Goal: Share content: Share content

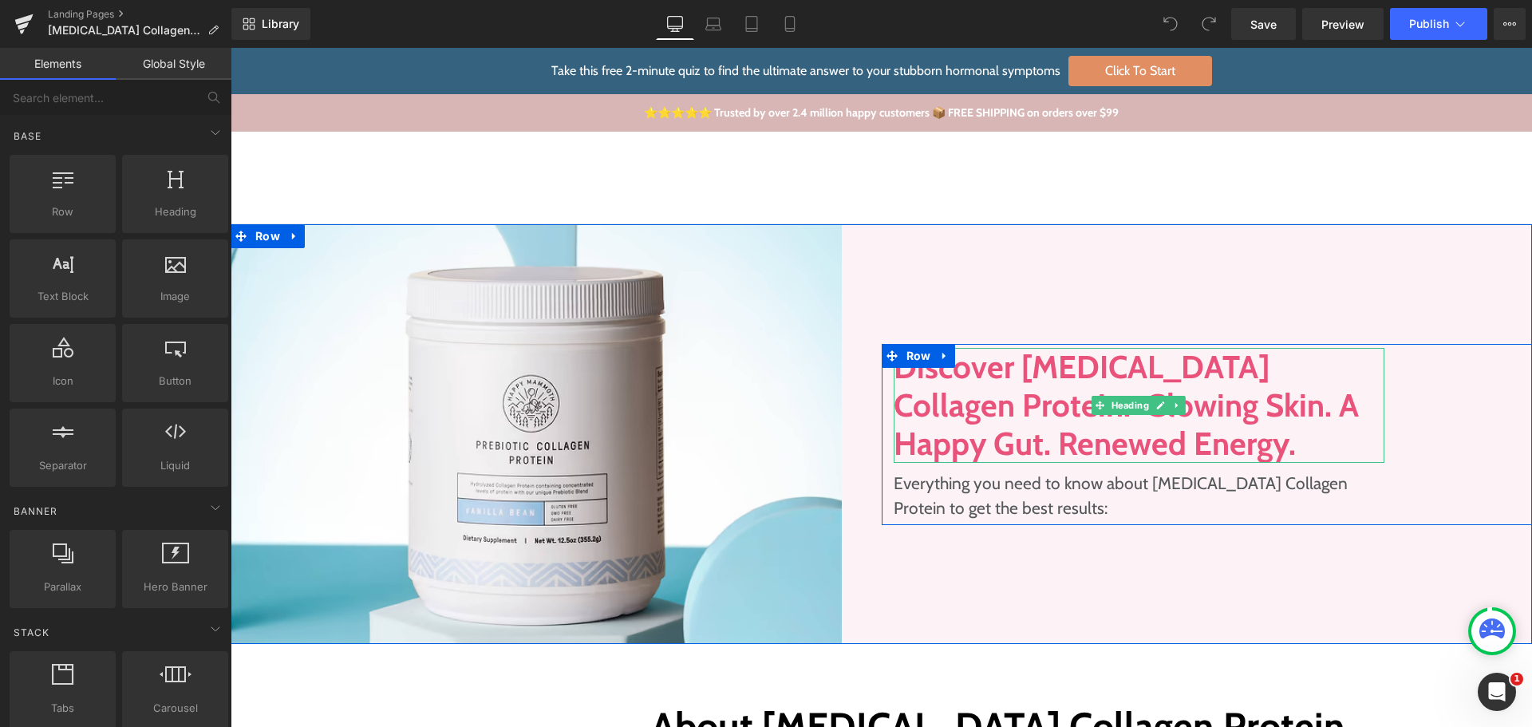
click at [972, 393] on h1 "Discover [MEDICAL_DATA] Collagen Protein. Glowing Skin. A Happy Gut. Renewed En…" at bounding box center [1140, 405] width 492 height 115
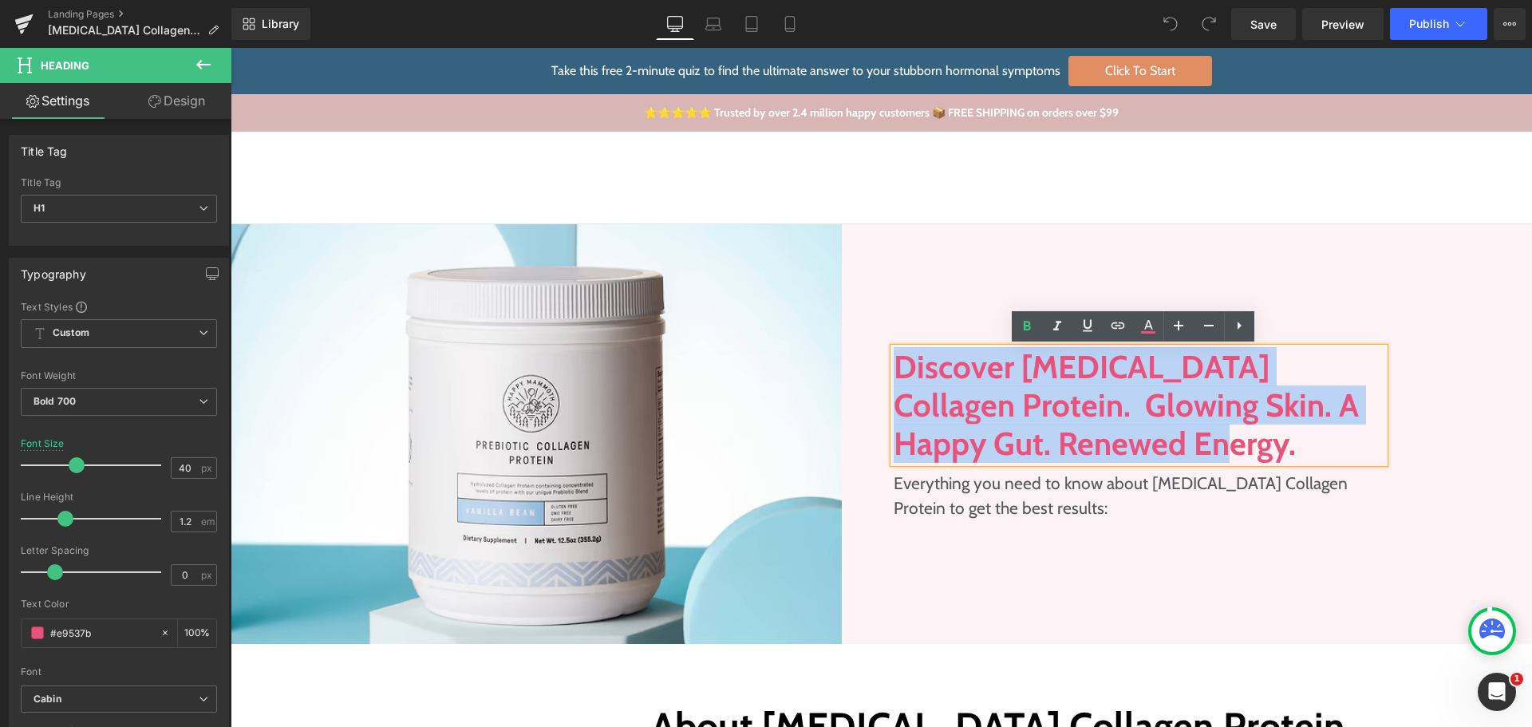
paste div
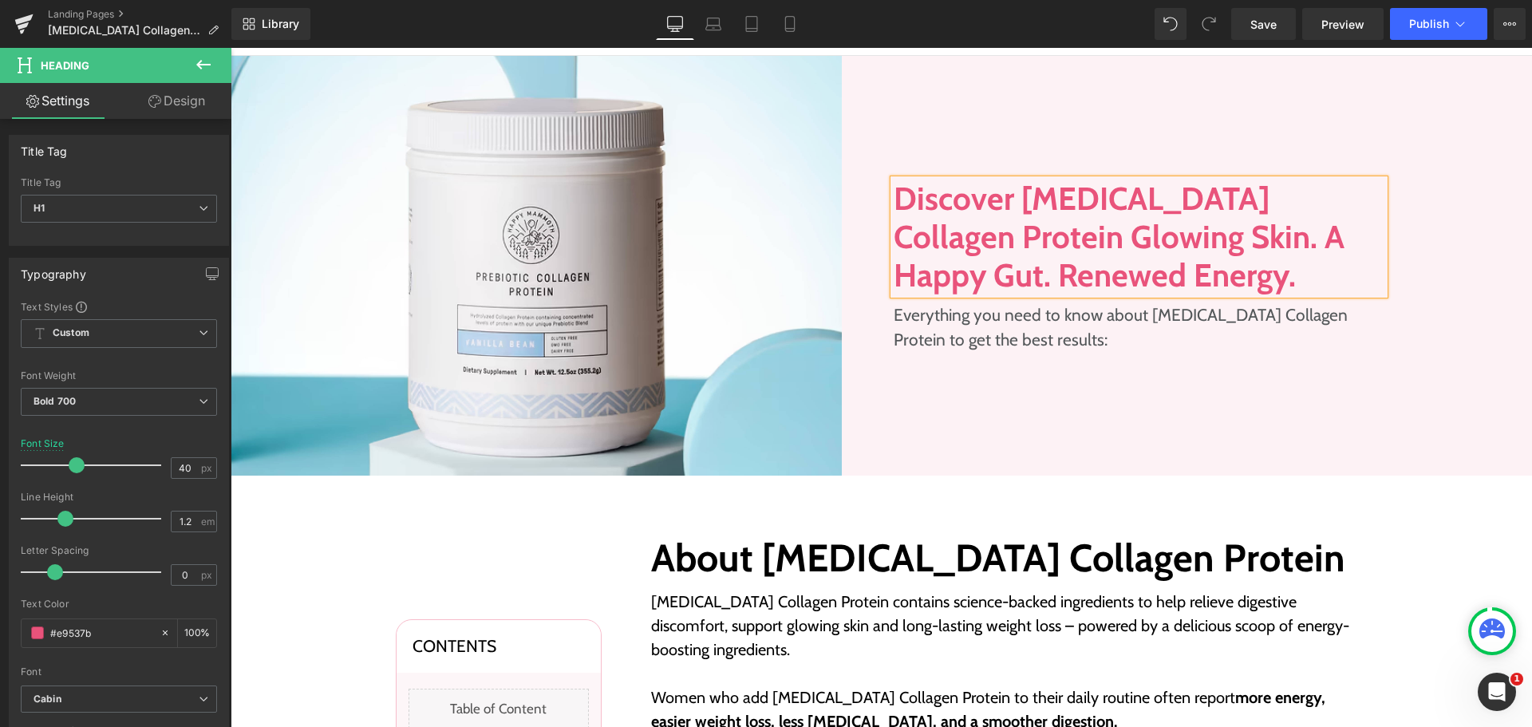
scroll to position [239, 0]
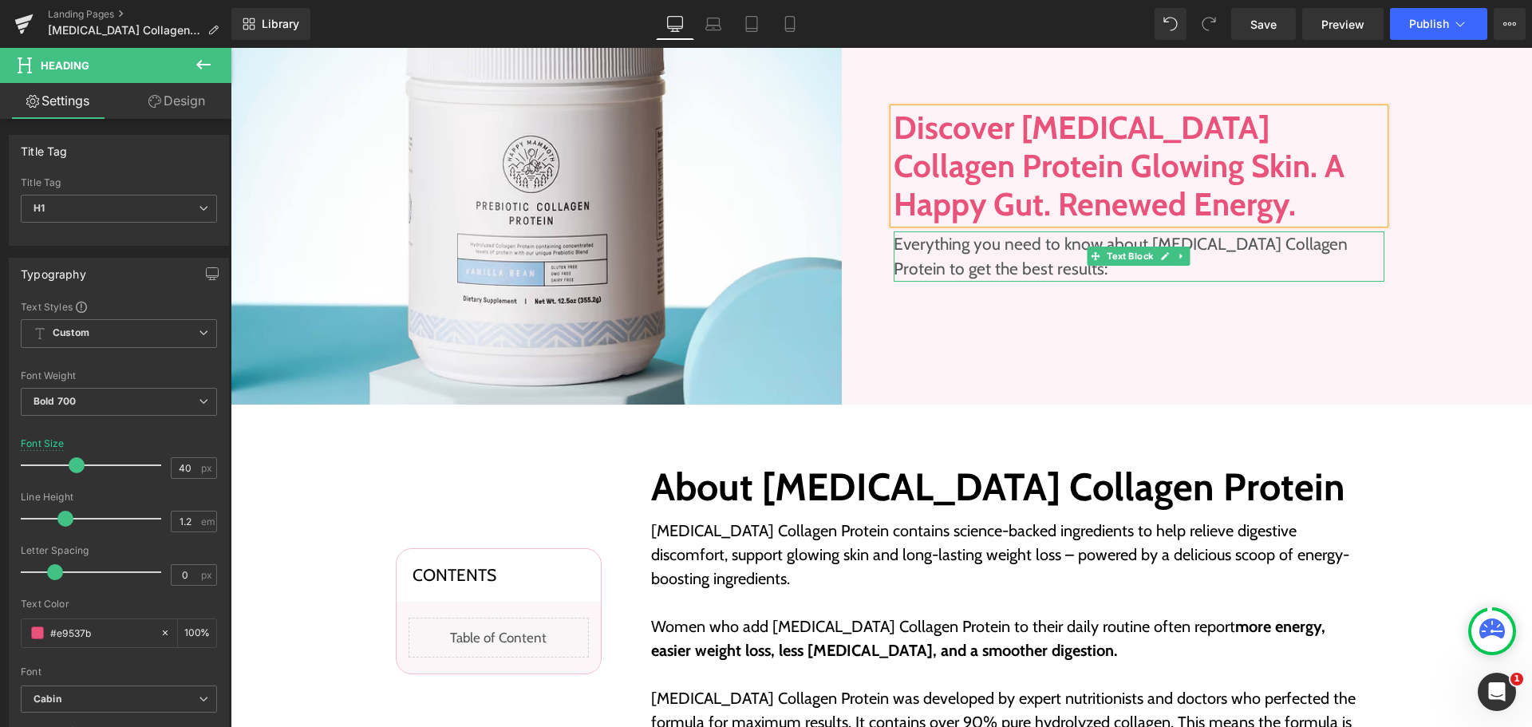
click at [944, 252] on p "Everything you need to know about [MEDICAL_DATA] Collagen Protein to get the be…" at bounding box center [1140, 256] width 492 height 50
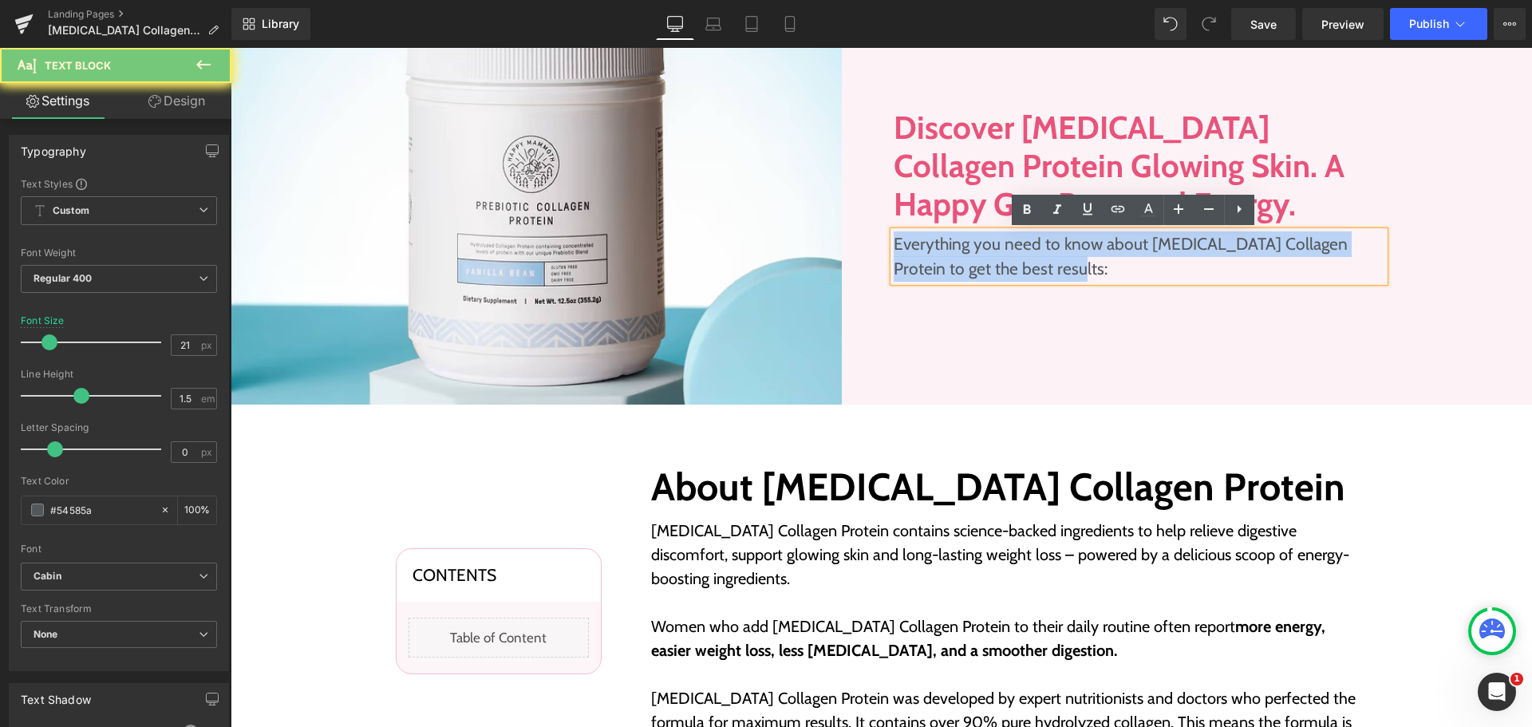
click at [944, 252] on p "Everything you need to know about [MEDICAL_DATA] Collagen Protein to get the be…" at bounding box center [1140, 256] width 492 height 50
paste div
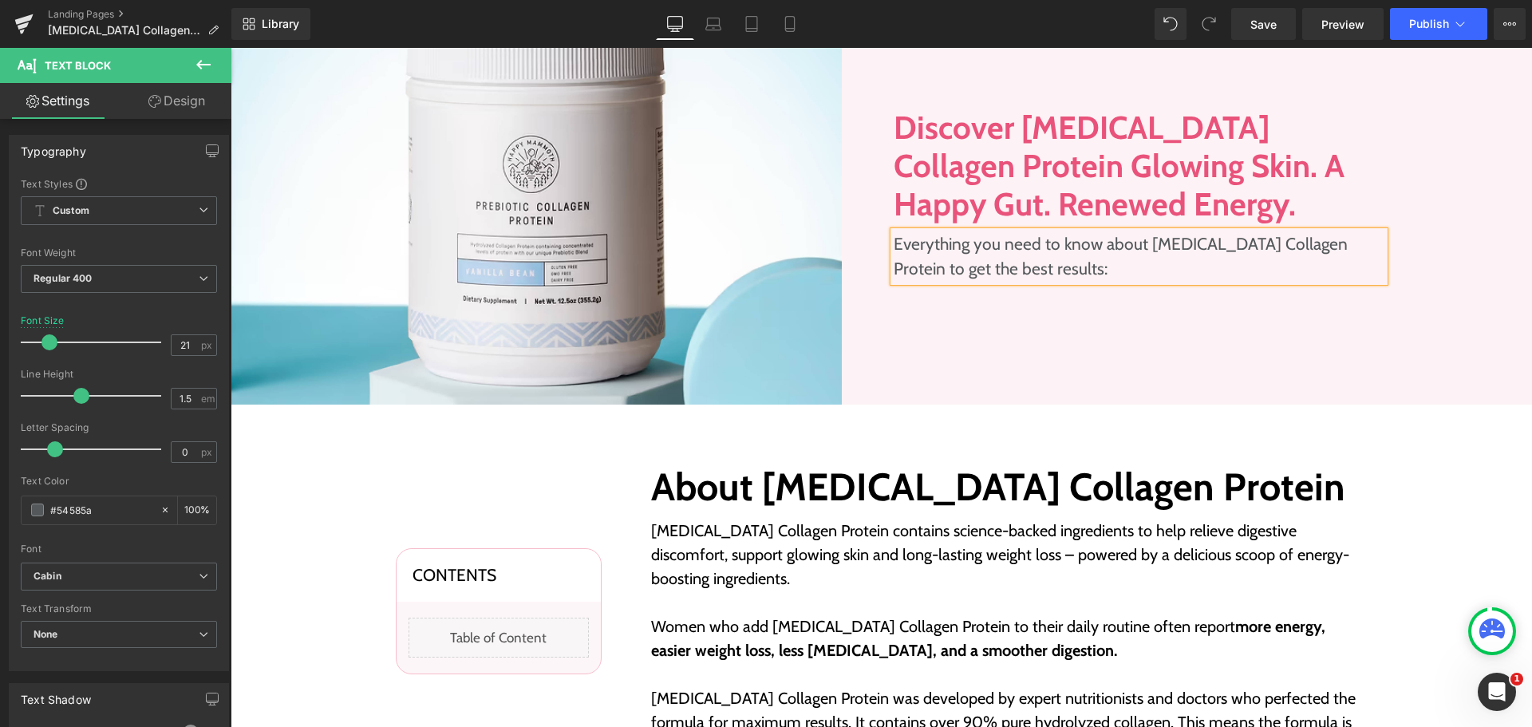
click at [999, 334] on div "Discover Prebiotic Collagen Protein Glowing Skin. A Happy Gut. Renewed Energy. …" at bounding box center [1207, 195] width 651 height 420
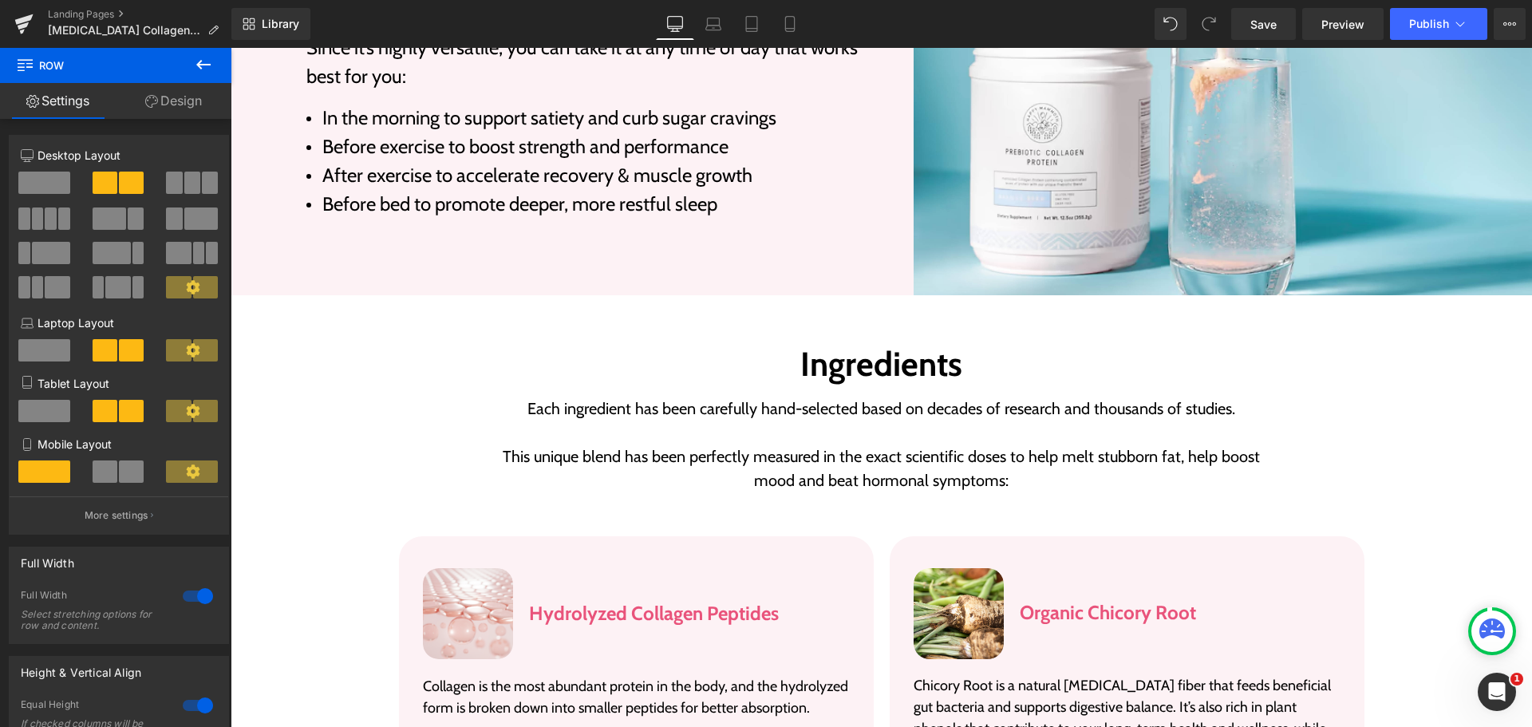
scroll to position [2394, 0]
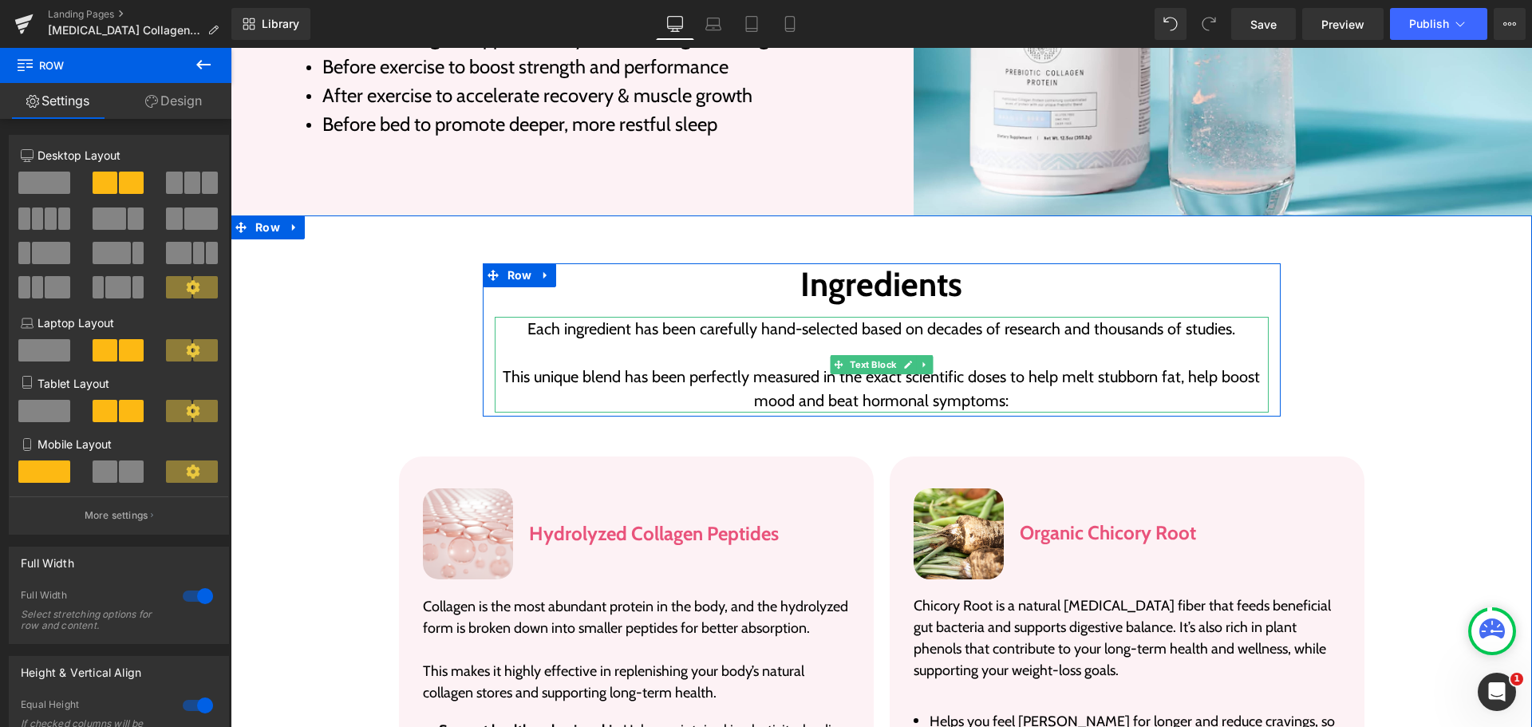
click at [863, 317] on p "Each ingredient has been carefully hand-selected based on decades of research a…" at bounding box center [882, 341] width 774 height 48
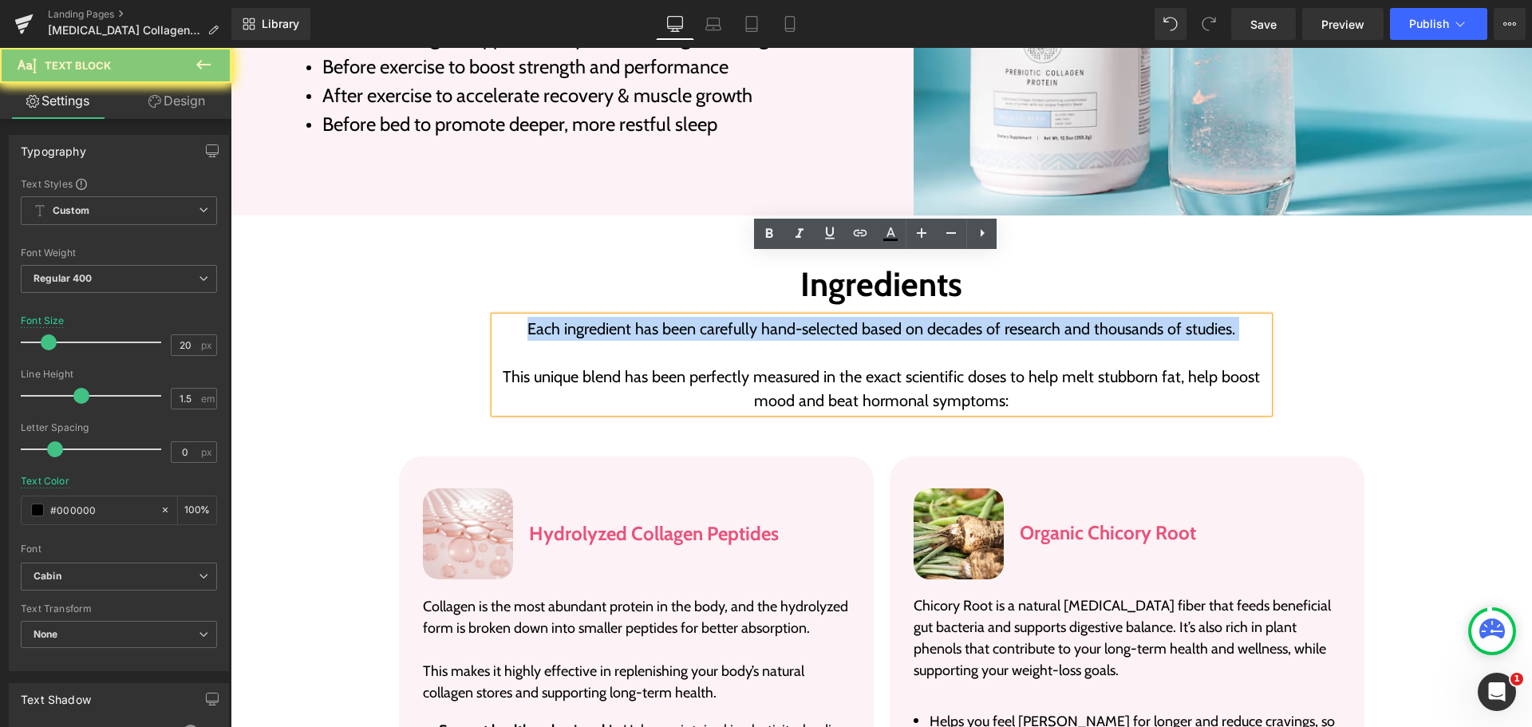
click at [863, 317] on p "Each ingredient has been carefully hand-selected based on decades of research a…" at bounding box center [882, 341] width 774 height 48
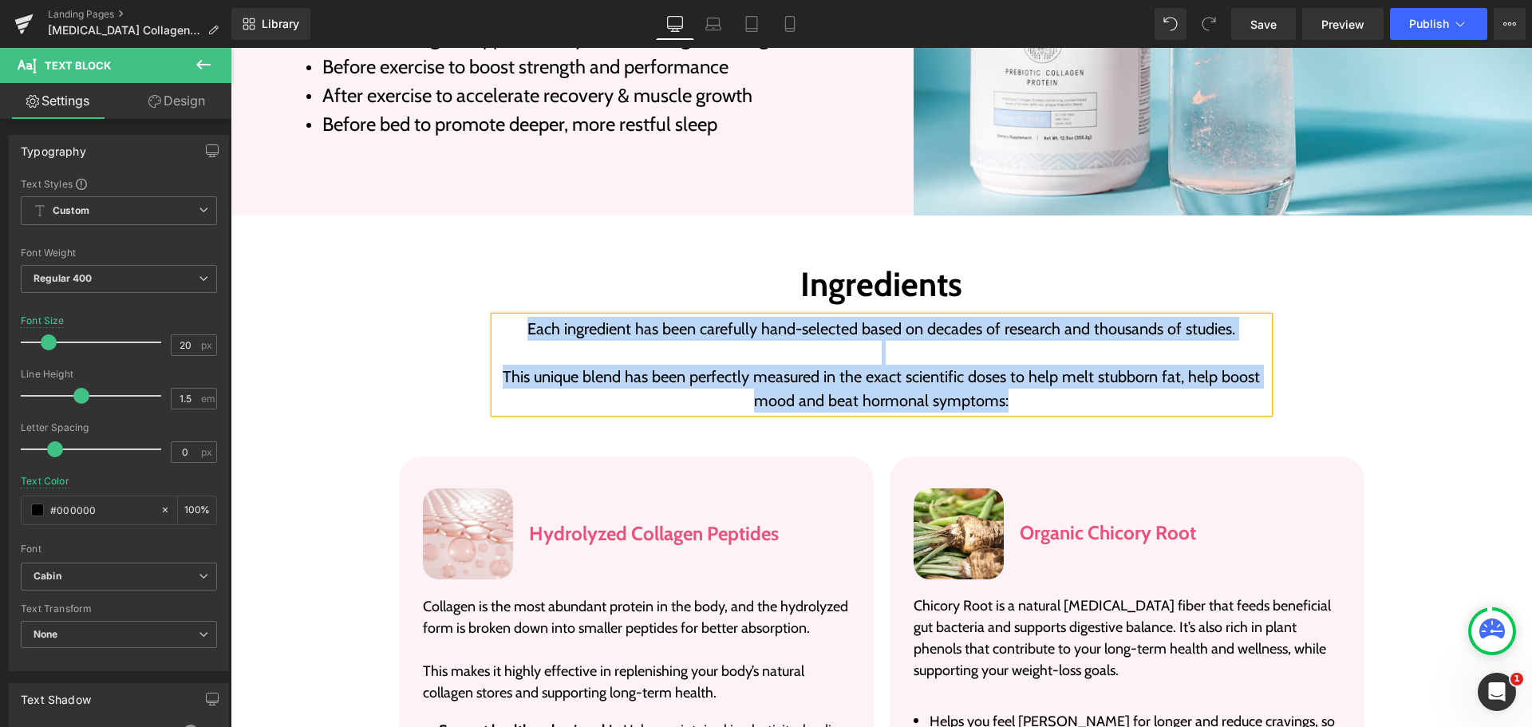
paste div
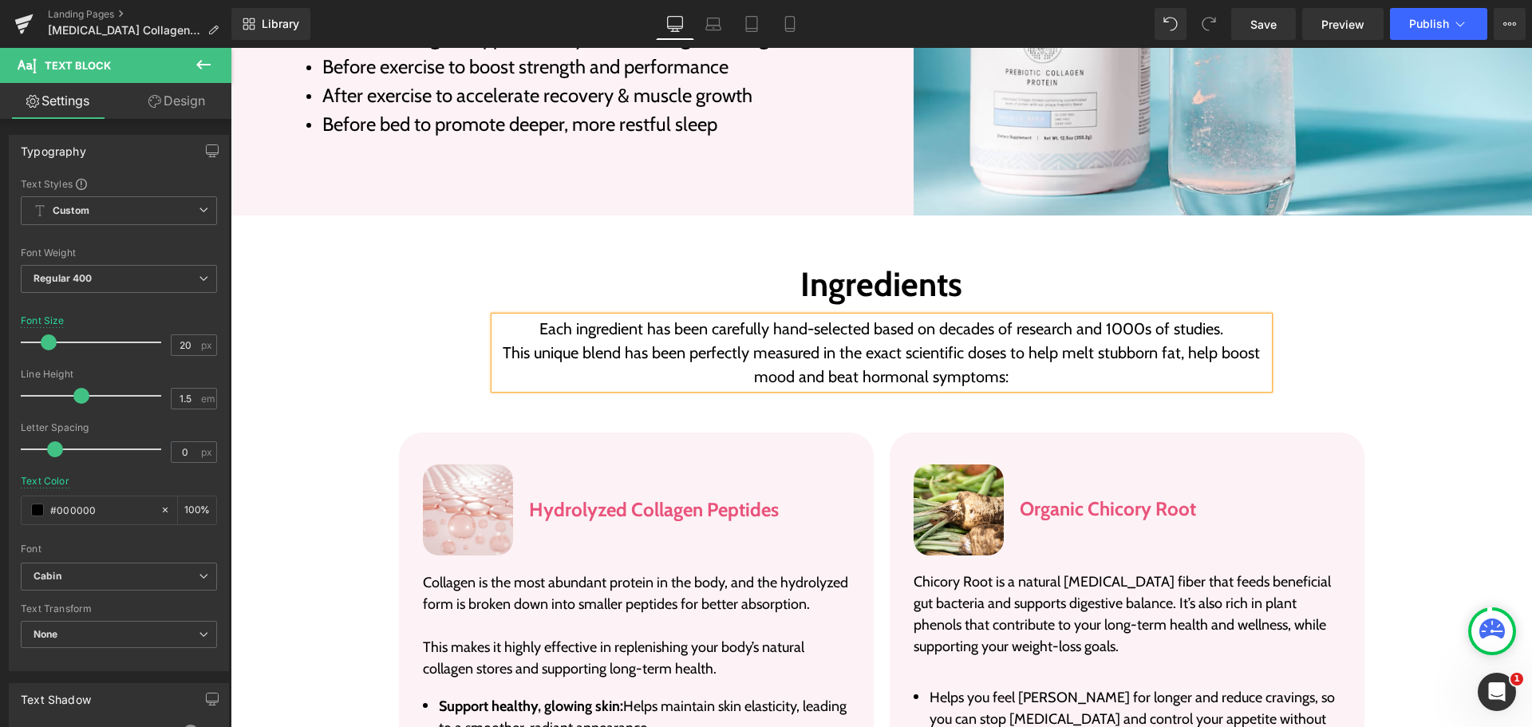
click at [1223, 317] on p "Each ingredient has been carefully hand-selected based on decades of research a…" at bounding box center [882, 329] width 774 height 24
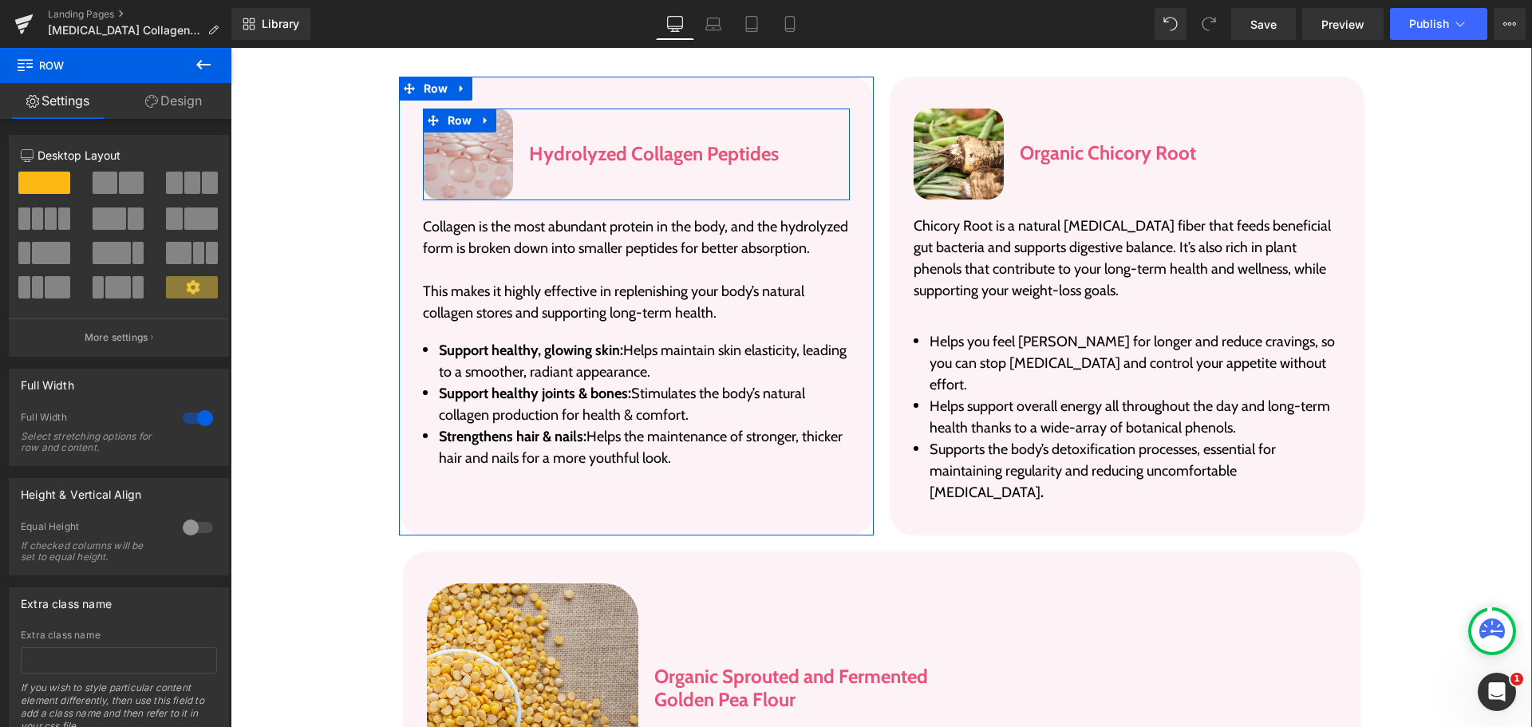
scroll to position [2793, 0]
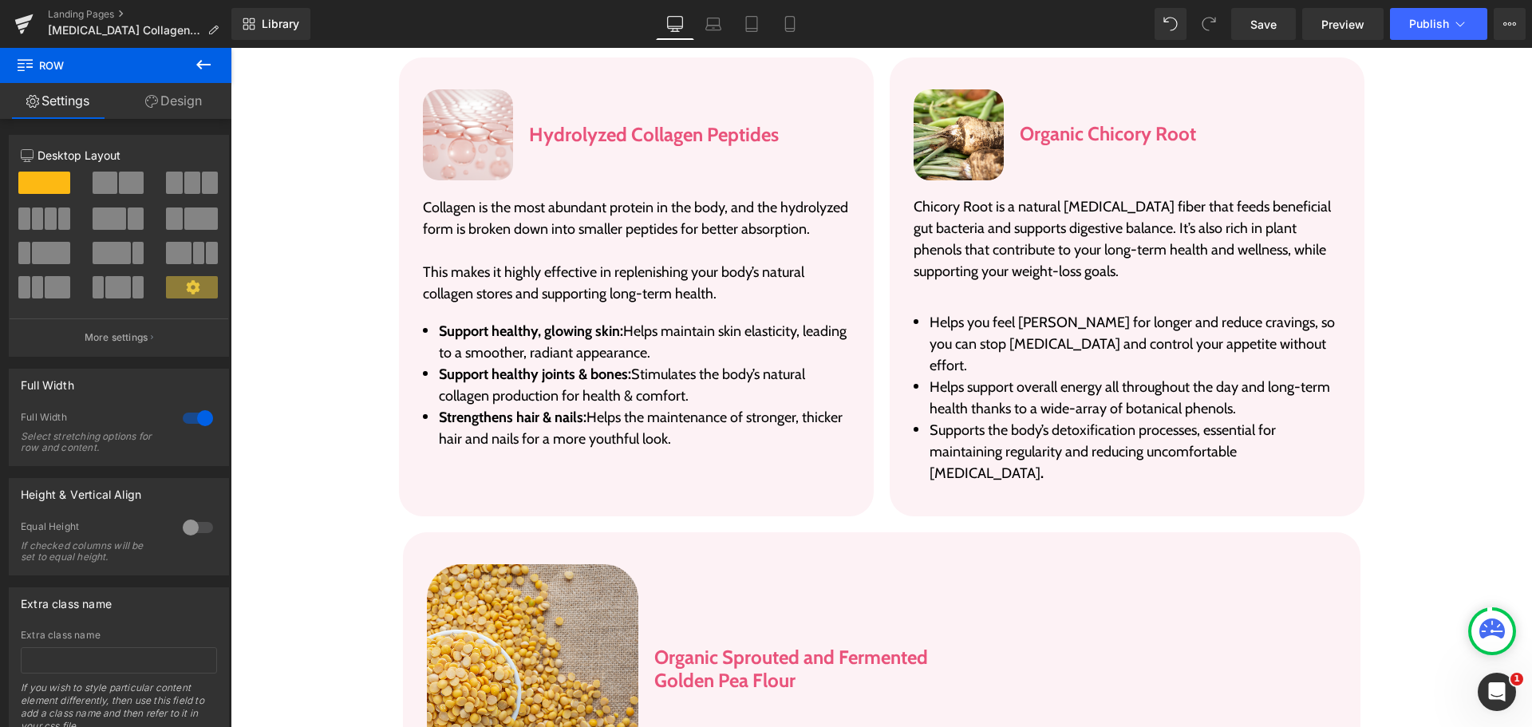
click at [197, 57] on icon at bounding box center [203, 64] width 19 height 19
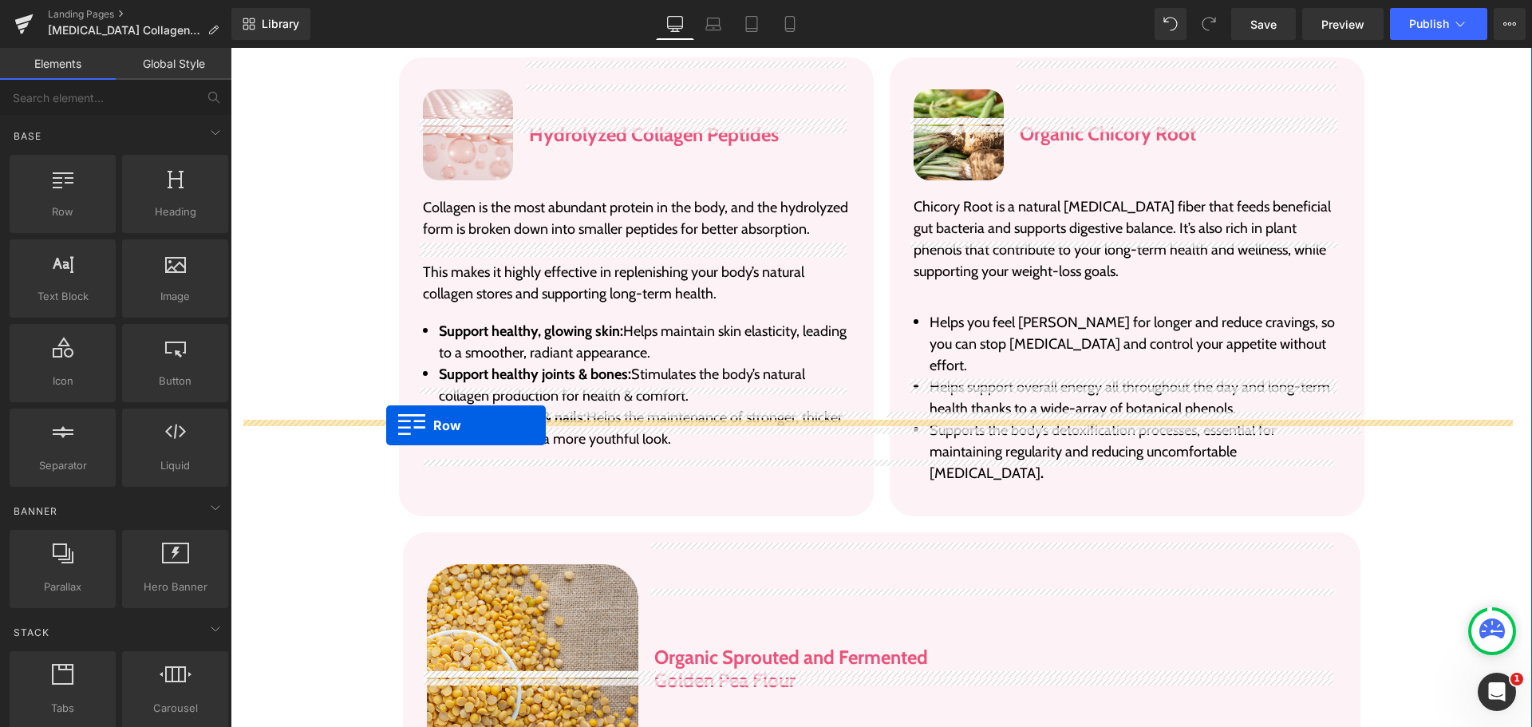
drag, startPoint x: 301, startPoint y: 247, endPoint x: 386, endPoint y: 425, distance: 198.1
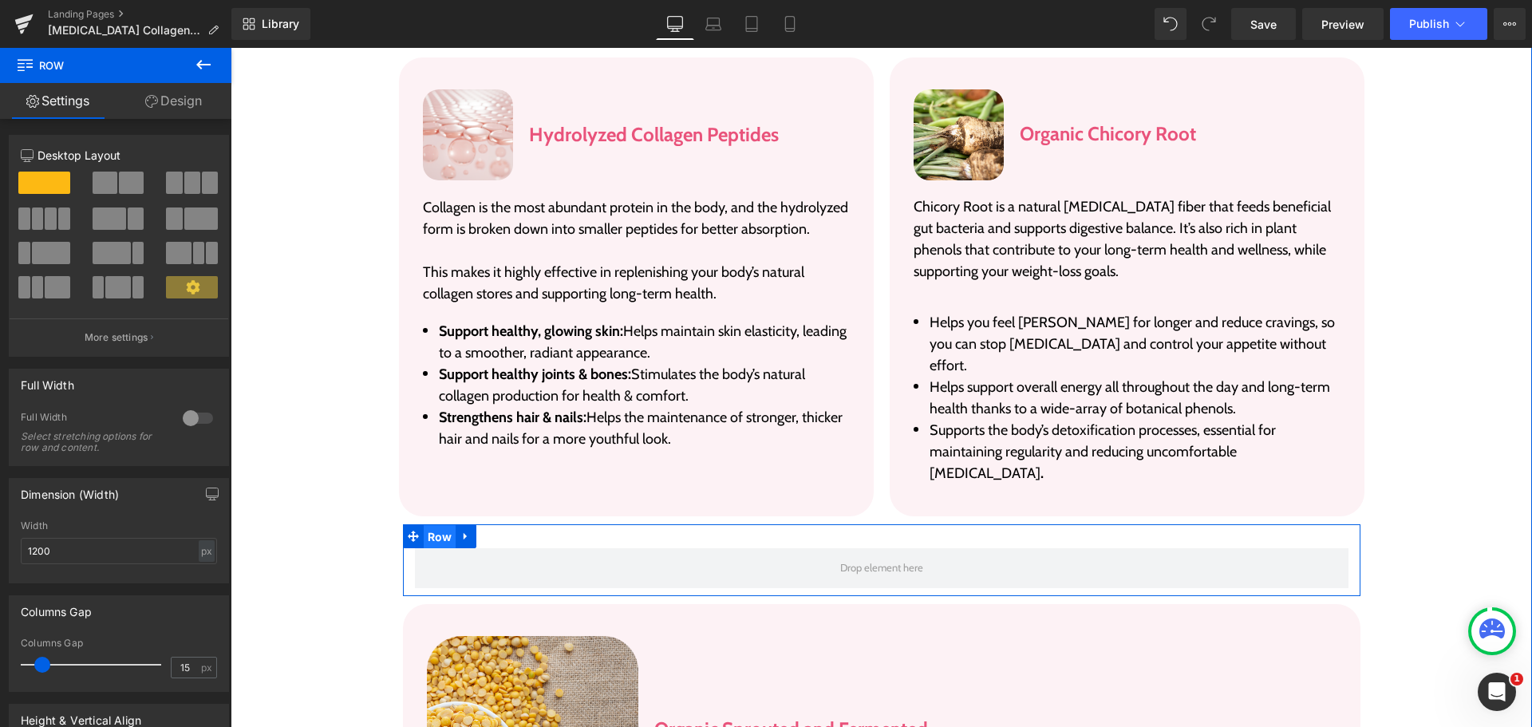
click at [441, 525] on span "Row" at bounding box center [440, 537] width 33 height 24
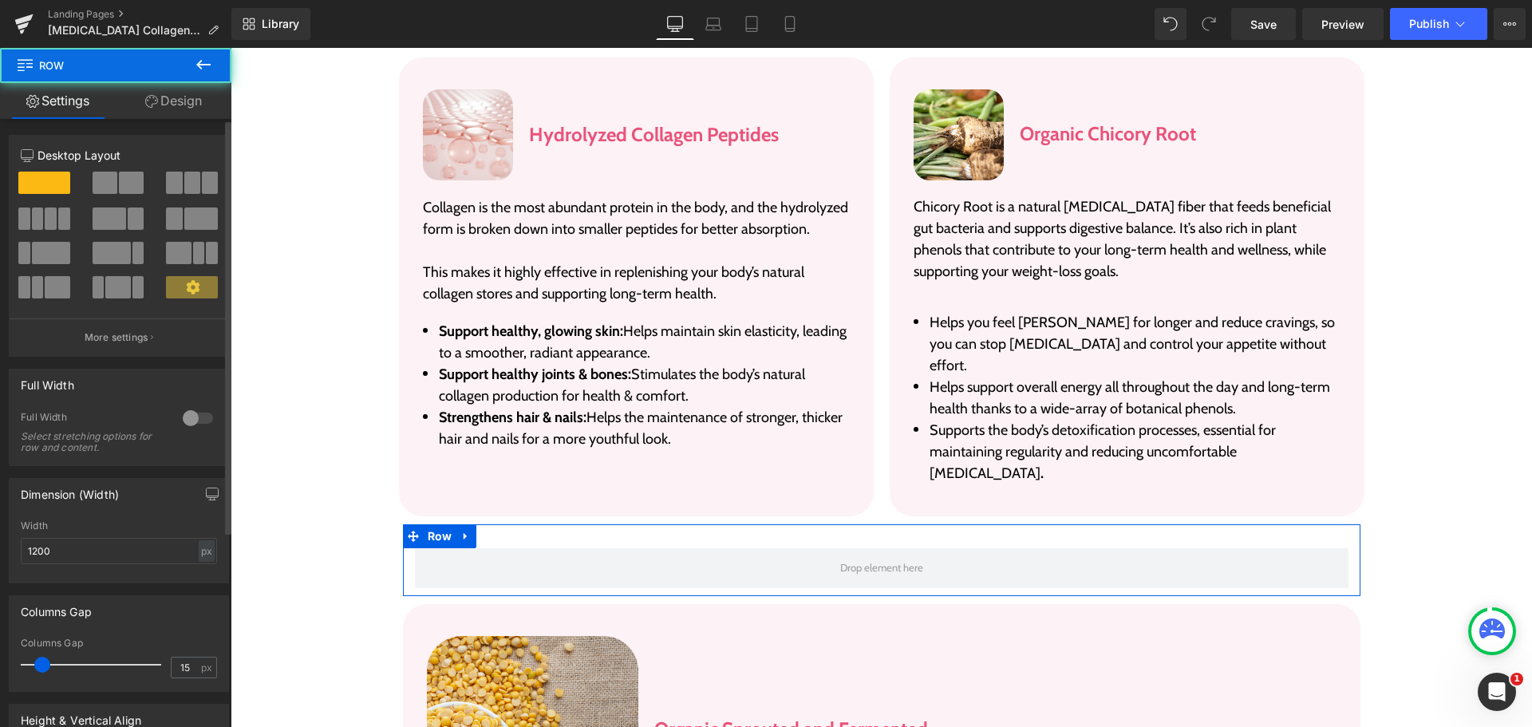
click at [119, 178] on span at bounding box center [131, 183] width 25 height 22
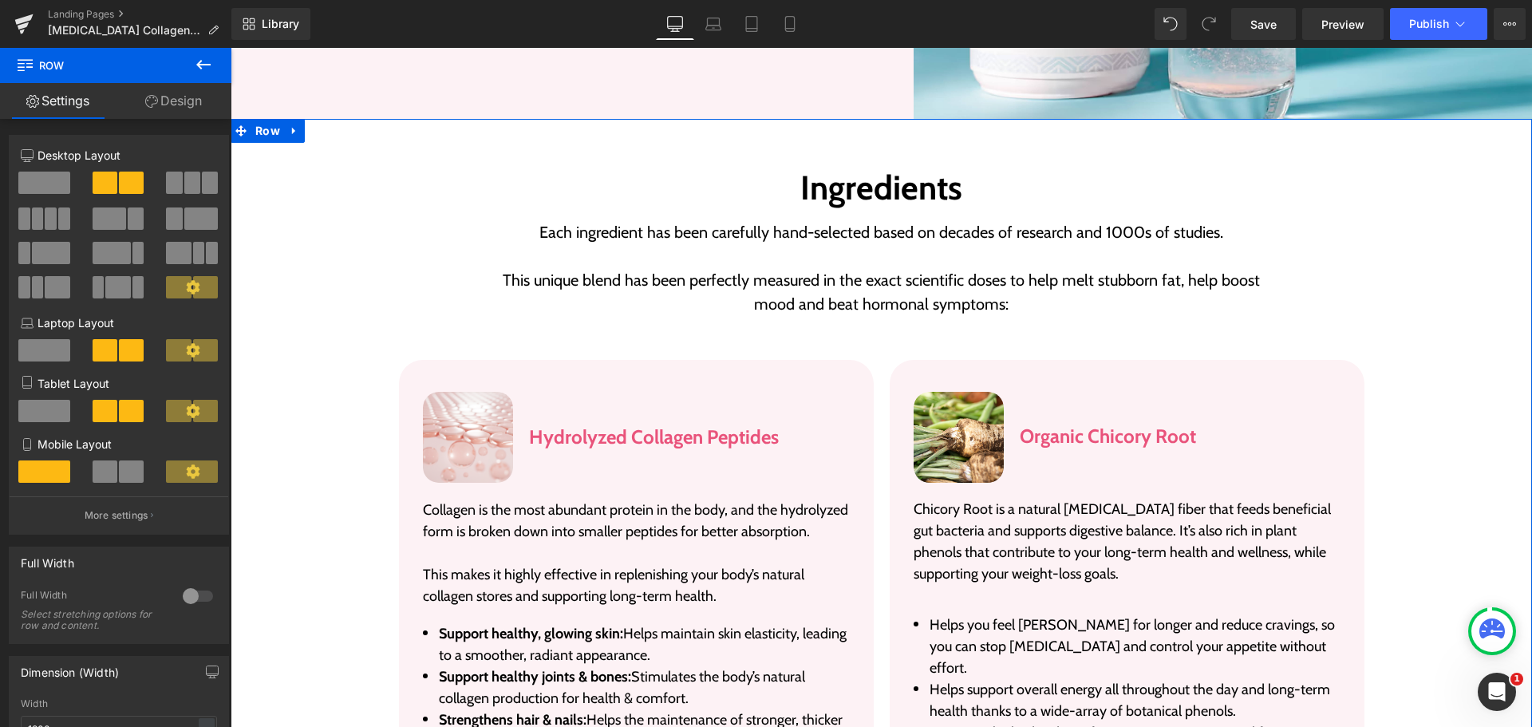
scroll to position [2474, 0]
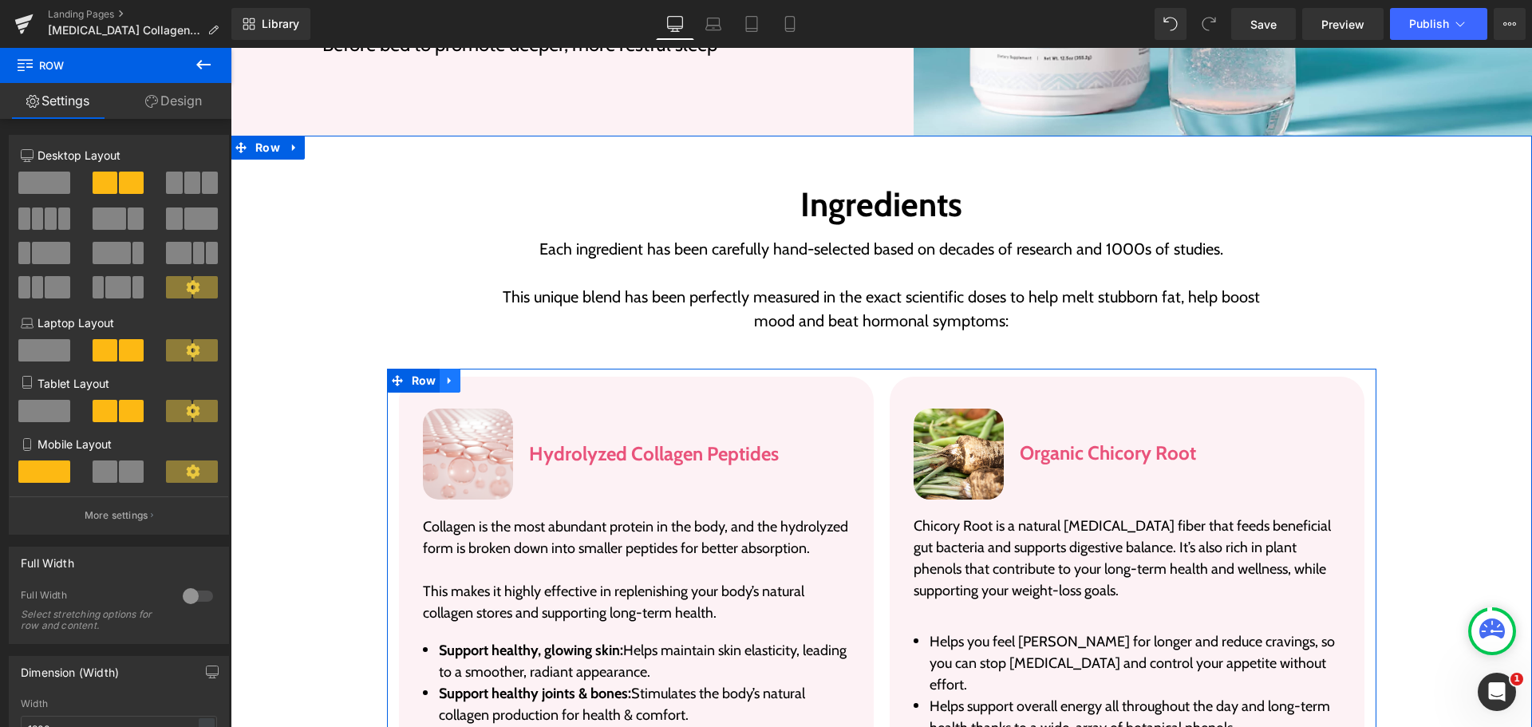
click at [444, 374] on icon at bounding box center [449, 380] width 11 height 12
click at [468, 374] on icon at bounding box center [470, 380] width 11 height 12
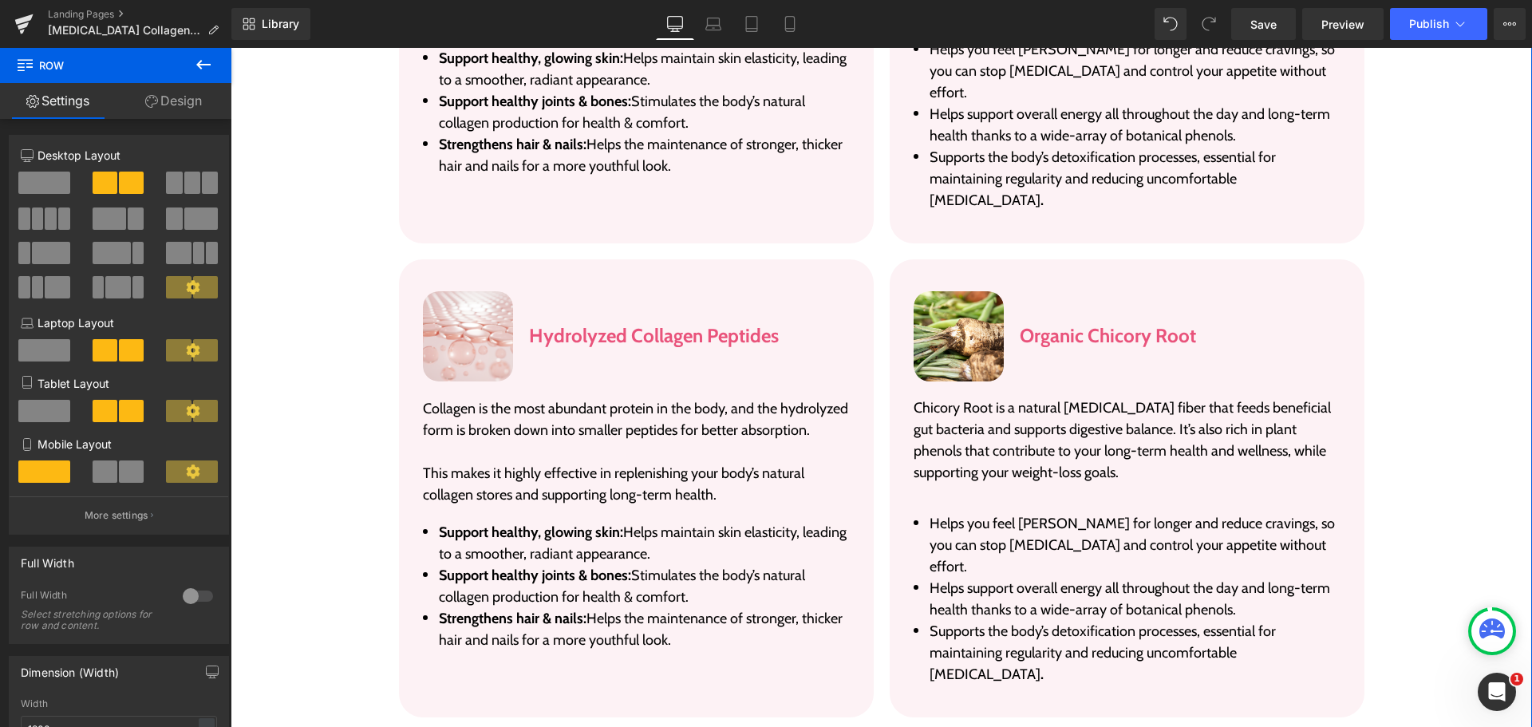
scroll to position [3102, 0]
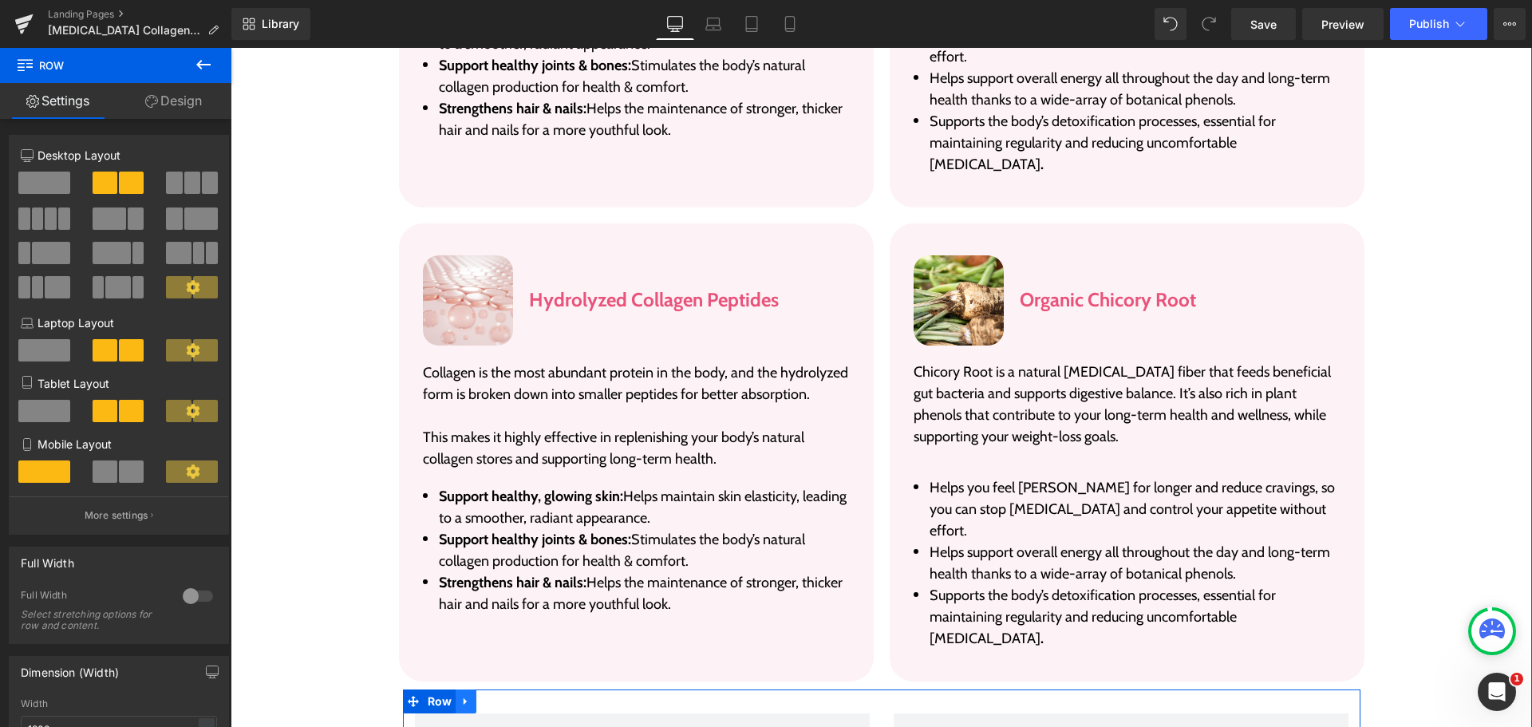
click at [467, 689] on link at bounding box center [466, 701] width 21 height 24
click at [502, 696] on icon at bounding box center [507, 701] width 11 height 11
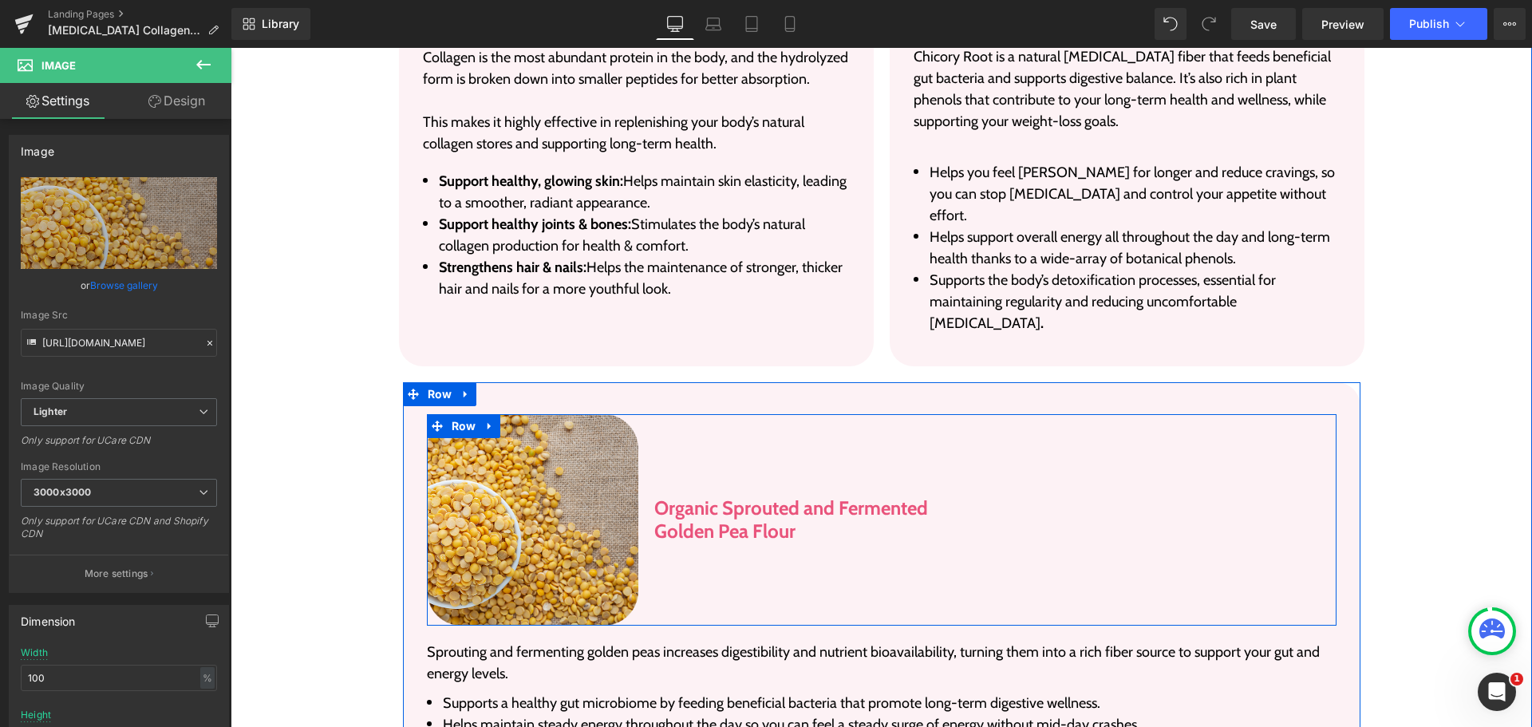
scroll to position [3421, 0]
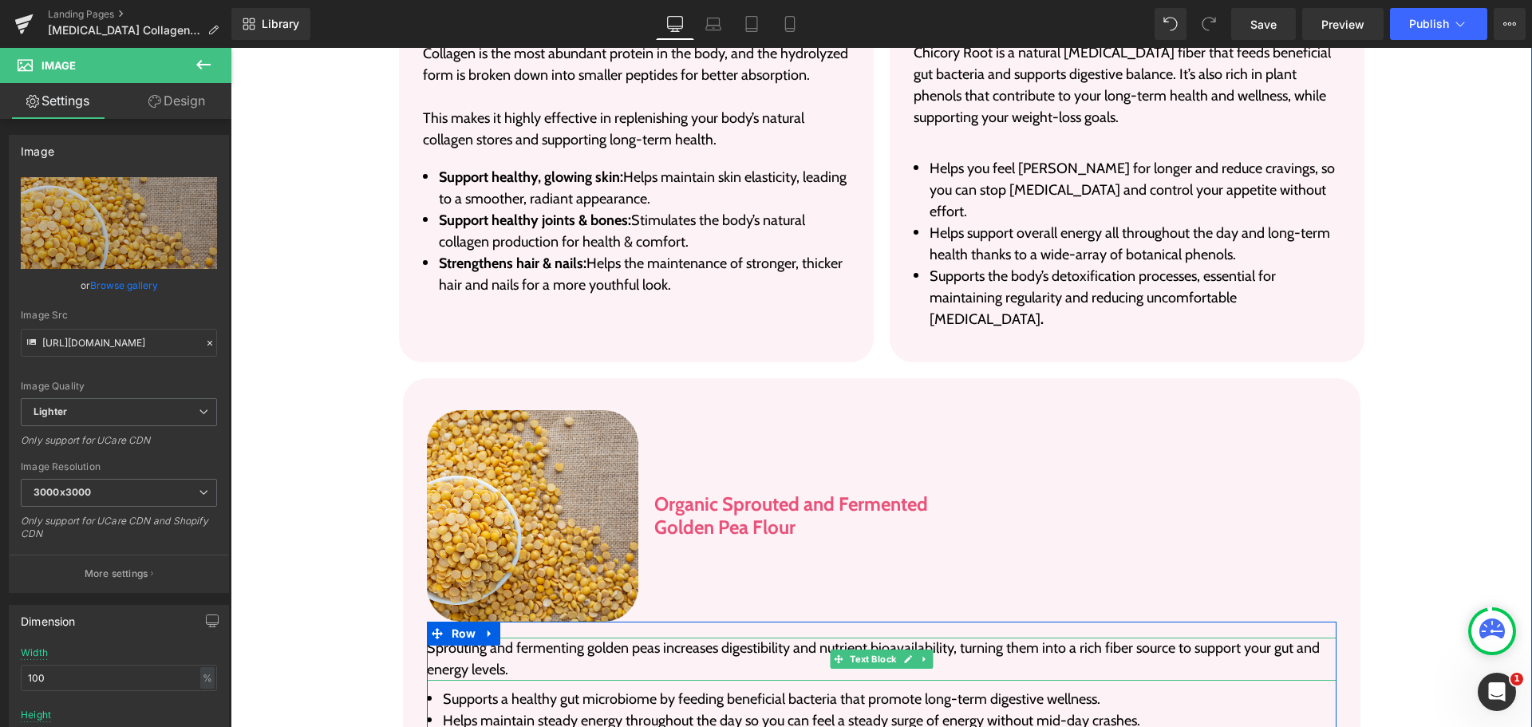
click at [454, 638] on p "Sprouting and fermenting golden peas increases digestibility and nutrient bioav…" at bounding box center [882, 659] width 910 height 43
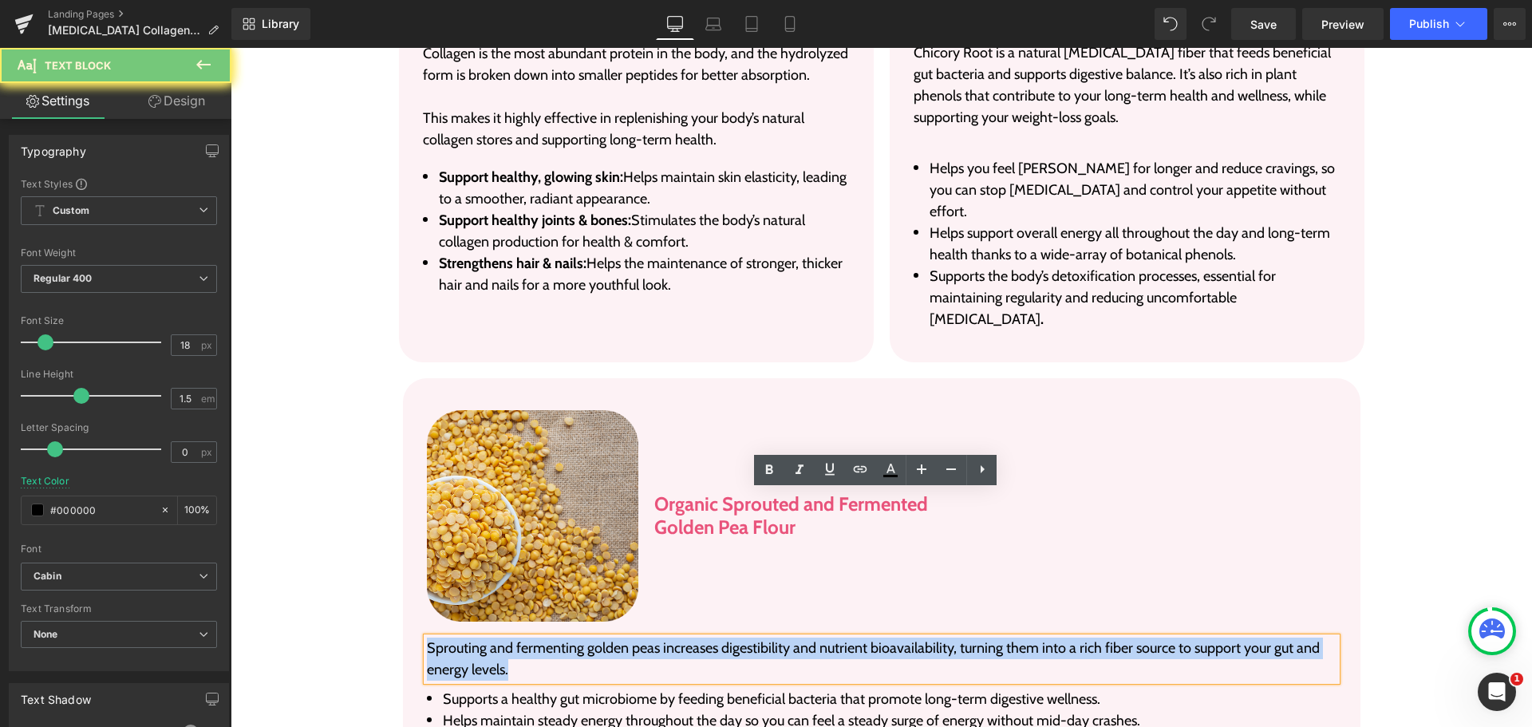
click at [454, 638] on p "Sprouting and fermenting golden peas increases digestibility and nutrient bioav…" at bounding box center [882, 659] width 910 height 43
copy p "Sprouting and fermenting golden peas increases digestibility and nutrient bioav…"
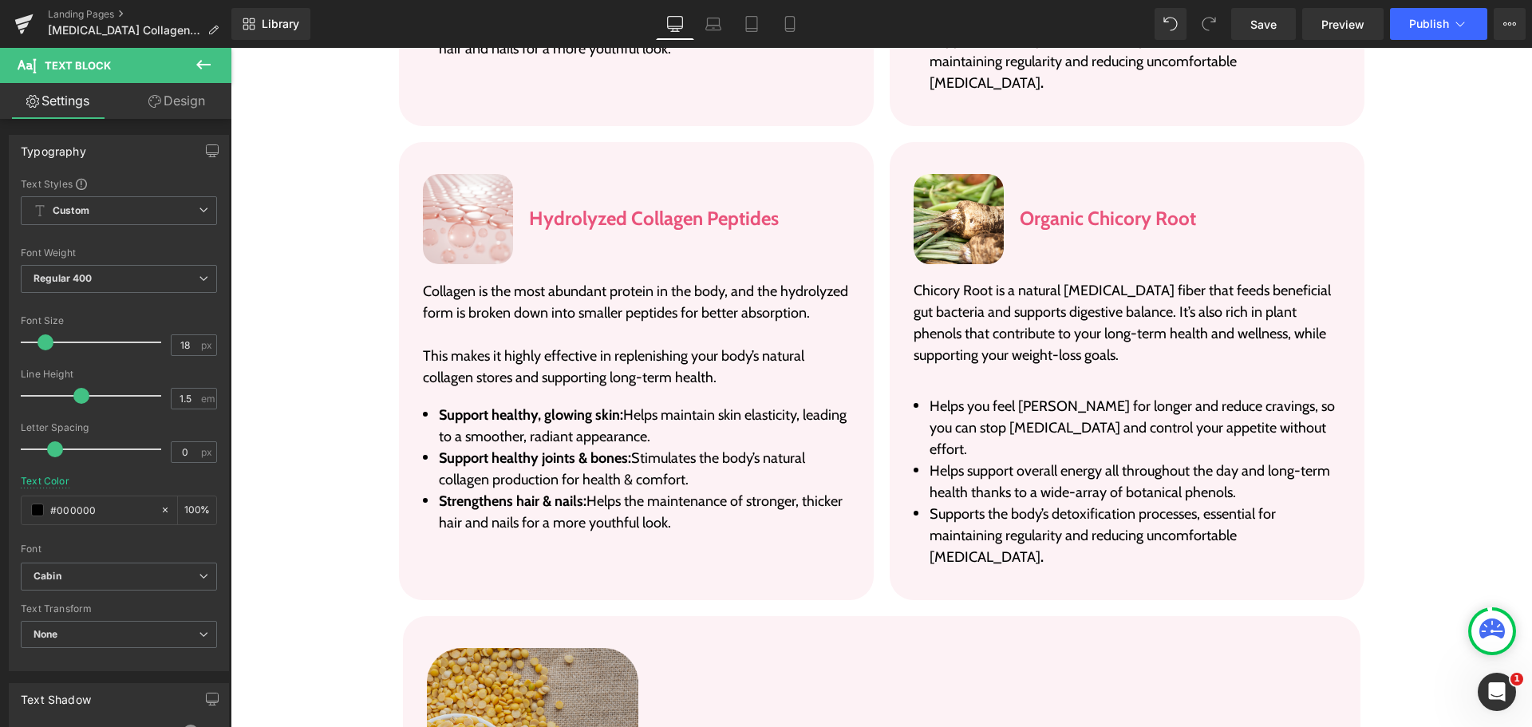
scroll to position [3182, 0]
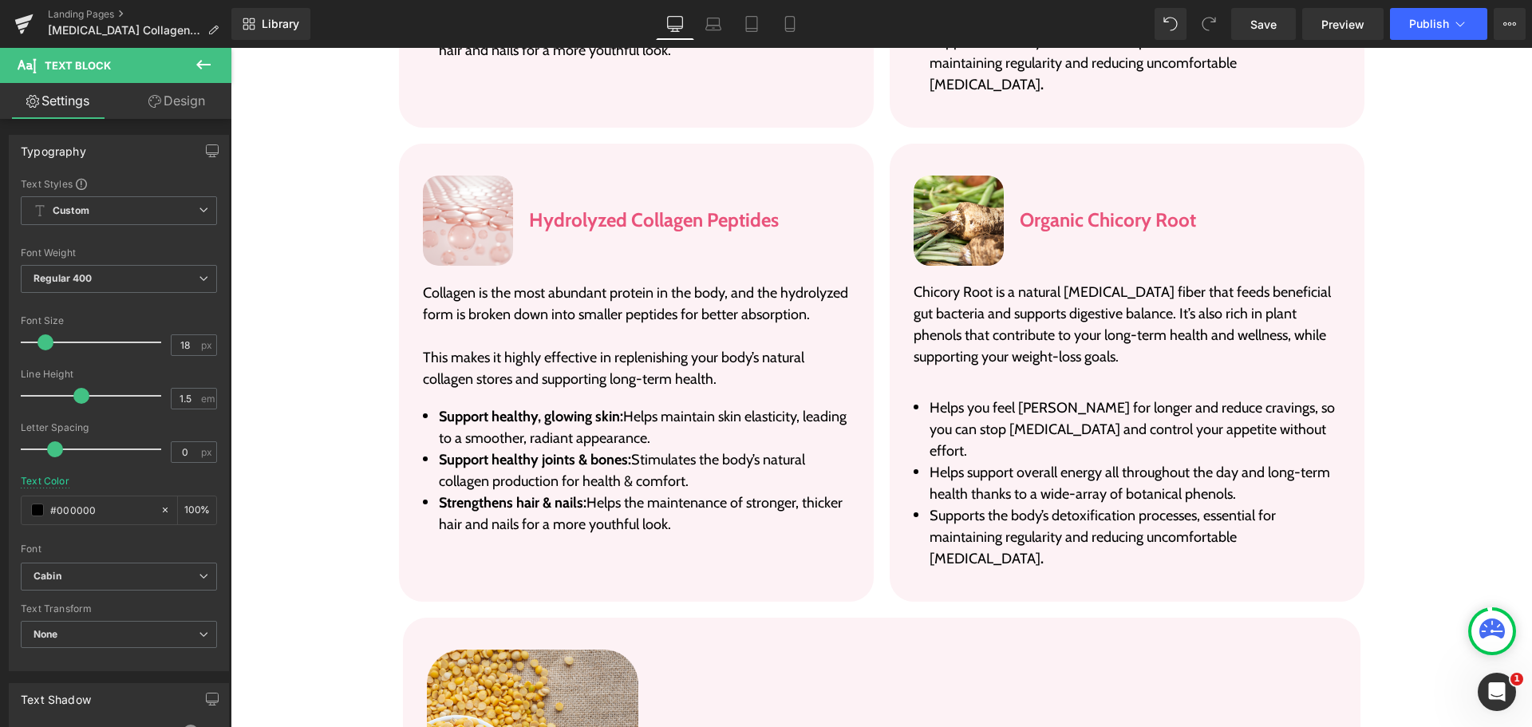
click at [530, 282] on p "Collagen is the most abundant protein in the body, and the hydrolyzed form is b…" at bounding box center [636, 314] width 427 height 65
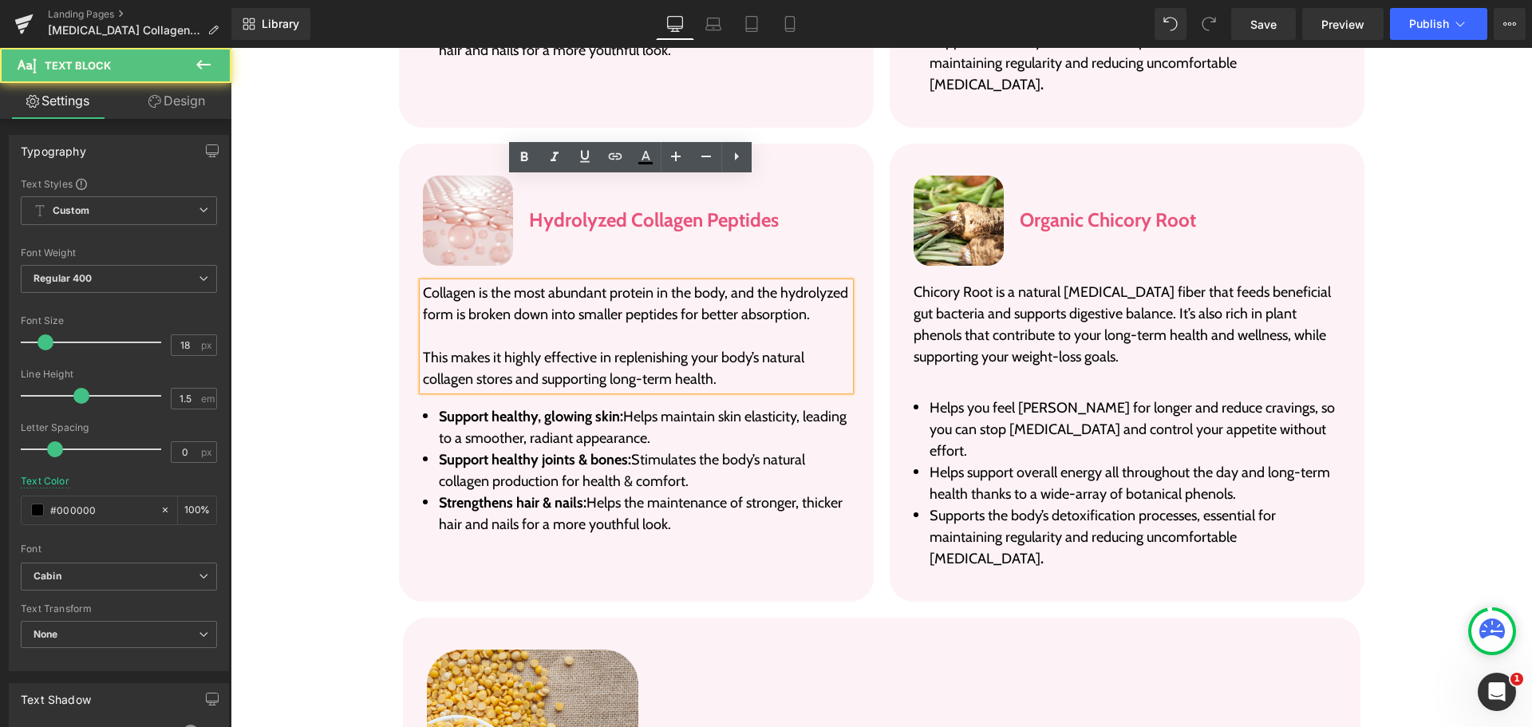
click at [528, 347] on p "This makes it highly effective in replenishing your body’s natural collagen sto…" at bounding box center [636, 368] width 427 height 43
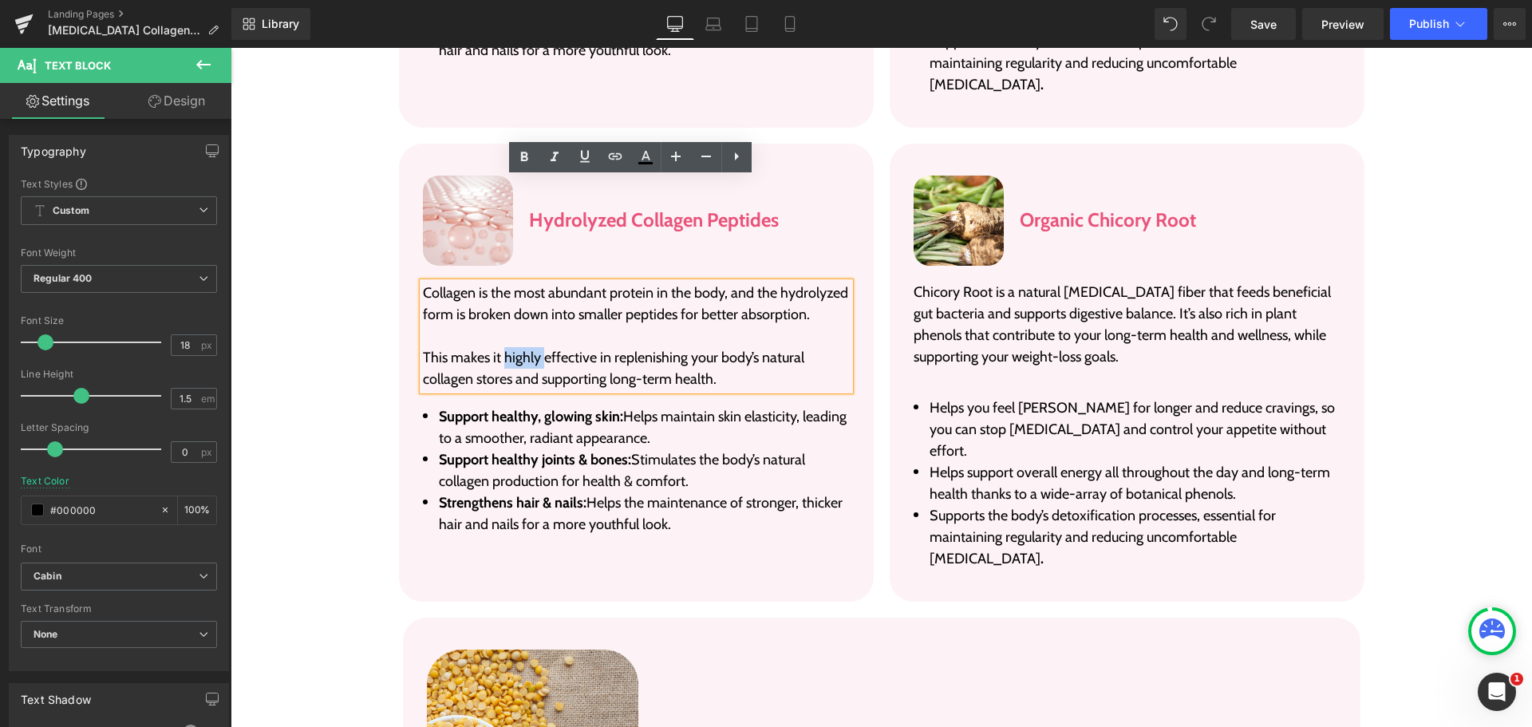
click at [528, 347] on p "This makes it highly effective in replenishing your body’s natural collagen sto…" at bounding box center [636, 368] width 427 height 43
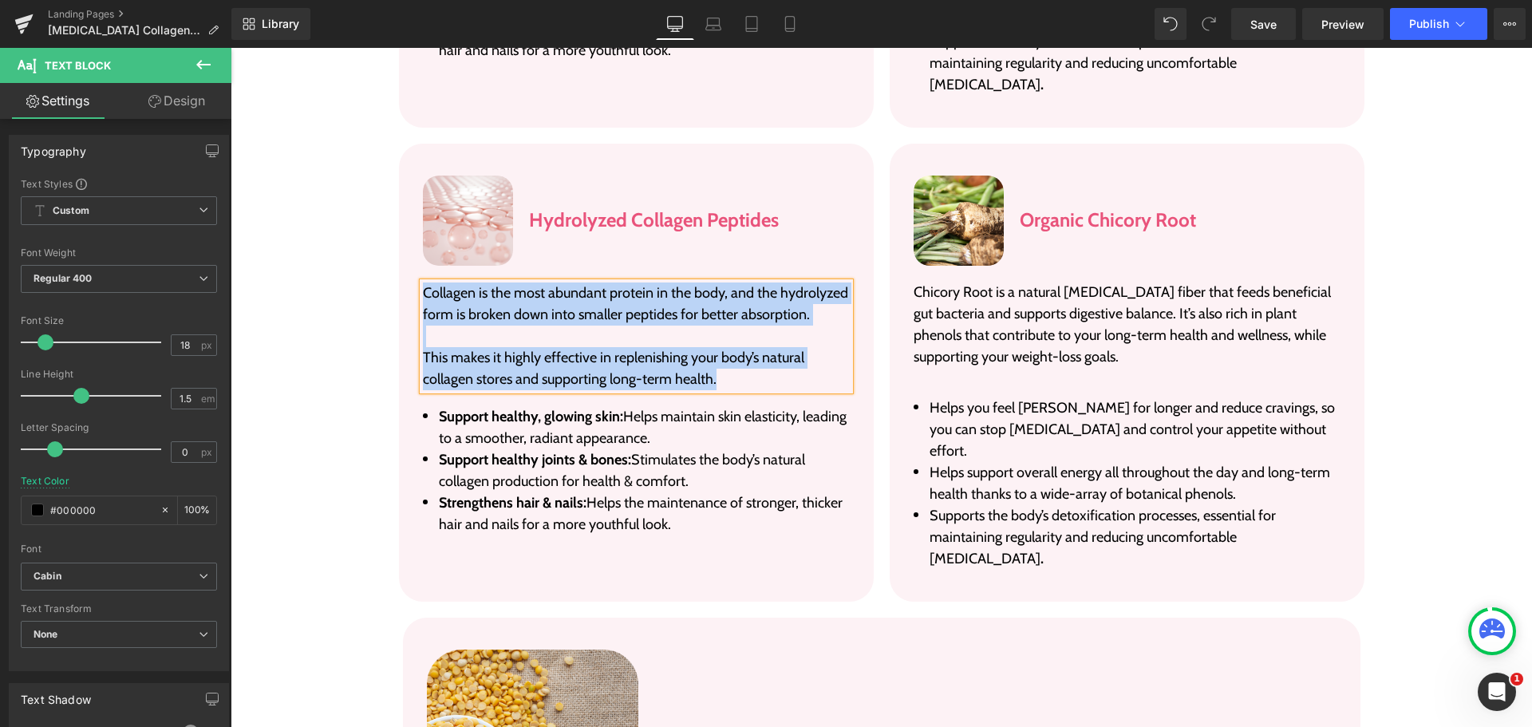
paste div
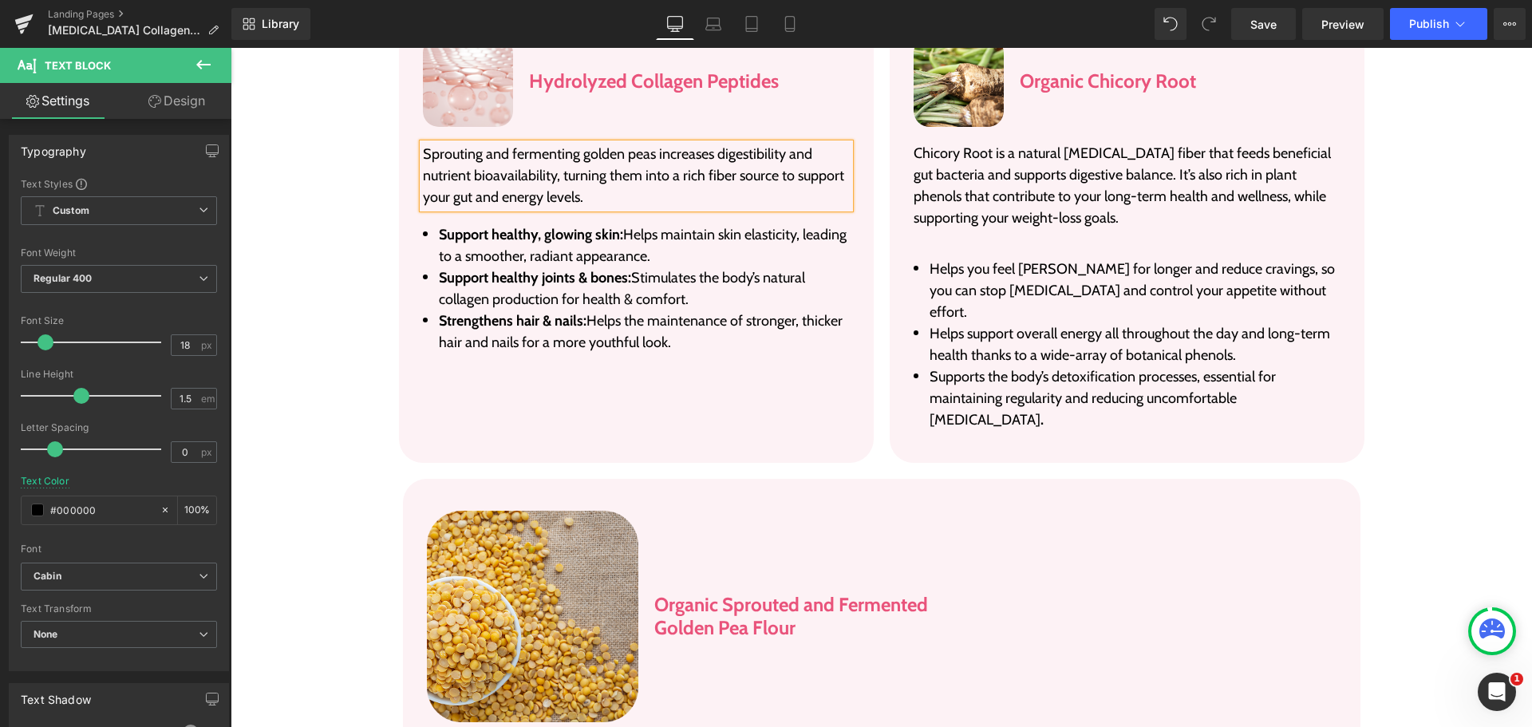
scroll to position [3501, 0]
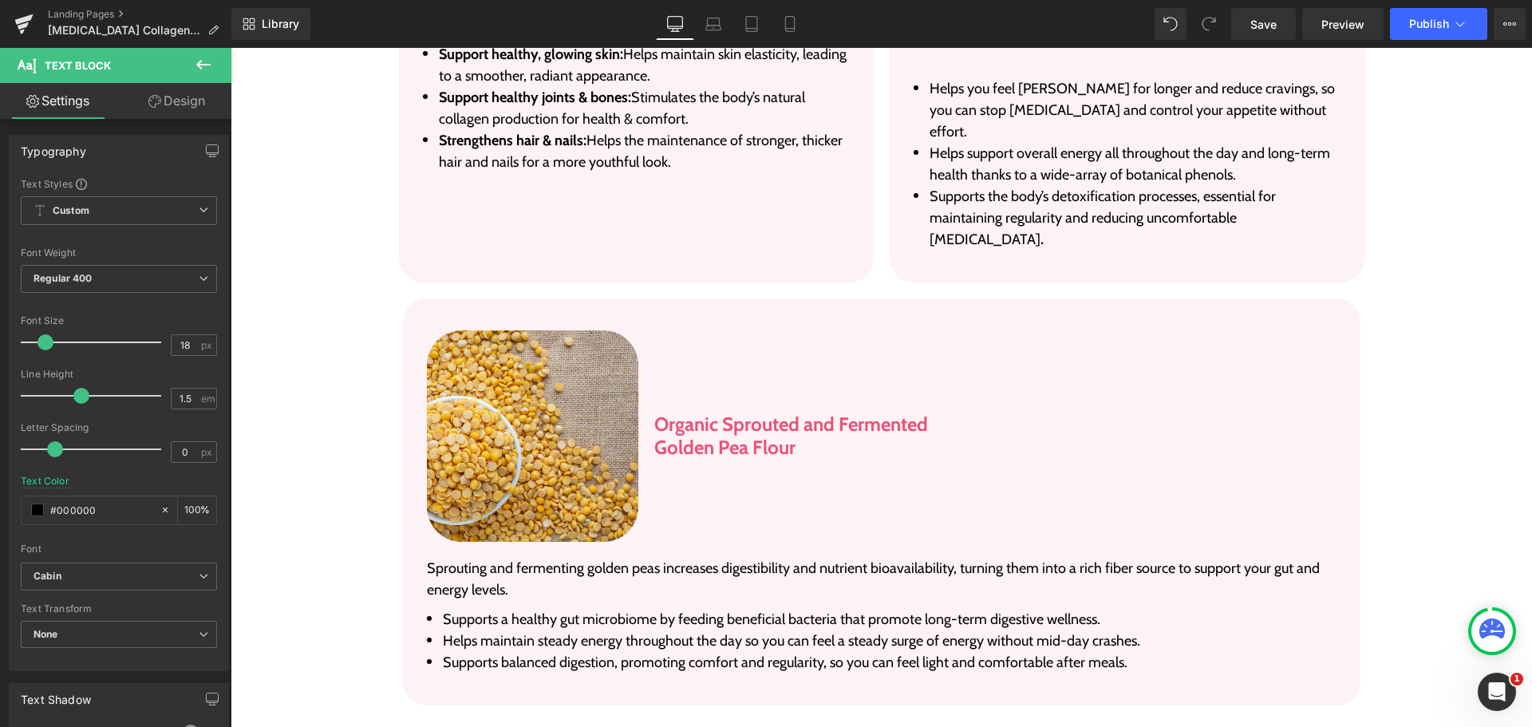
click at [567, 609] on li "Supports a healthy gut microbiome by feeding beneficial bacteria that promote l…" at bounding box center [882, 620] width 910 height 22
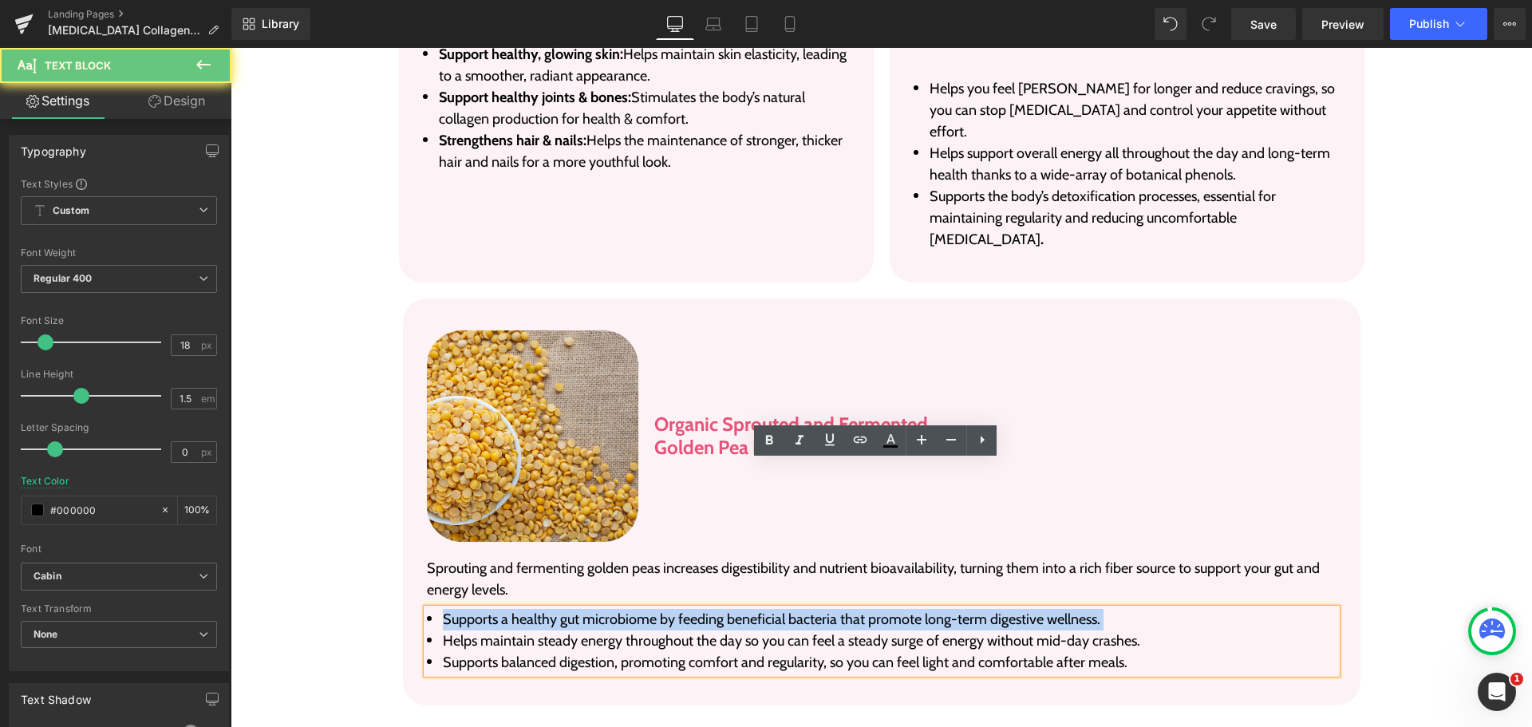
click at [567, 609] on li "Supports a healthy gut microbiome by feeding beneficial bacteria that promote l…" at bounding box center [882, 620] width 910 height 22
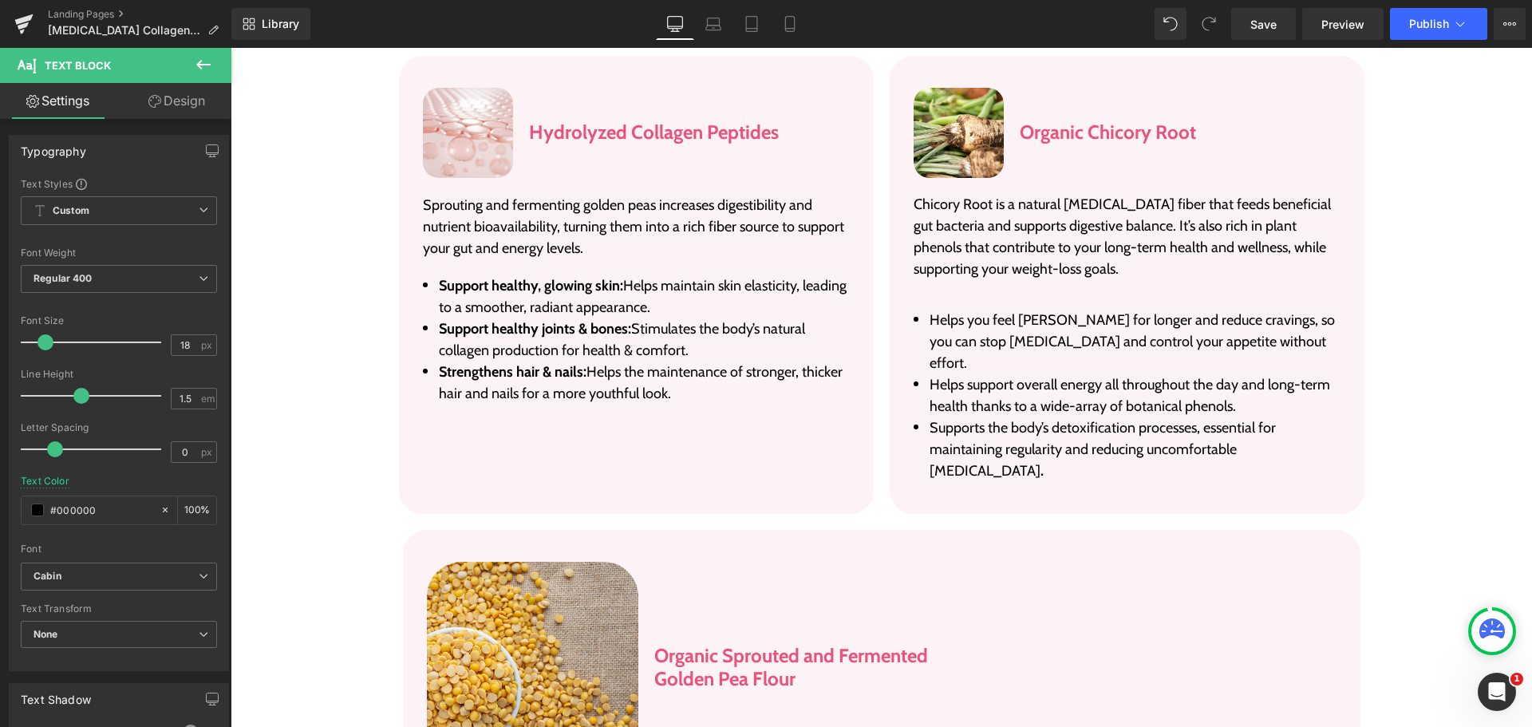
scroll to position [3261, 0]
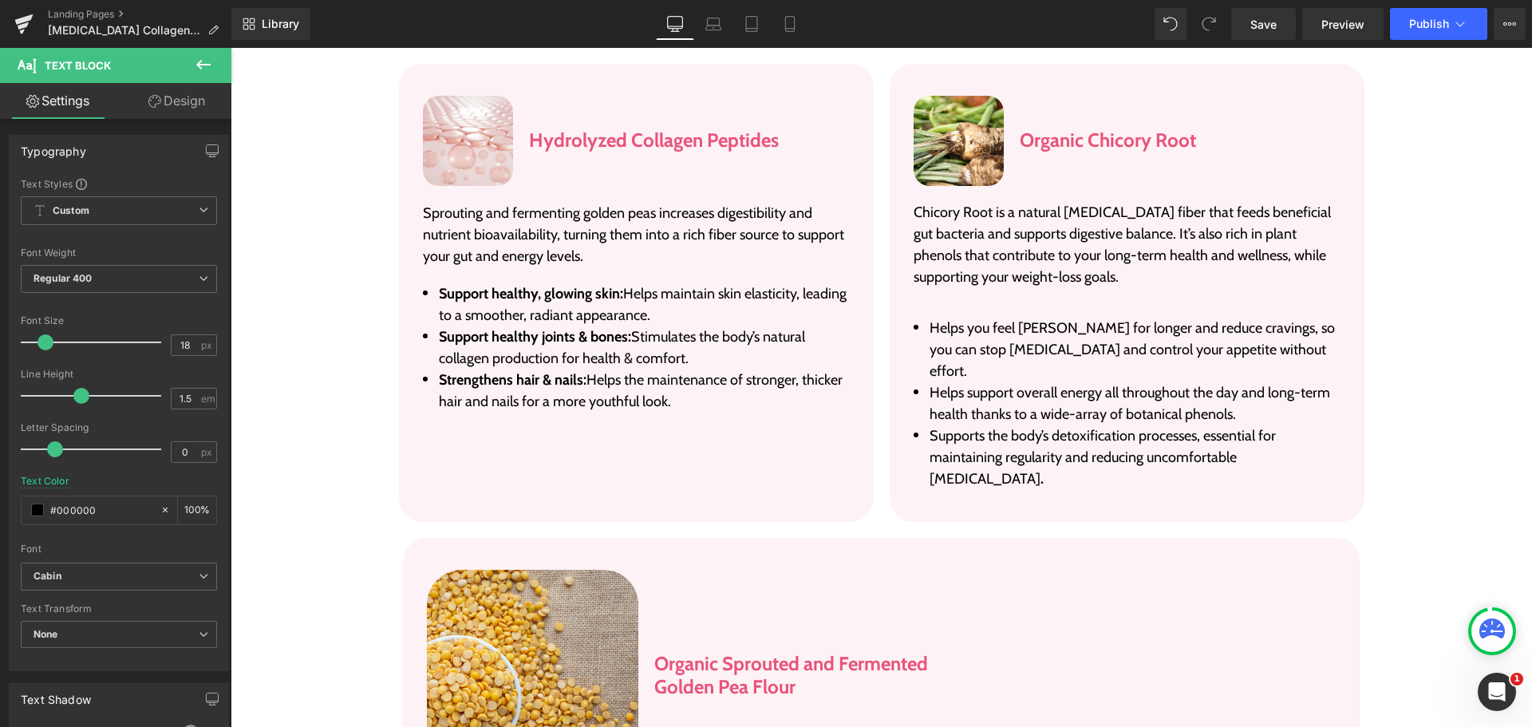
click at [515, 326] on li "Support healthy joints & bones: Stimulates the body’s natural collagen producti…" at bounding box center [636, 347] width 427 height 43
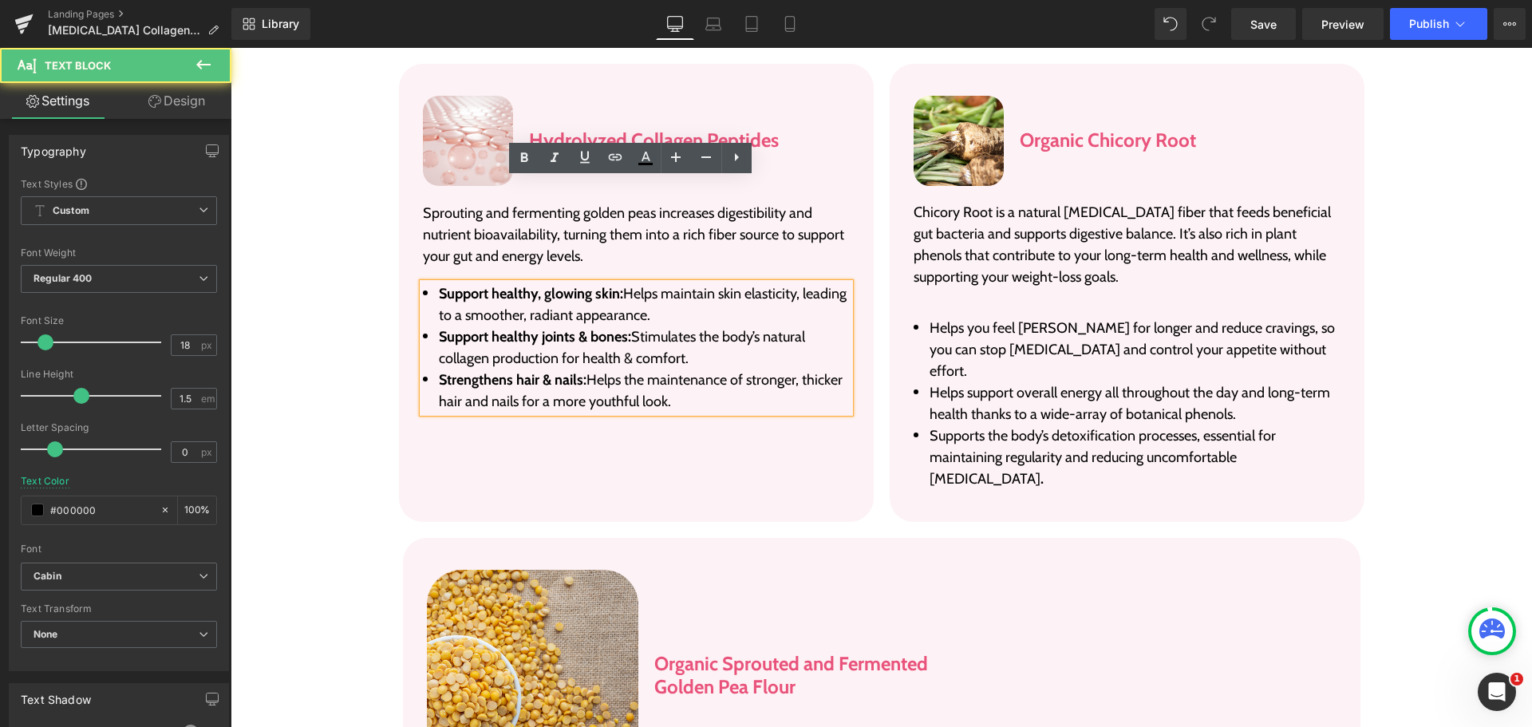
click at [515, 326] on li "Support healthy joints & bones: Stimulates the body’s natural collagen producti…" at bounding box center [636, 347] width 427 height 43
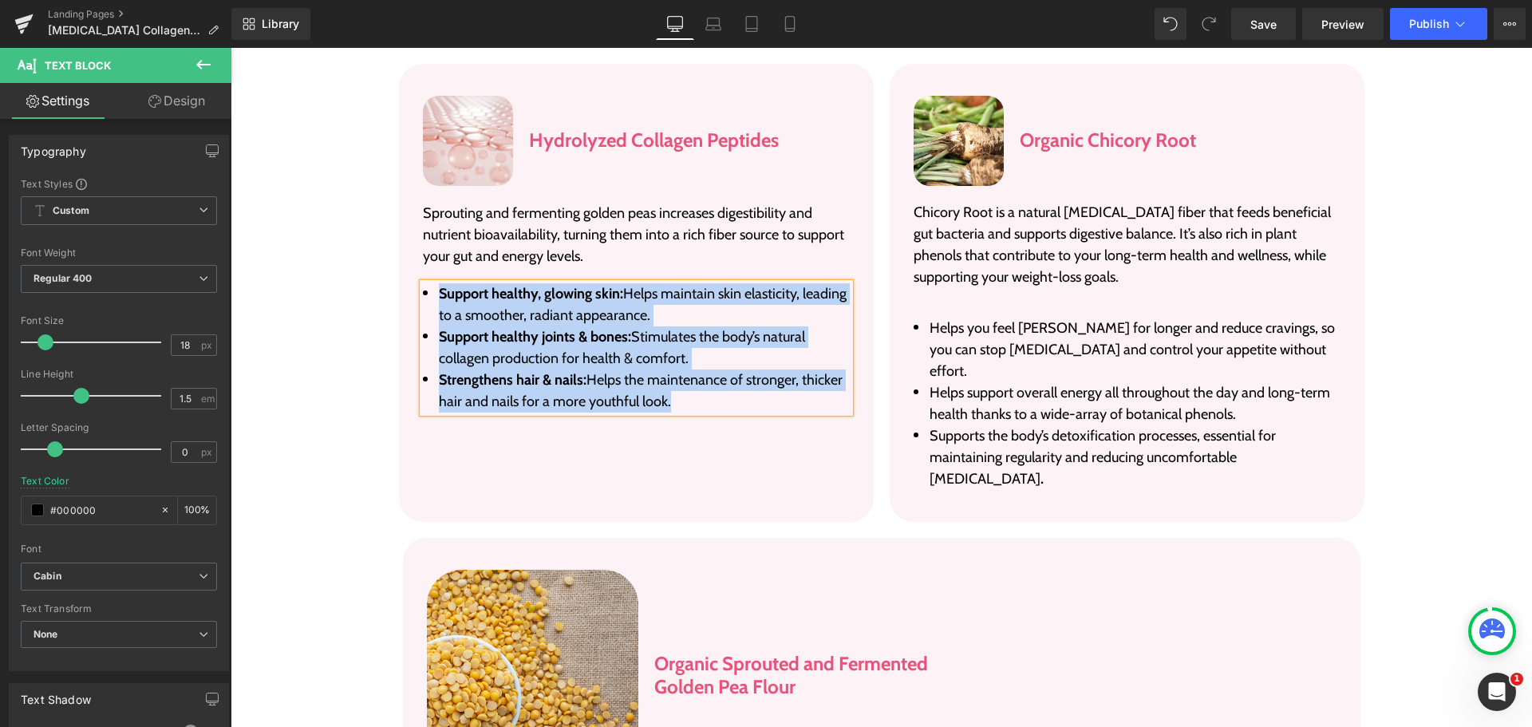
paste div
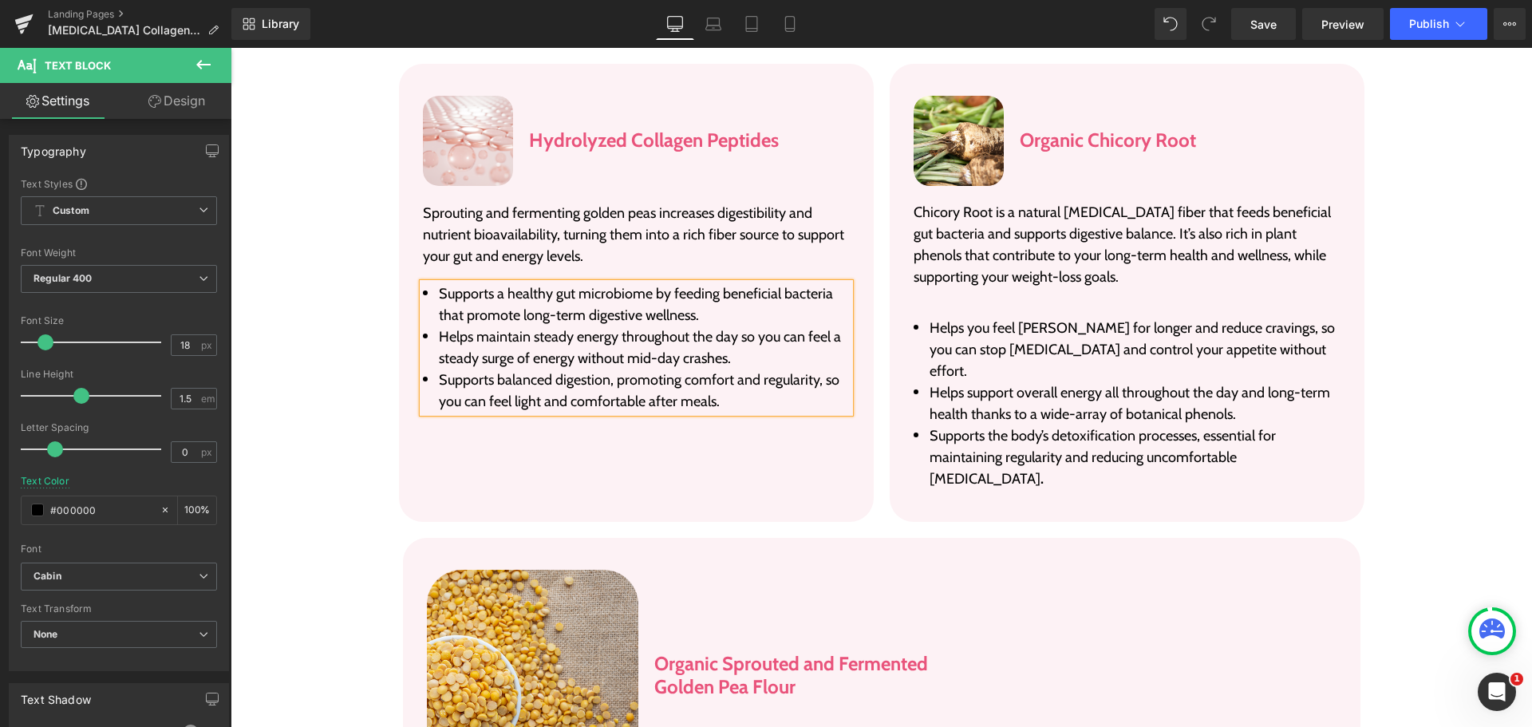
click at [532, 326] on li "Helps maintain steady energy throughout the day so you can feel a steady surge …" at bounding box center [636, 347] width 427 height 43
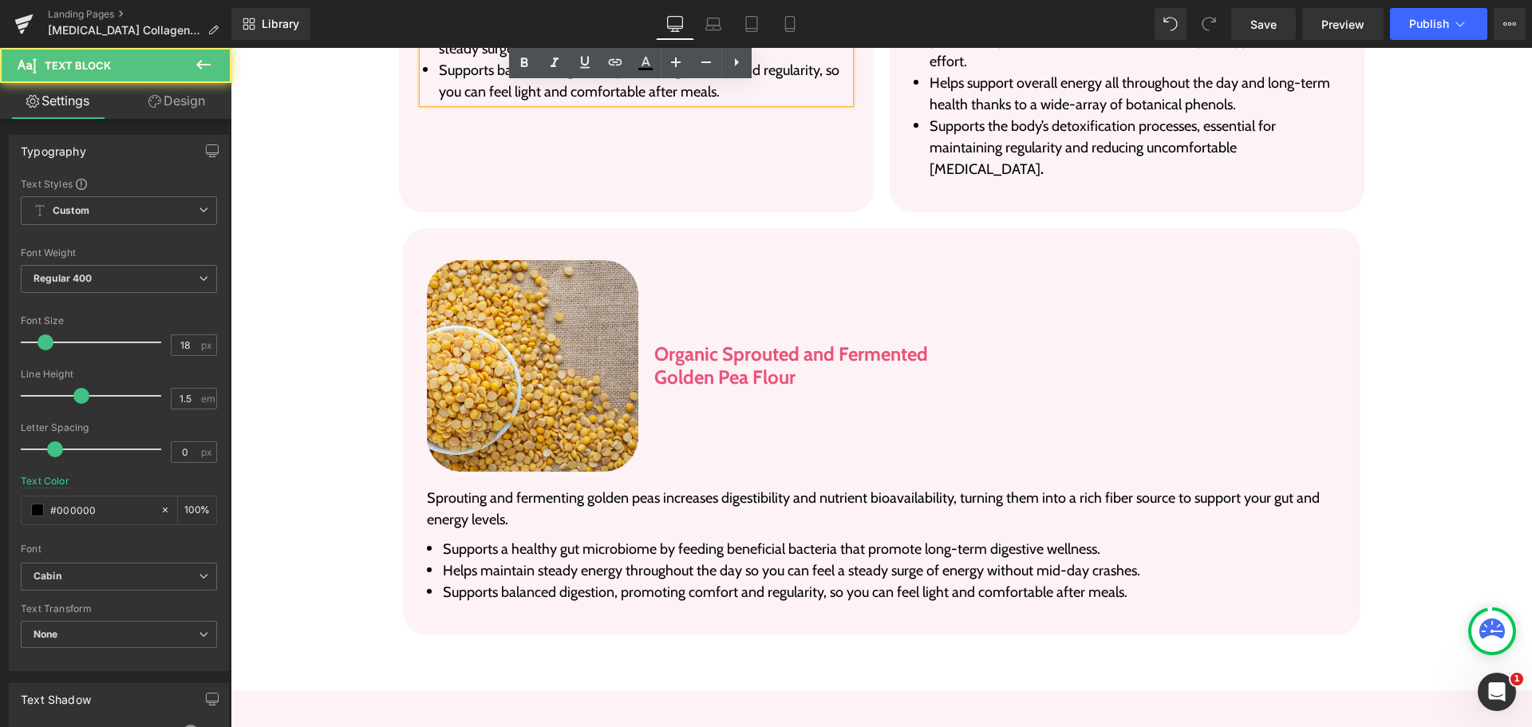
scroll to position [3581, 0]
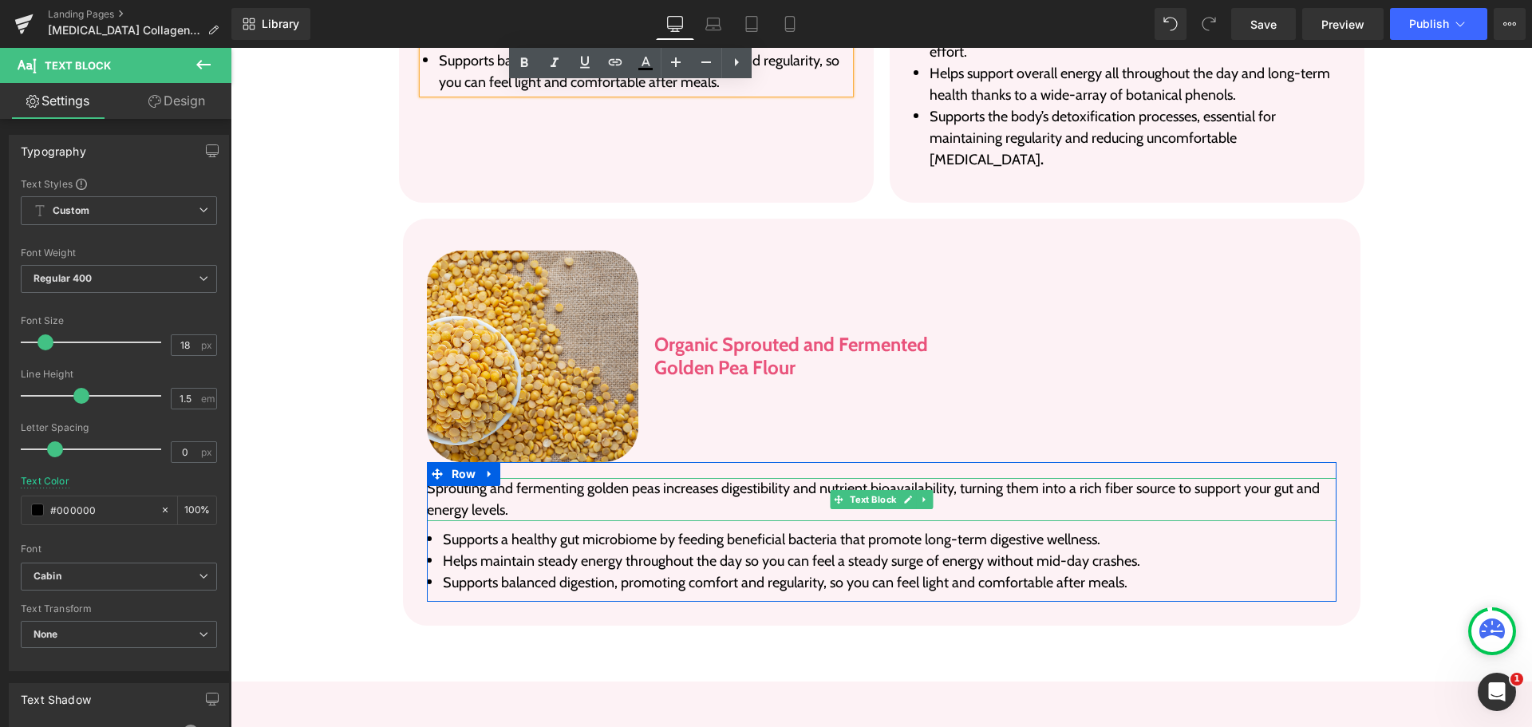
click at [465, 478] on p "Sprouting and fermenting golden peas increases digestibility and nutrient bioav…" at bounding box center [882, 499] width 910 height 43
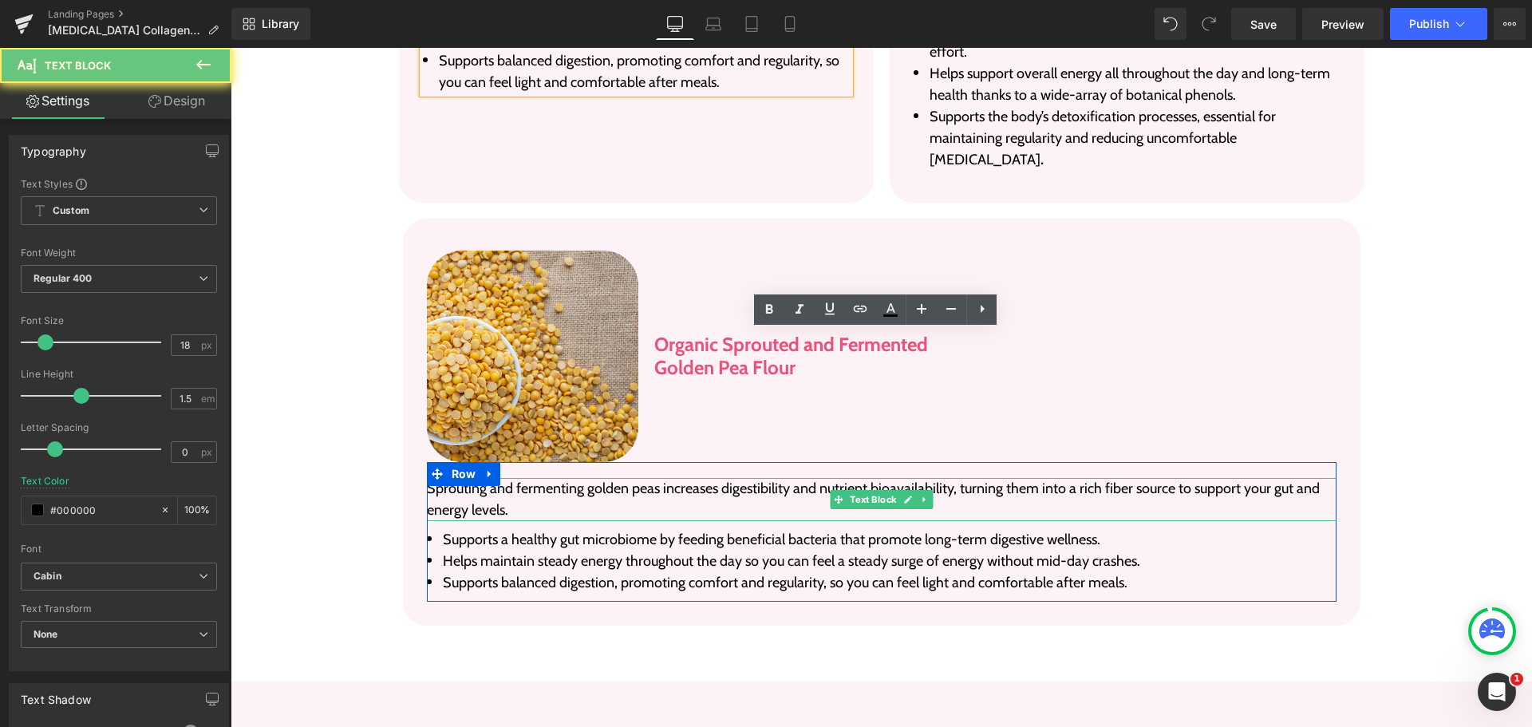
click at [465, 478] on p "Sprouting and fermenting golden peas increases digestibility and nutrient bioav…" at bounding box center [882, 499] width 910 height 43
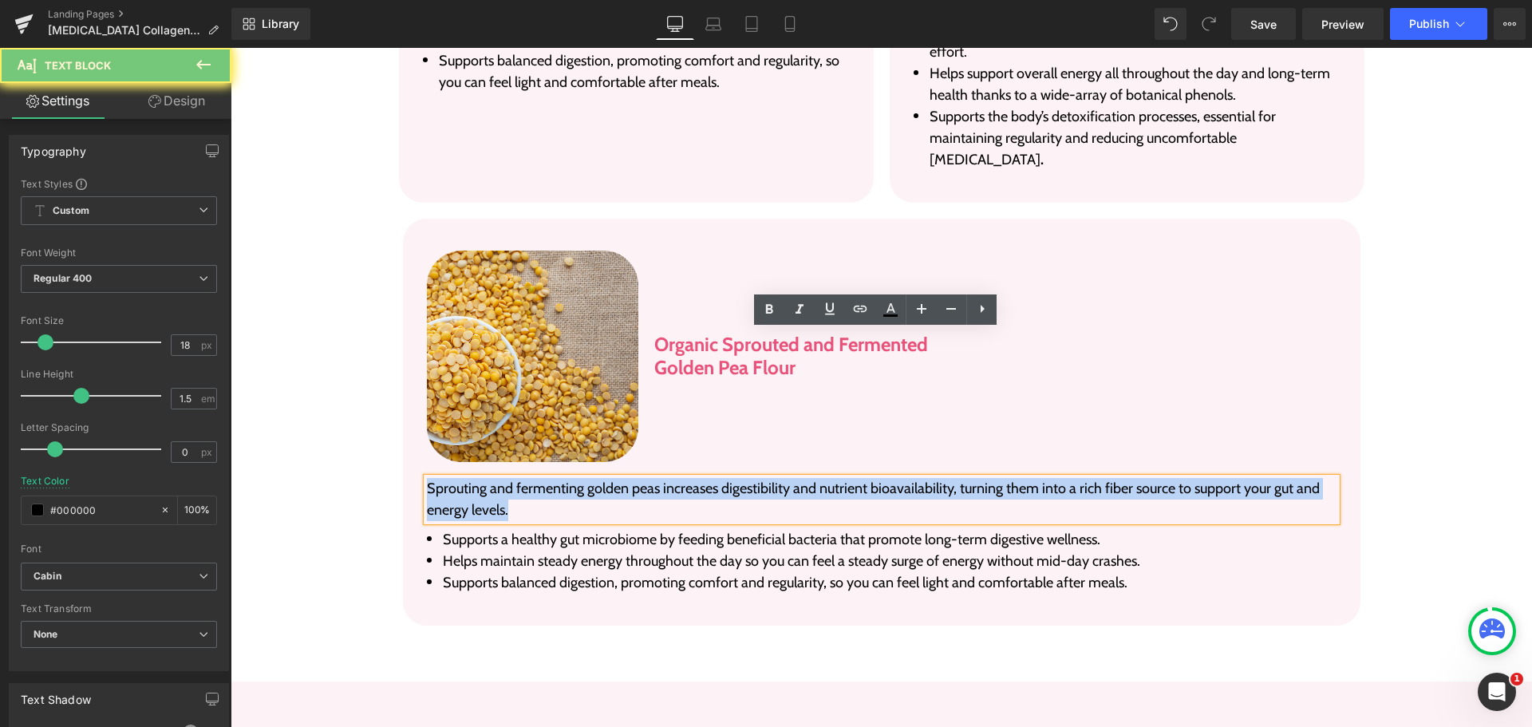
click at [465, 478] on p "Sprouting and fermenting golden peas increases digestibility and nutrient bioav…" at bounding box center [882, 499] width 910 height 43
copy p "Sprouting and fermenting golden peas increases digestibility and nutrient bioav…"
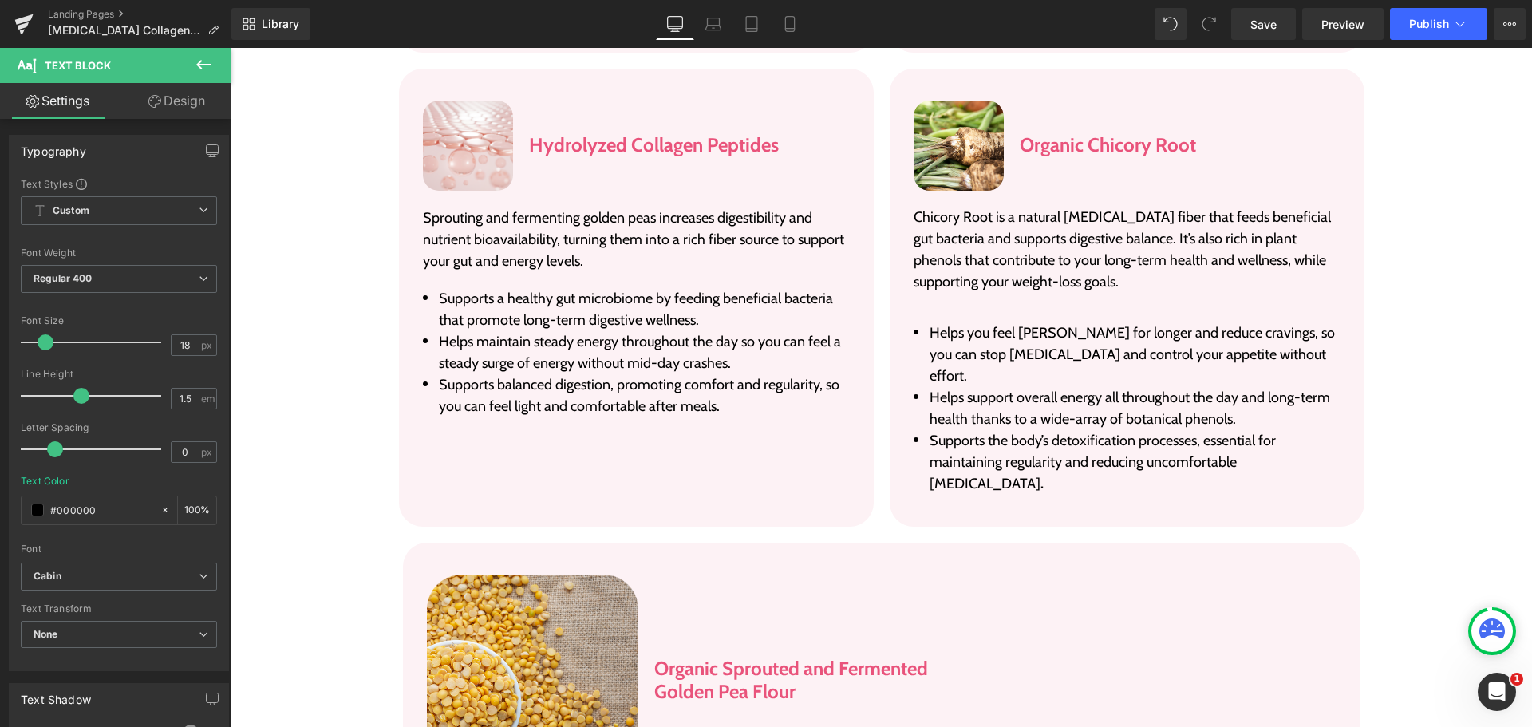
scroll to position [2942, 0]
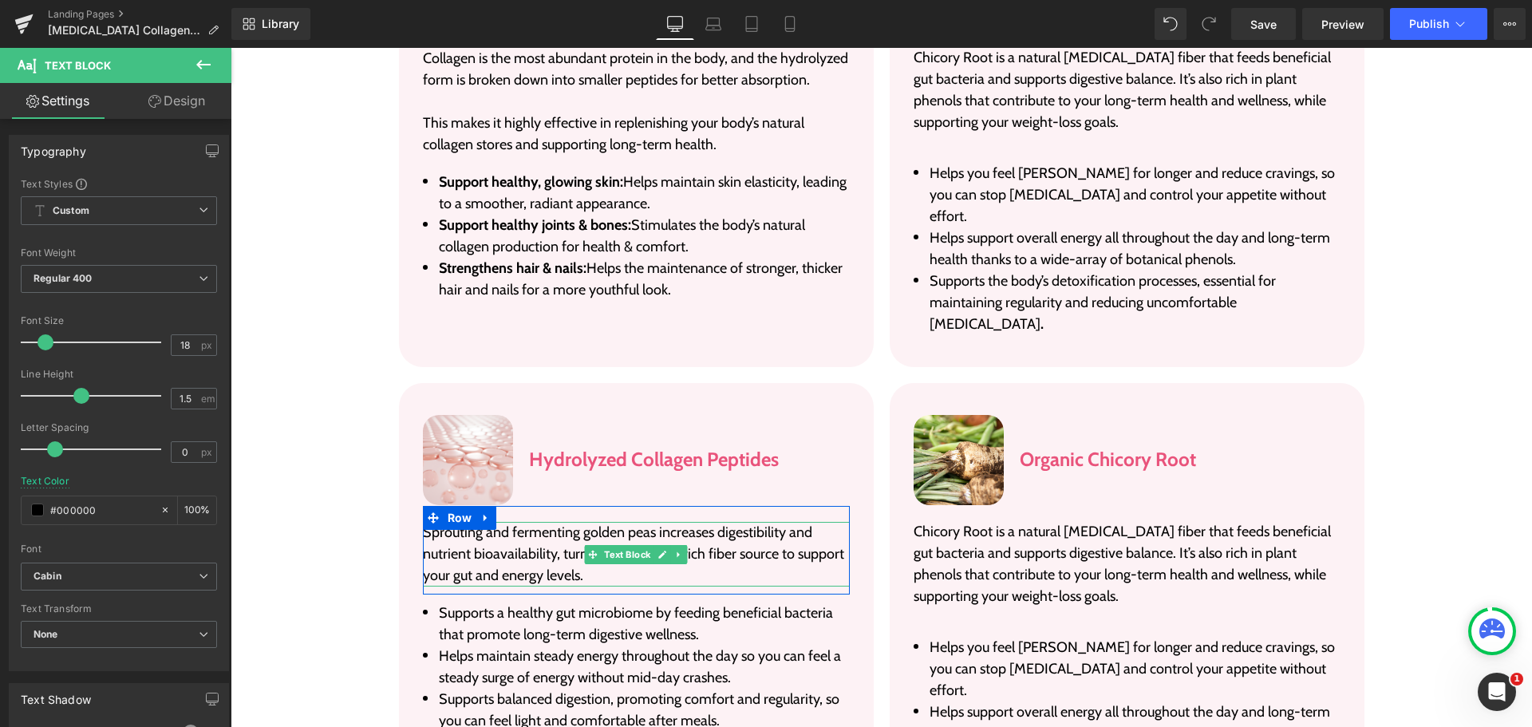
click at [530, 522] on p "Sprouting and fermenting golden peas increases digestibility and nutrient bioav…" at bounding box center [636, 554] width 427 height 65
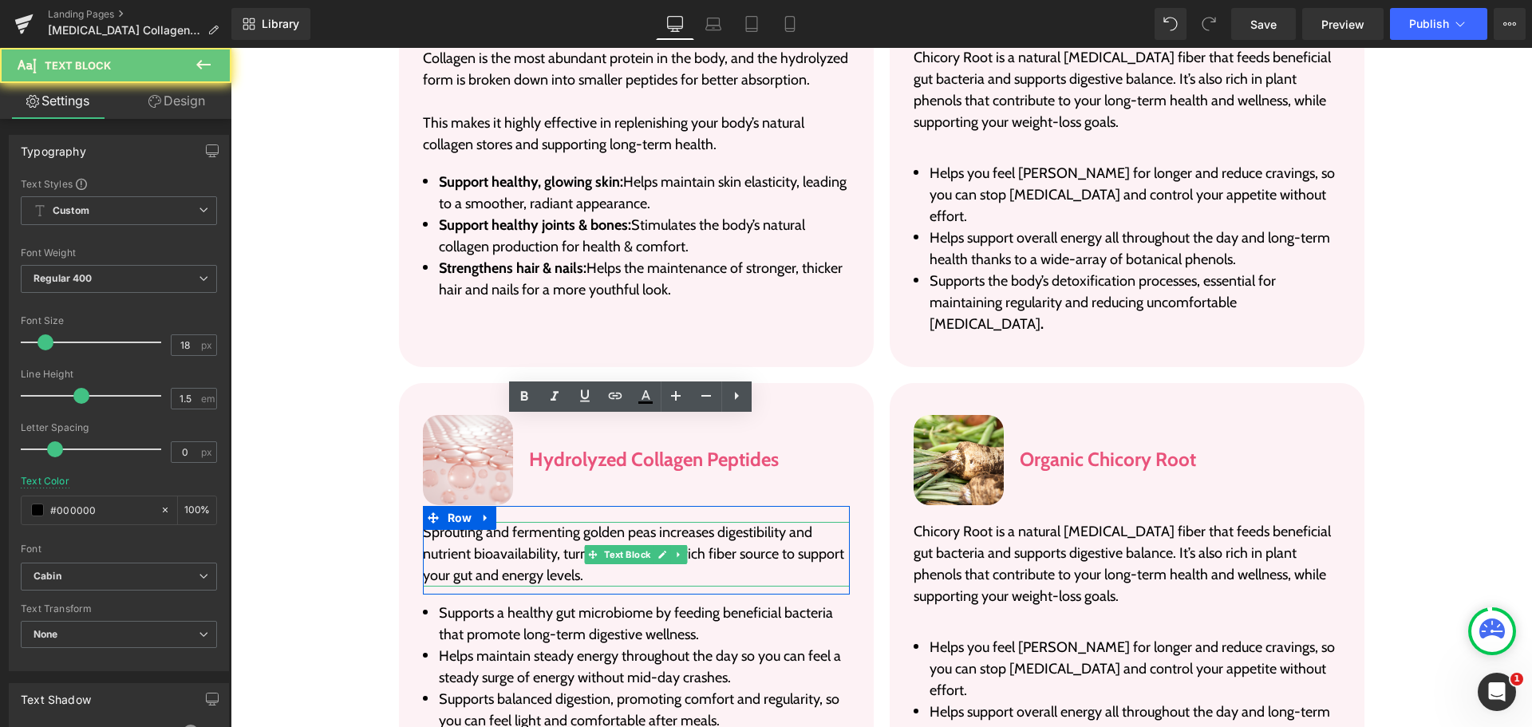
click at [530, 522] on p "Sprouting and fermenting golden peas increases digestibility and nutrient bioav…" at bounding box center [636, 554] width 427 height 65
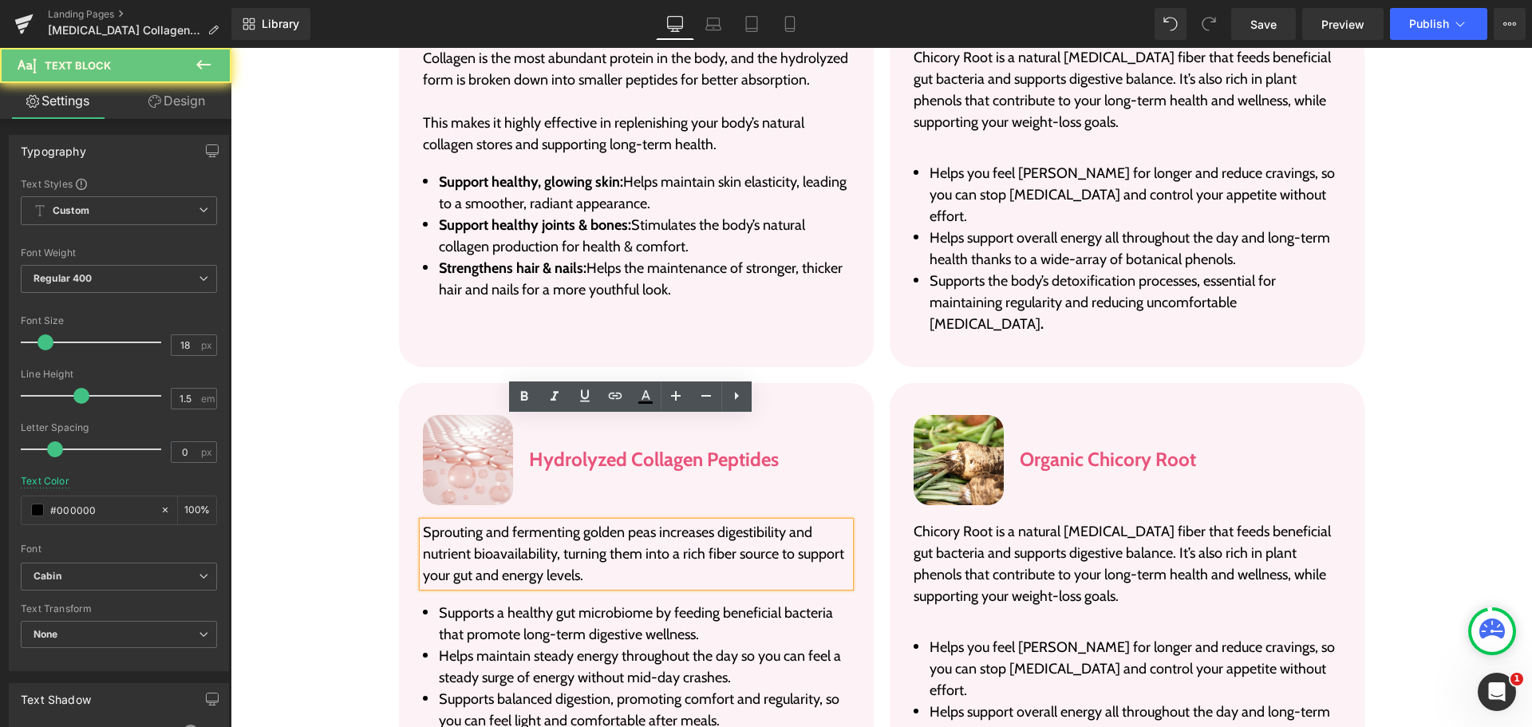
click at [588, 522] on p "Sprouting and fermenting golden peas increases digestibility and nutrient bioav…" at bounding box center [636, 554] width 427 height 65
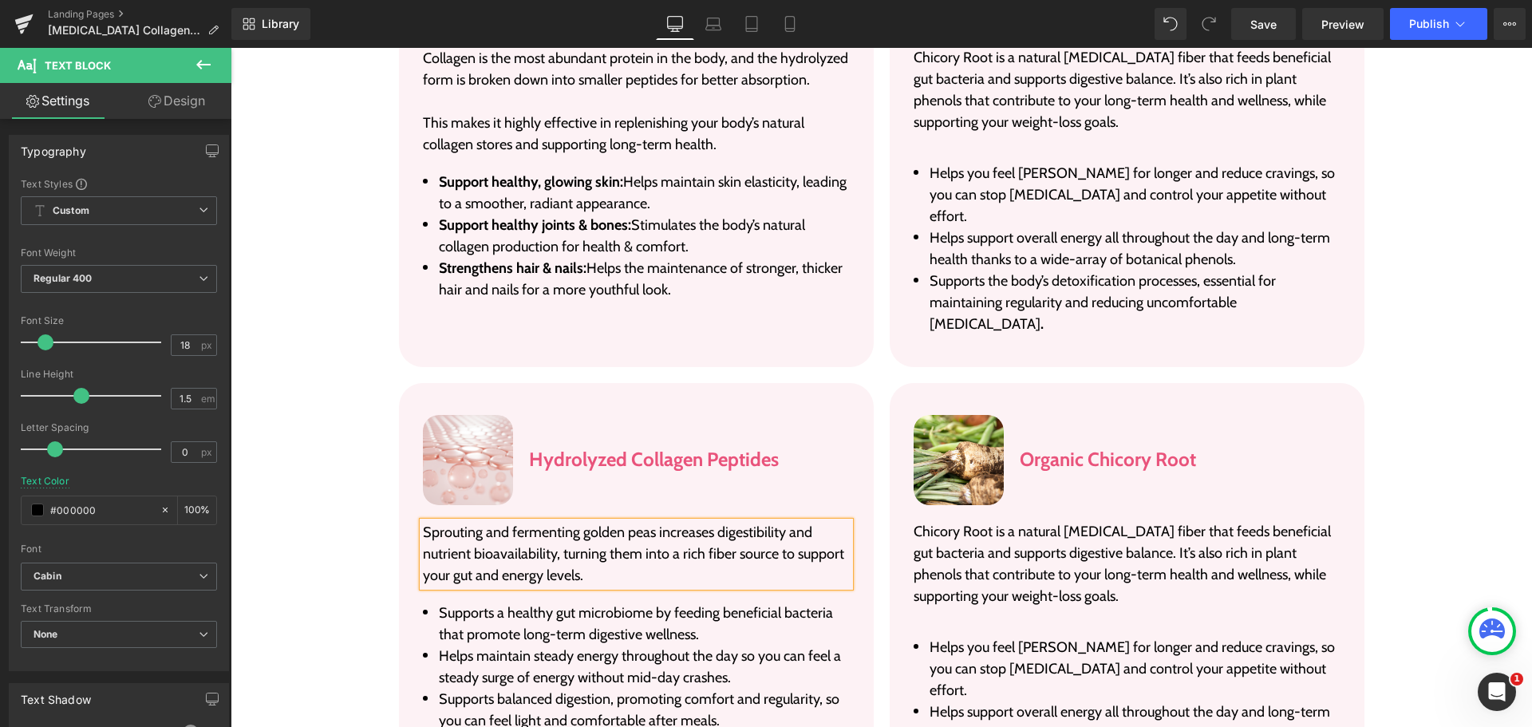
click at [344, 460] on div "Ingredients Heading Each ingredient has been carefully hand-selected based on d…" at bounding box center [882, 494] width 1270 height 1558
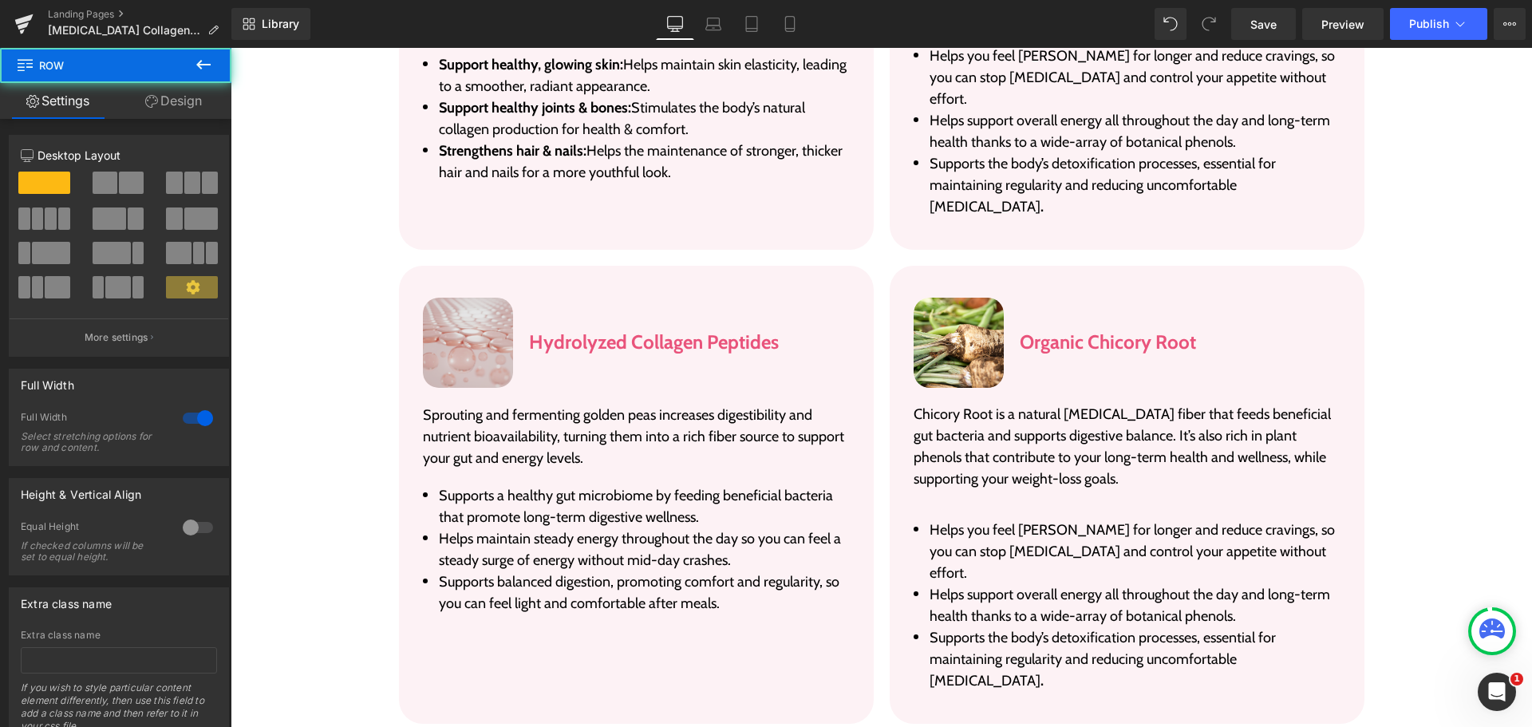
scroll to position [3261, 0]
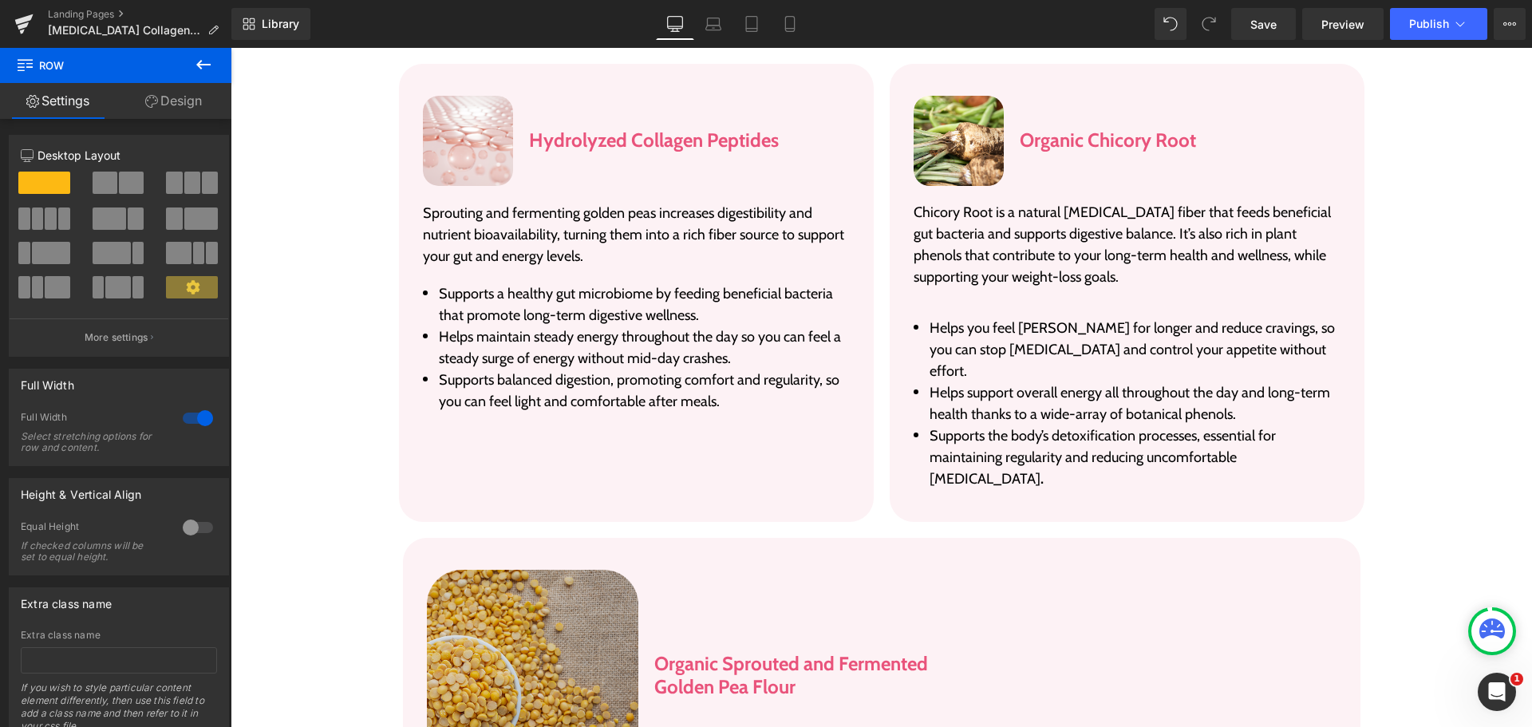
click at [516, 570] on img at bounding box center [532, 675] width 211 height 211
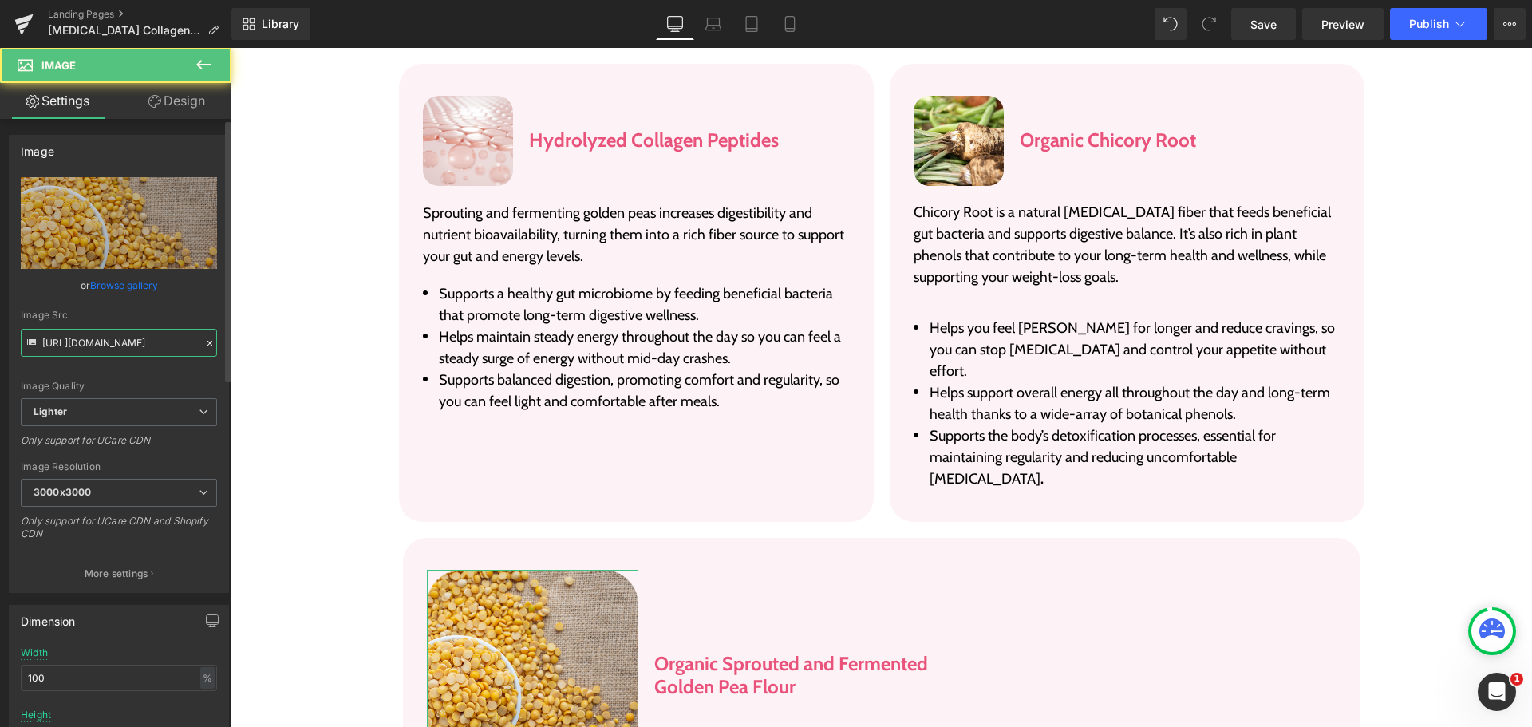
click at [132, 352] on input "https://ucarecdn.com/6b441876-e55a-418c-bf0d-b5402b136a37/-/format/auto/-/previ…" at bounding box center [119, 343] width 196 height 28
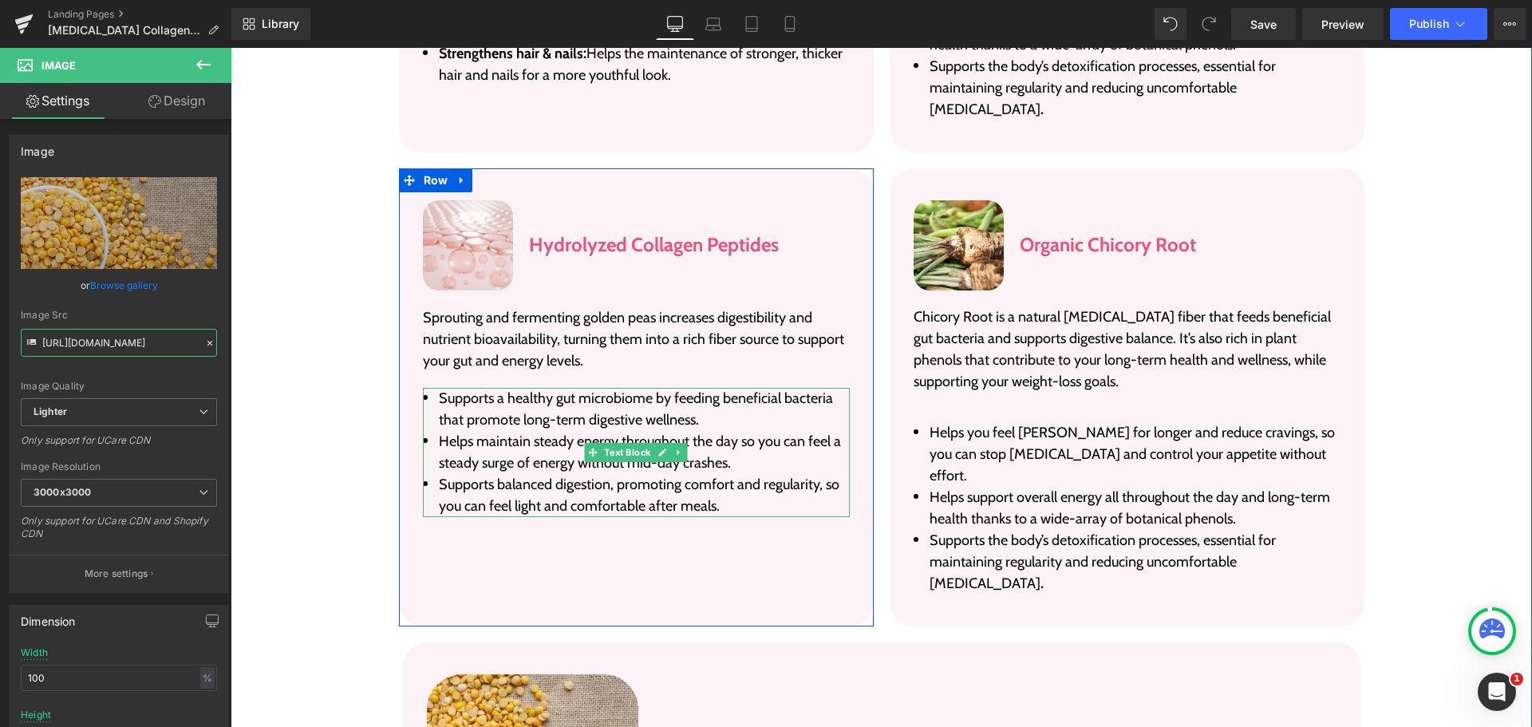
scroll to position [3102, 0]
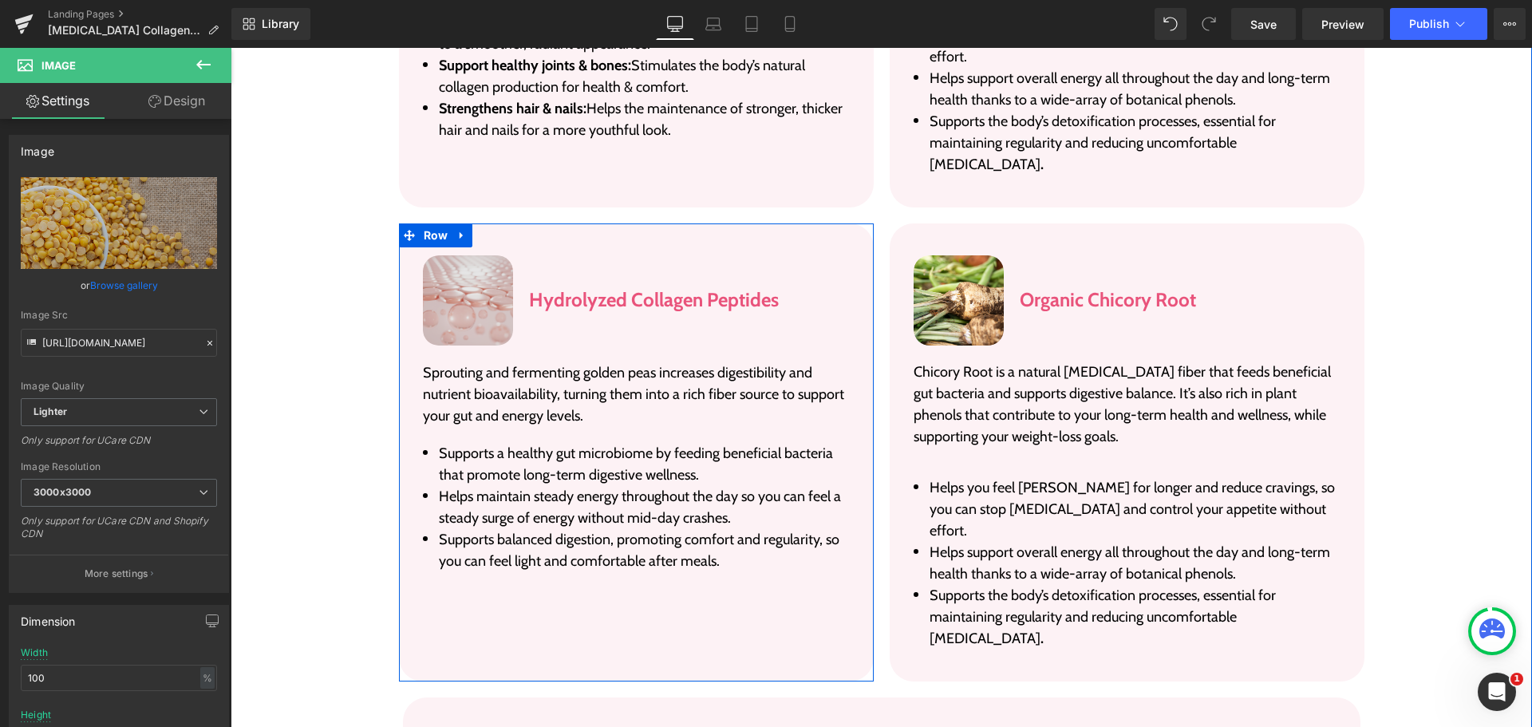
click at [435, 255] on div "Image" at bounding box center [468, 301] width 91 height 92
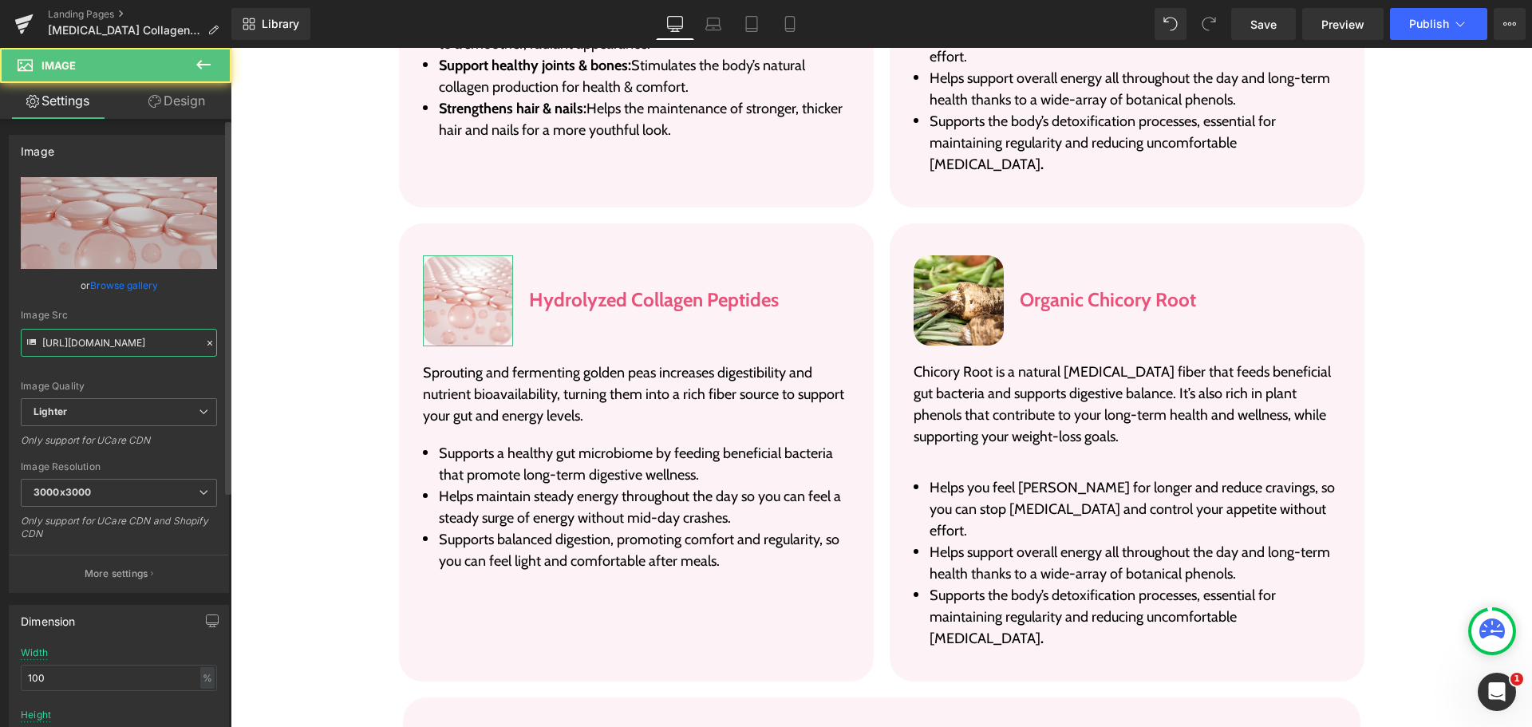
click at [126, 336] on input "https://ucarecdn.com/eb16e91a-c591-4a13-8f5a-2cdb90e86bee/-/format/auto/-/previ…" at bounding box center [119, 343] width 196 height 28
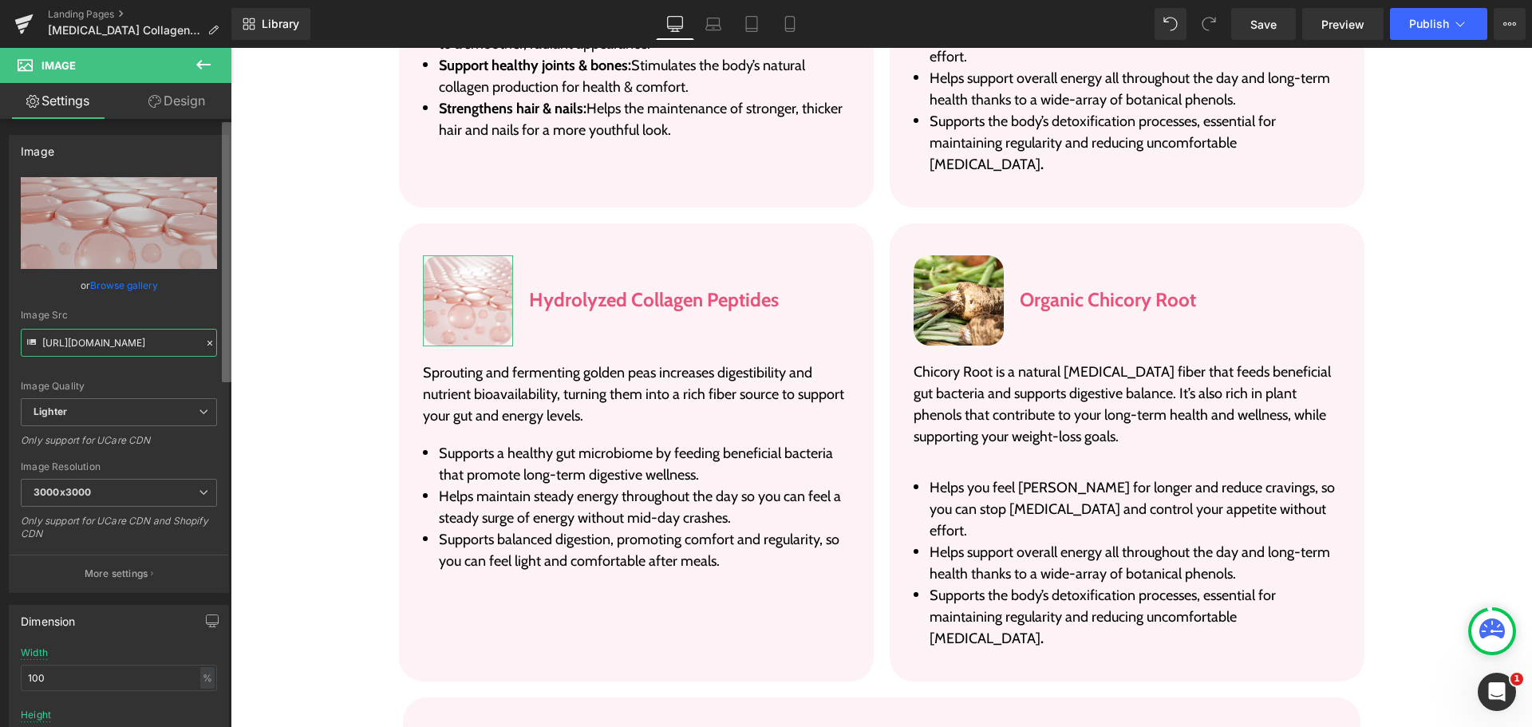
paste input "6b441876-e55a-418c-bf0d-b5402b136a37/-/format/auto/-/preview/3000x3000/-/qualit…"
type input "https://ucarecdn.com/6b441876-e55a-418c-bf0d-b5402b136a37/-/format/auto/-/previ…"
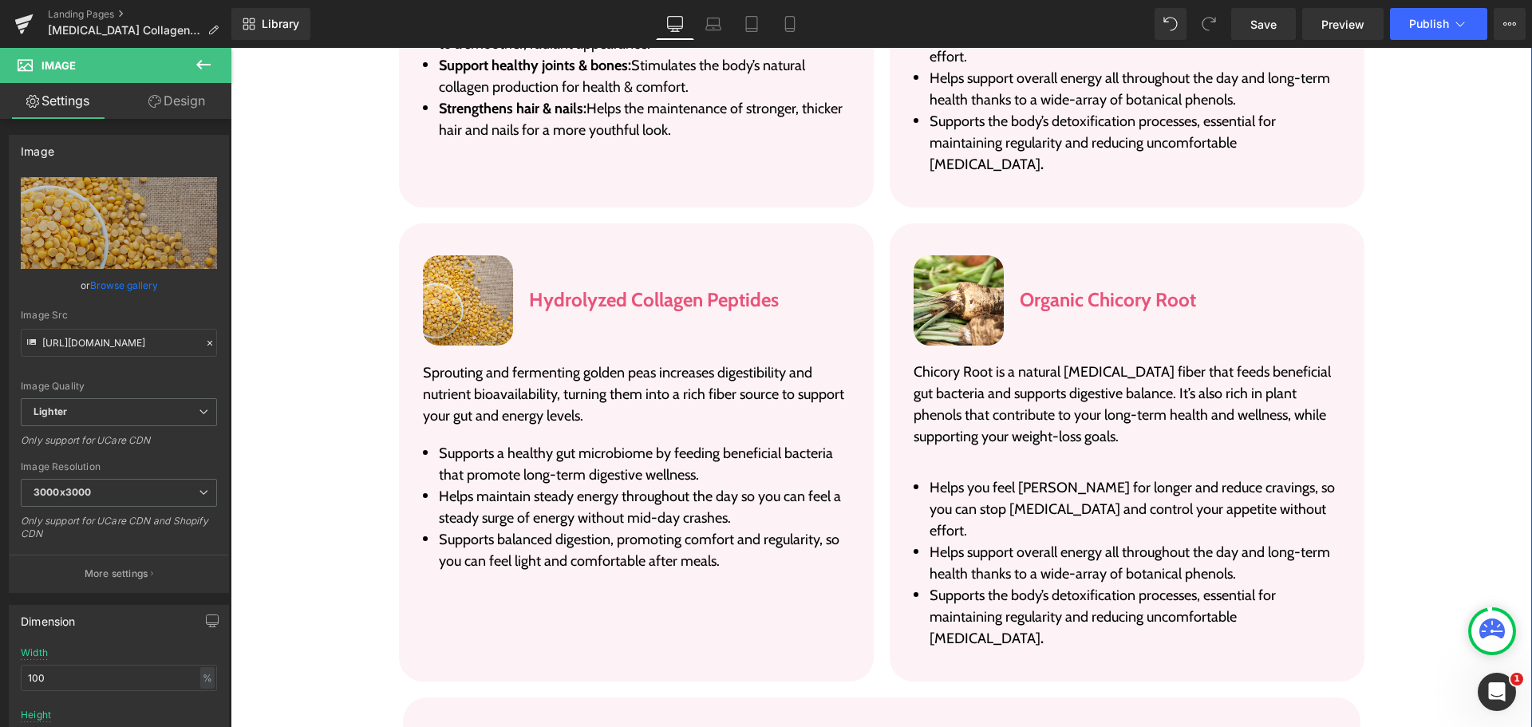
click at [286, 311] on div "Ingredients Heading Each ingredient has been carefully hand-selected based on d…" at bounding box center [882, 335] width 1270 height 1558
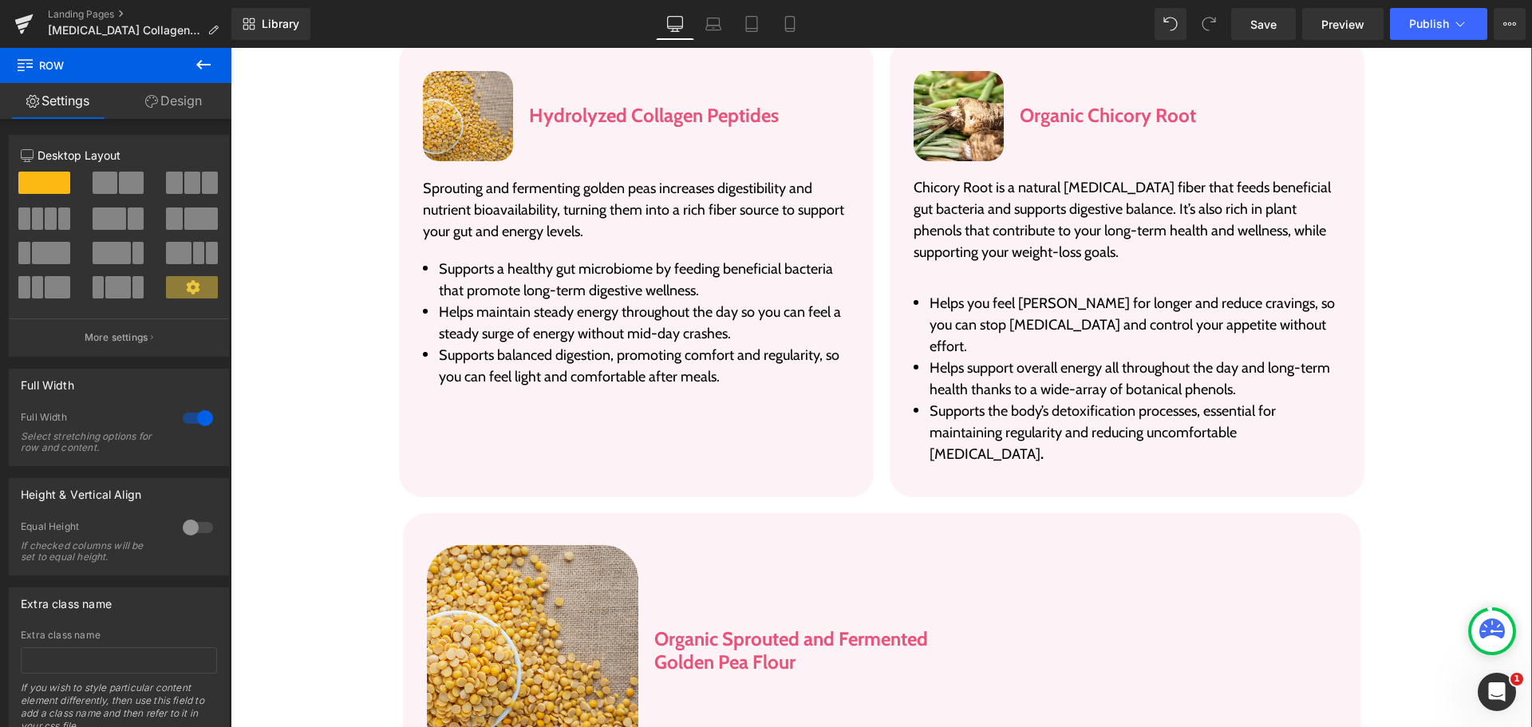
scroll to position [3102, 0]
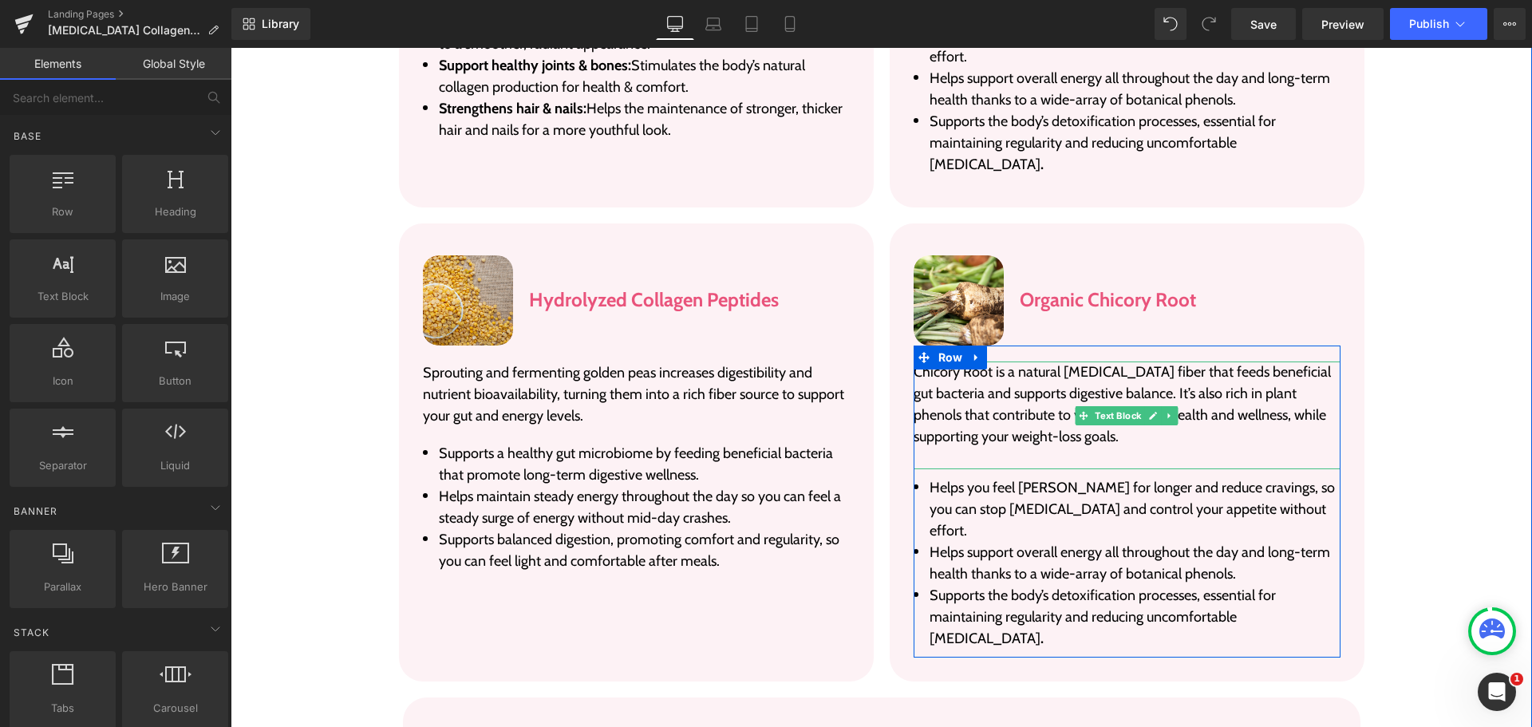
click at [982, 361] on p "Chicory Root is a natural [MEDICAL_DATA] fiber that feeds beneficial gut bacter…" at bounding box center [1127, 404] width 427 height 86
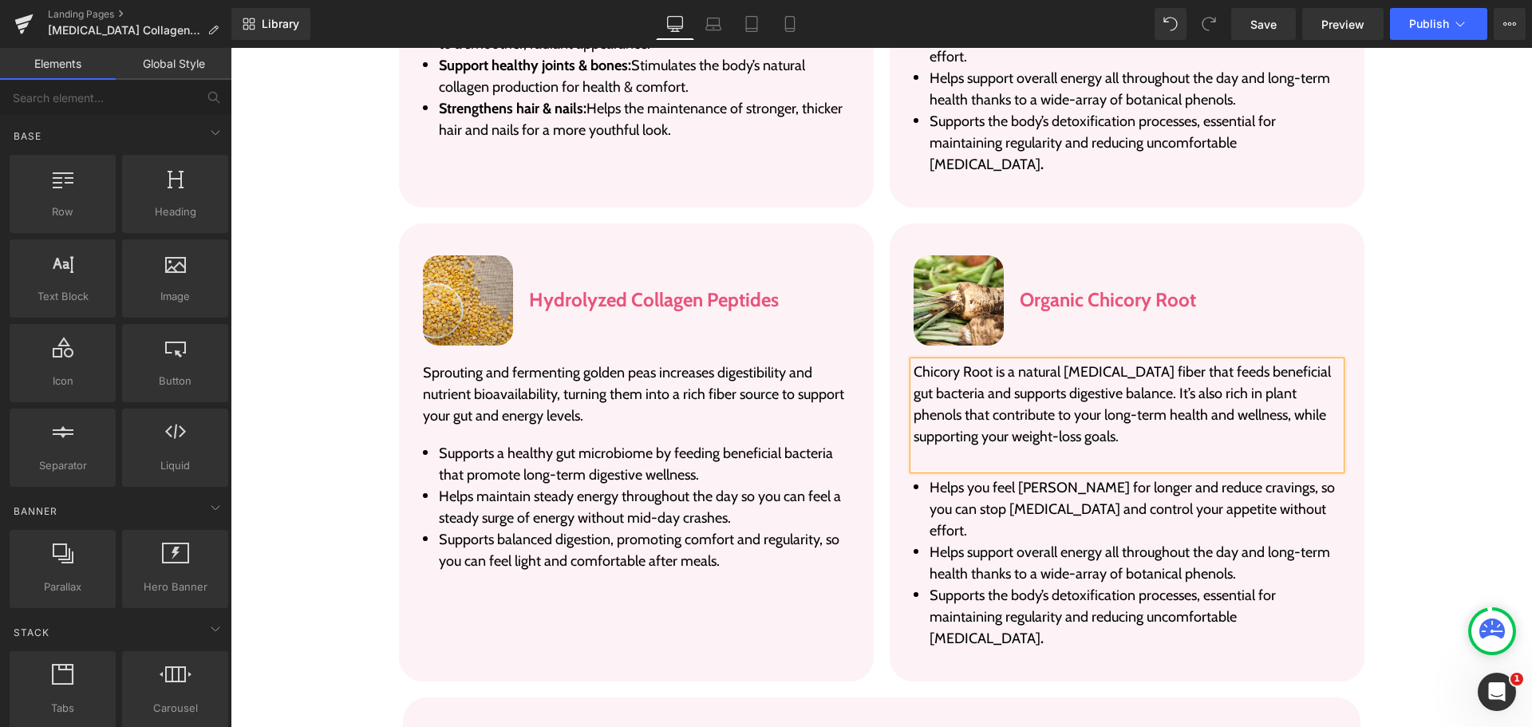
click at [982, 361] on p "Chicory Root is a natural [MEDICAL_DATA] fiber that feeds beneficial gut bacter…" at bounding box center [1127, 404] width 427 height 86
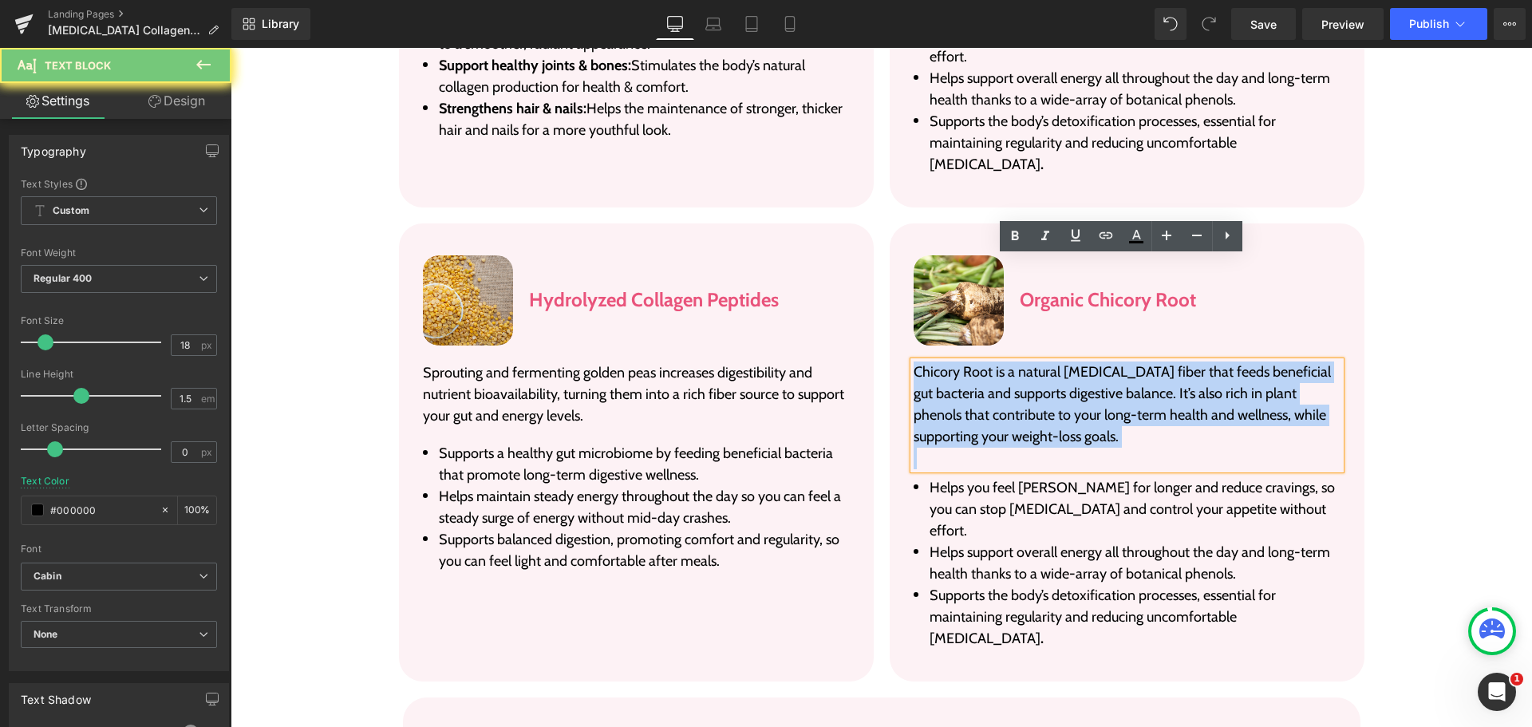
click at [982, 361] on p "Chicory Root is a natural [MEDICAL_DATA] fiber that feeds beneficial gut bacter…" at bounding box center [1127, 404] width 427 height 86
paste div
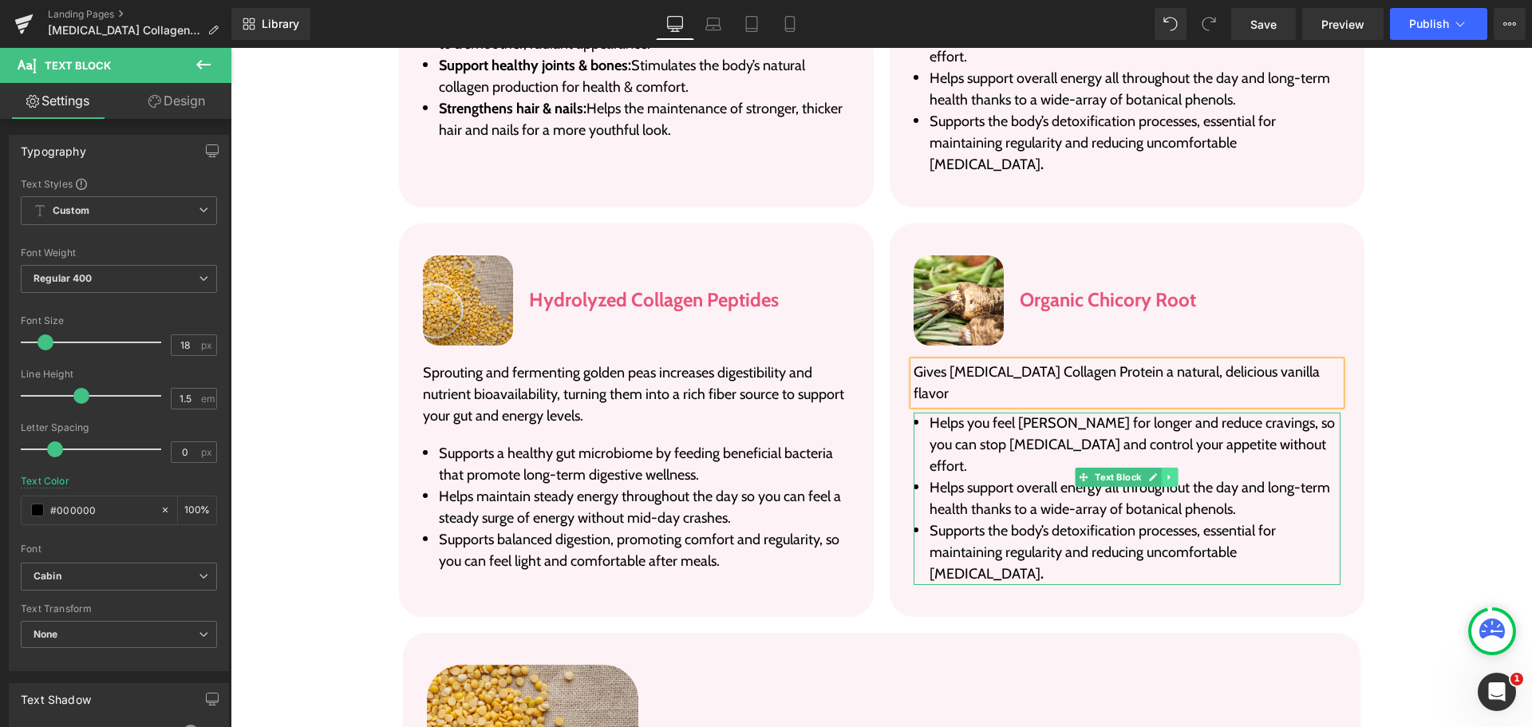
click at [1165, 472] on icon at bounding box center [1169, 477] width 9 height 10
click at [1170, 468] on link at bounding box center [1178, 477] width 17 height 19
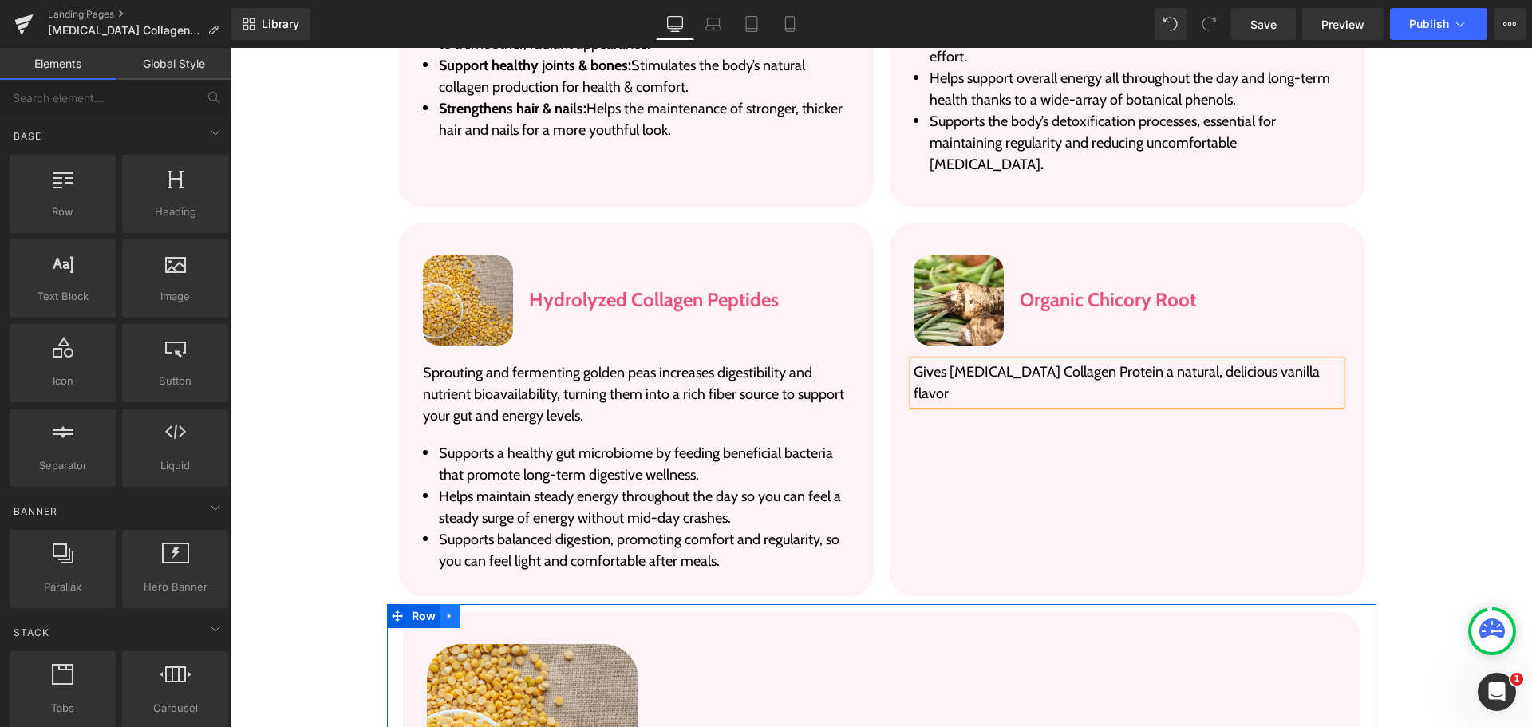
click at [450, 604] on link at bounding box center [450, 616] width 21 height 24
click at [486, 610] on icon at bounding box center [491, 616] width 11 height 12
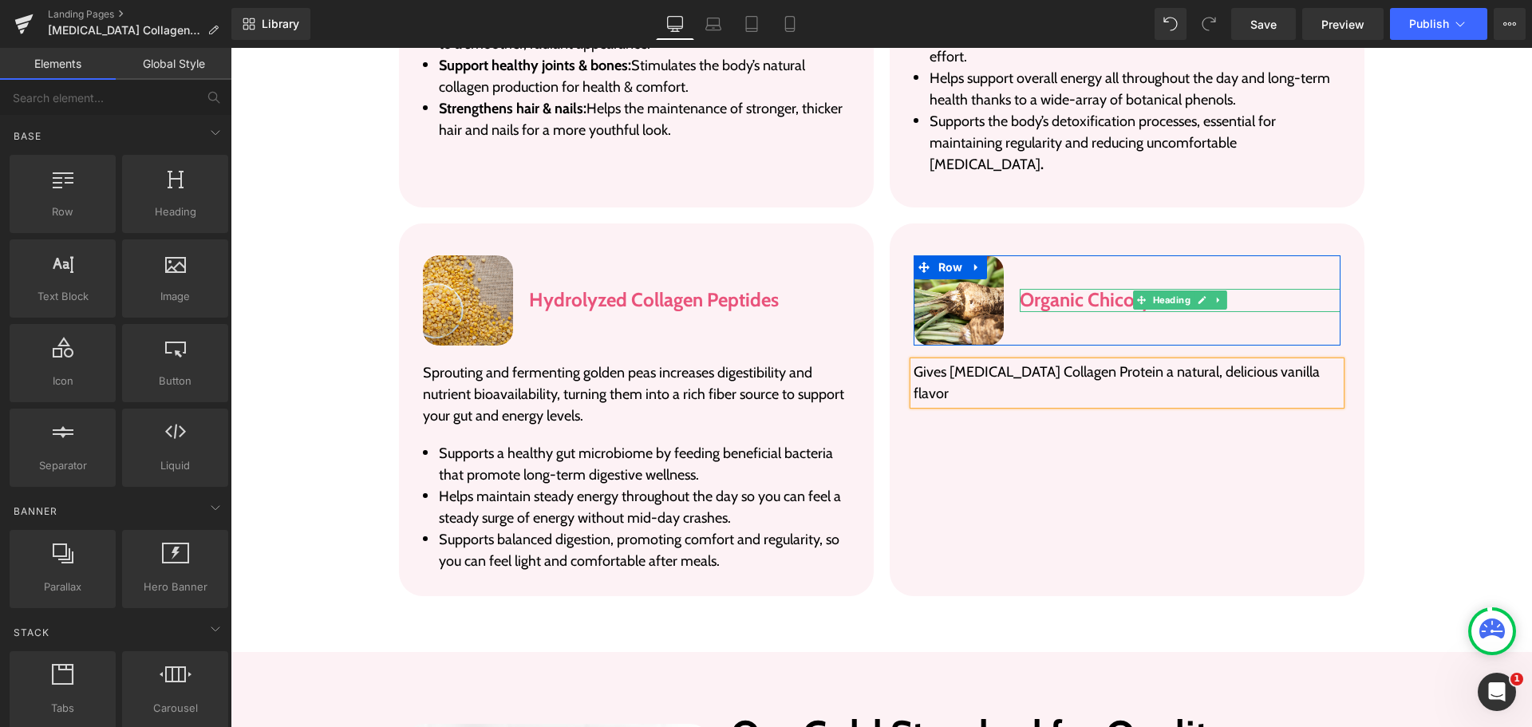
click at [1061, 289] on h3 "Organic Chicory Root" at bounding box center [1180, 300] width 320 height 23
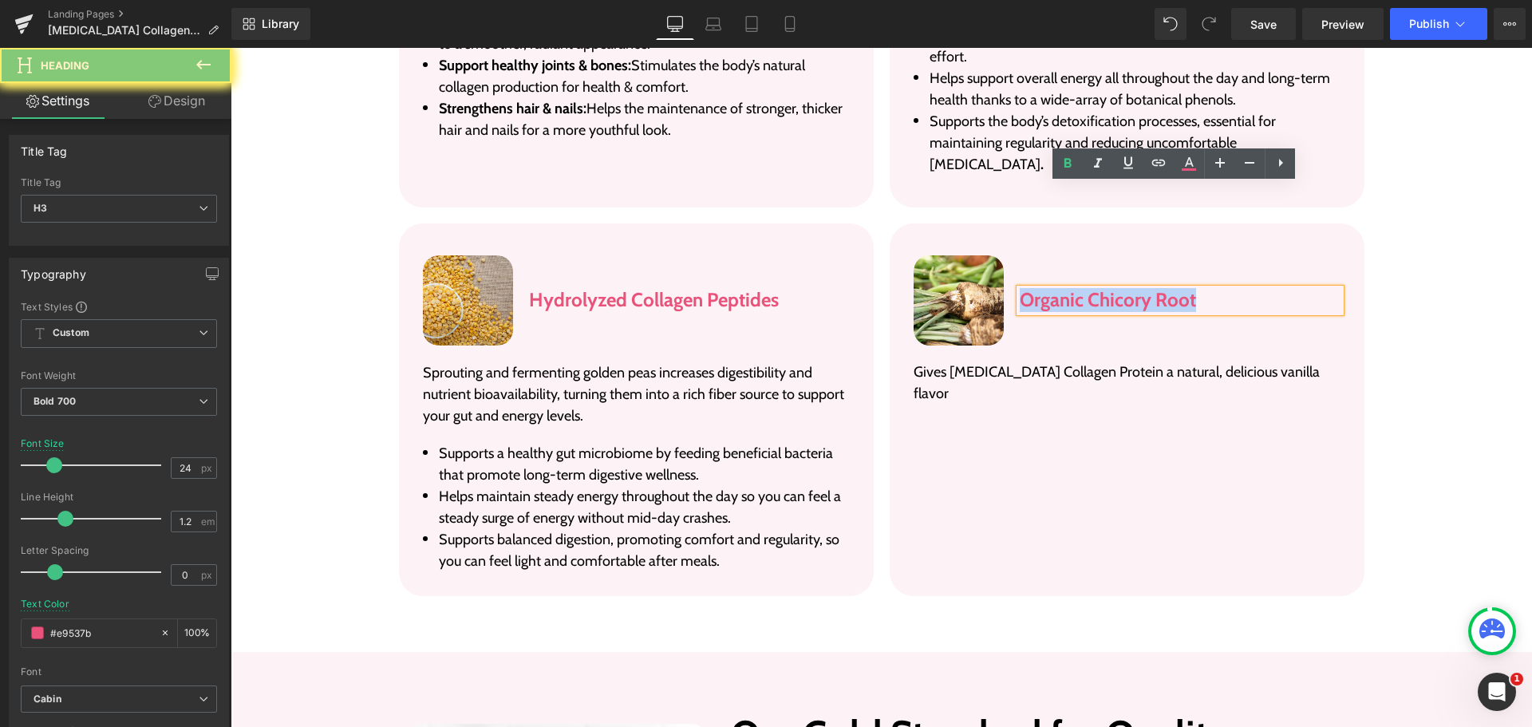
click at [1061, 289] on h3 "Organic Chicory Root" at bounding box center [1180, 300] width 320 height 23
paste div
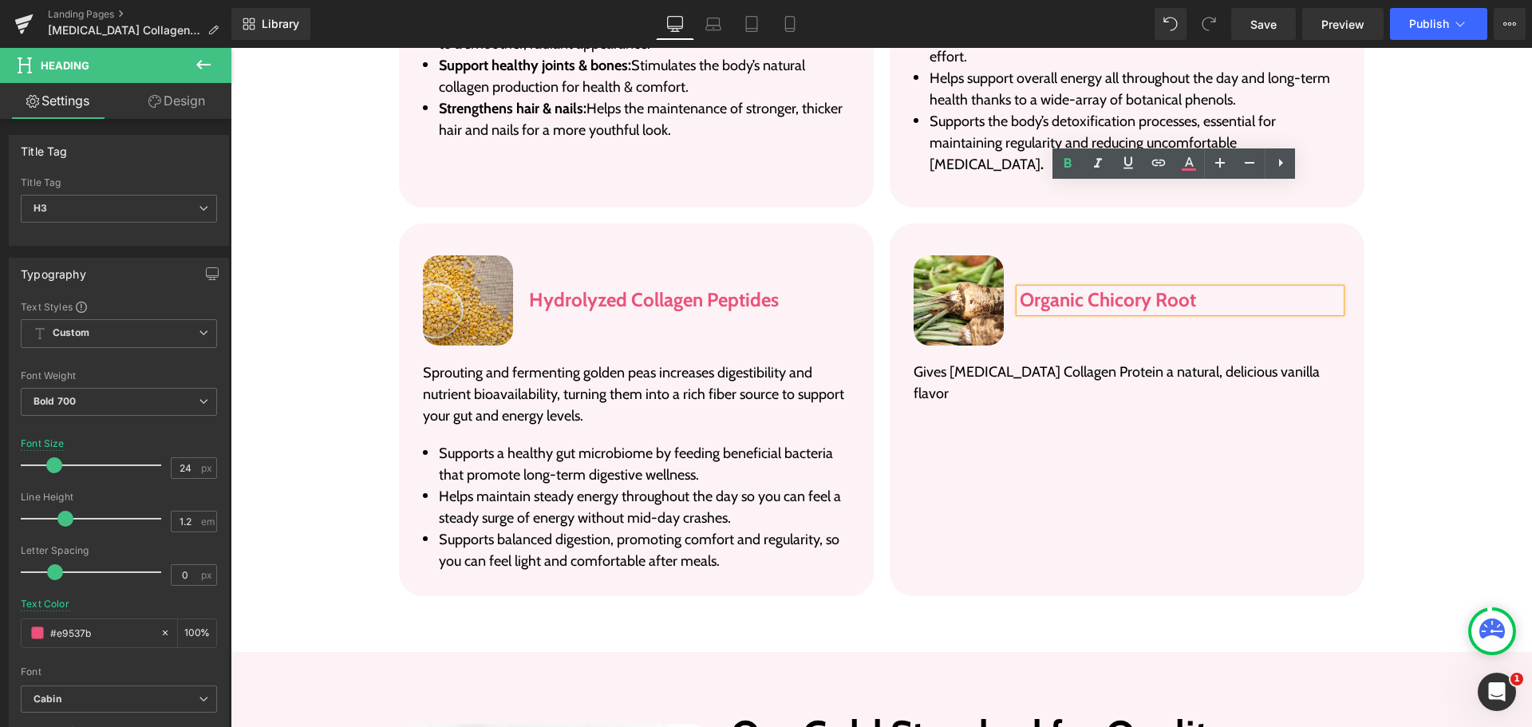
scroll to position [3091, 0]
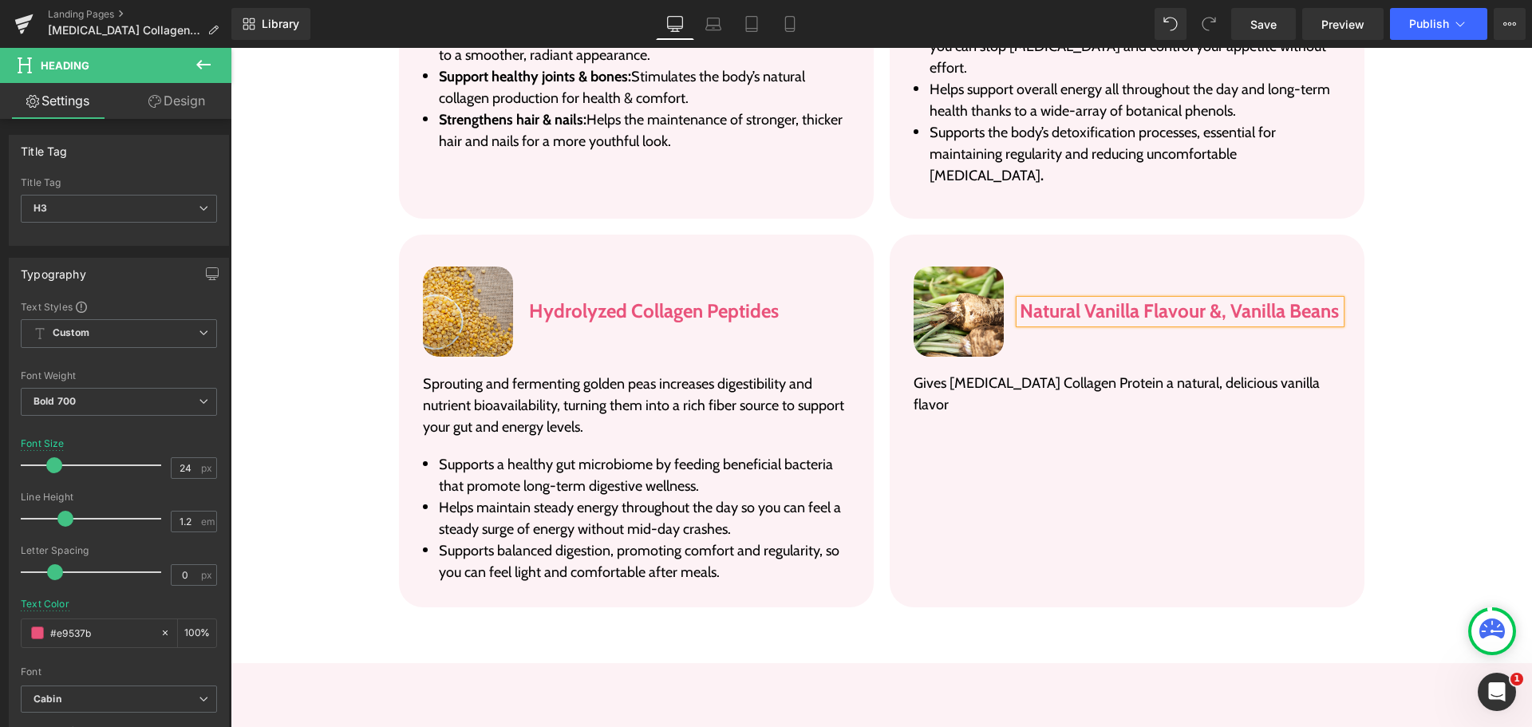
click at [1414, 290] on div "Ingredients Heading Each ingredient has been carefully hand-selected based on d…" at bounding box center [882, 91] width 1270 height 1049
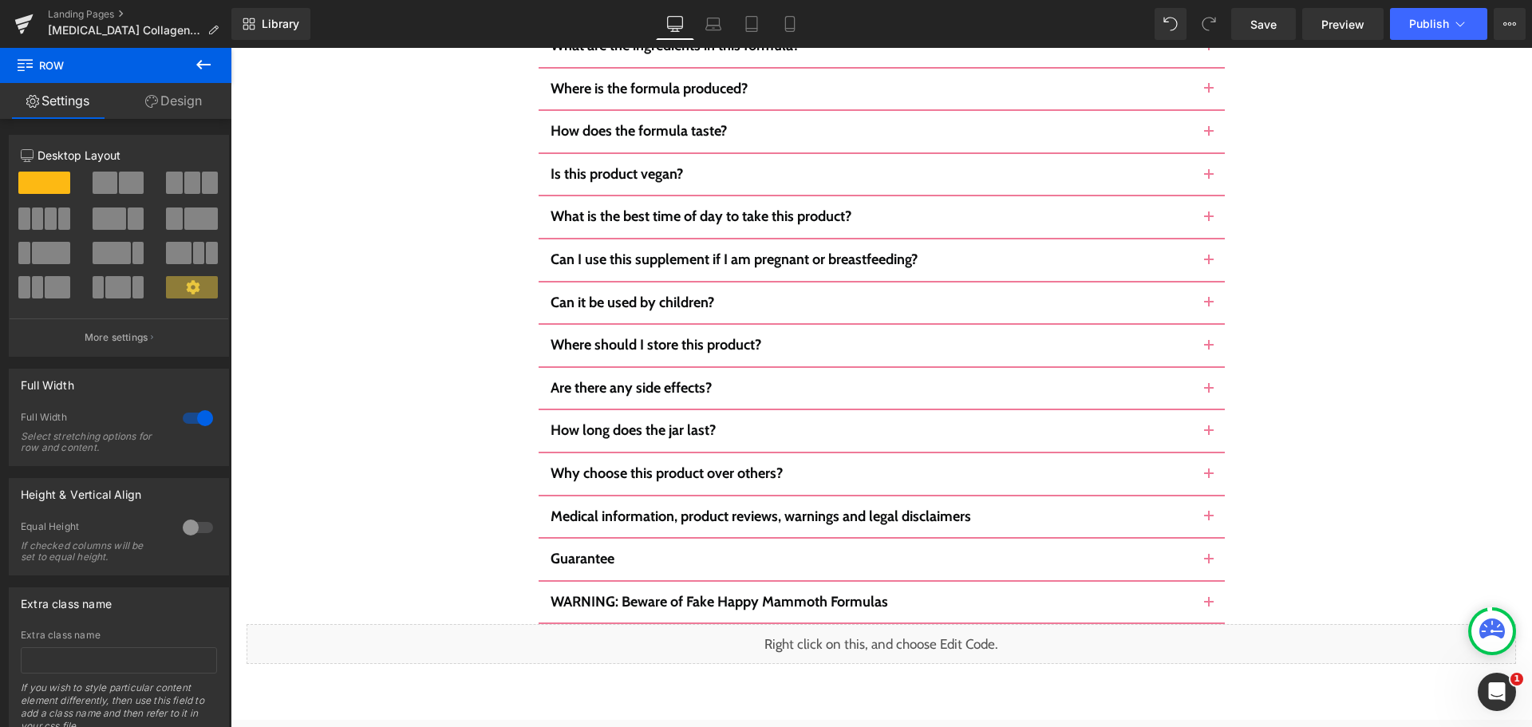
scroll to position [6761, 0]
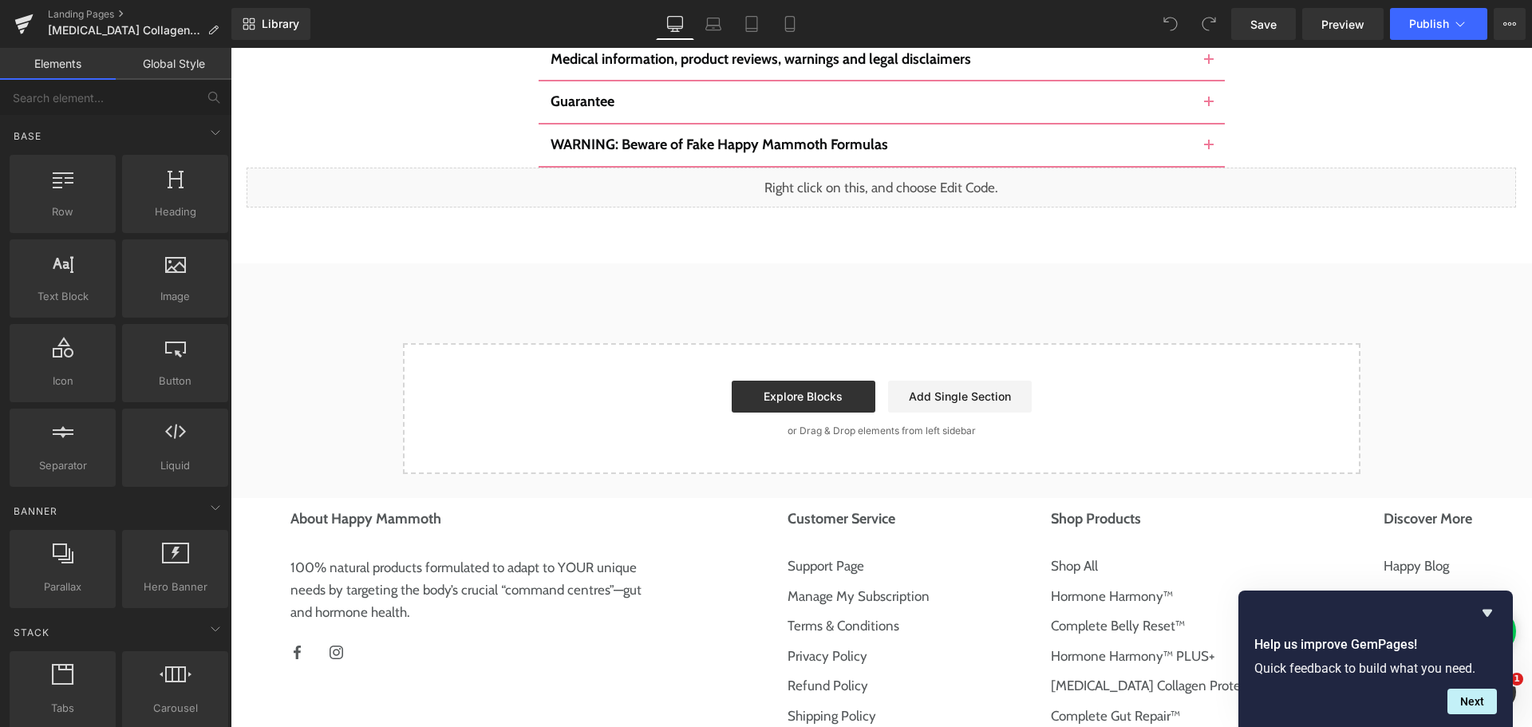
scroll to position [5784, 0]
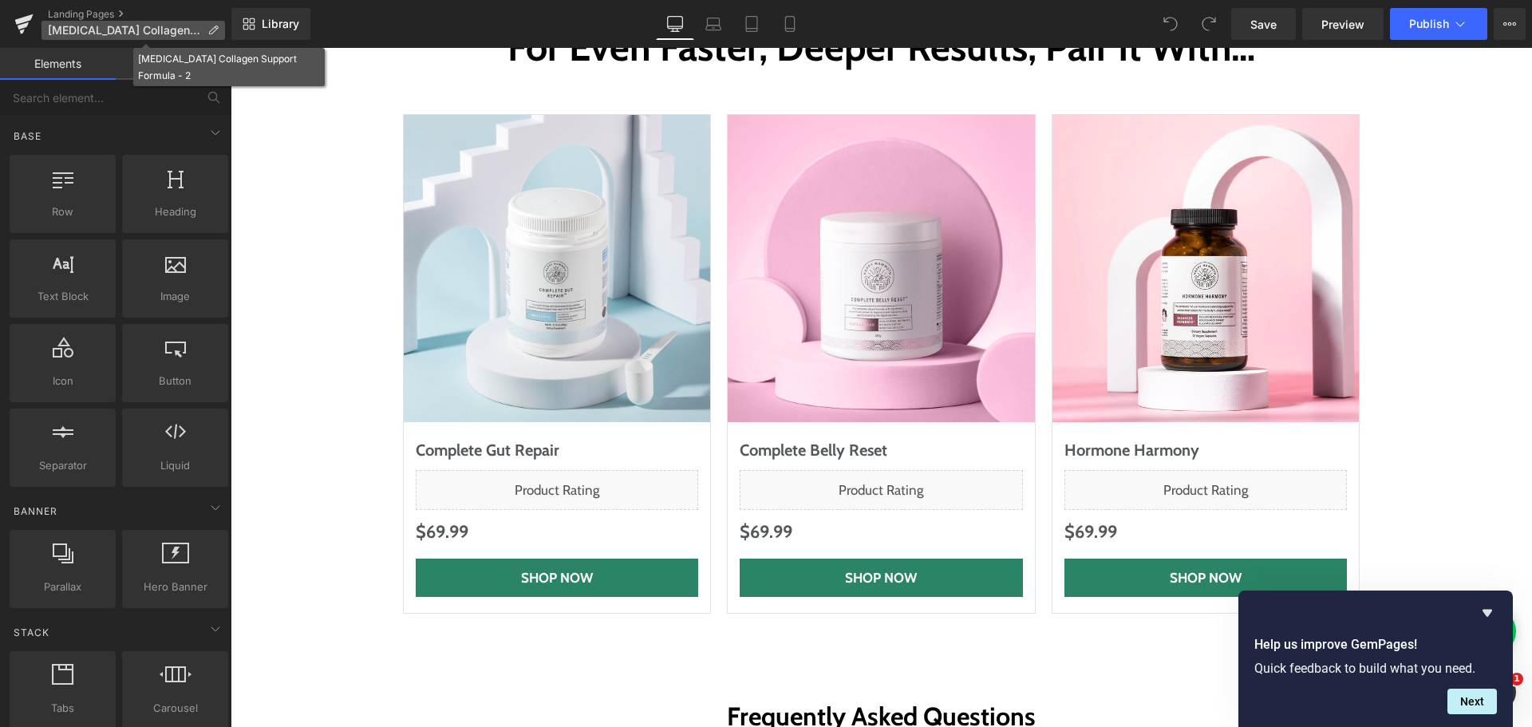
click at [136, 30] on span "[MEDICAL_DATA] Collagen Support Formula - 2" at bounding box center [124, 30] width 153 height 13
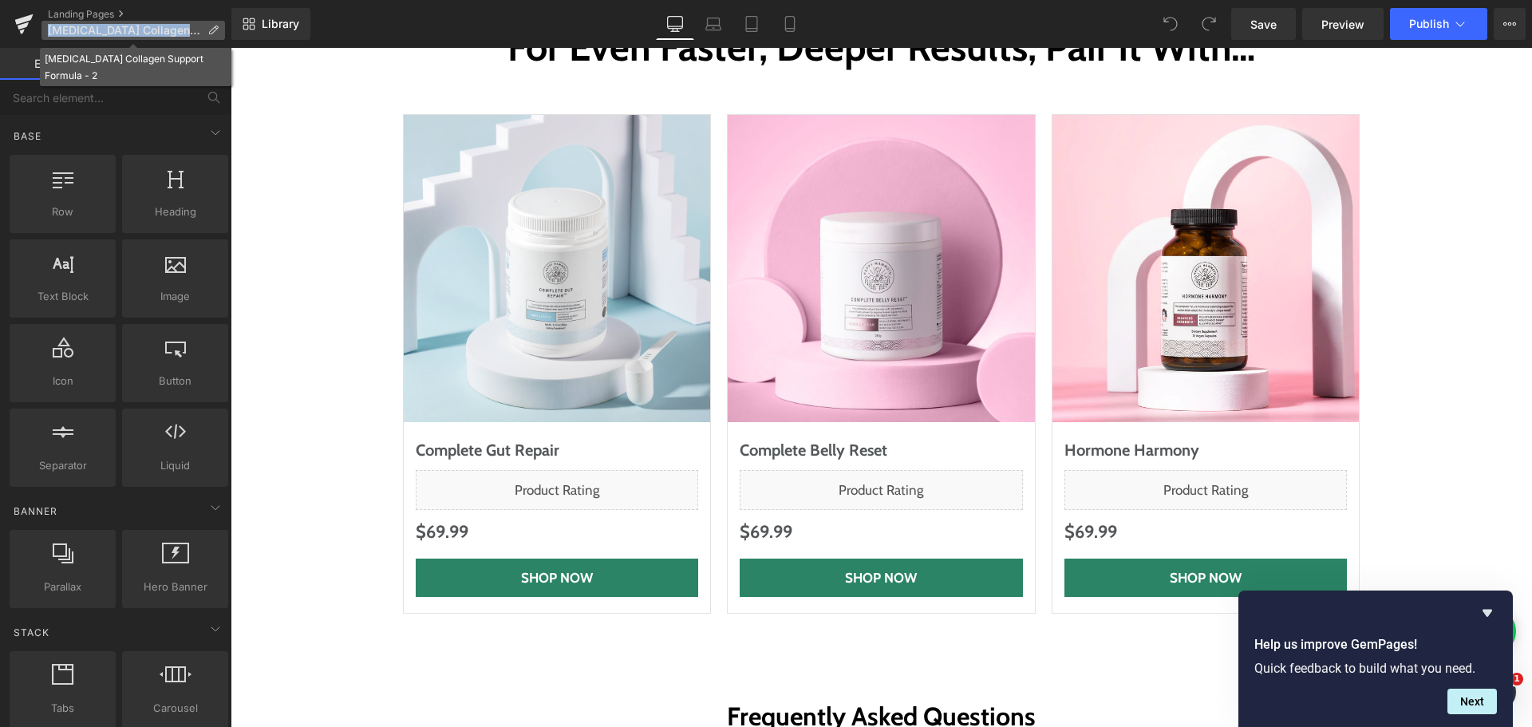
click at [136, 30] on span "[MEDICAL_DATA] Collagen Support Formula - 2" at bounding box center [124, 30] width 153 height 13
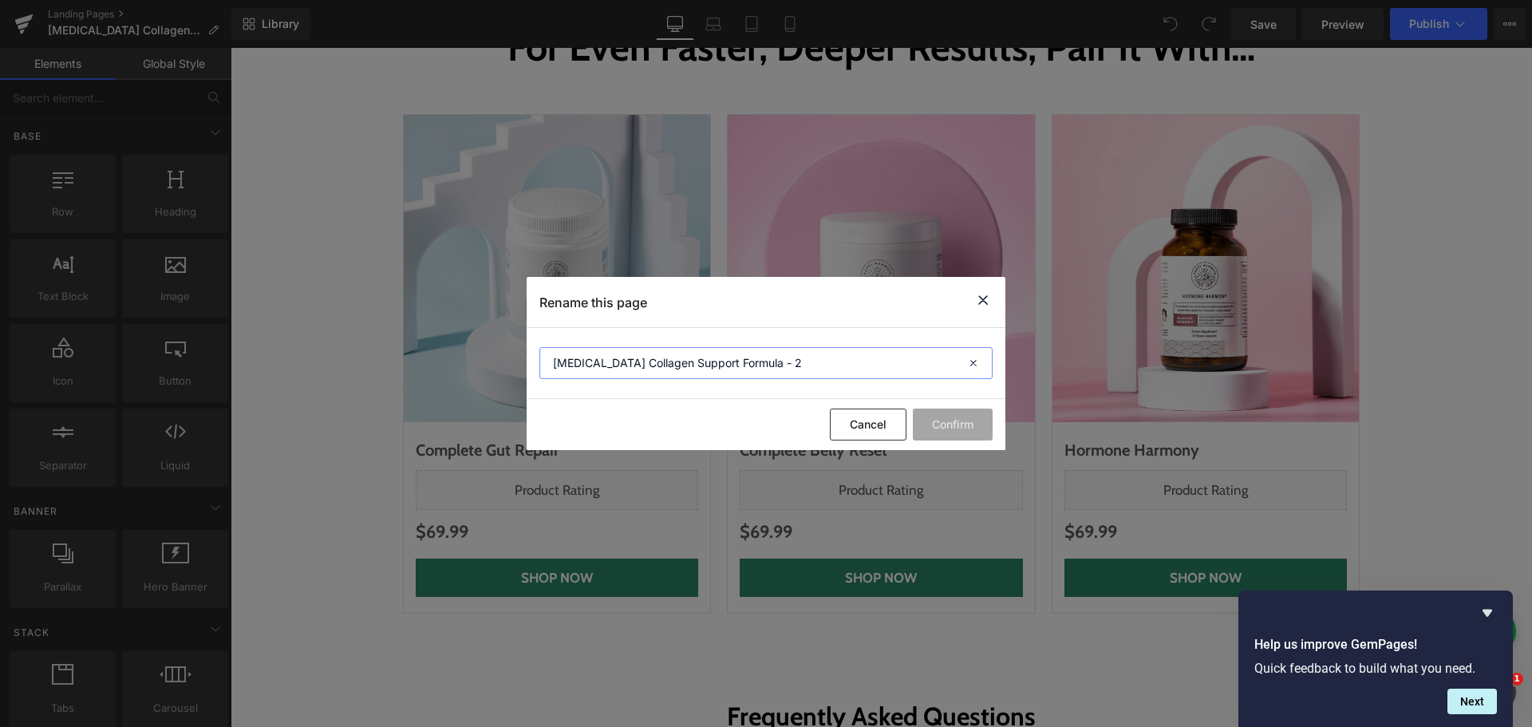
click at [707, 361] on input "[MEDICAL_DATA] Collagen Support Formula - 2" at bounding box center [765, 363] width 453 height 32
click at [855, 431] on button "Cancel" at bounding box center [868, 425] width 77 height 32
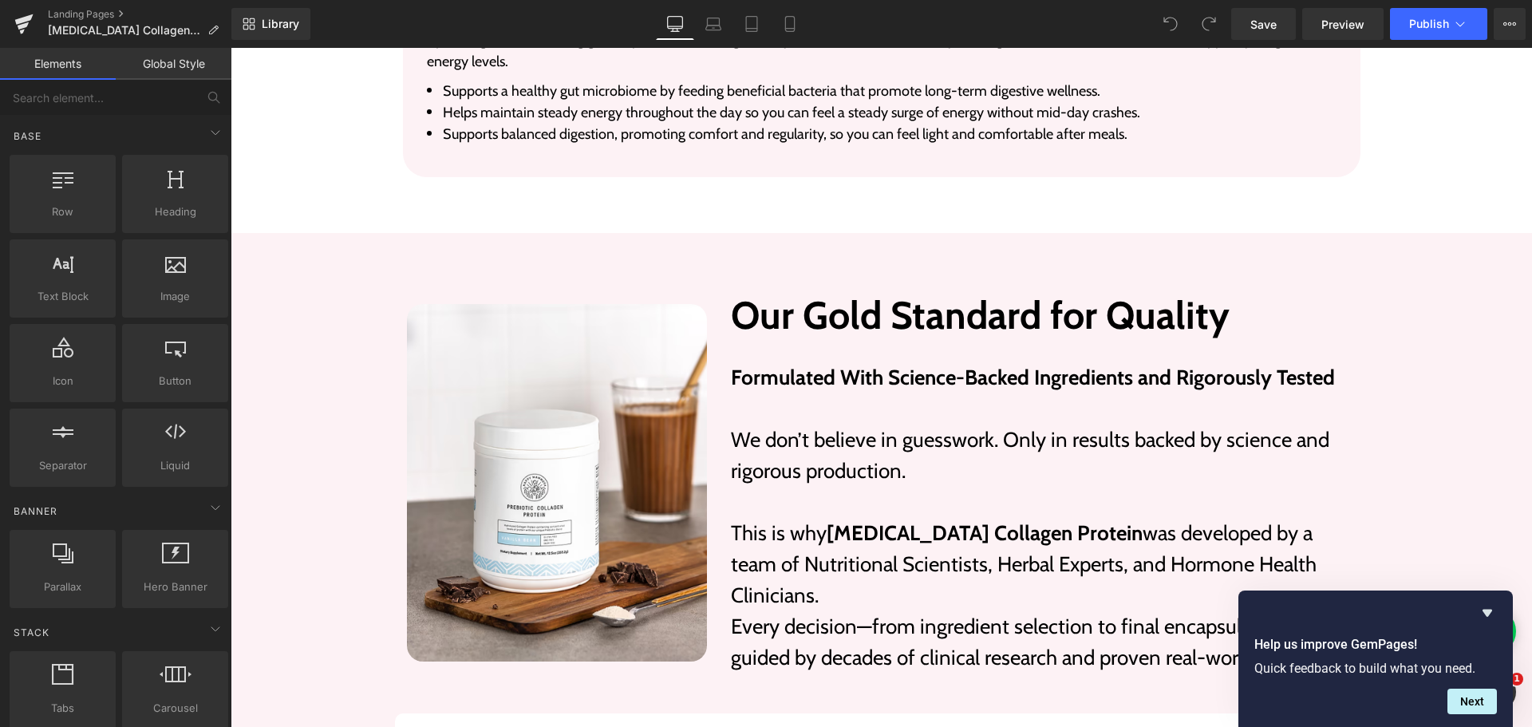
scroll to position [3150, 0]
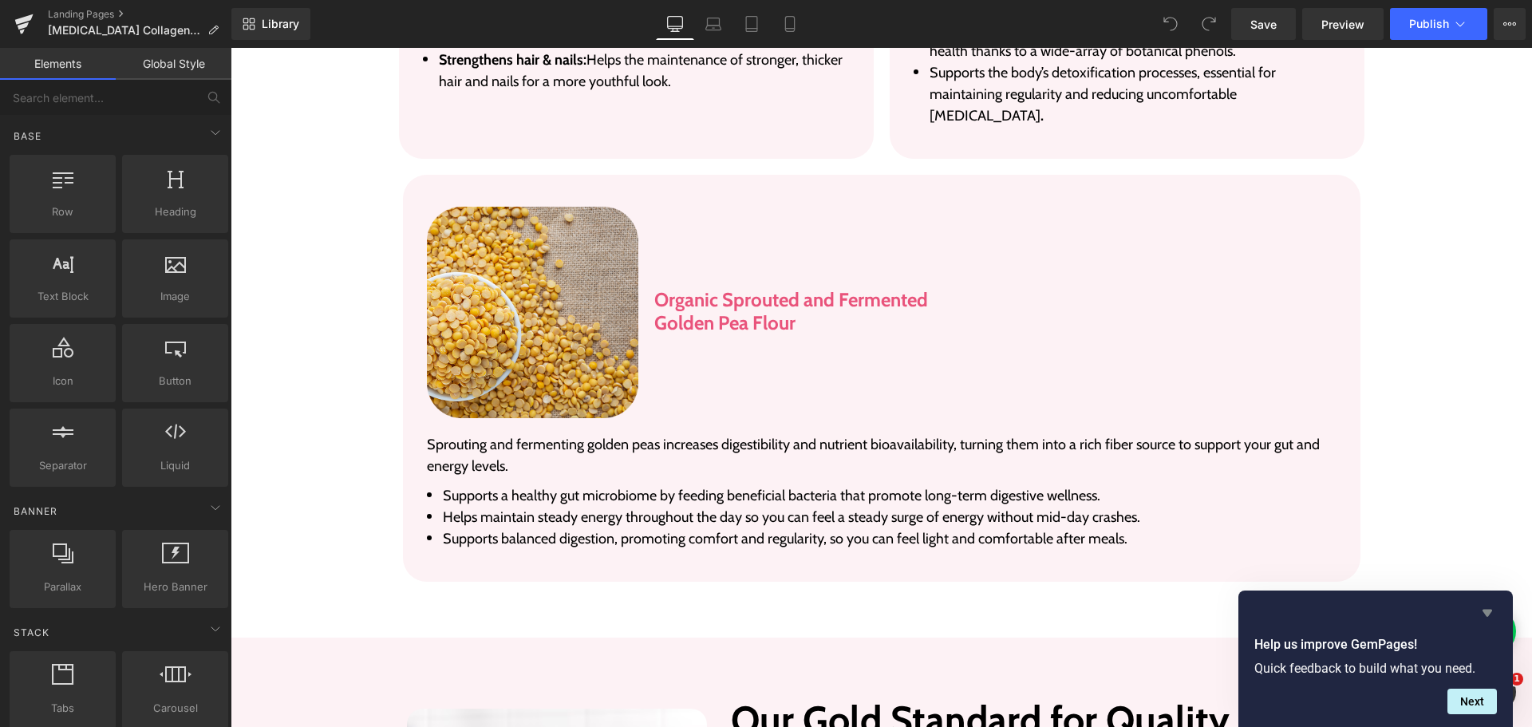
drag, startPoint x: 1486, startPoint y: 614, endPoint x: 887, endPoint y: 342, distance: 658.2
click at [1486, 614] on icon "Hide survey" at bounding box center [1488, 613] width 10 height 7
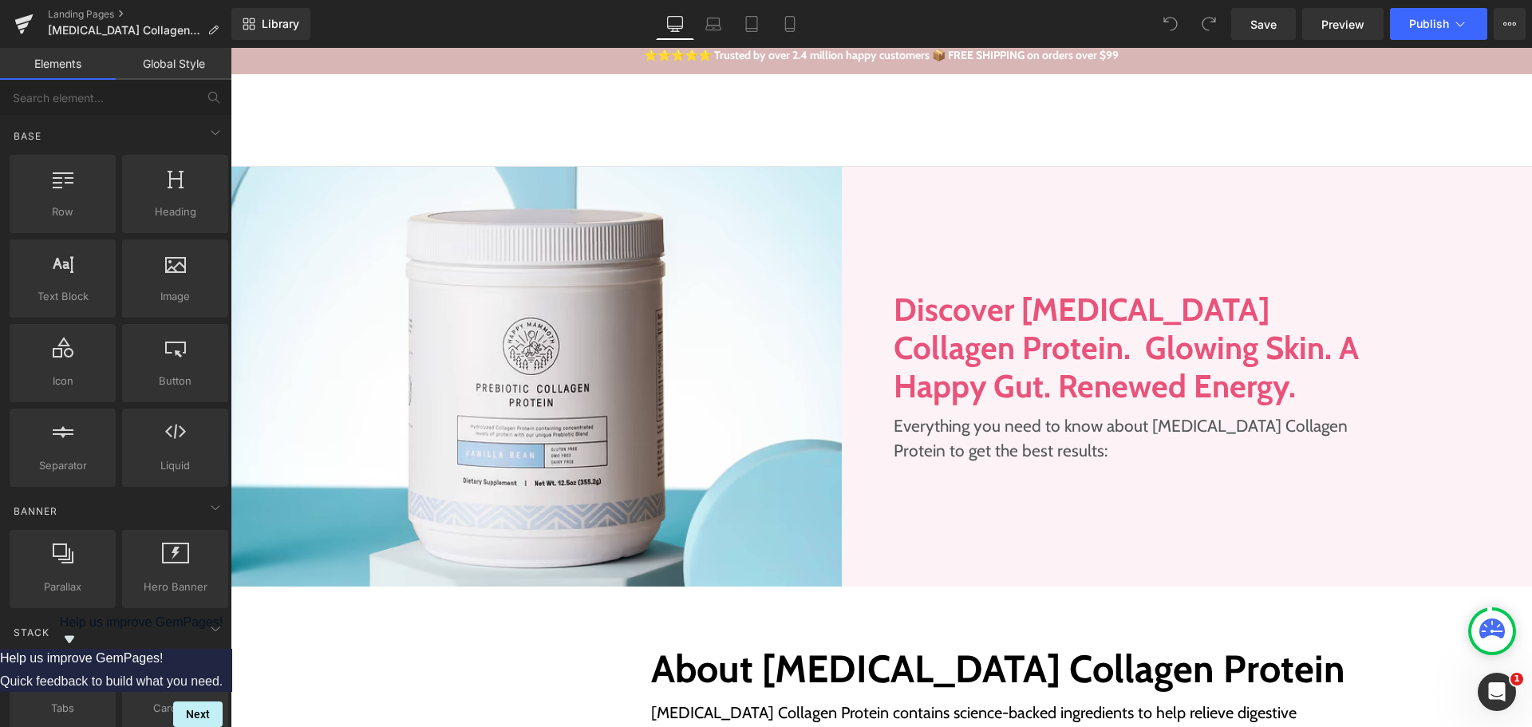
scroll to position [0, 0]
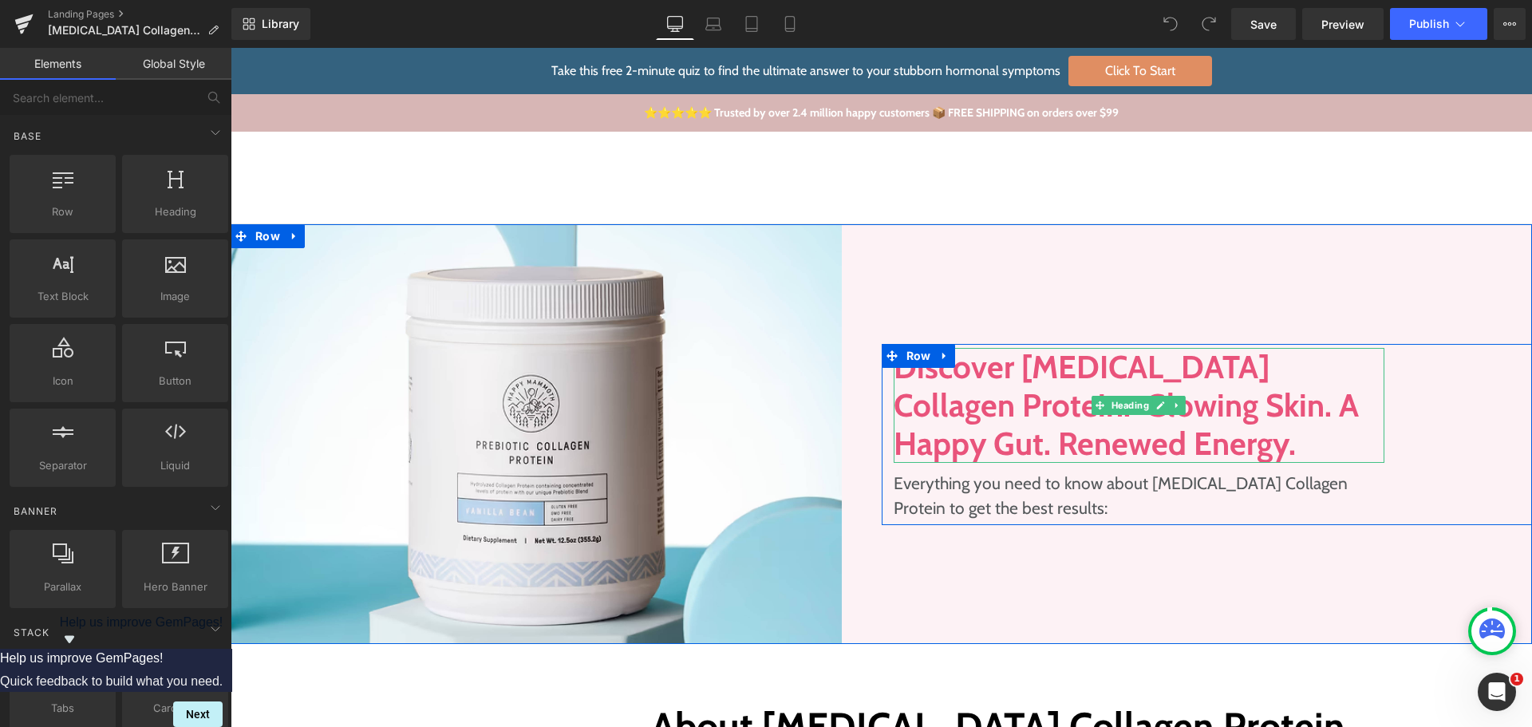
click at [1017, 391] on h1 "Discover [MEDICAL_DATA] Collagen Protein. Glowing Skin. A Happy Gut. Renewed En…" at bounding box center [1140, 405] width 492 height 115
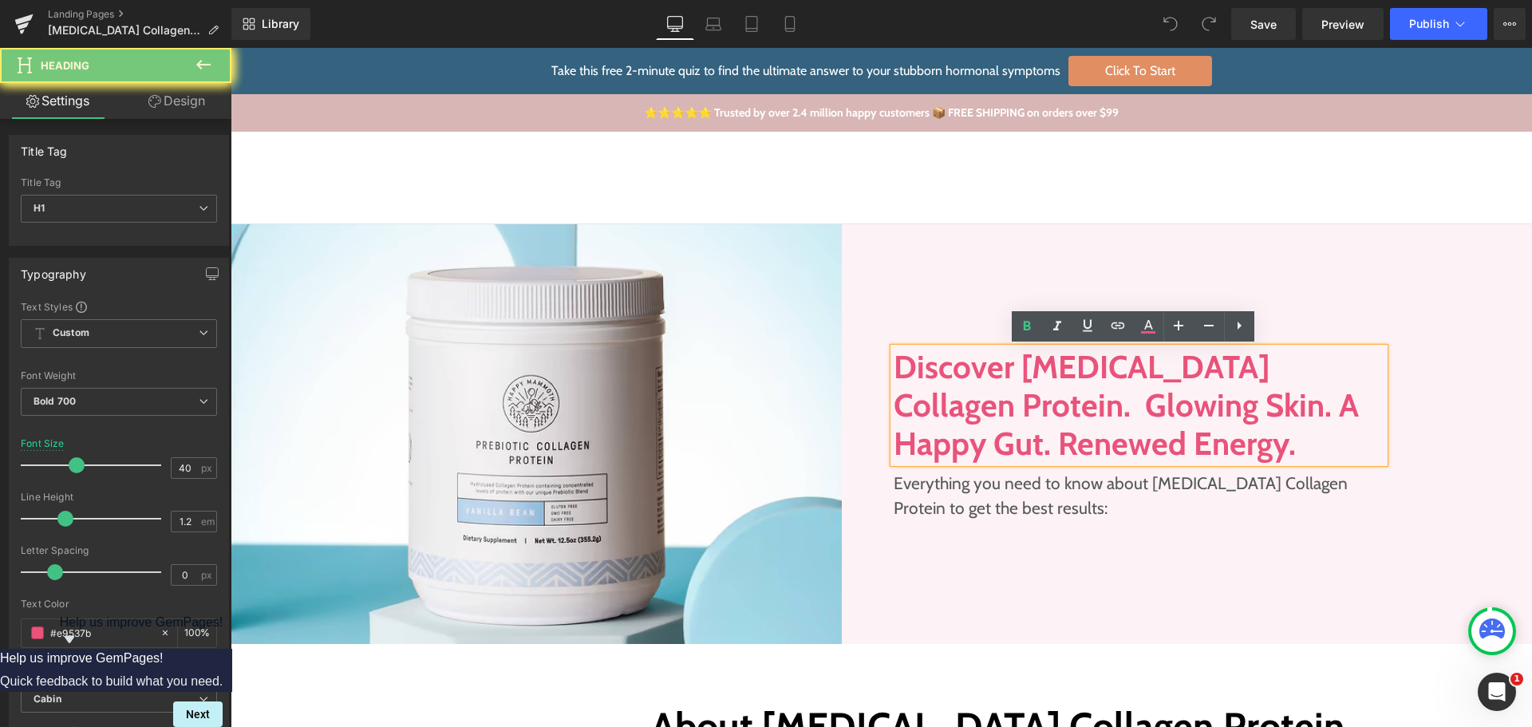
click at [1017, 391] on h1 "Discover [MEDICAL_DATA] Collagen Protein. Glowing Skin. A Happy Gut. Renewed En…" at bounding box center [1140, 405] width 492 height 115
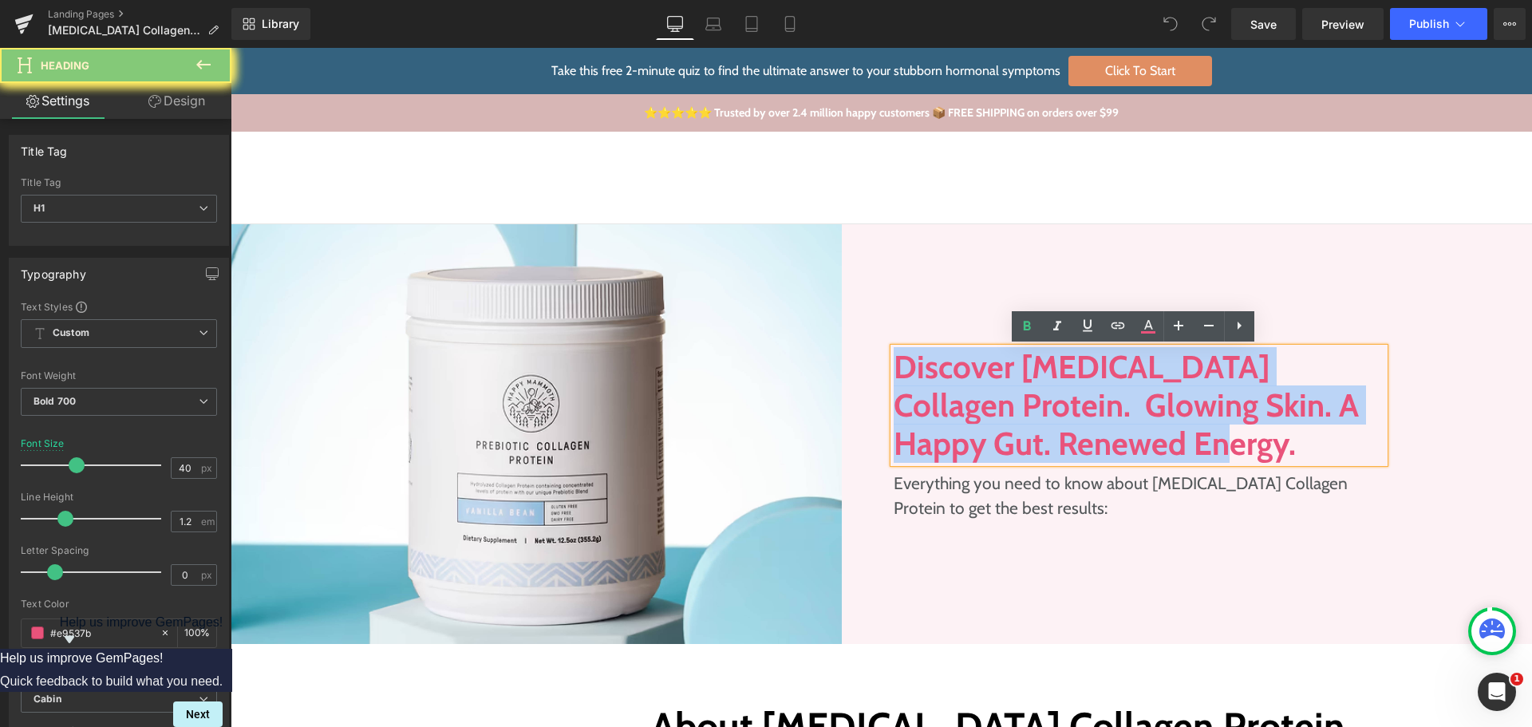
click at [1017, 391] on h1 "Discover [MEDICAL_DATA] Collagen Protein. Glowing Skin. A Happy Gut. Renewed En…" at bounding box center [1140, 405] width 492 height 115
copy h1 "Discover [MEDICAL_DATA] Collagen Protein. Glowing Skin. A Happy Gut. Renewed En…"
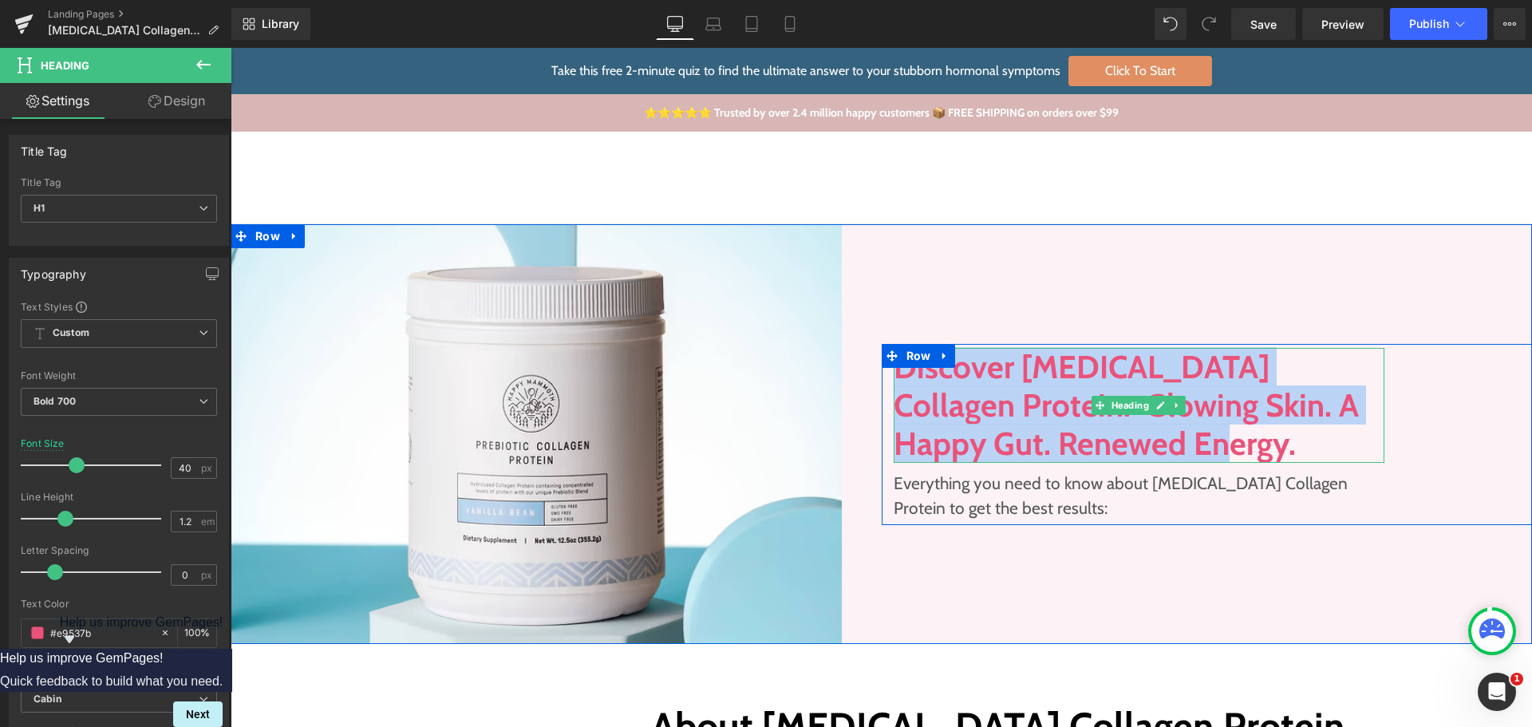
click at [908, 402] on h1 "Discover [MEDICAL_DATA] Collagen Protein. Glowing Skin. A Happy Gut. Renewed En…" at bounding box center [1140, 405] width 492 height 115
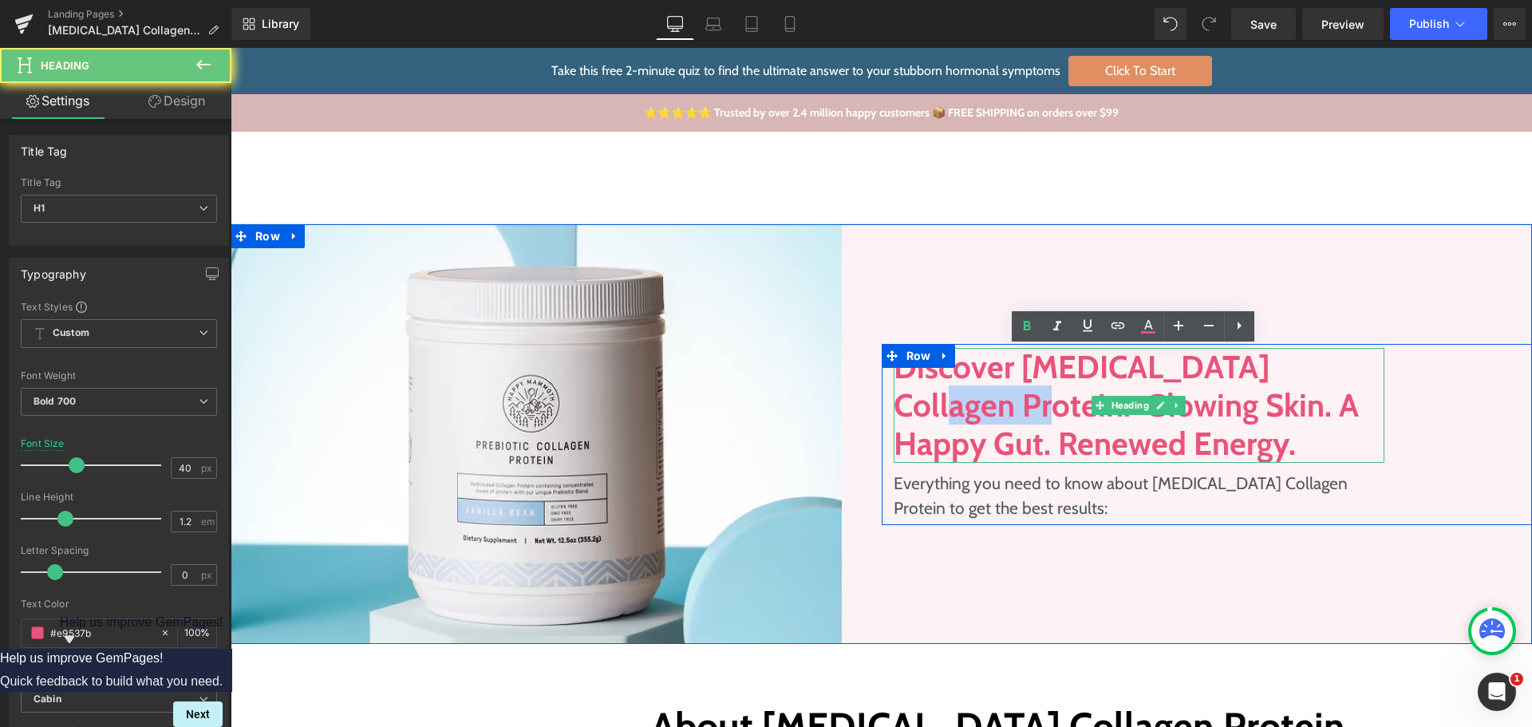
click at [908, 402] on h1 "Discover [MEDICAL_DATA] Collagen Protein. Glowing Skin. A Happy Gut. Renewed En…" at bounding box center [1140, 405] width 492 height 115
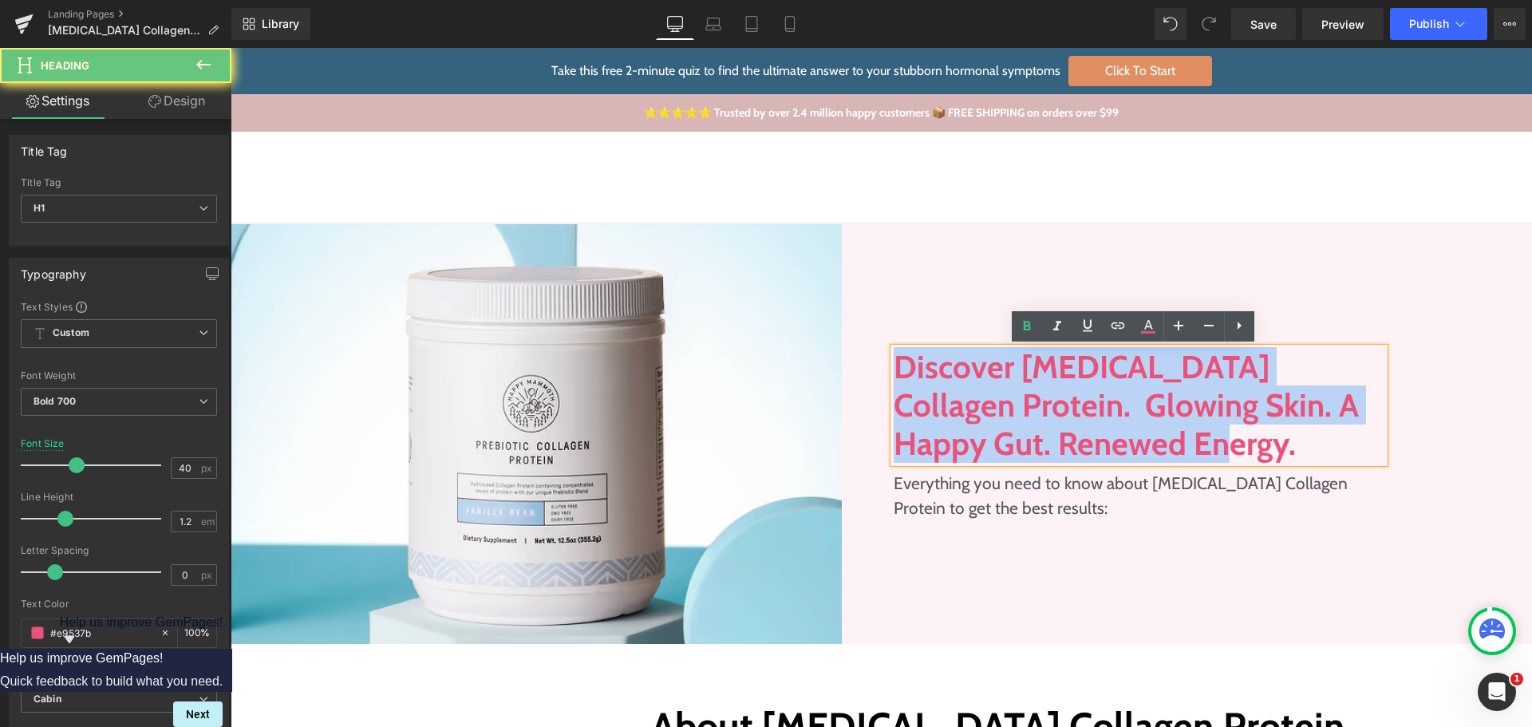
click at [908, 402] on h1 "Discover [MEDICAL_DATA] Collagen Protein. Glowing Skin. A Happy Gut. Renewed En…" at bounding box center [1140, 405] width 492 height 115
copy h1 "Discover [MEDICAL_DATA] Collagen Protein. Glowing Skin. A Happy Gut. Renewed En…"
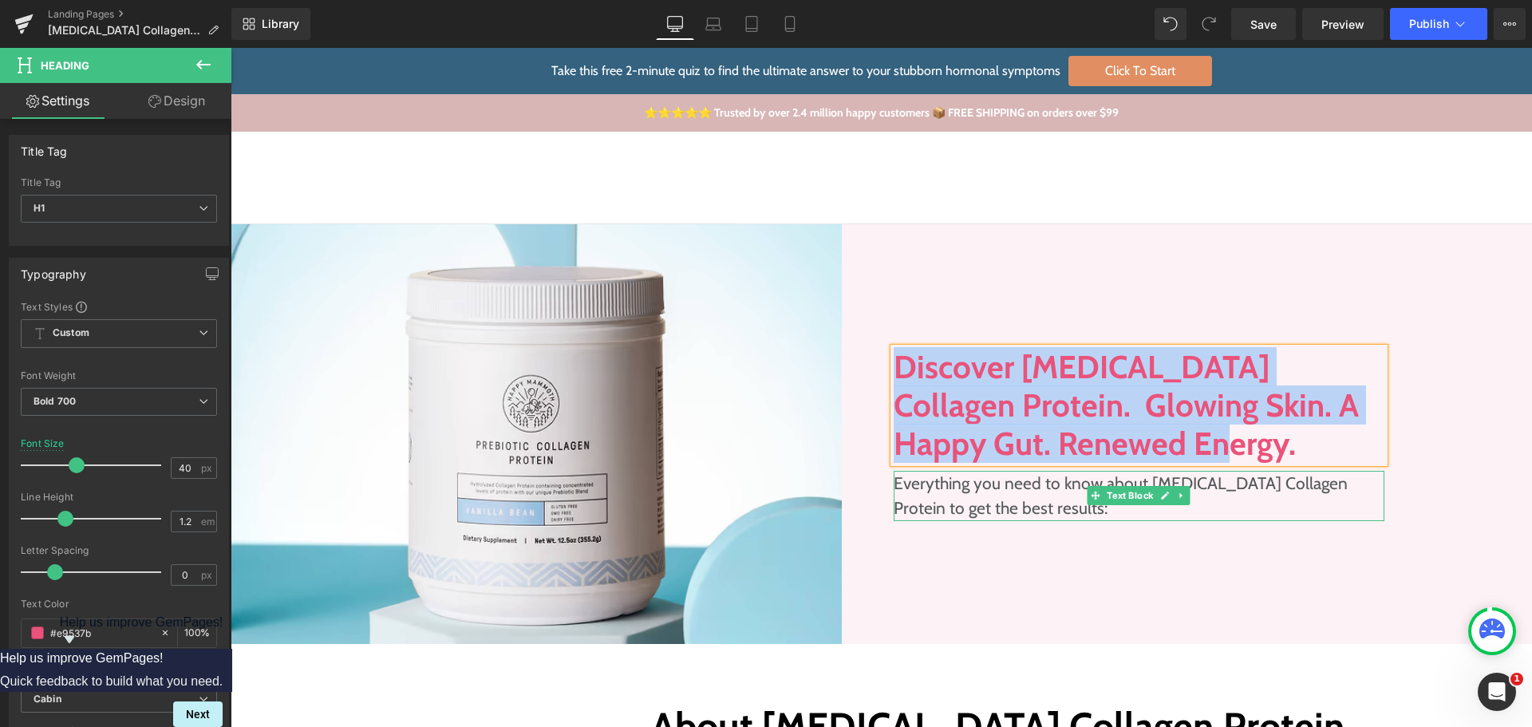
click at [966, 495] on p "Everything you need to know about [MEDICAL_DATA] Collagen Protein to get the be…" at bounding box center [1140, 496] width 492 height 50
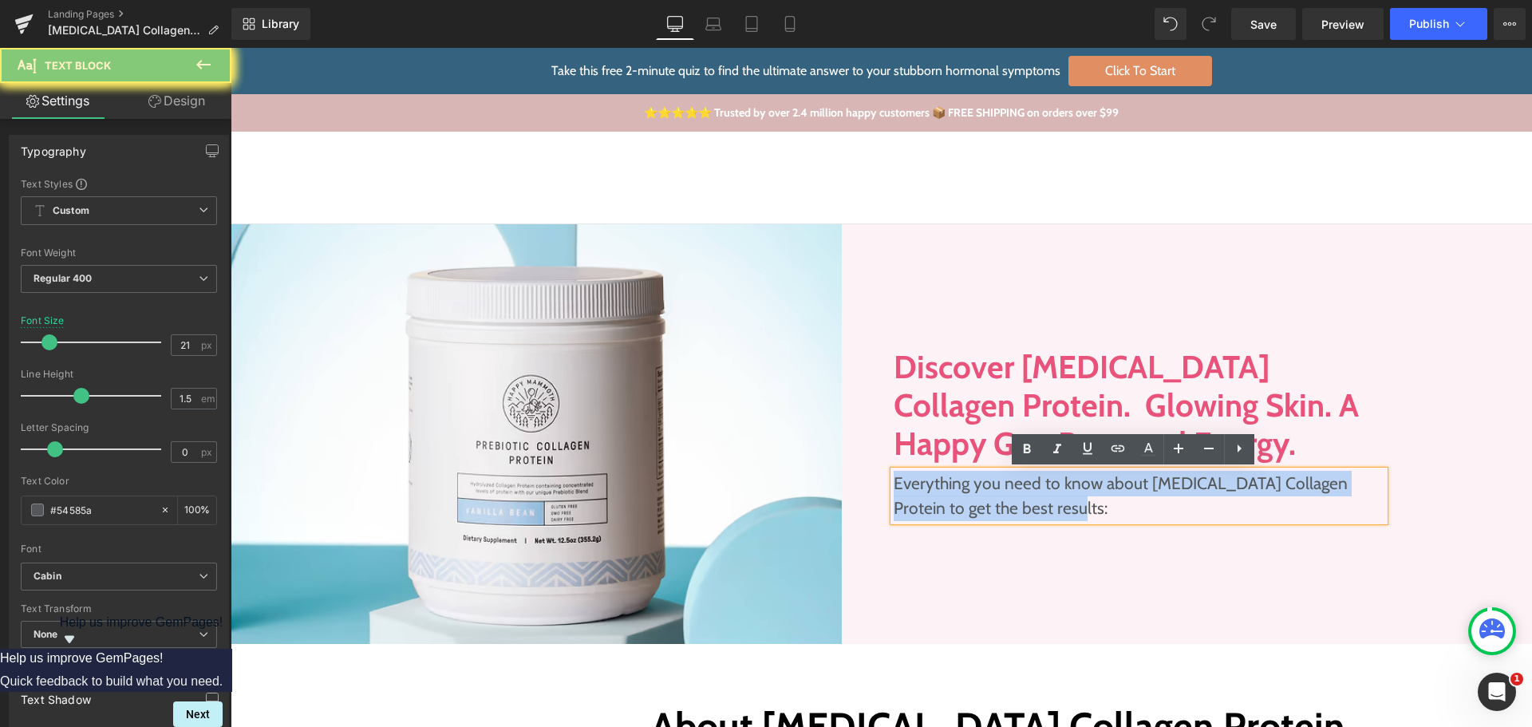
click at [966, 495] on p "Everything you need to know about [MEDICAL_DATA] Collagen Protein to get the be…" at bounding box center [1140, 496] width 492 height 50
copy p "Everything you need to know about [MEDICAL_DATA] Collagen Protein to get the be…"
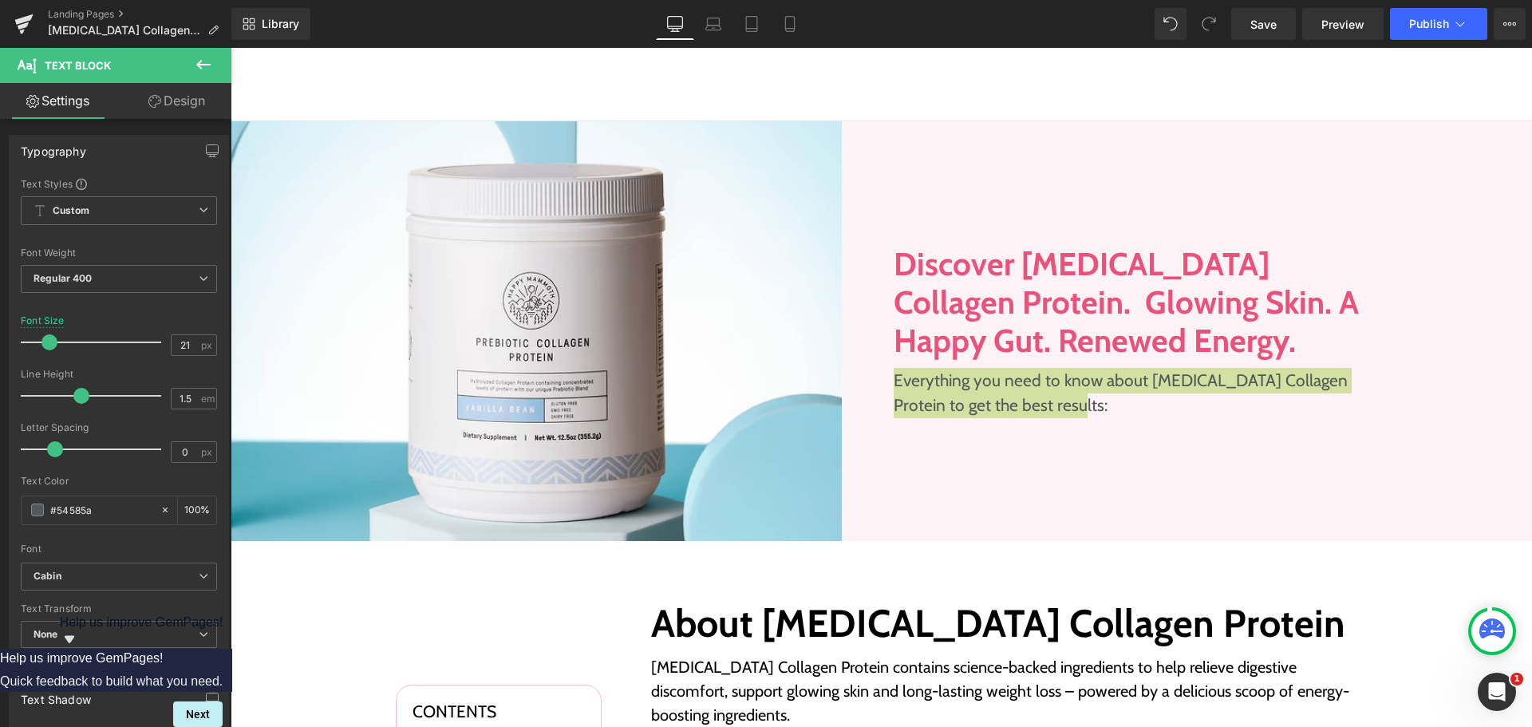
scroll to position [319, 0]
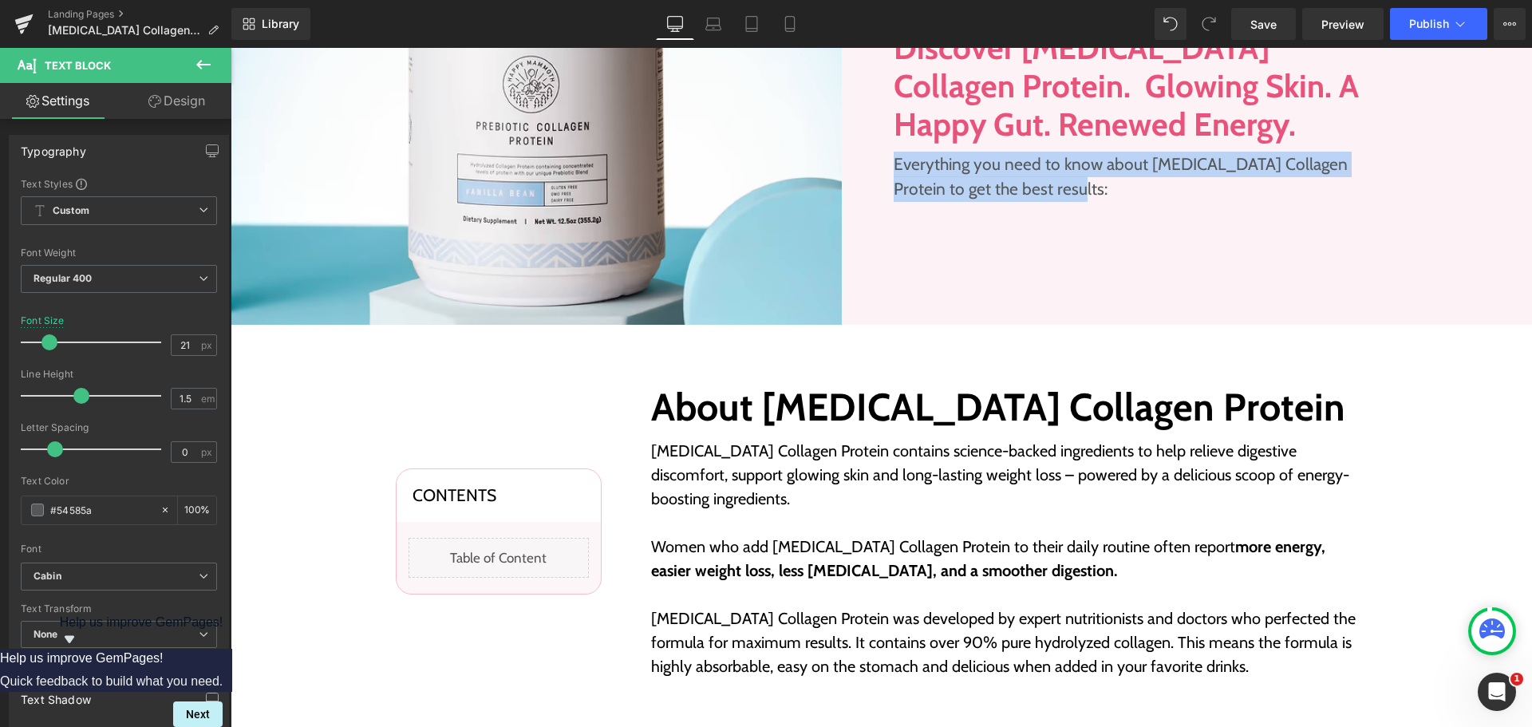
click at [781, 401] on h2 "About [MEDICAL_DATA] Collagen Protein" at bounding box center [1009, 408] width 717 height 46
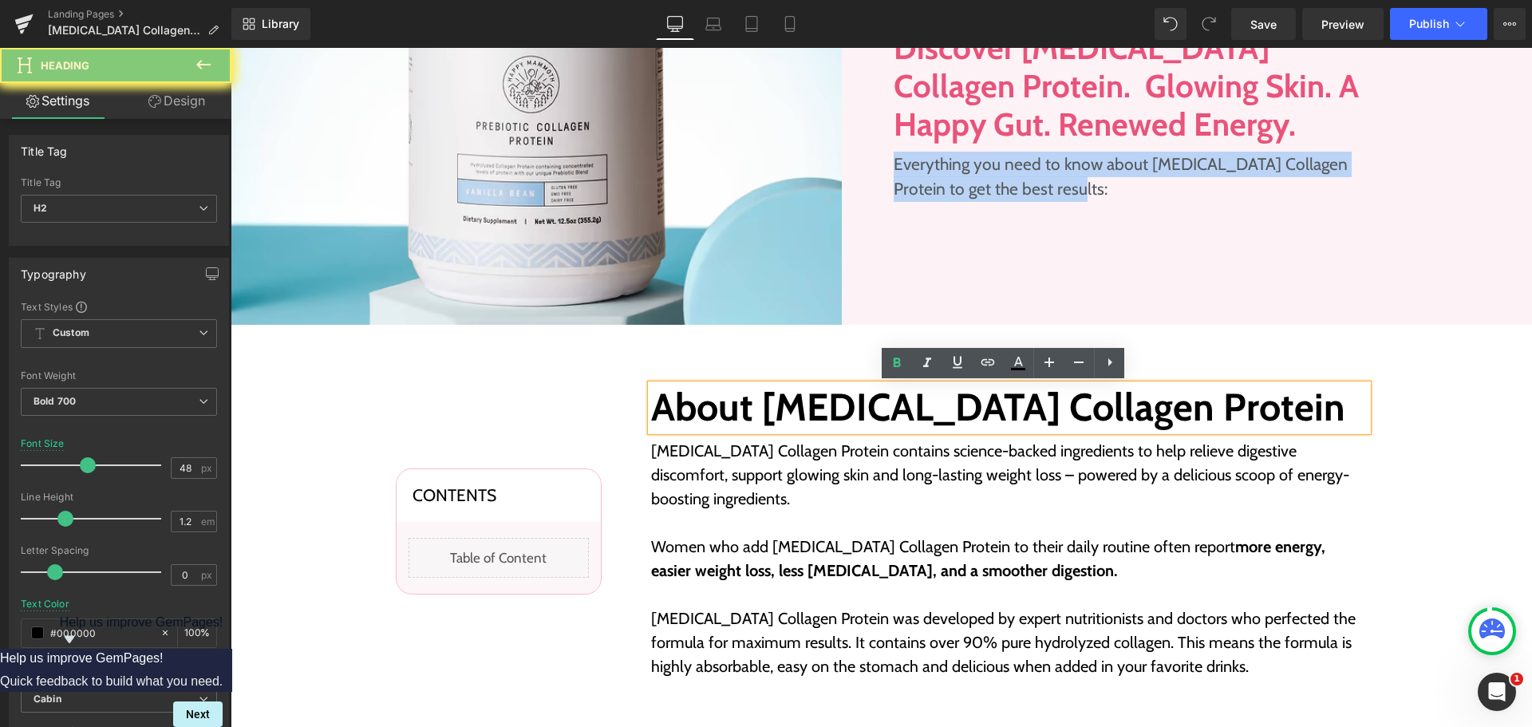
click at [781, 401] on h2 "About [MEDICAL_DATA] Collagen Protein" at bounding box center [1009, 408] width 717 height 46
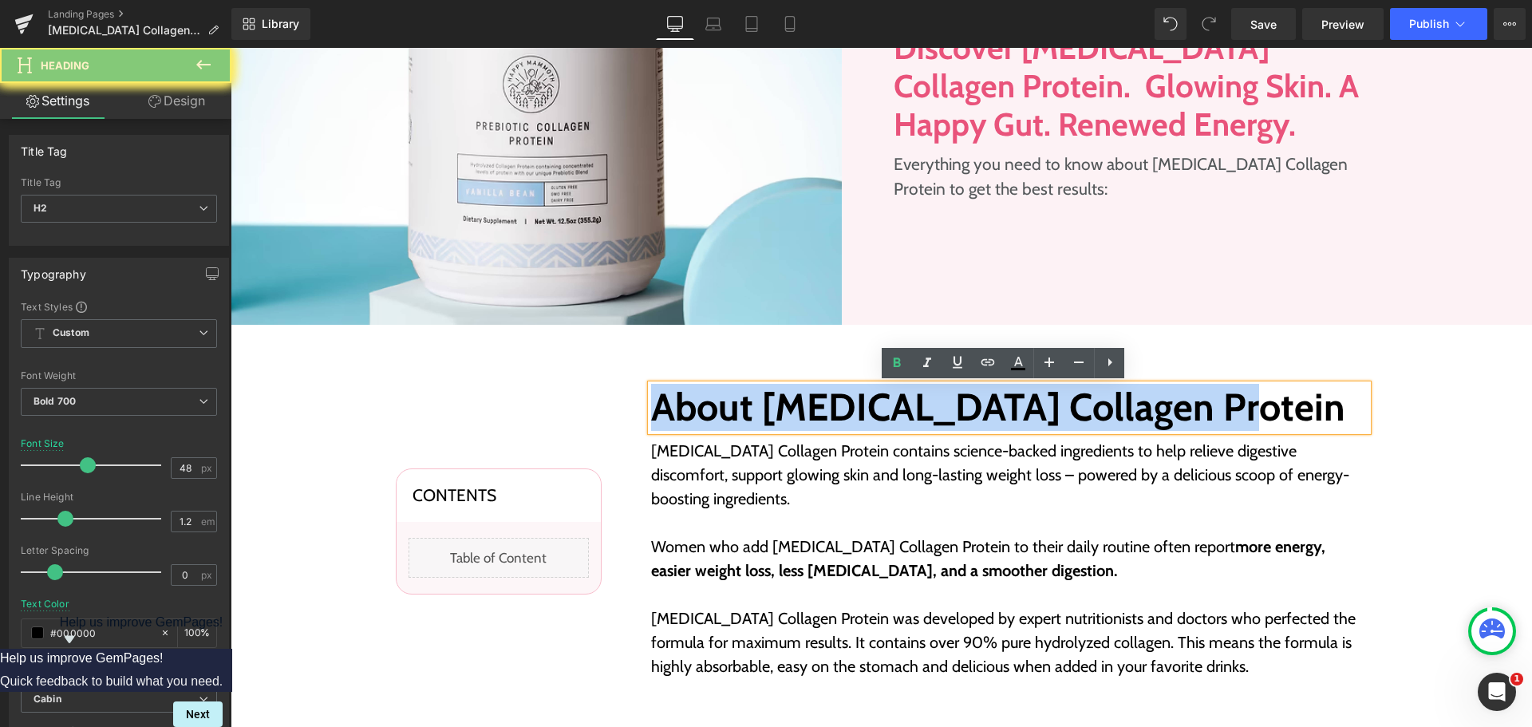
copy h2 "About [MEDICAL_DATA] Collagen Protein"
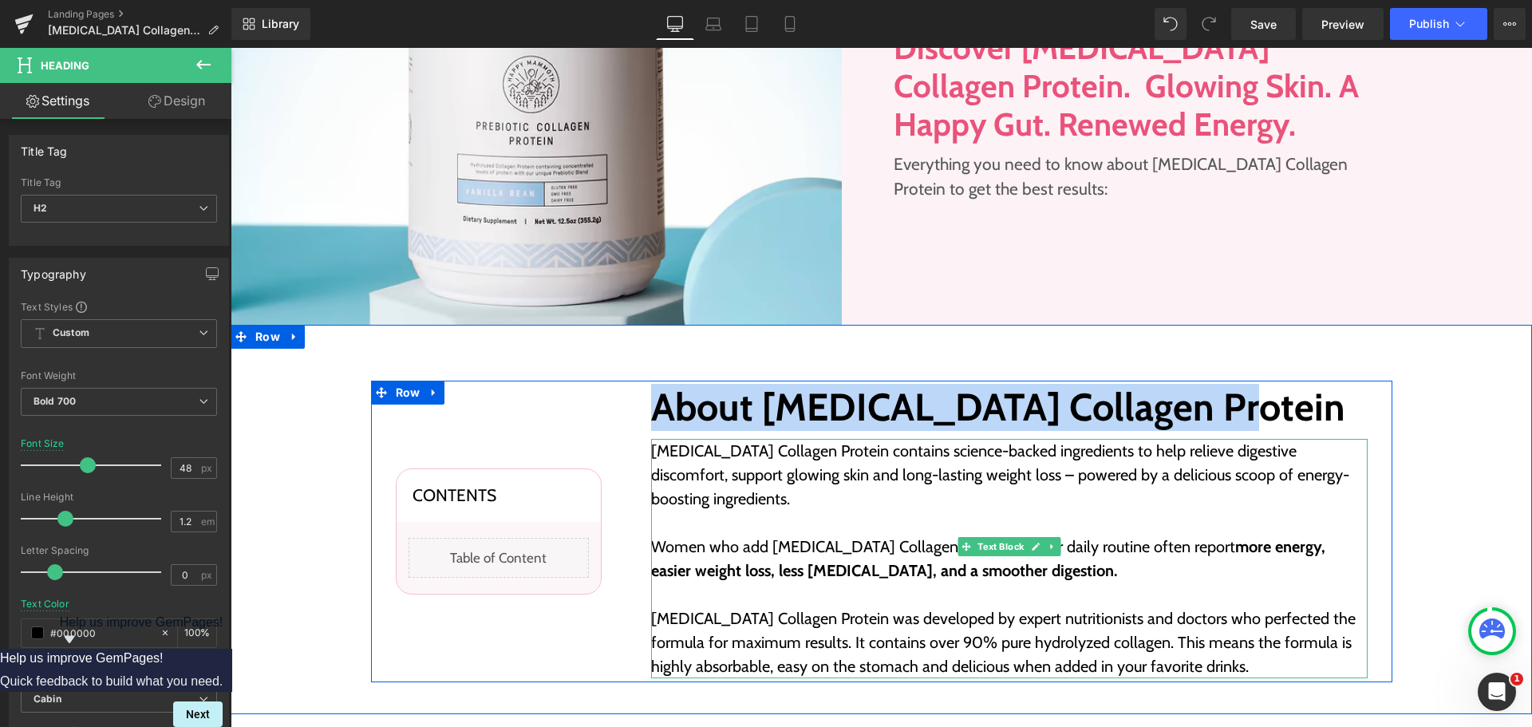
click at [766, 535] on p "Women who add [MEDICAL_DATA] Collagen Protein to their daily routine often repo…" at bounding box center [1009, 571] width 717 height 72
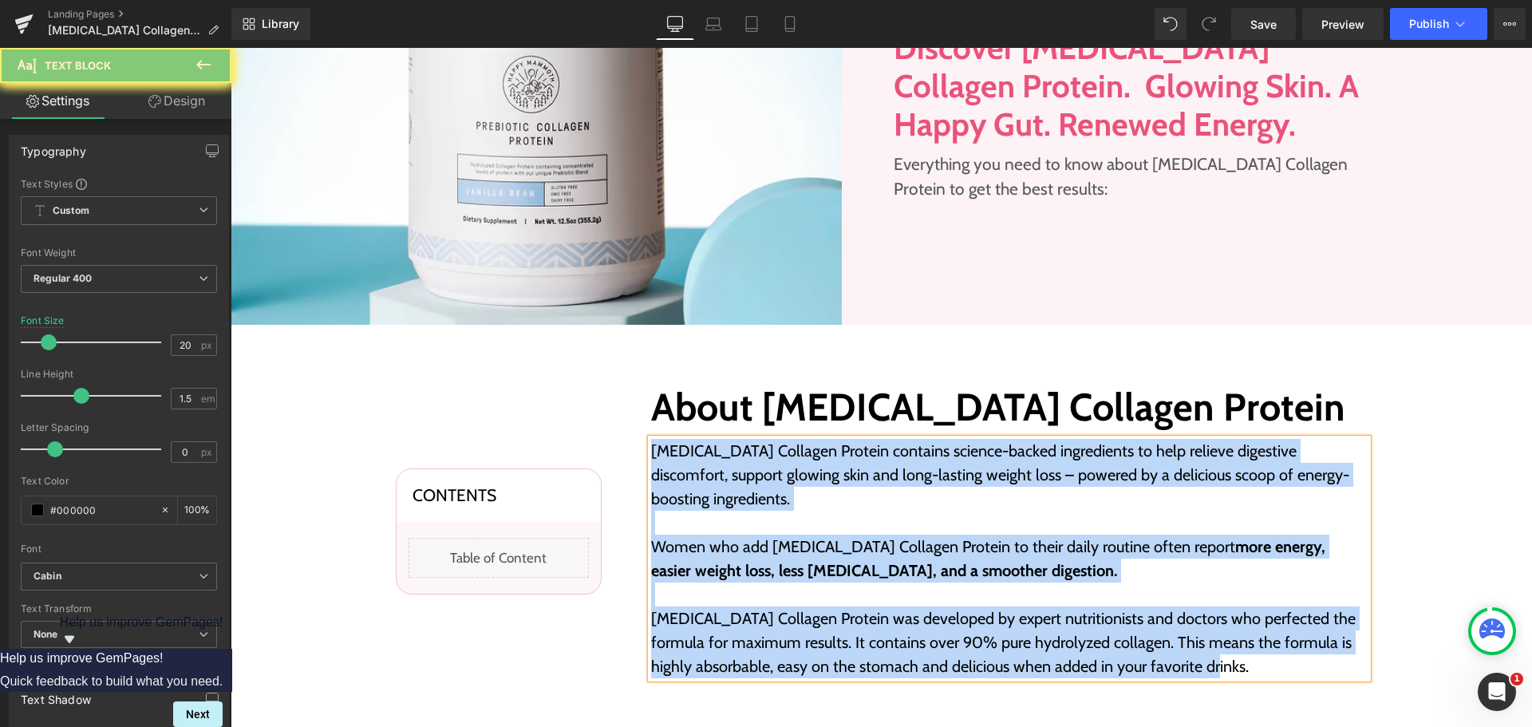
copy div "[MEDICAL_DATA] Collagen Protein contains science-backed ingredients to help rel…"
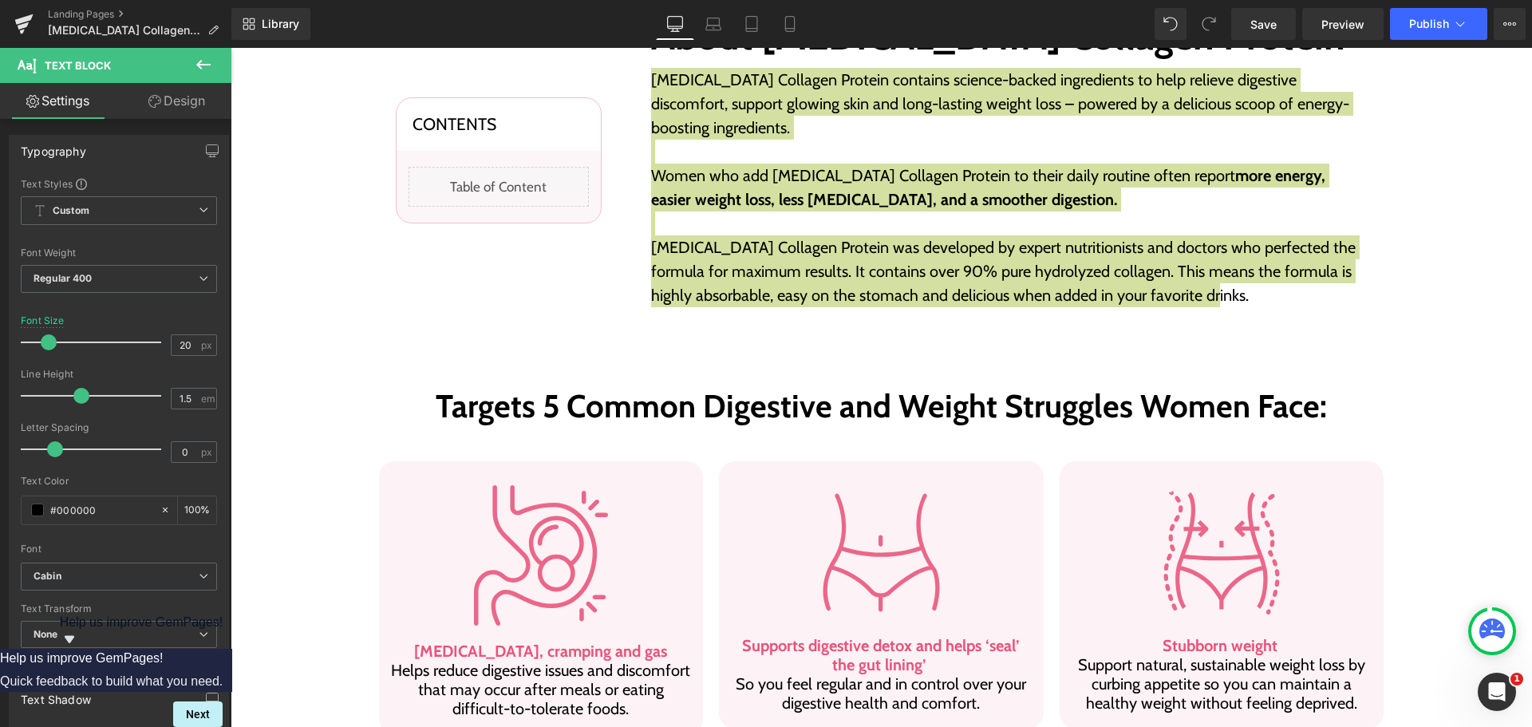
scroll to position [718, 0]
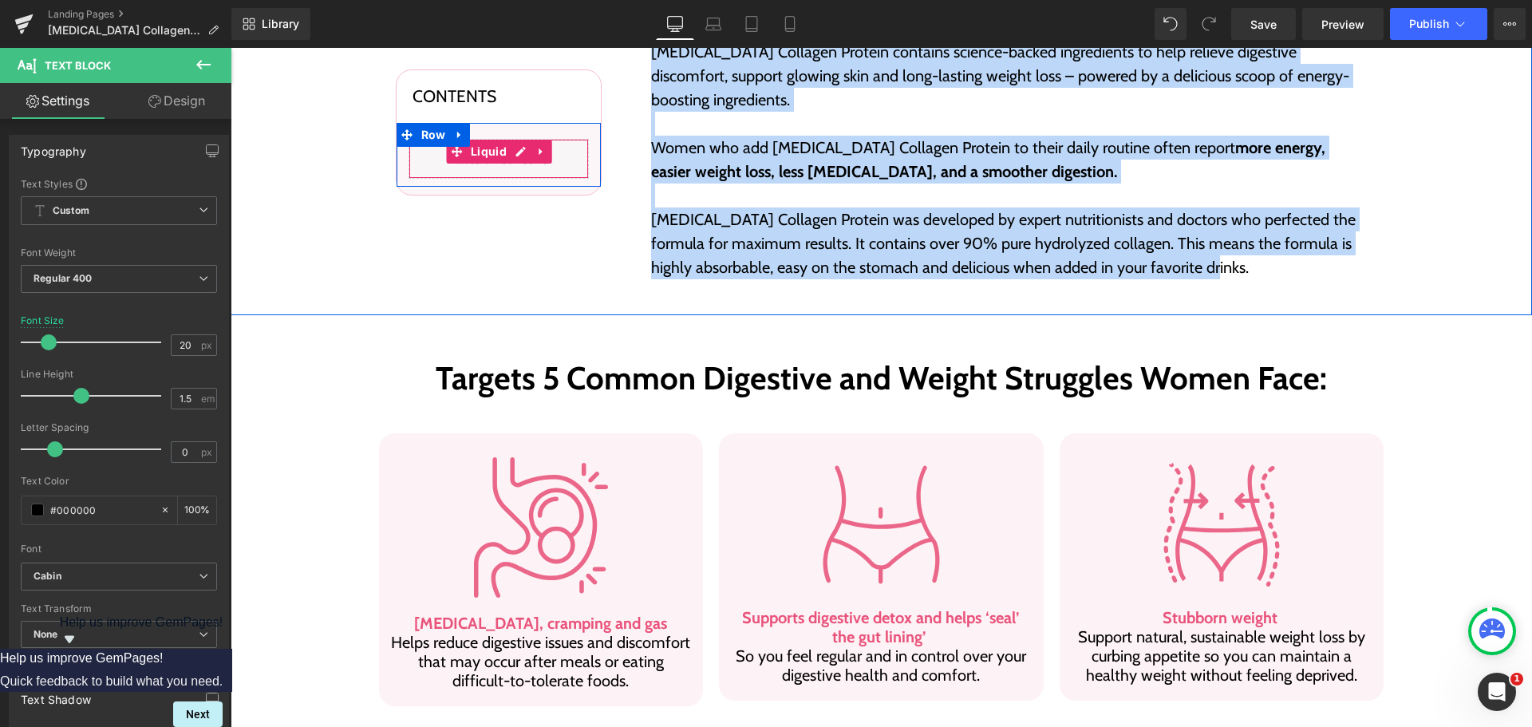
click at [509, 141] on div "Liquid" at bounding box center [499, 159] width 180 height 40
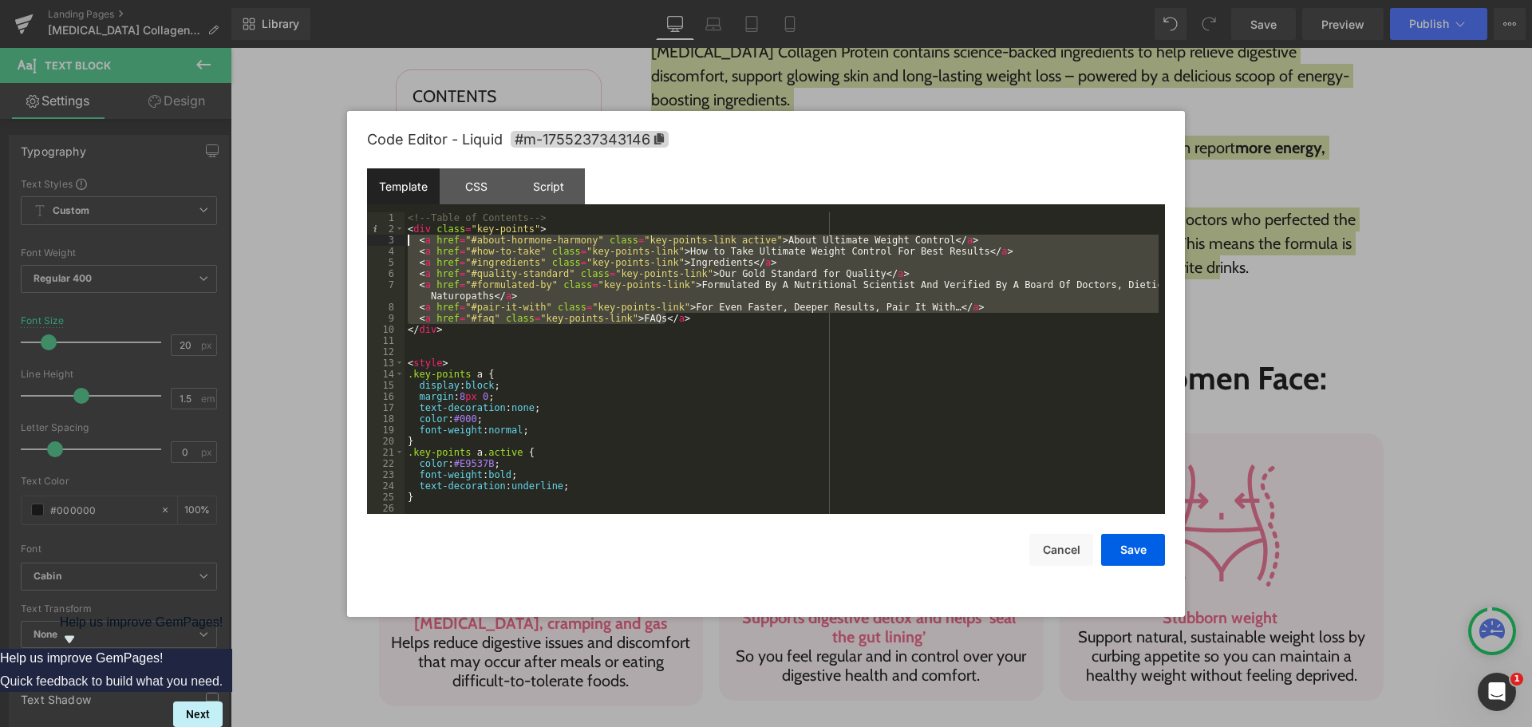
drag, startPoint x: 675, startPoint y: 318, endPoint x: 410, endPoint y: 239, distance: 276.7
click at [410, 239] on div "<!-- Table of Contents --> < div class = "key-points" > < a href = "#about-horm…" at bounding box center [782, 374] width 754 height 324
click at [1041, 538] on button "Cancel" at bounding box center [1061, 550] width 64 height 32
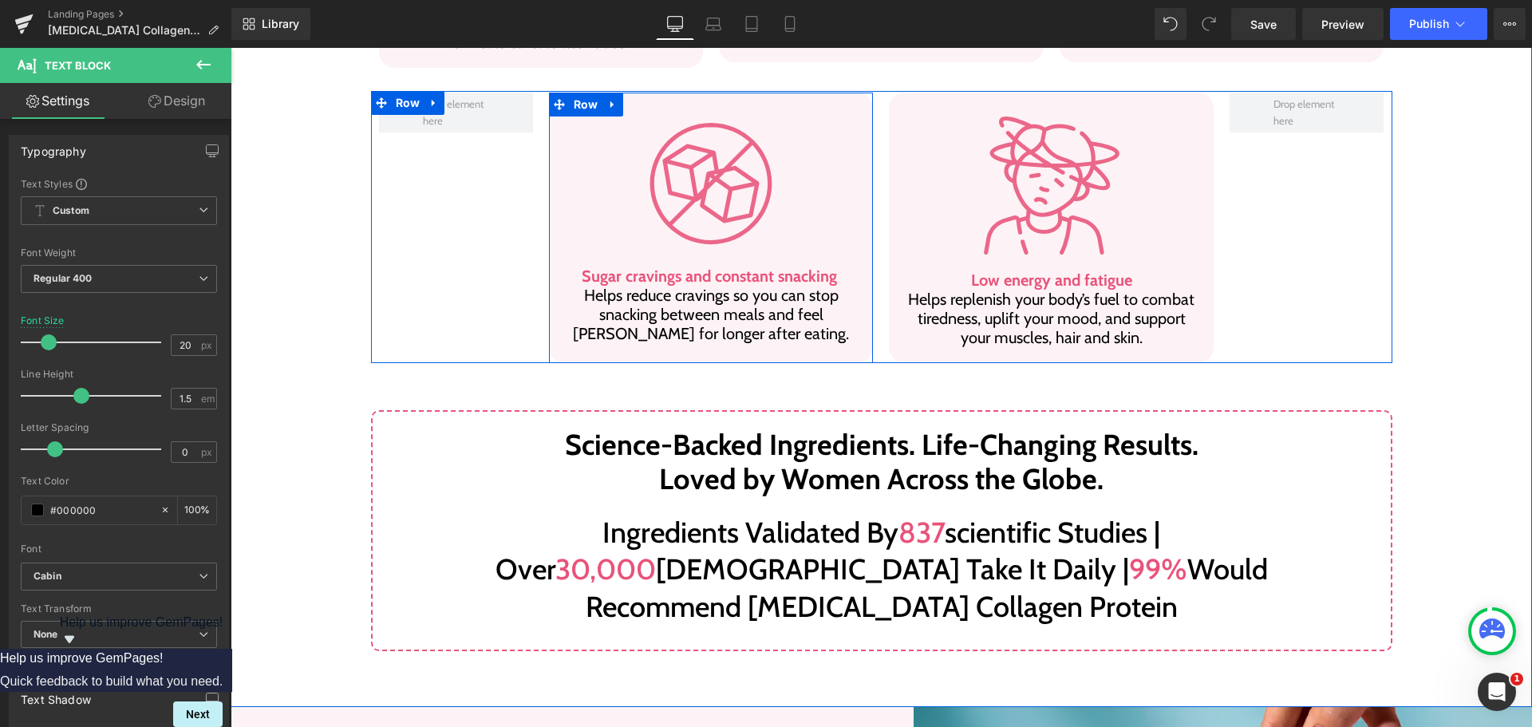
scroll to position [878, 0]
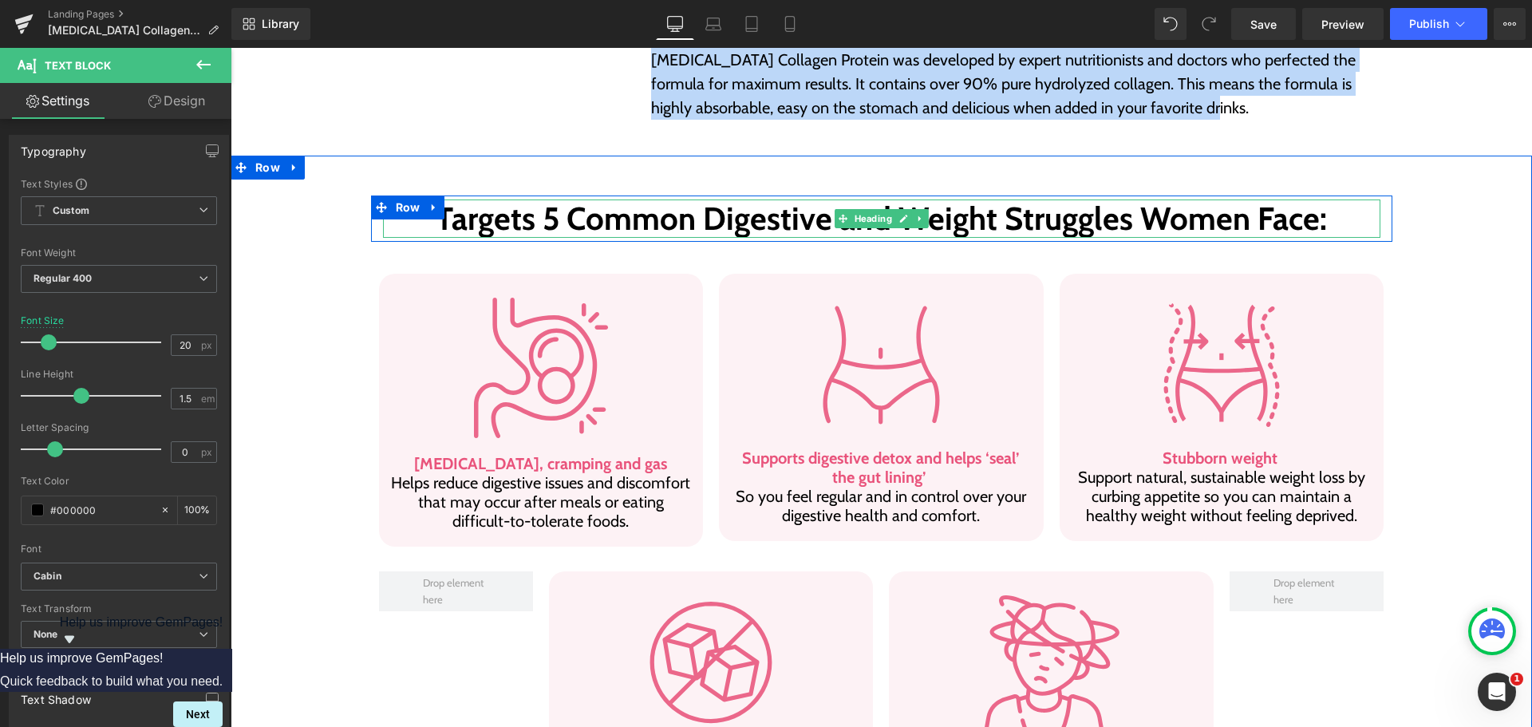
click at [644, 203] on h2 "Targets 5 Common Digestive and Weight Struggles Women Face:" at bounding box center [881, 218] width 997 height 38
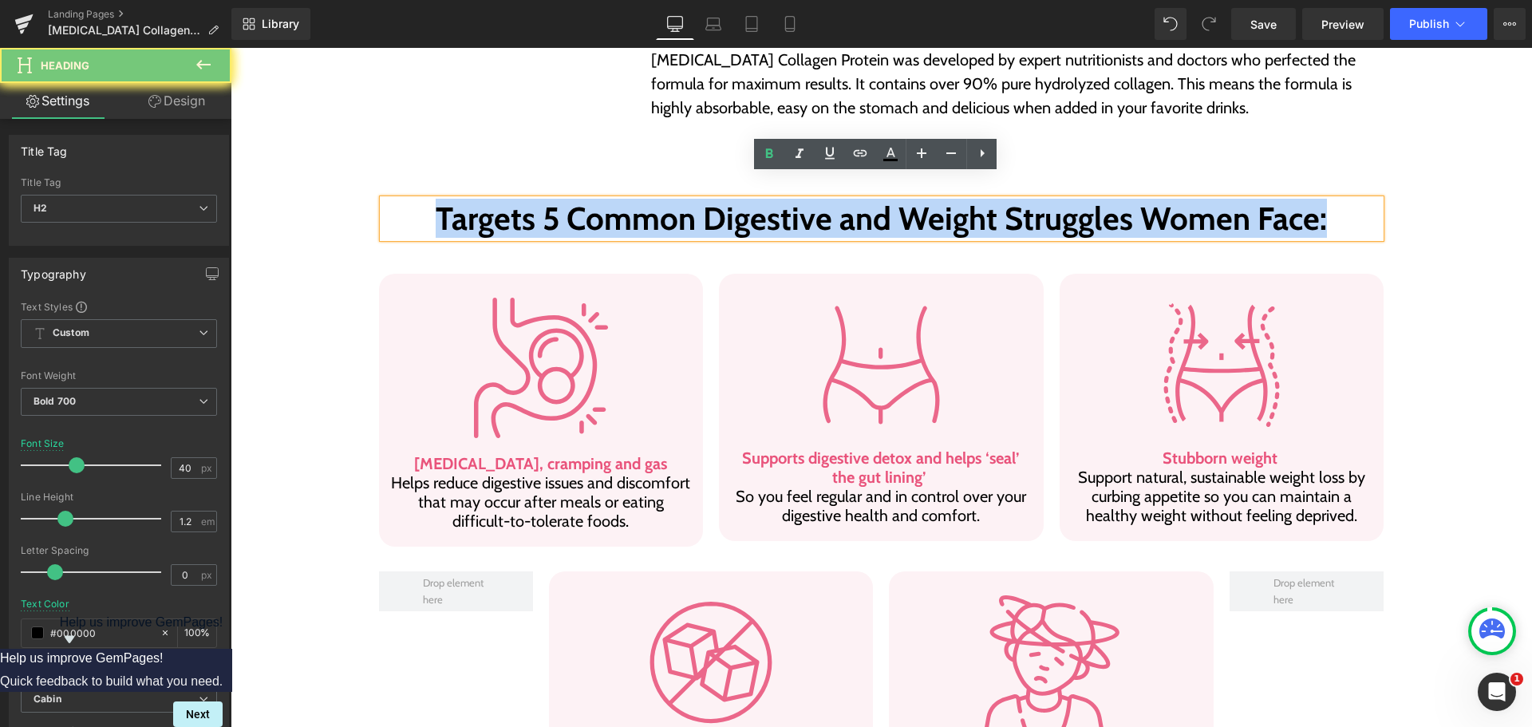
click at [644, 203] on h2 "Targets 5 Common Digestive and Weight Struggles Women Face:" at bounding box center [881, 218] width 997 height 38
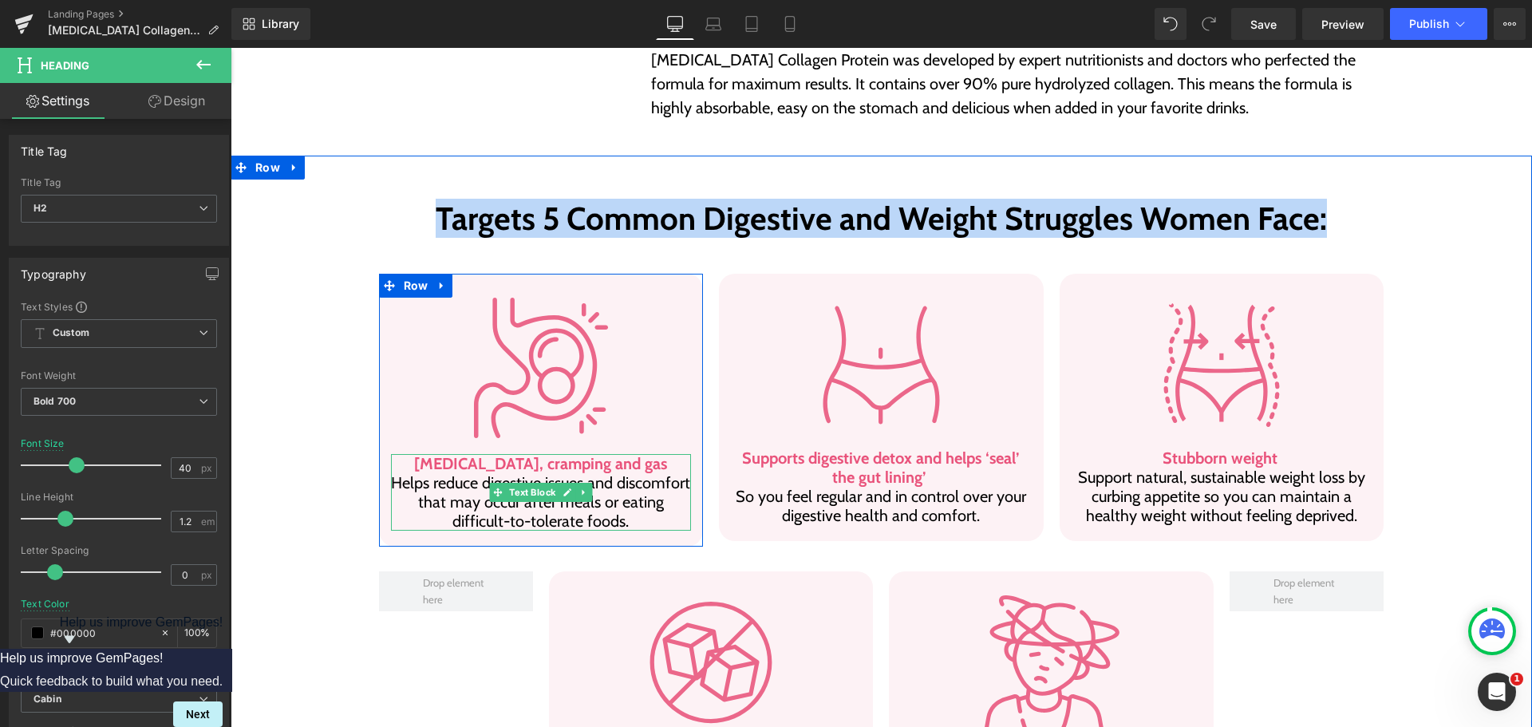
click at [464, 468] on p "[MEDICAL_DATA], cramping and gas Helps reduce digestive issues and discomfort t…" at bounding box center [541, 492] width 301 height 77
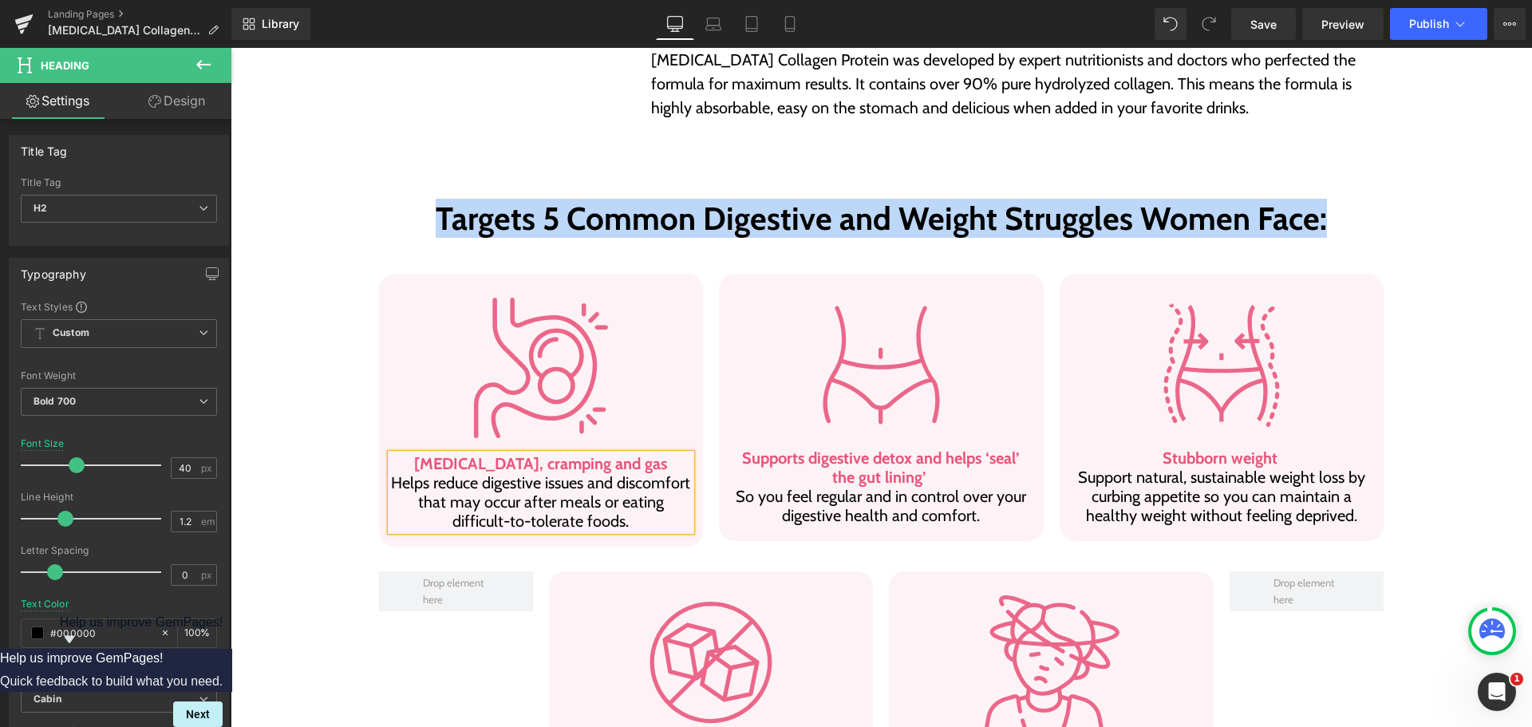
click at [464, 468] on p "[MEDICAL_DATA], cramping and gas Helps reduce digestive issues and discomfort t…" at bounding box center [541, 492] width 301 height 77
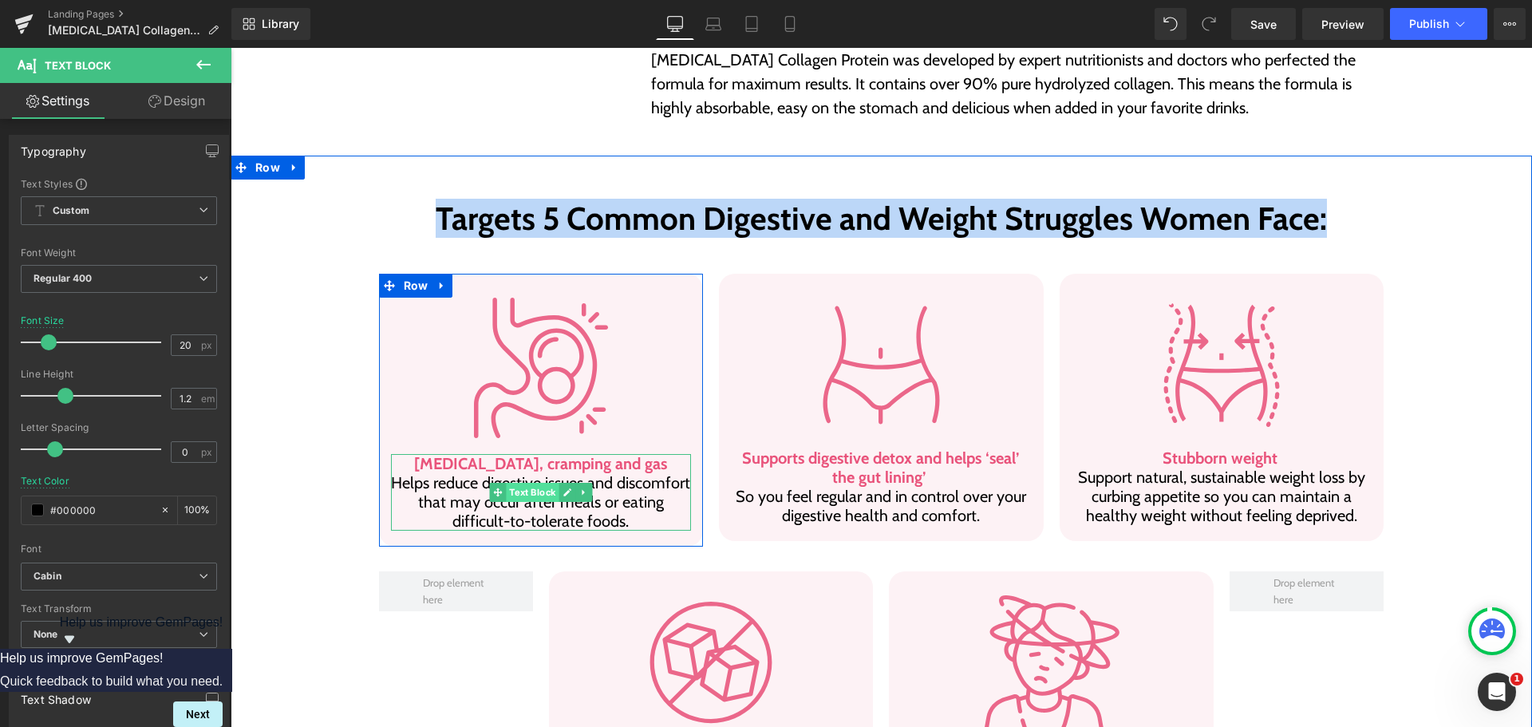
click at [547, 483] on span "Text Block" at bounding box center [532, 492] width 53 height 19
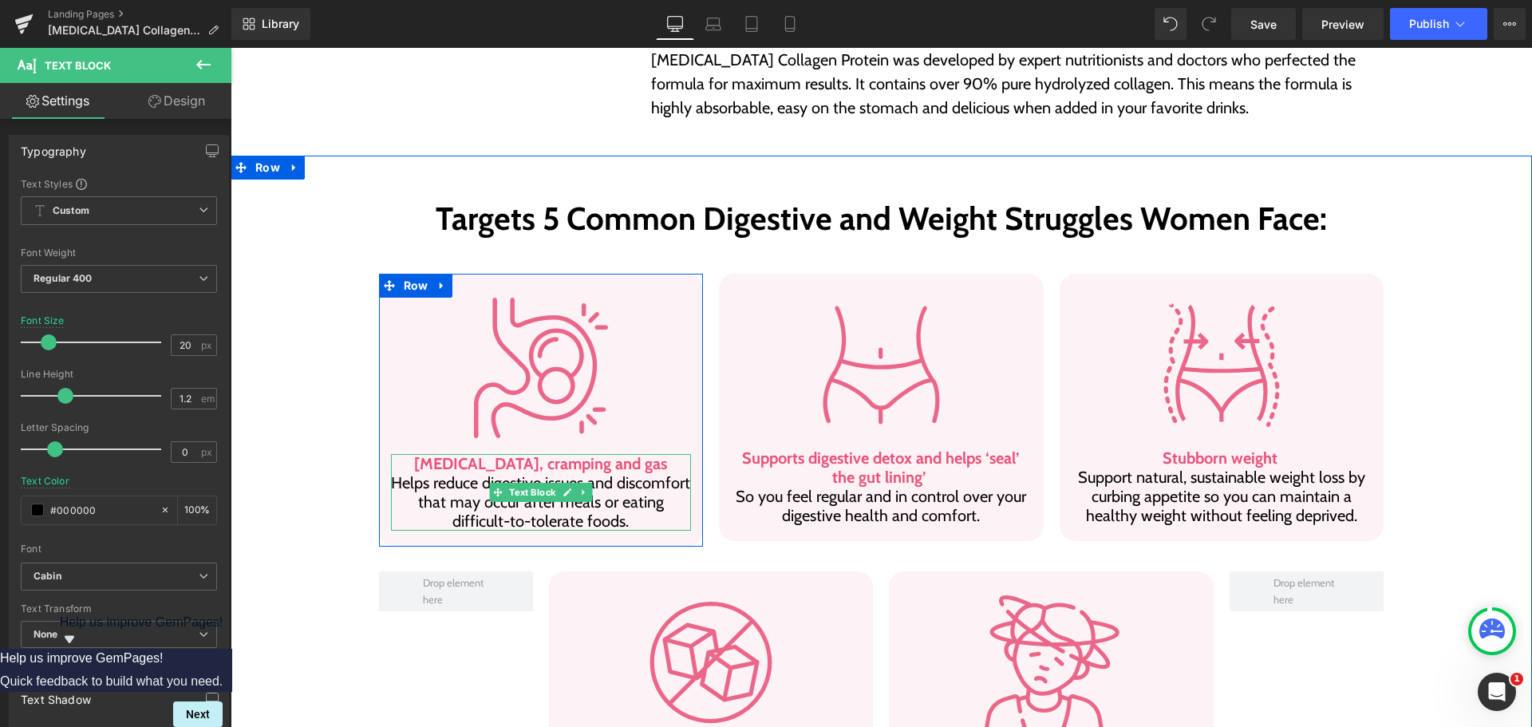
click at [480, 454] on b "[MEDICAL_DATA], cramping and gas" at bounding box center [540, 463] width 253 height 19
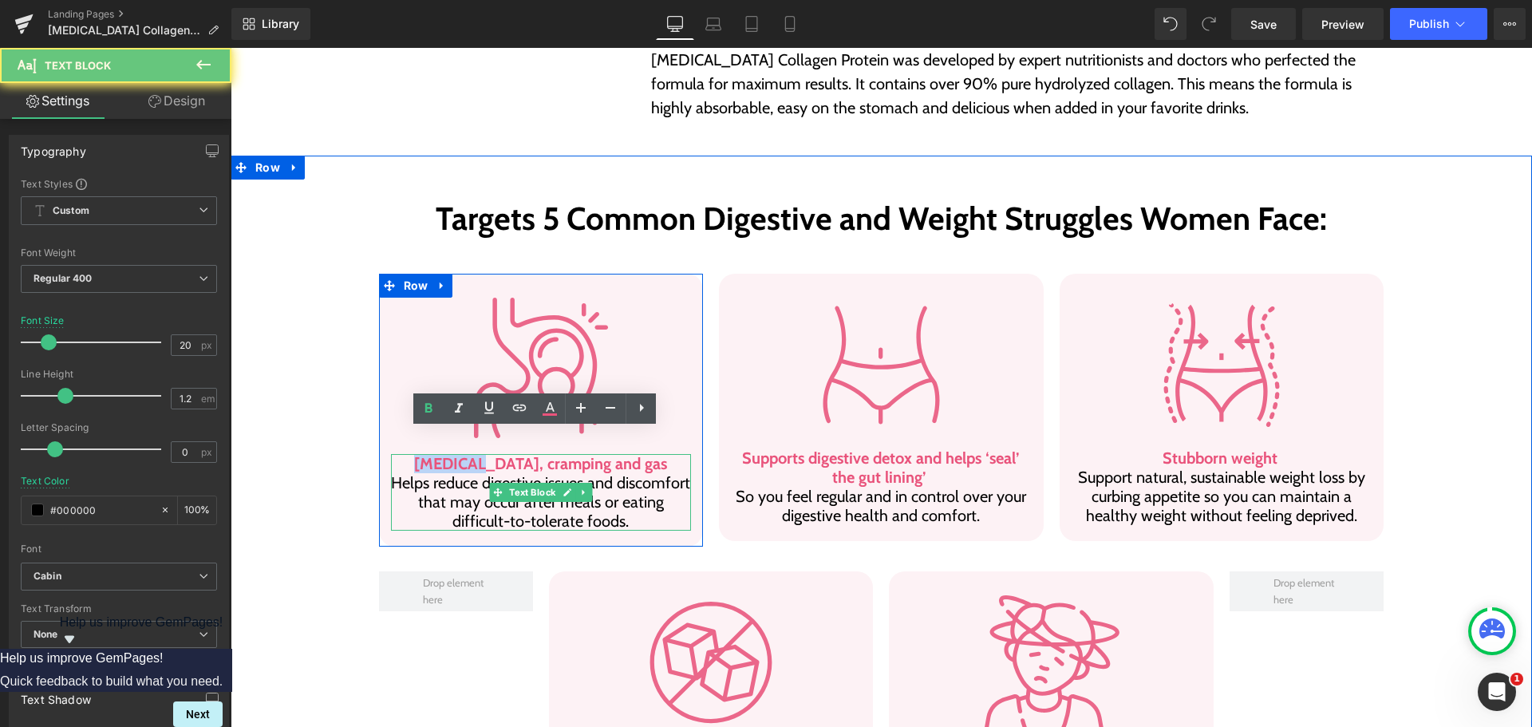
click at [480, 454] on b "[MEDICAL_DATA], cramping and gas" at bounding box center [540, 463] width 253 height 19
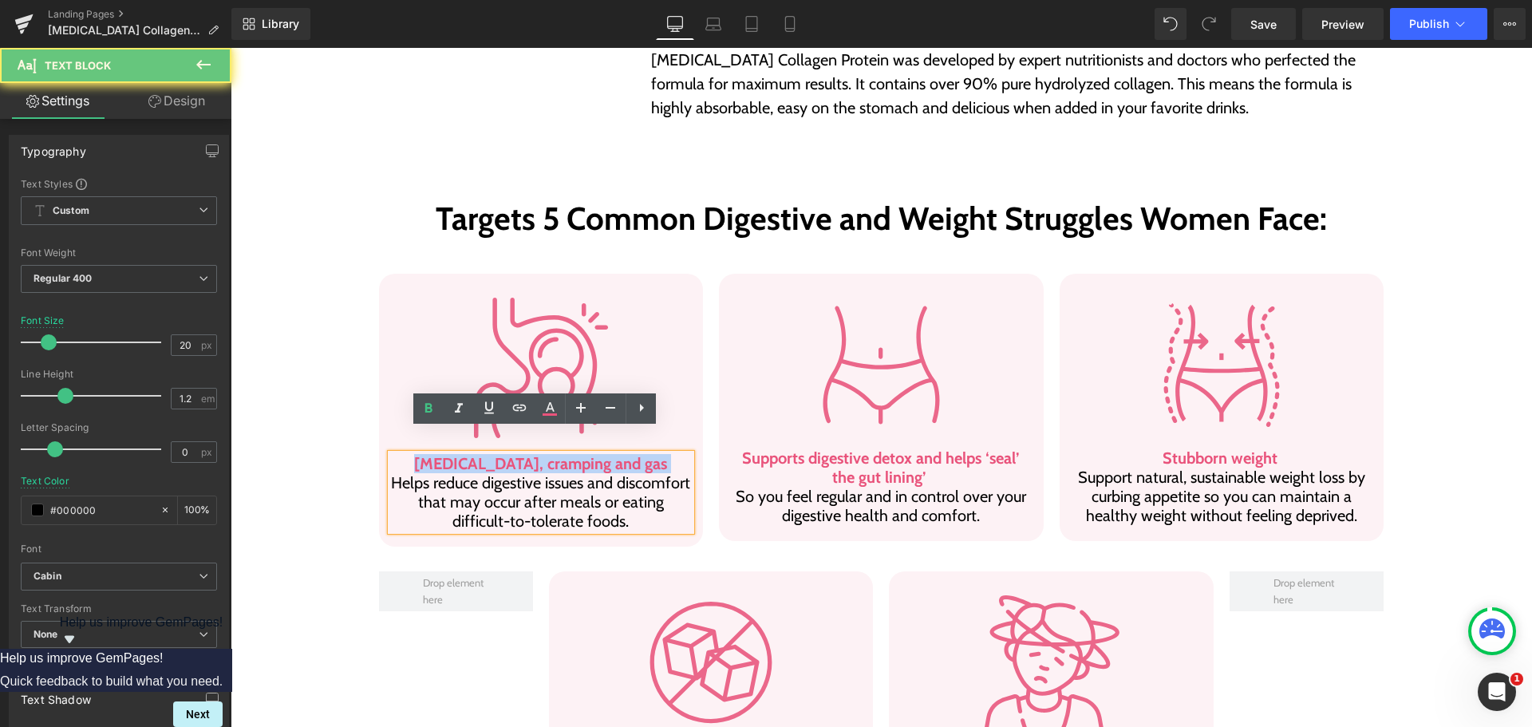
click at [480, 454] on b "[MEDICAL_DATA], cramping and gas" at bounding box center [540, 463] width 253 height 19
copy b "[MEDICAL_DATA], cramping and gas"
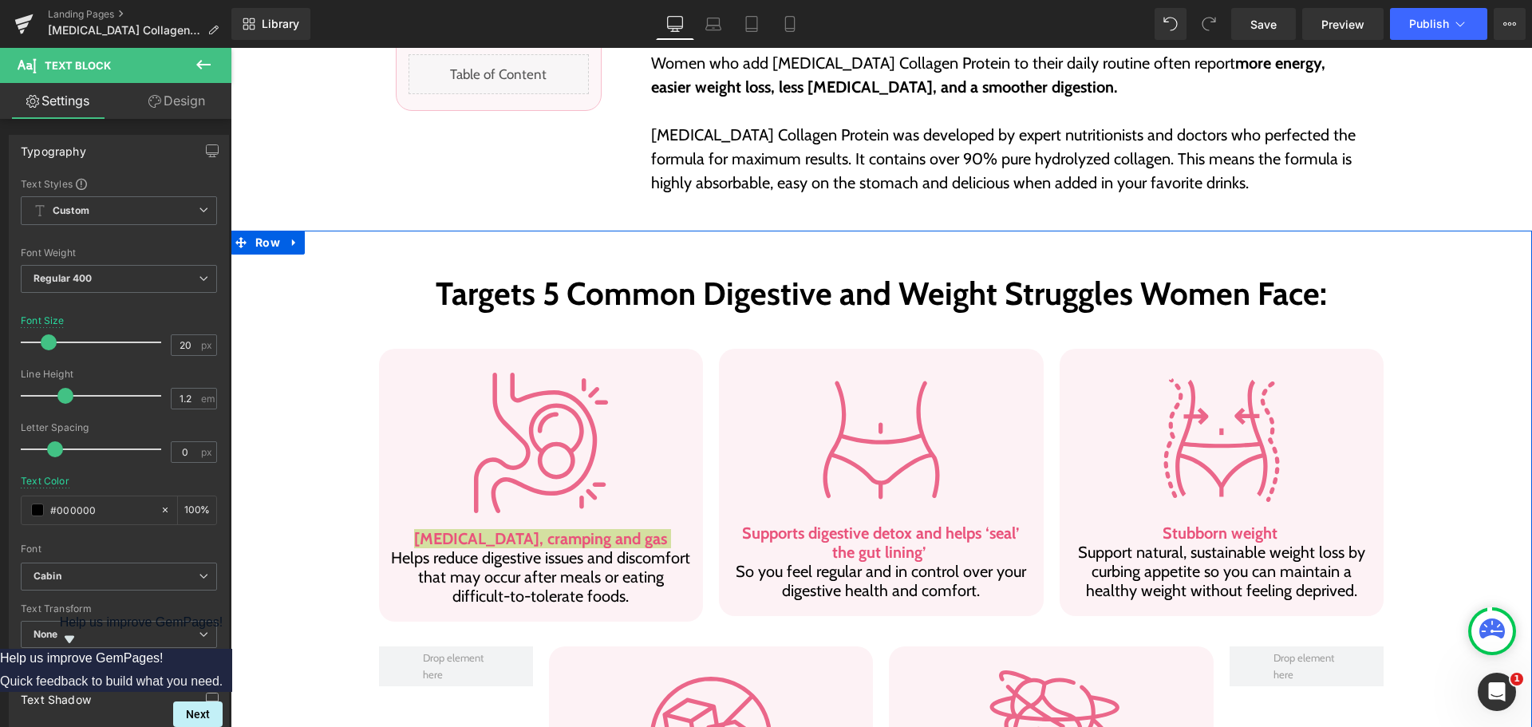
scroll to position [798, 0]
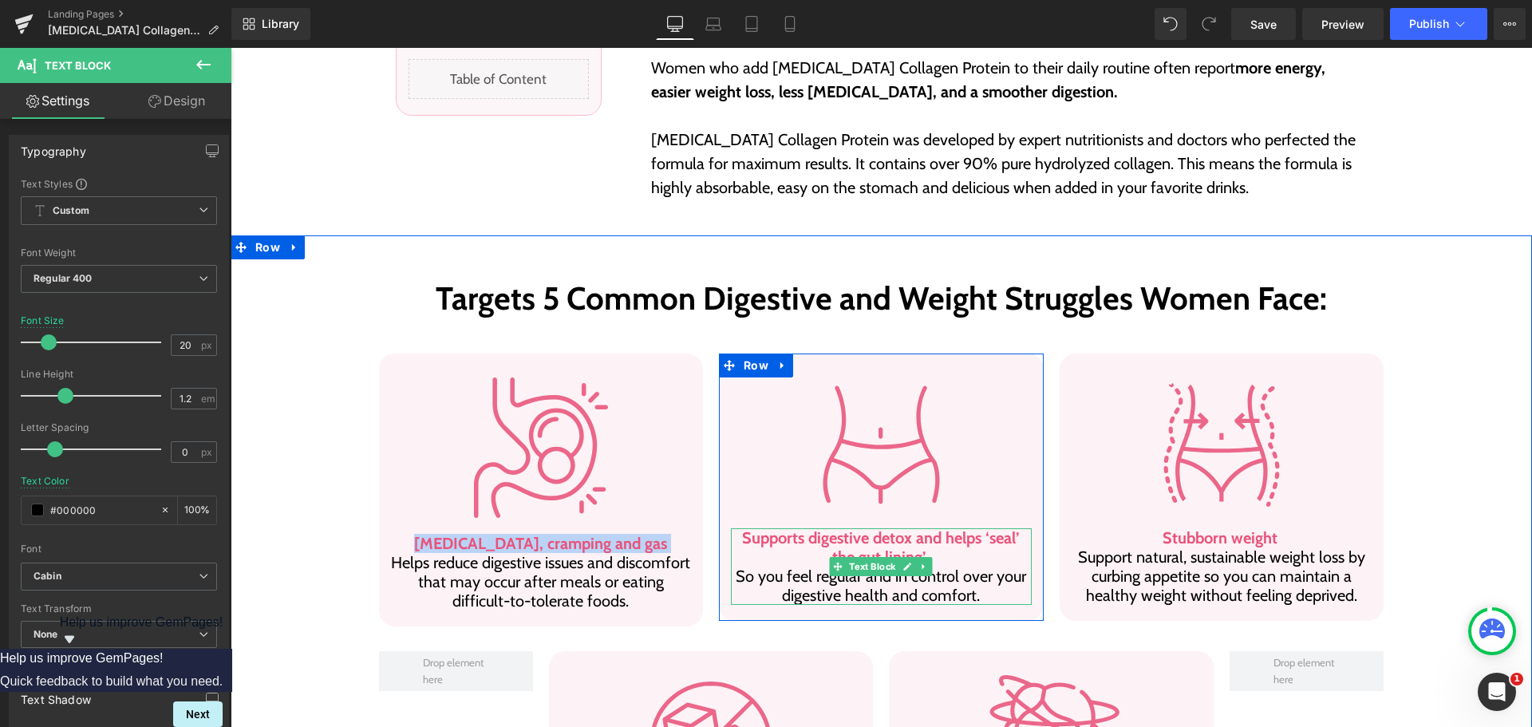
click at [780, 528] on b "Supports digestive detox and helps ‘seal’ the gut lining’" at bounding box center [881, 547] width 278 height 38
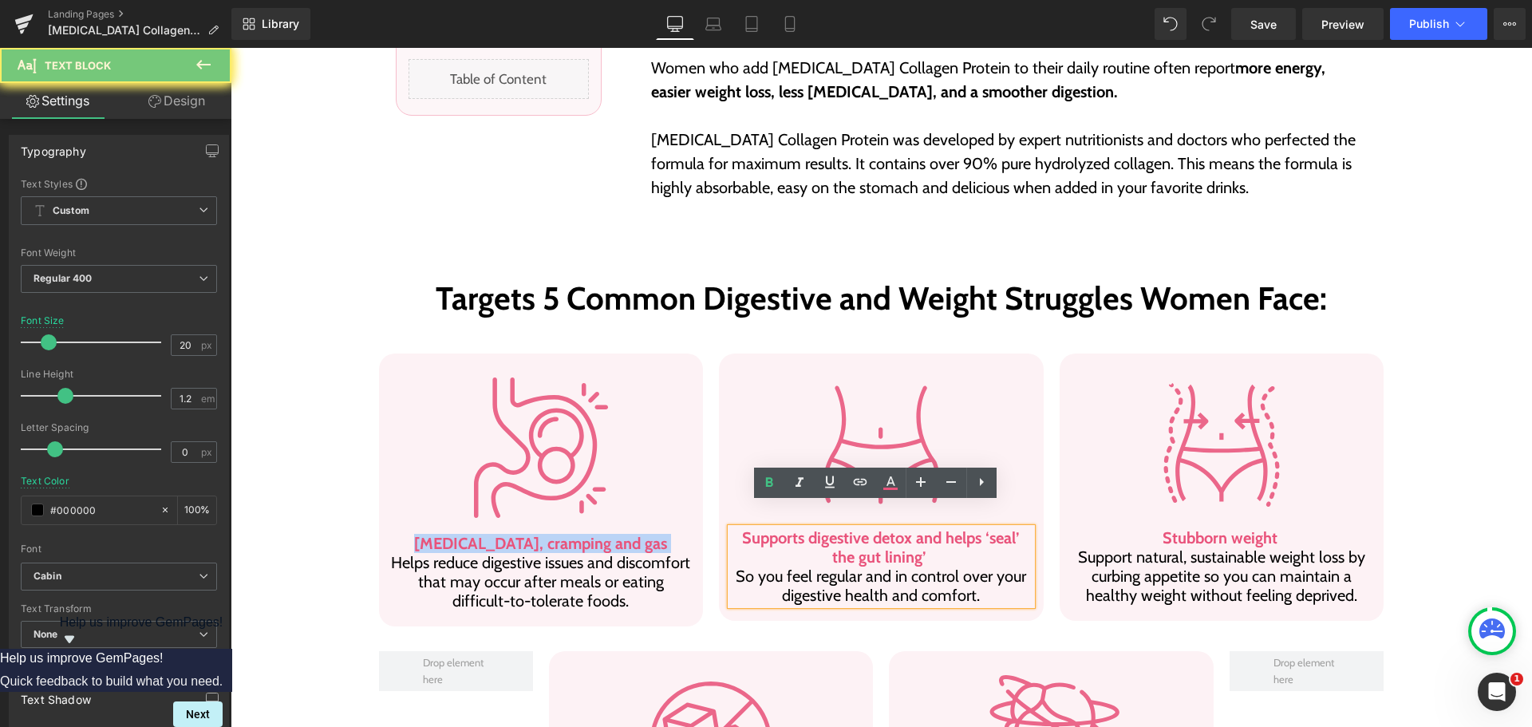
click at [780, 528] on b "Supports digestive detox and helps ‘seal’ the gut lining’" at bounding box center [881, 547] width 278 height 38
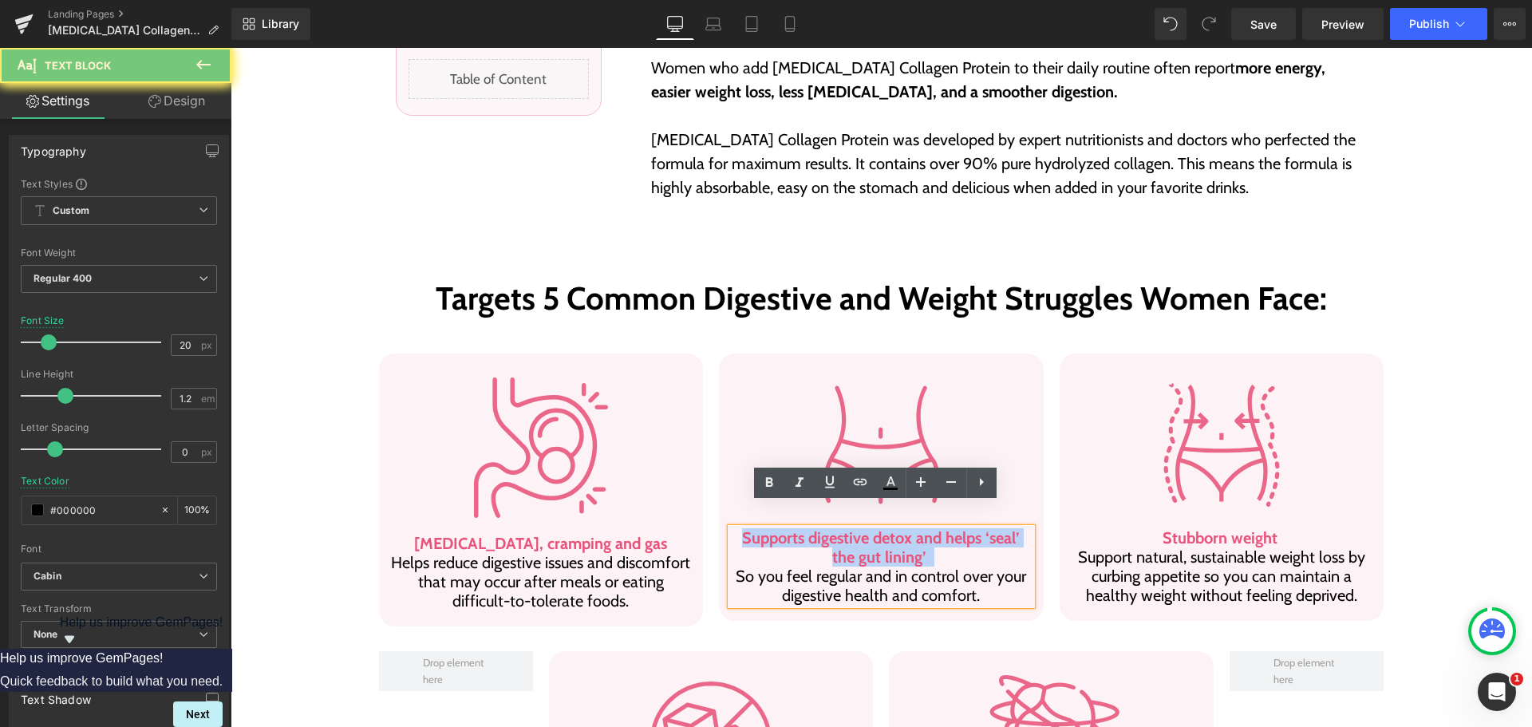
copy p "Supports digestive detox and helps ‘seal’ the gut lining’"
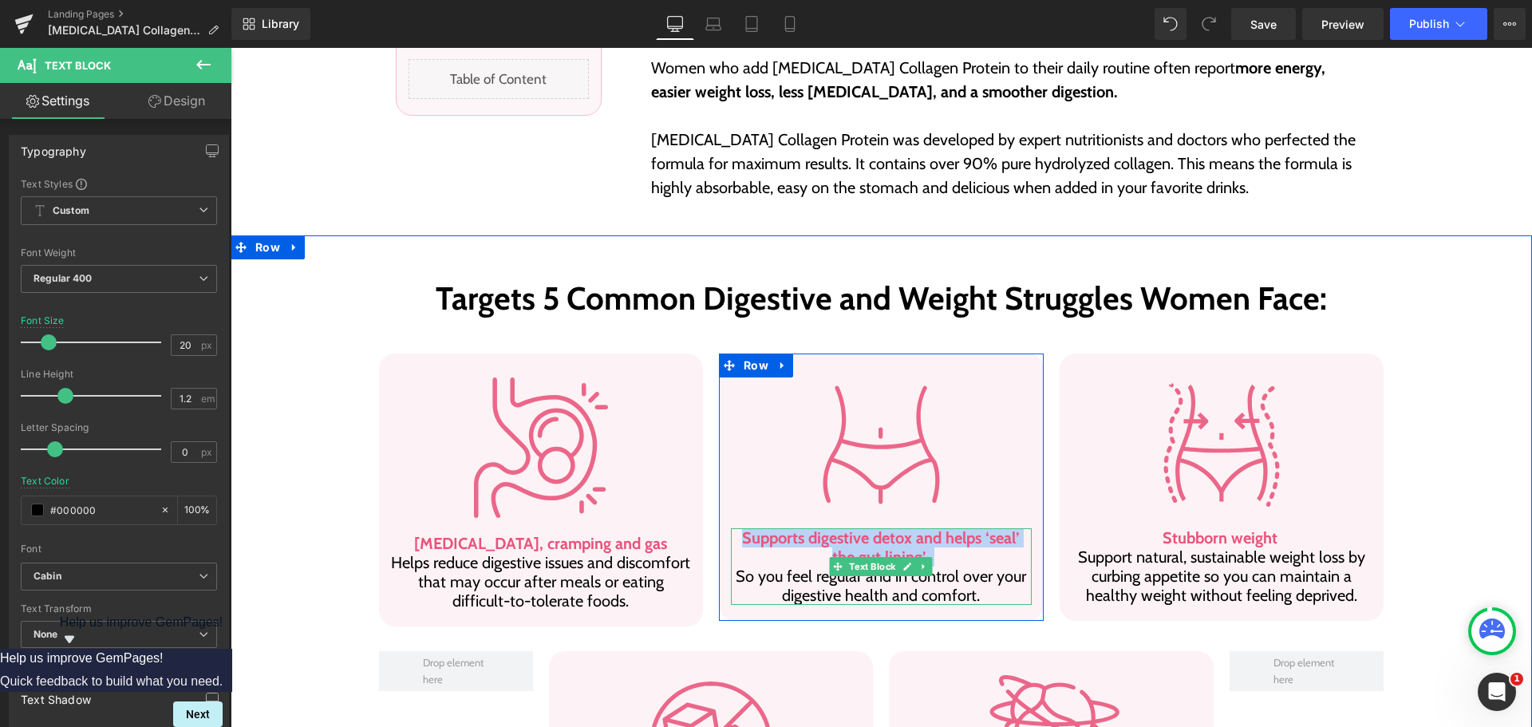
click at [791, 563] on p "Supports digestive detox and helps ‘seal’ the gut lining’ So you feel regular a…" at bounding box center [881, 566] width 301 height 77
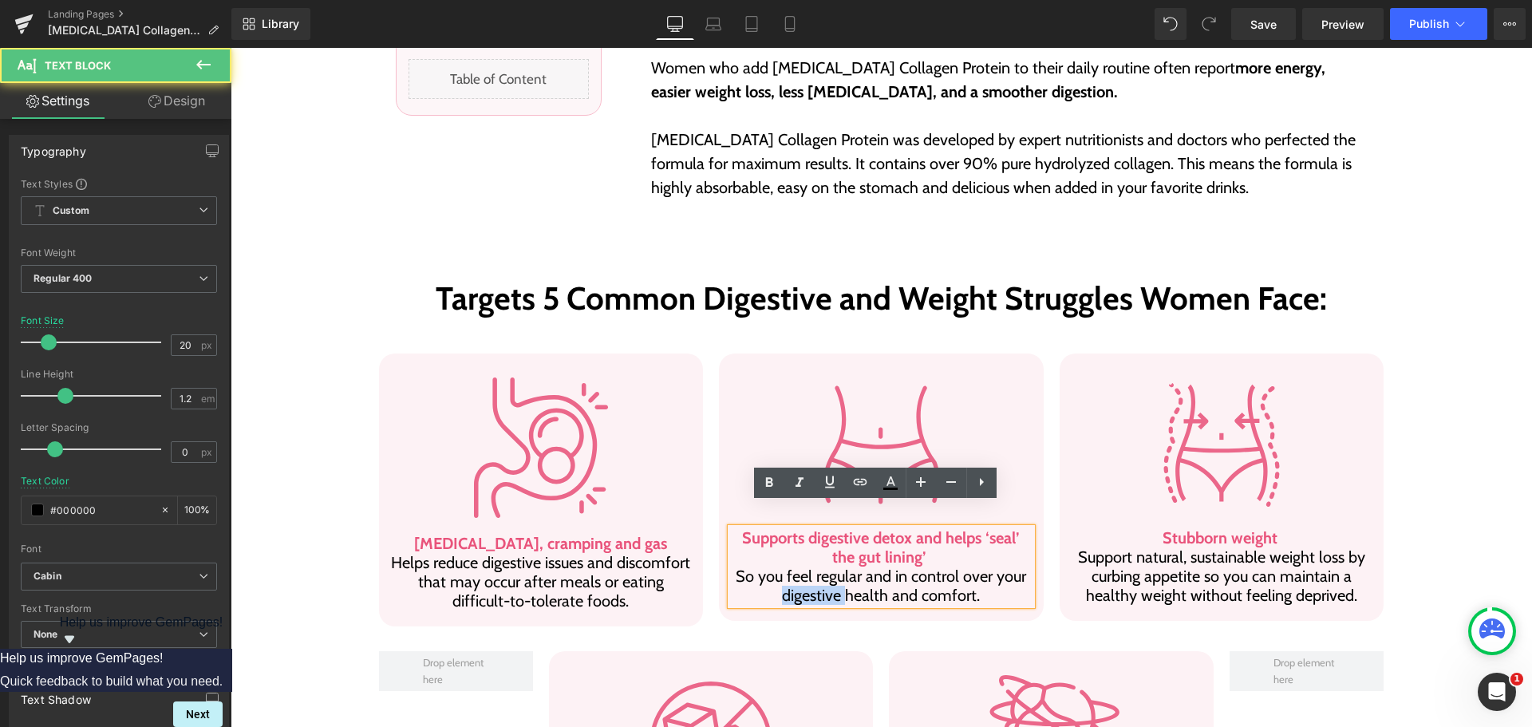
click at [791, 563] on p "Supports digestive detox and helps ‘seal’ the gut lining’ So you feel regular a…" at bounding box center [881, 566] width 301 height 77
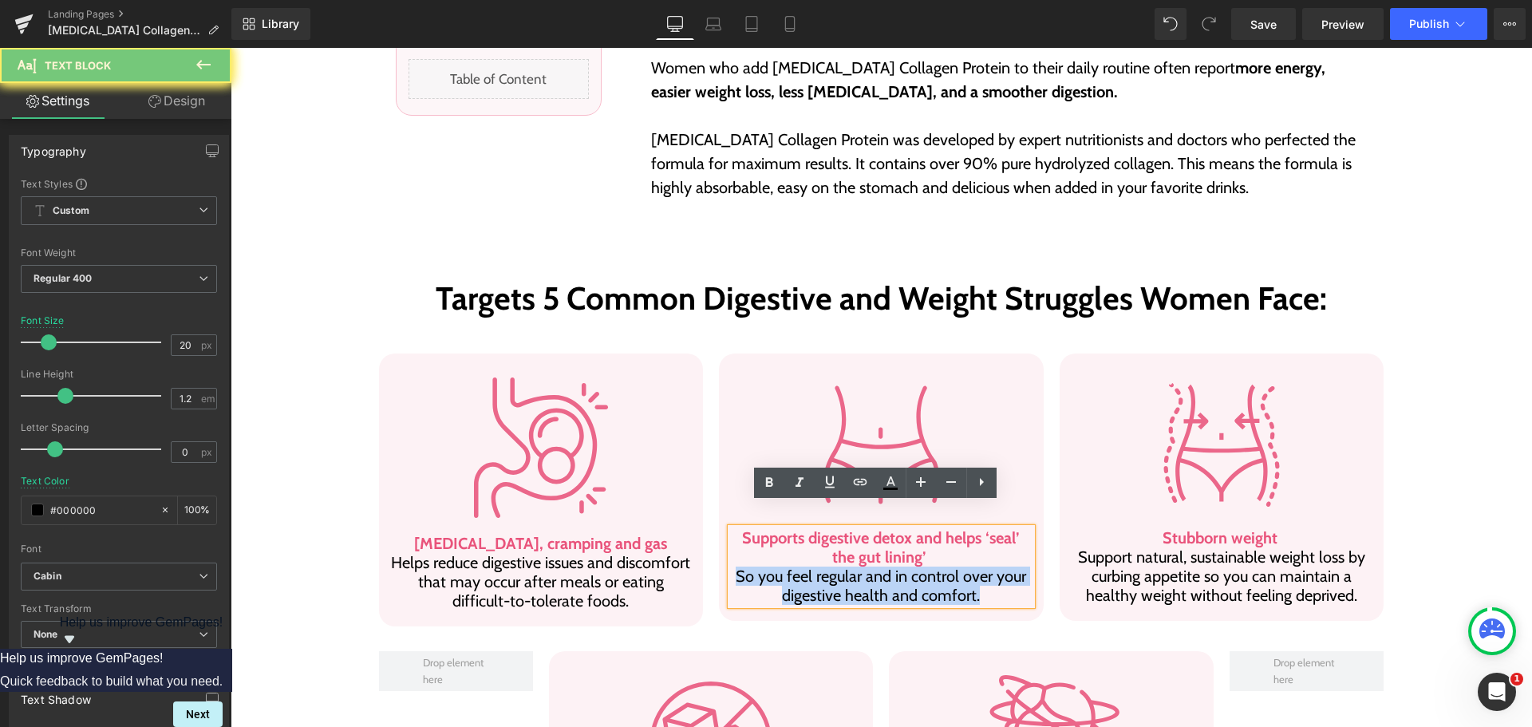
click at [791, 563] on p "Supports digestive detox and helps ‘seal’ the gut lining’ So you feel regular a…" at bounding box center [881, 566] width 301 height 77
copy p "So you feel regular and in control over your digestive health and comfort."
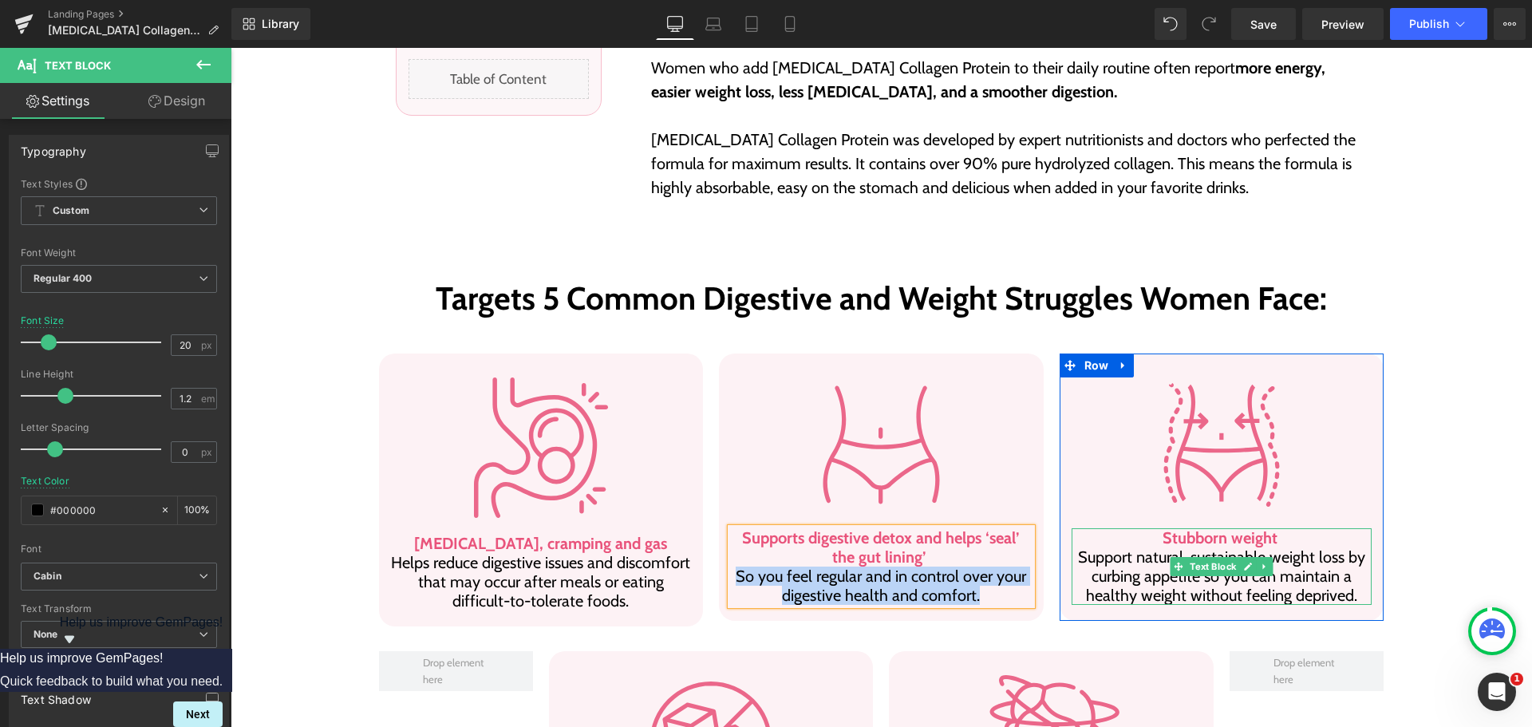
click at [1158, 549] on p "Stubborn weight Support natural, sustainable weight loss by curbing appetite so…" at bounding box center [1222, 566] width 301 height 77
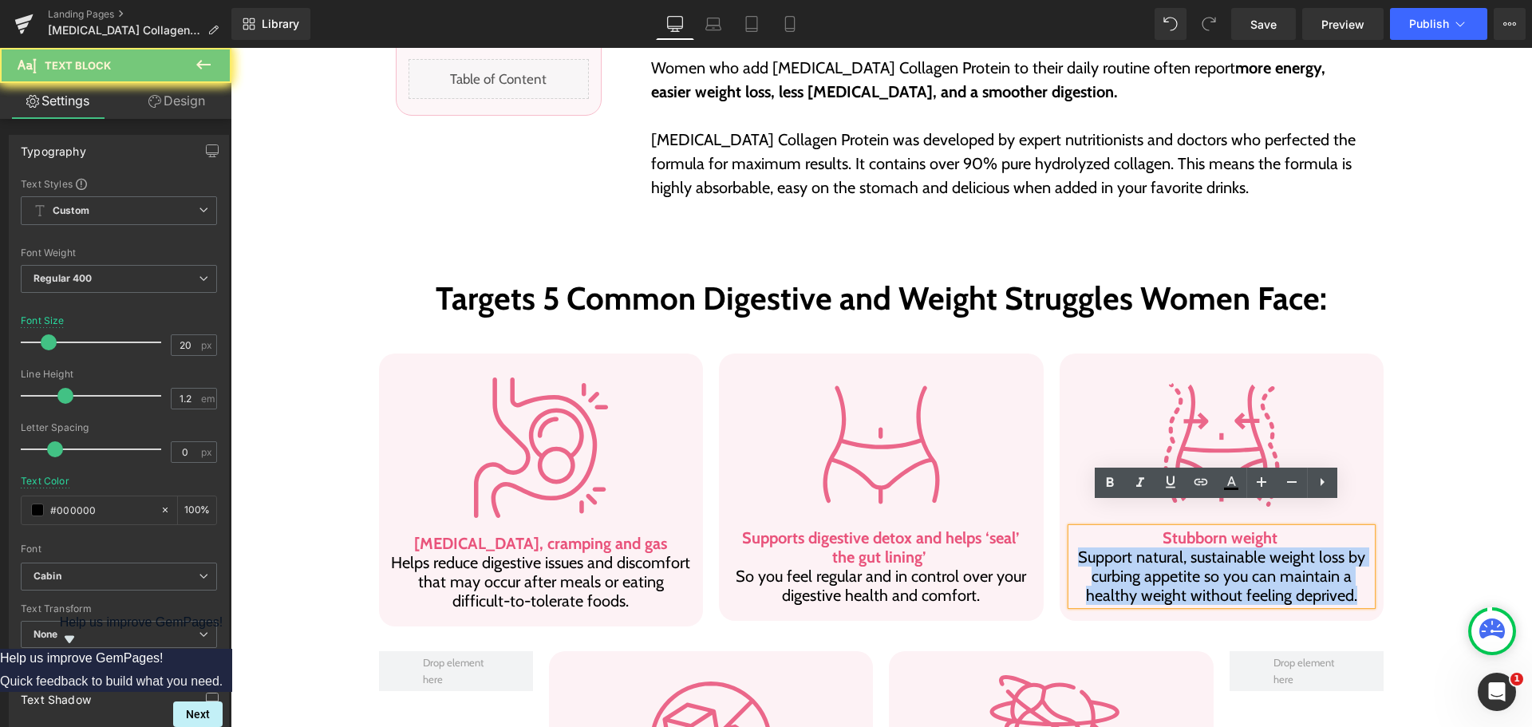
copy p "Support natural, sustainable weight loss by curbing appetite so you can maintai…"
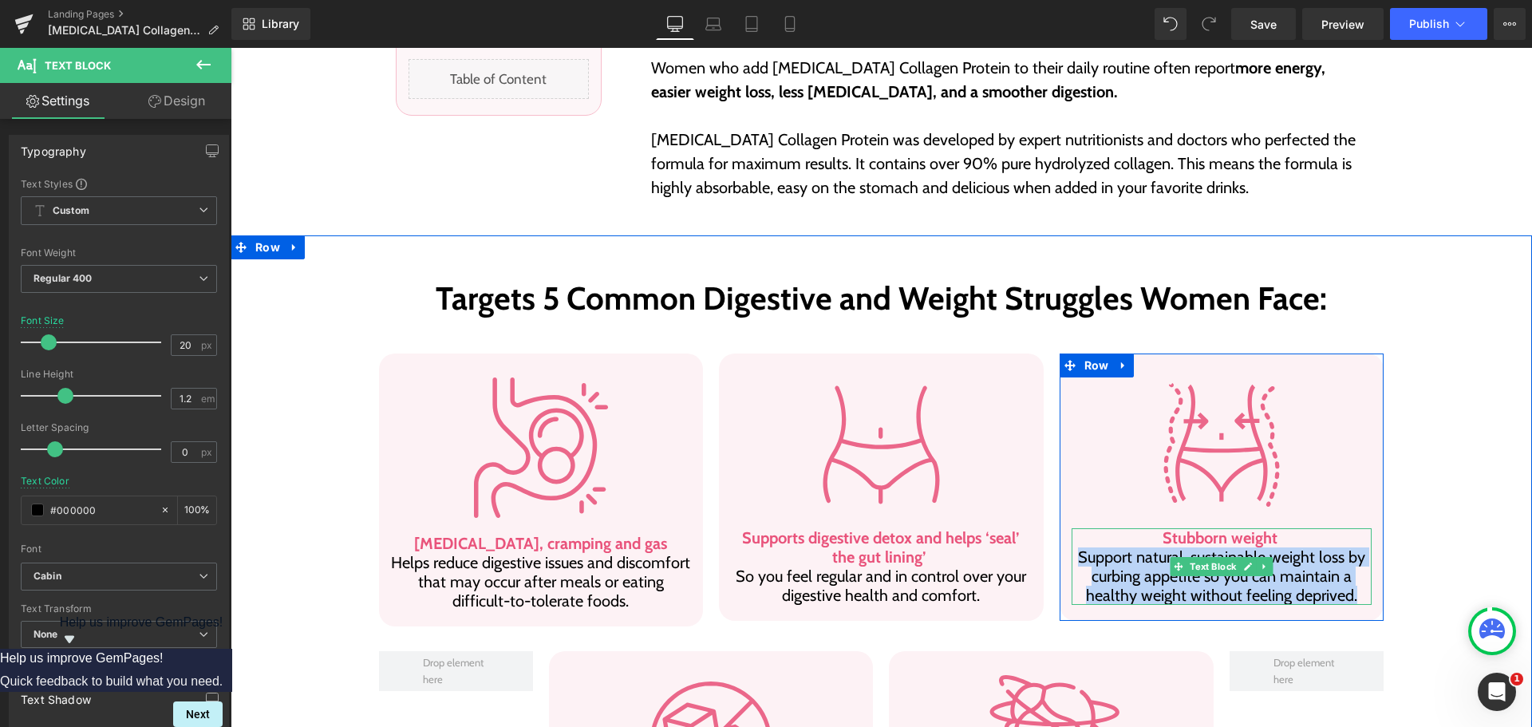
click at [1193, 528] on b "Stubborn weight" at bounding box center [1220, 537] width 115 height 19
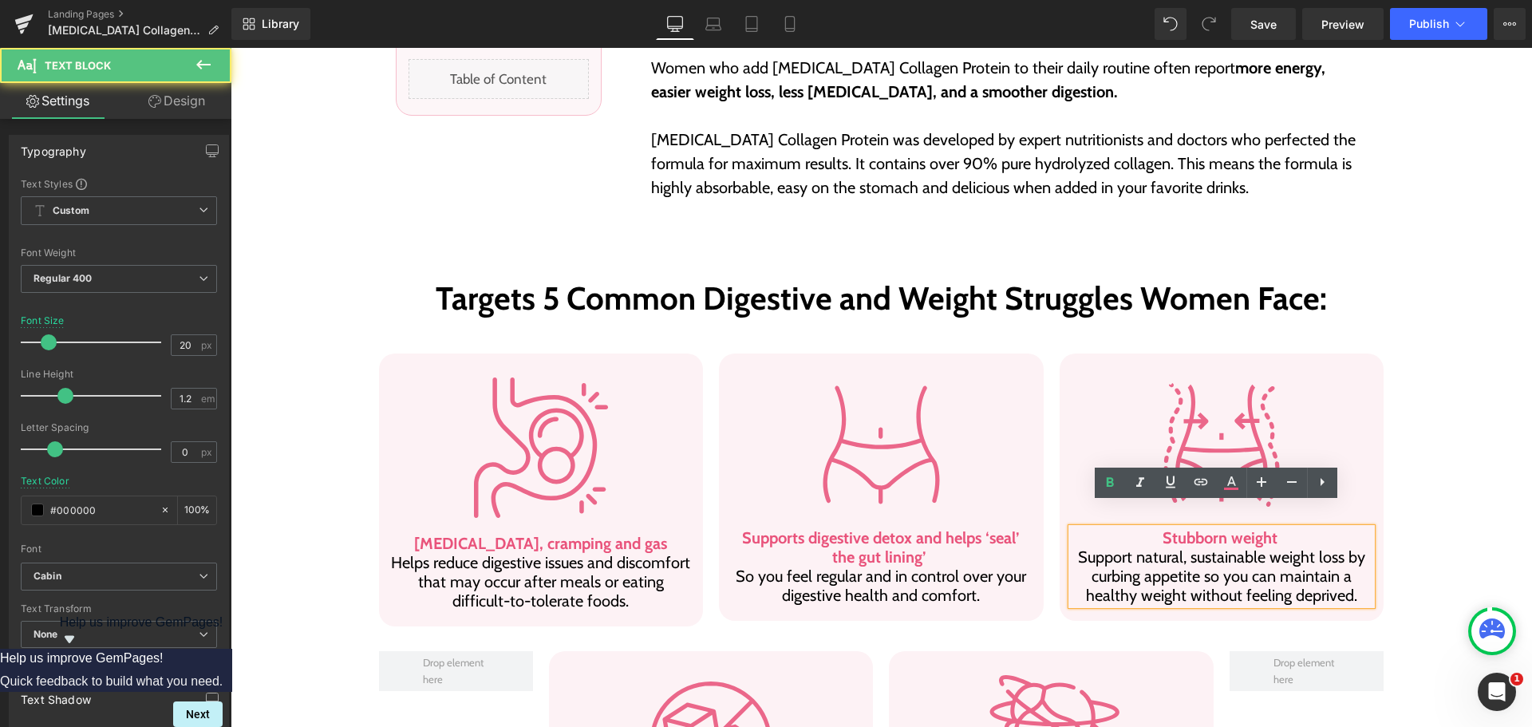
click at [1194, 528] on b "Stubborn weight" at bounding box center [1220, 537] width 115 height 19
copy p "Stubborn weight"
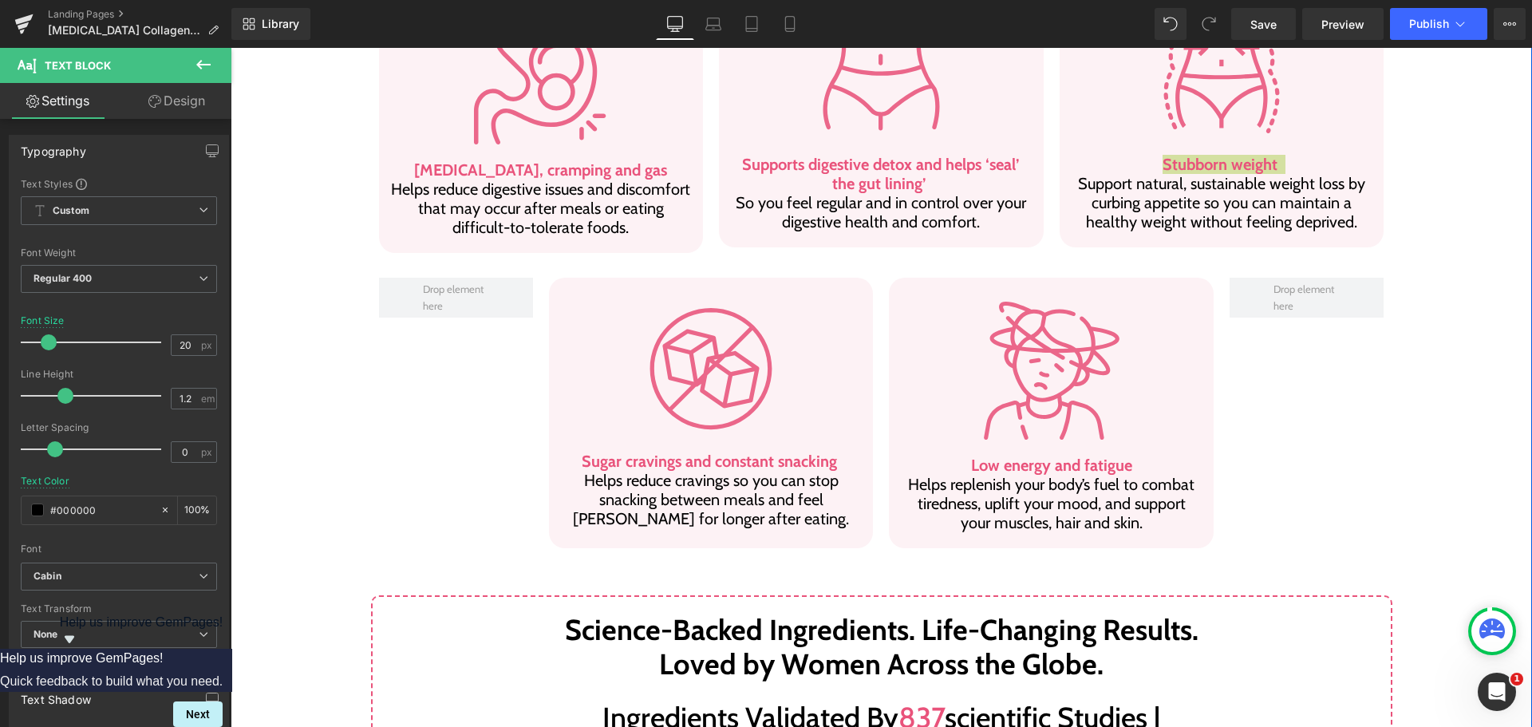
scroll to position [1197, 0]
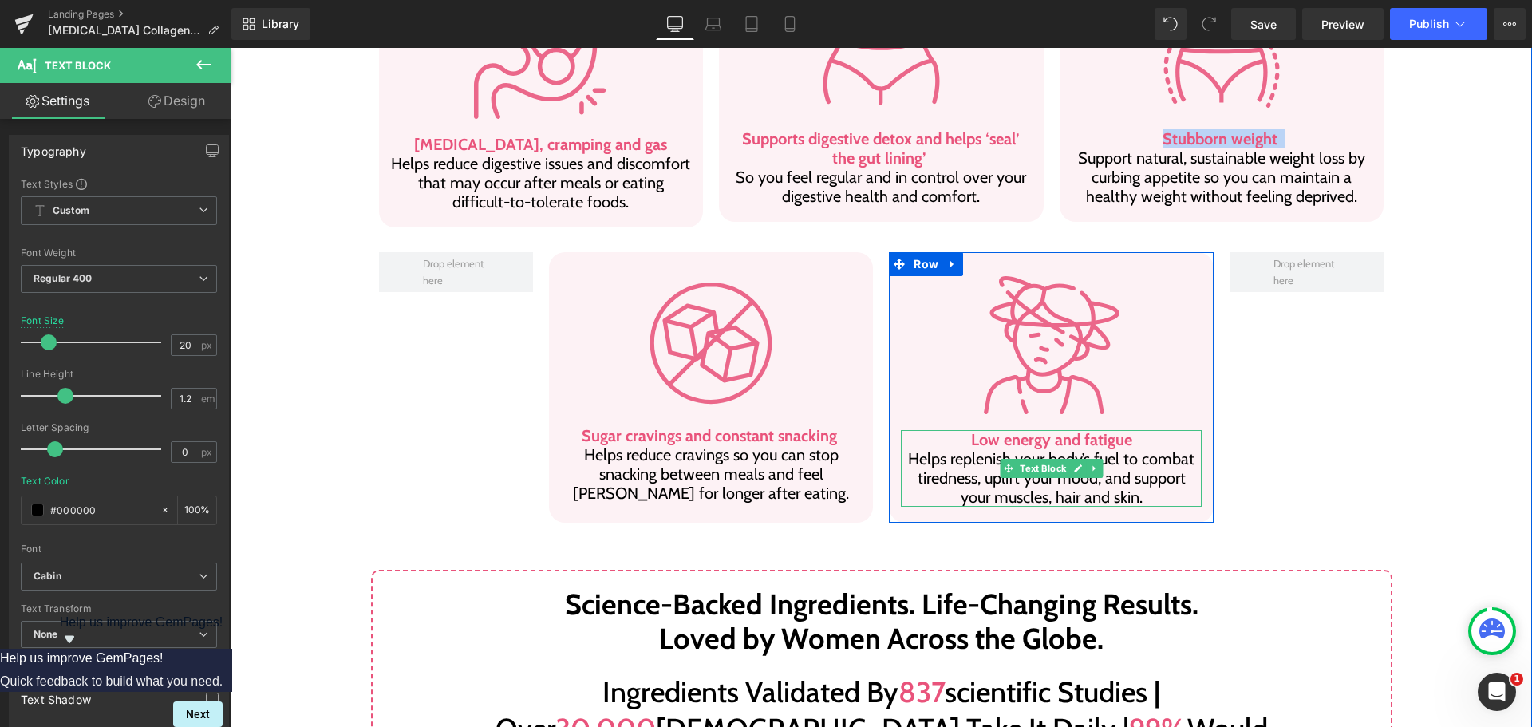
click at [980, 448] on p "Low energy and fatigue Helps replenish your body’s fuel to combat tiredness, up…" at bounding box center [1051, 468] width 301 height 77
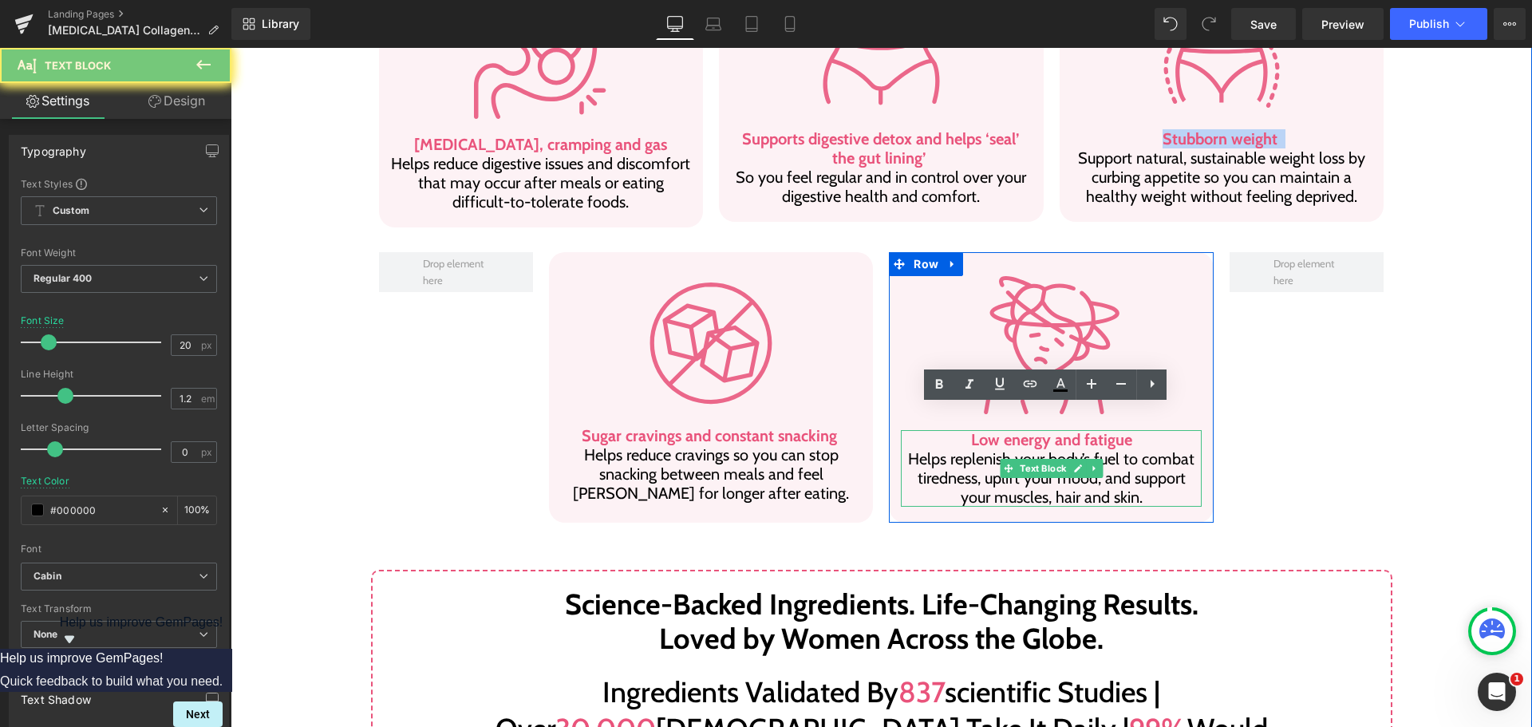
click at [980, 448] on p "Low energy and fatigue Helps replenish your body’s fuel to combat tiredness, up…" at bounding box center [1051, 468] width 301 height 77
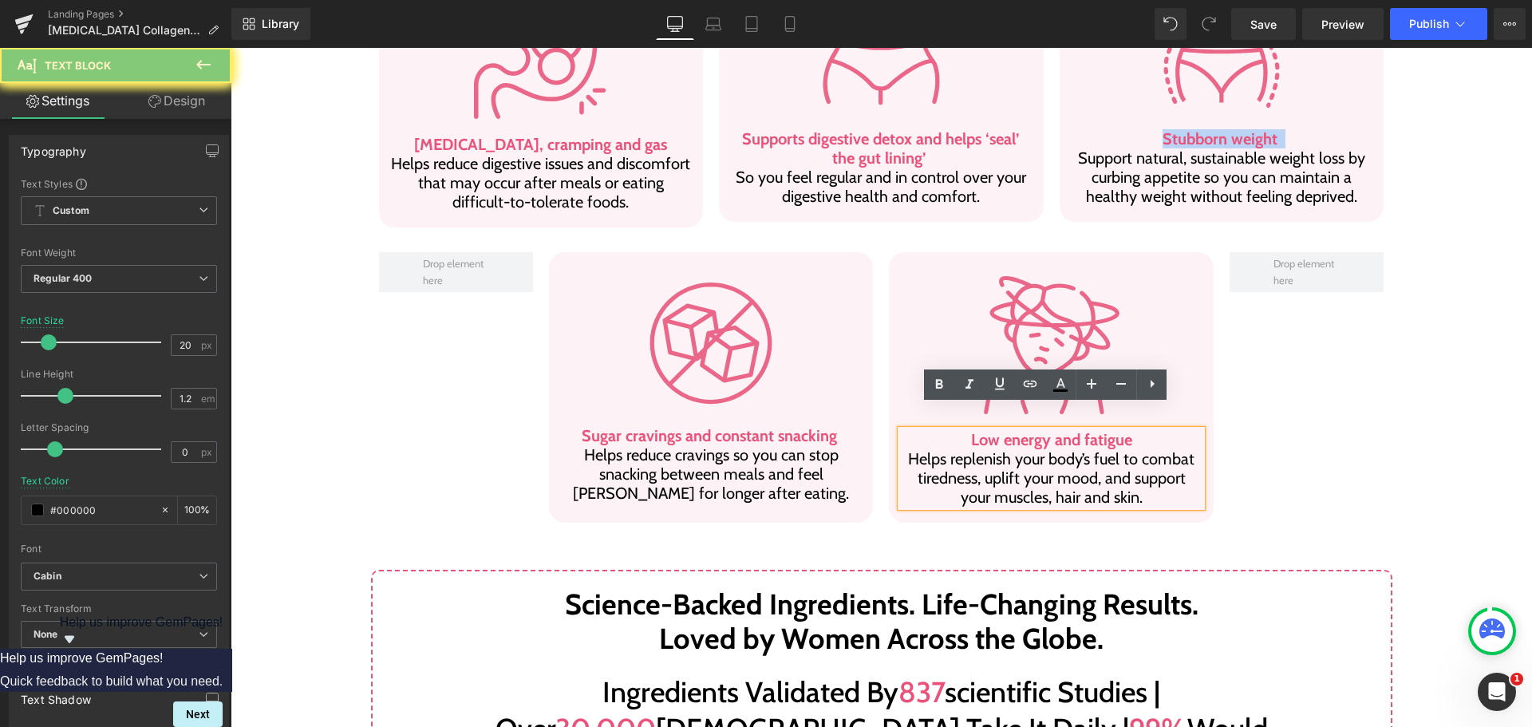
click at [980, 448] on p "Low energy and fatigue Helps replenish your body’s fuel to combat tiredness, up…" at bounding box center [1051, 468] width 301 height 77
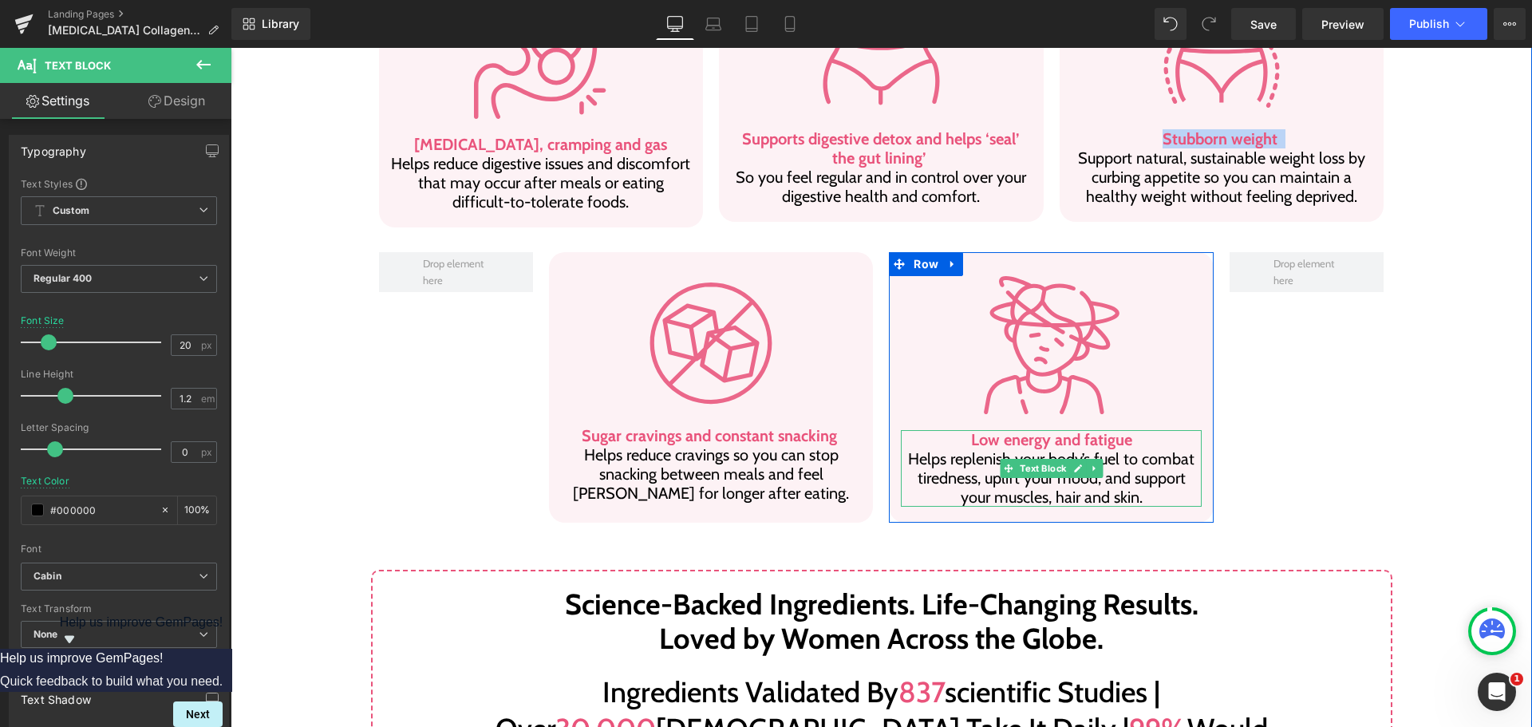
click at [973, 430] on b "Low energy and fatigue" at bounding box center [1051, 439] width 161 height 19
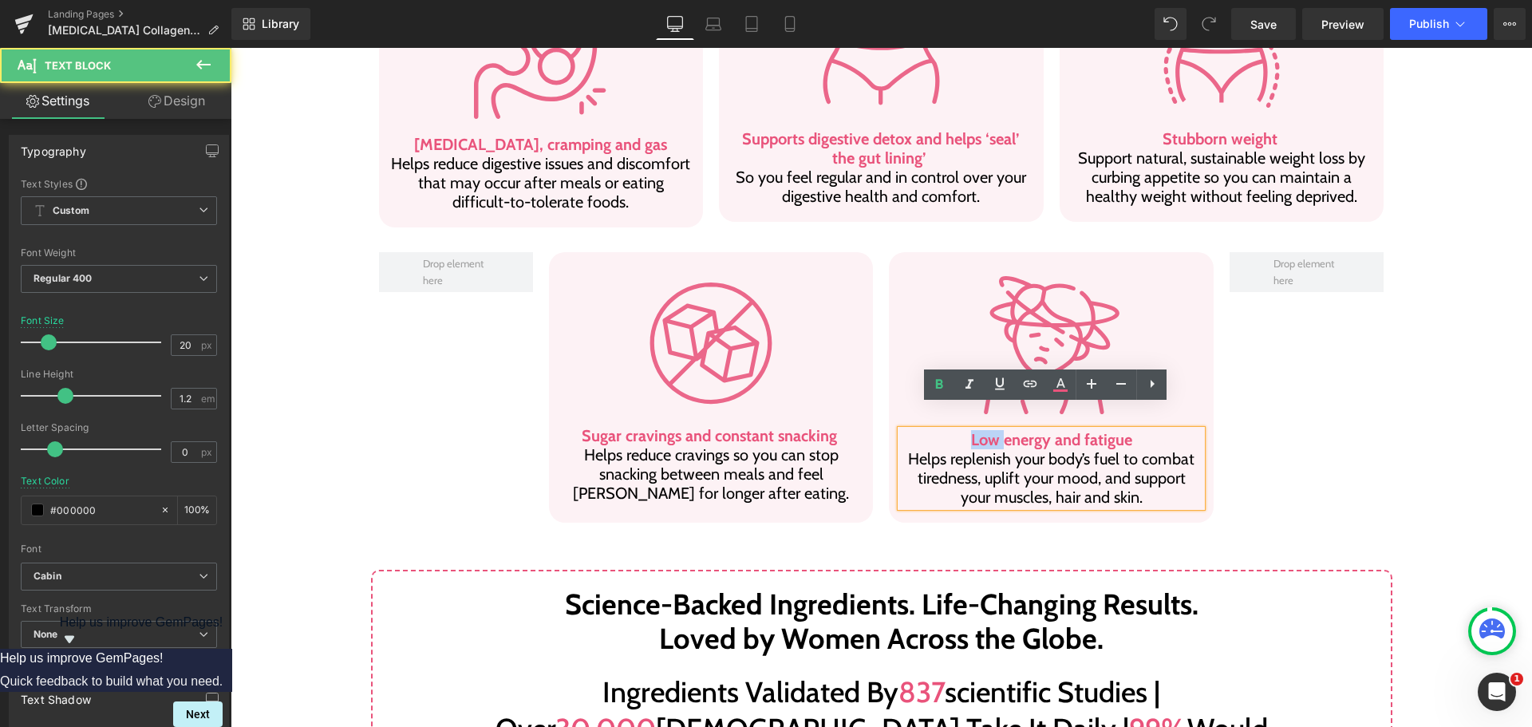
click at [973, 430] on b "Low energy and fatigue" at bounding box center [1051, 439] width 161 height 19
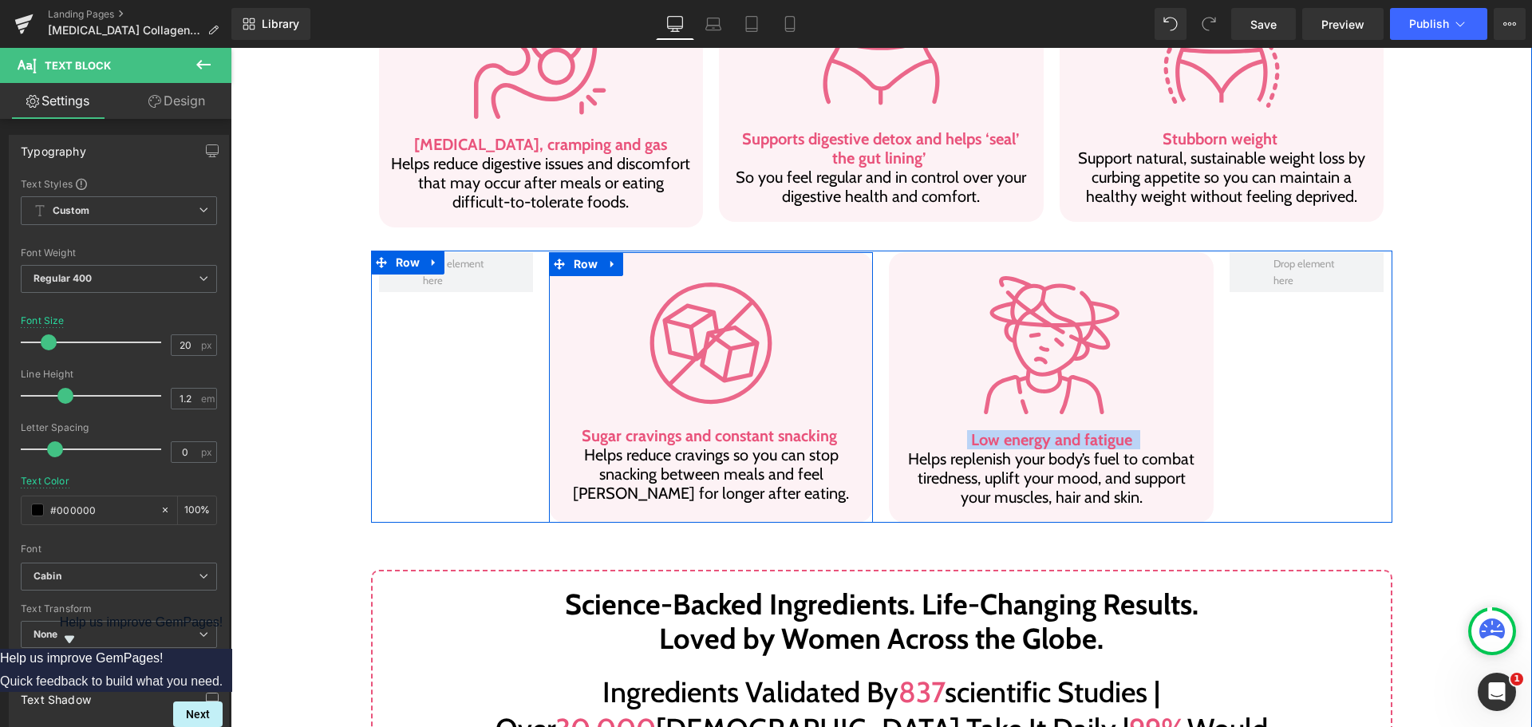
click at [682, 445] on p "Helps reduce cravings so you can stop snacking between meals and feel [PERSON_N…" at bounding box center [711, 473] width 301 height 57
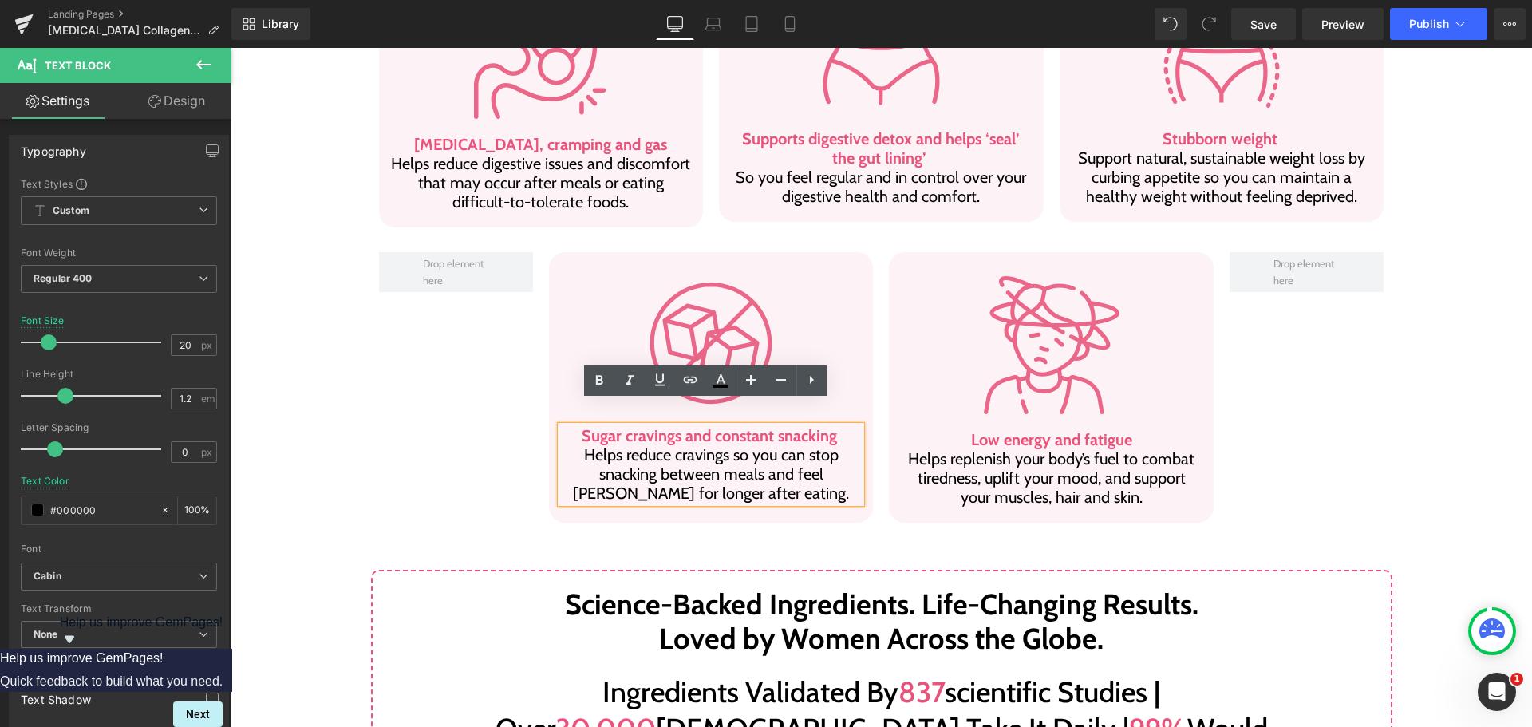
click at [620, 445] on p "Helps reduce cravings so you can stop snacking between meals and feel [PERSON_N…" at bounding box center [711, 473] width 301 height 57
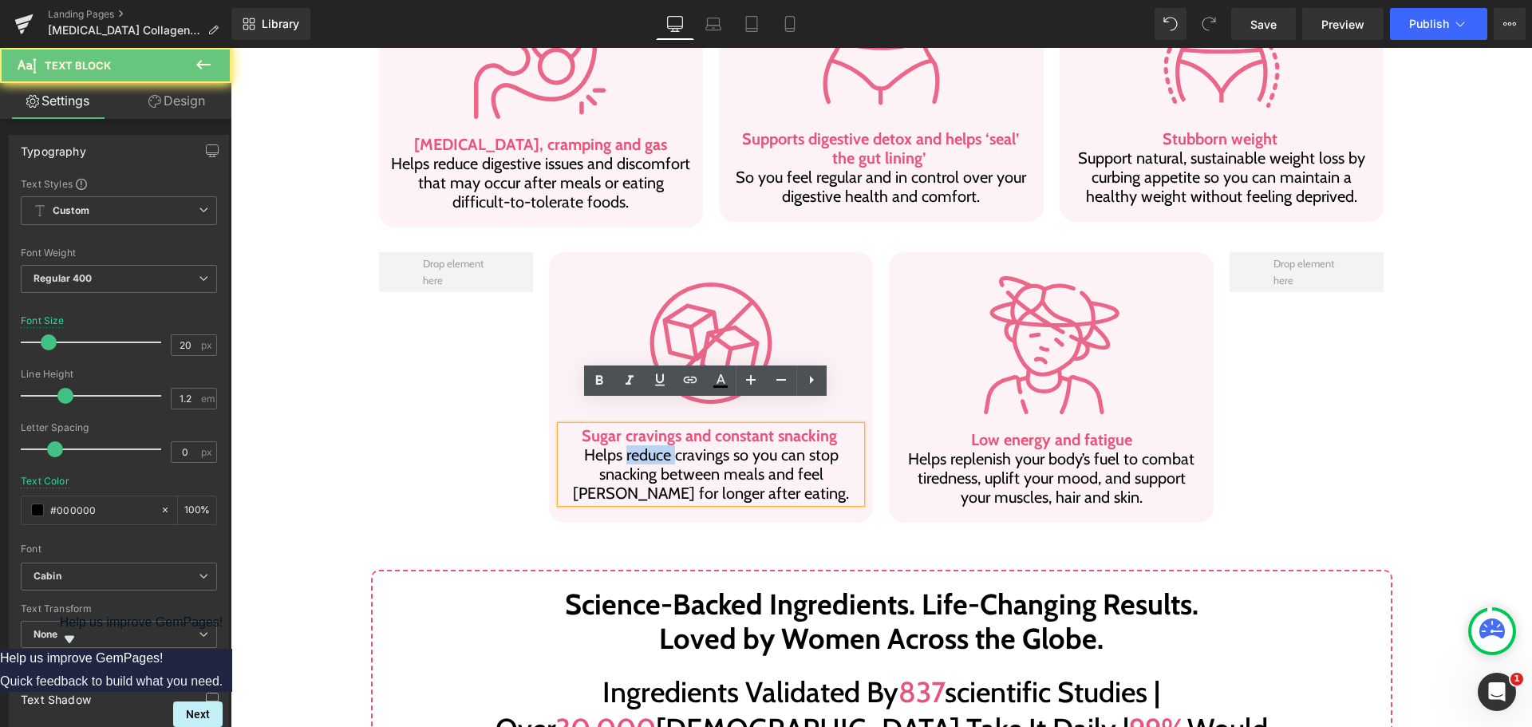
click at [620, 445] on p "Helps reduce cravings so you can stop snacking between meals and feel [PERSON_N…" at bounding box center [711, 473] width 301 height 57
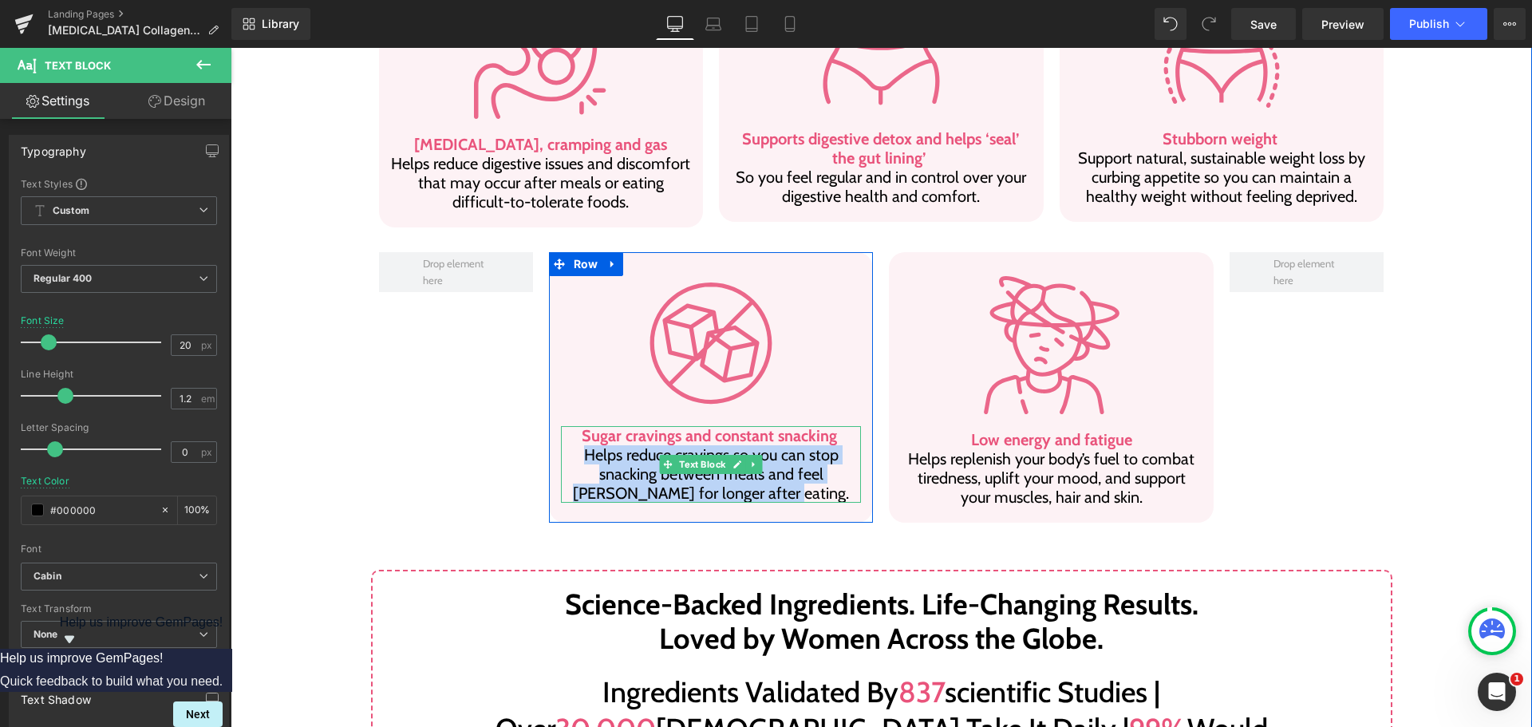
click at [638, 426] on b "Sugar cravings and constant snacking" at bounding box center [709, 435] width 255 height 19
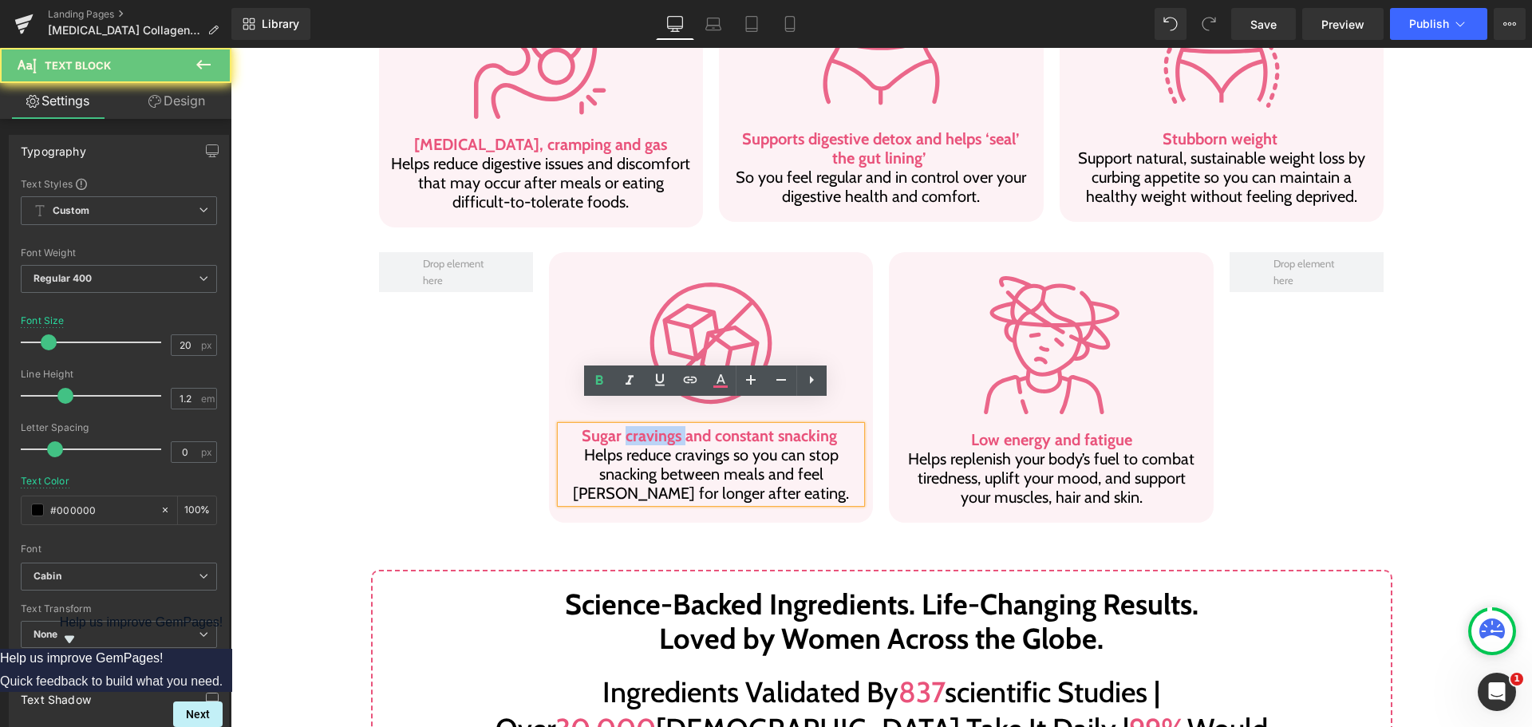
click at [638, 426] on b "Sugar cravings and constant snacking" at bounding box center [709, 435] width 255 height 19
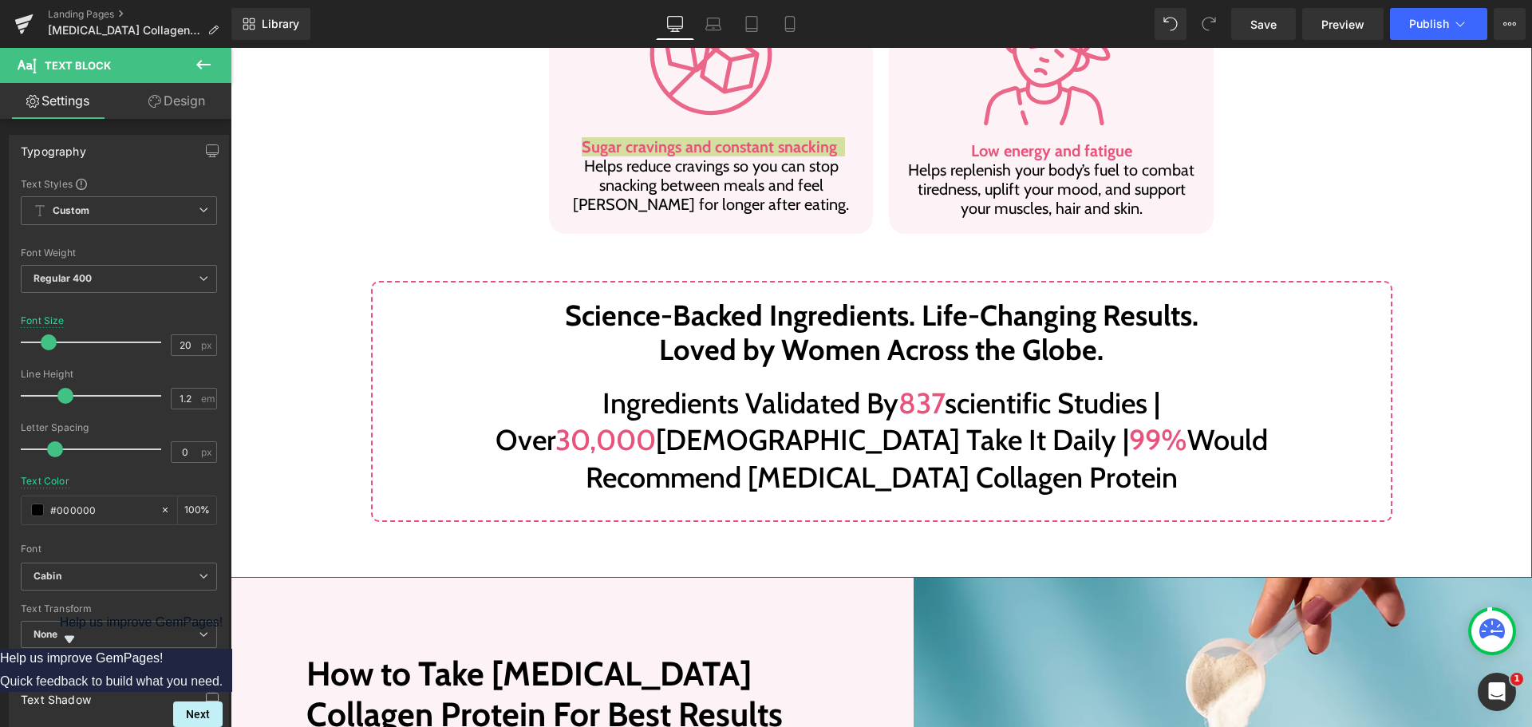
scroll to position [1516, 0]
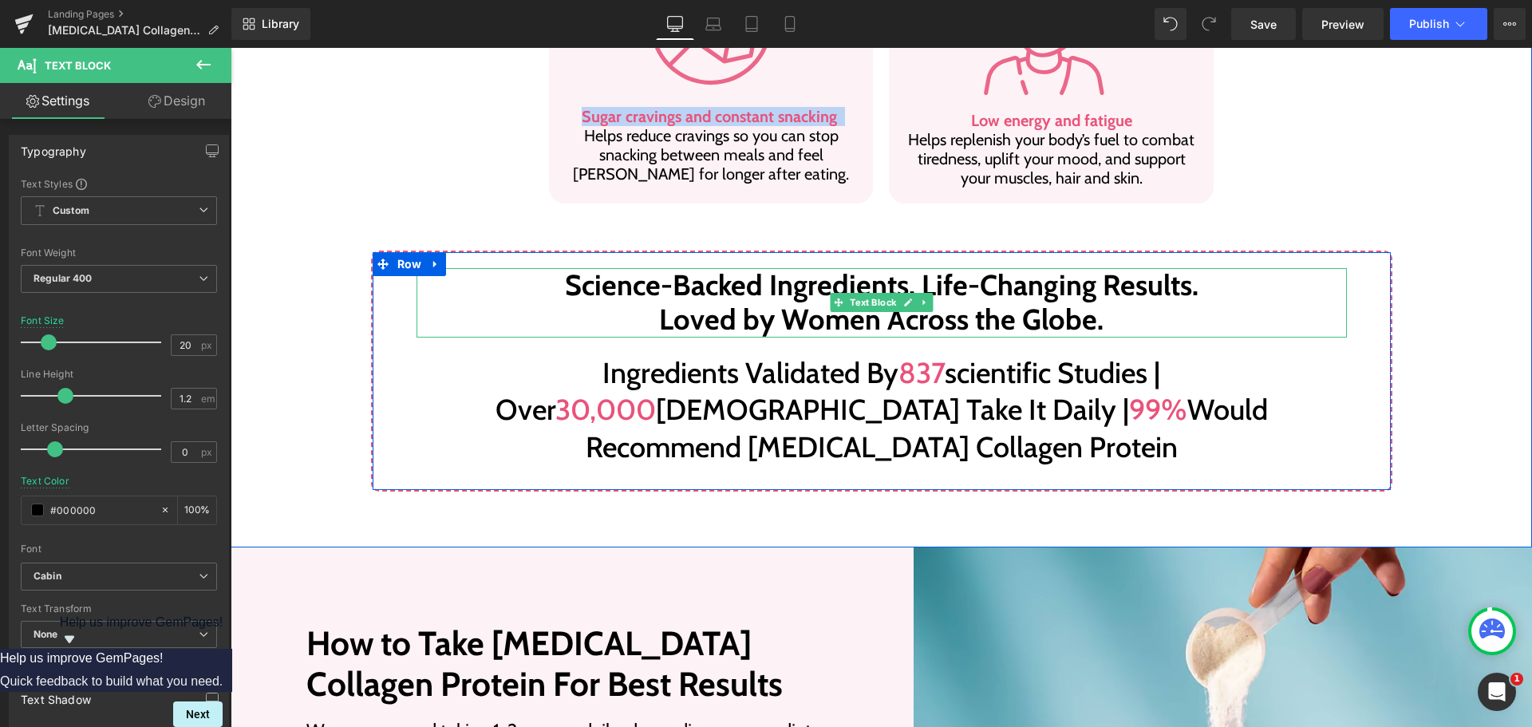
click at [712, 268] on p "Science-Backed Ingredients. Life-Changing Results. Loved by Women Across the Gl…" at bounding box center [882, 302] width 930 height 69
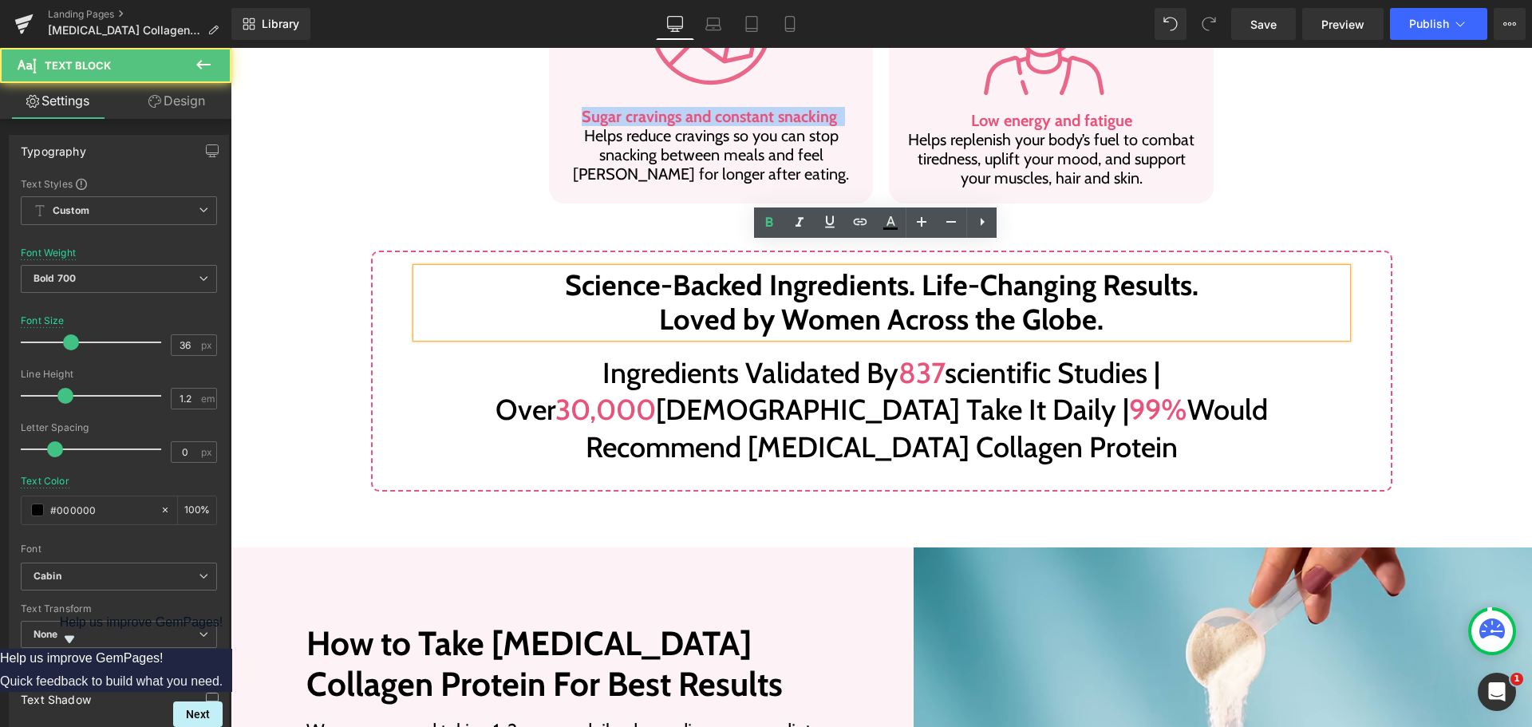
click at [712, 268] on p "Science-Backed Ingredients. Life-Changing Results. Loved by Women Across the Gl…" at bounding box center [882, 302] width 930 height 69
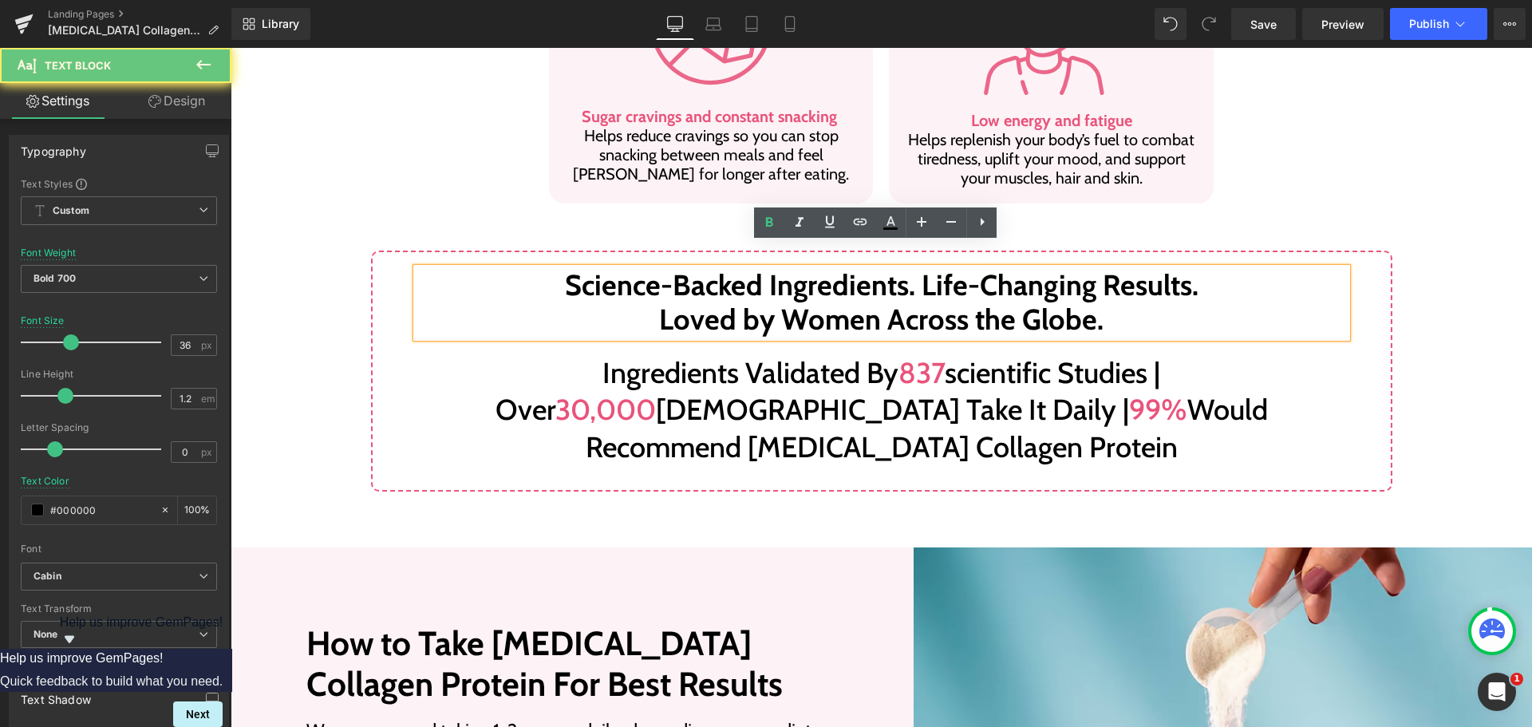
click at [712, 268] on p "Science-Backed Ingredients. Life-Changing Results. Loved by Women Across the Gl…" at bounding box center [882, 302] width 930 height 69
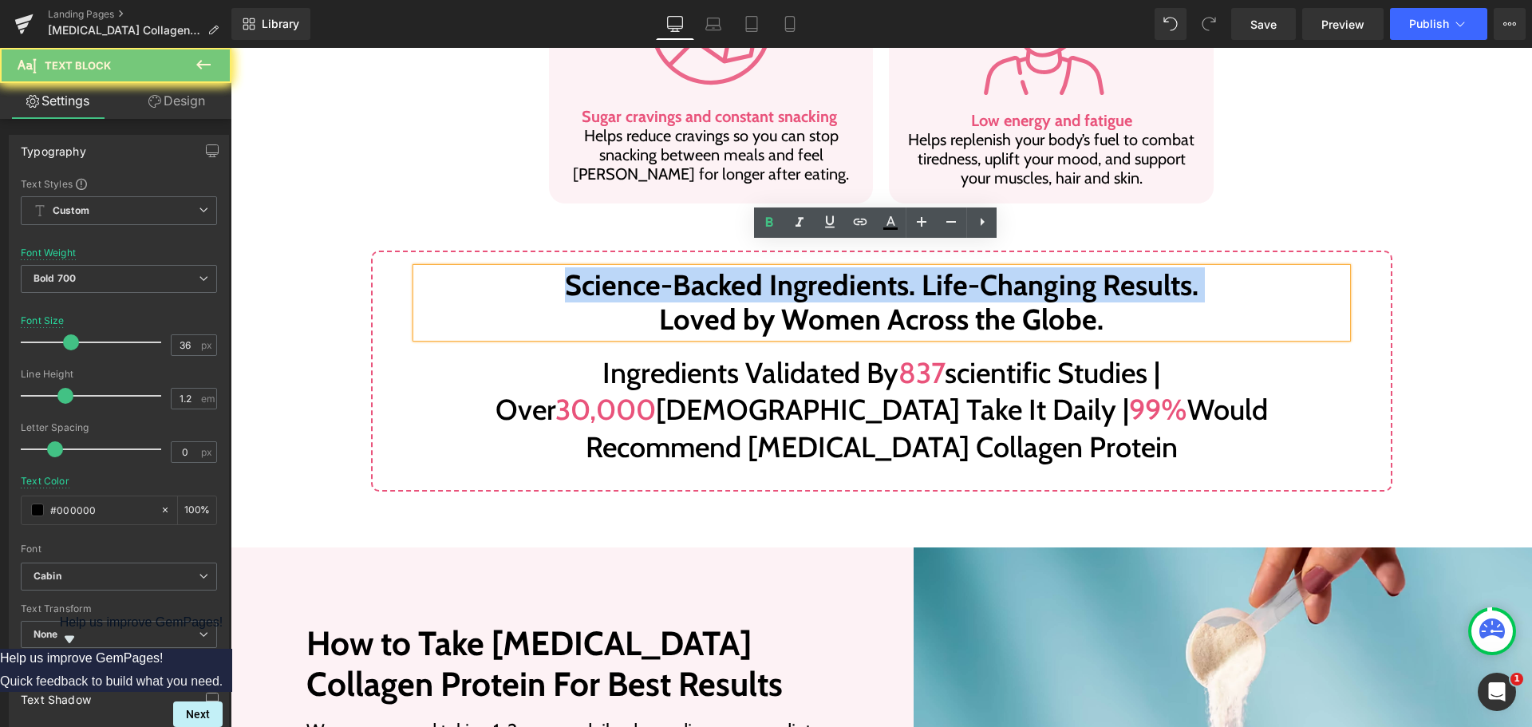
click at [712, 268] on p "Science-Backed Ingredients. Life-Changing Results. Loved by Women Across the Gl…" at bounding box center [882, 302] width 930 height 69
click at [733, 276] on p "Science-Backed Ingredients. Life-Changing Results. Loved by Women Across the Gl…" at bounding box center [882, 302] width 930 height 69
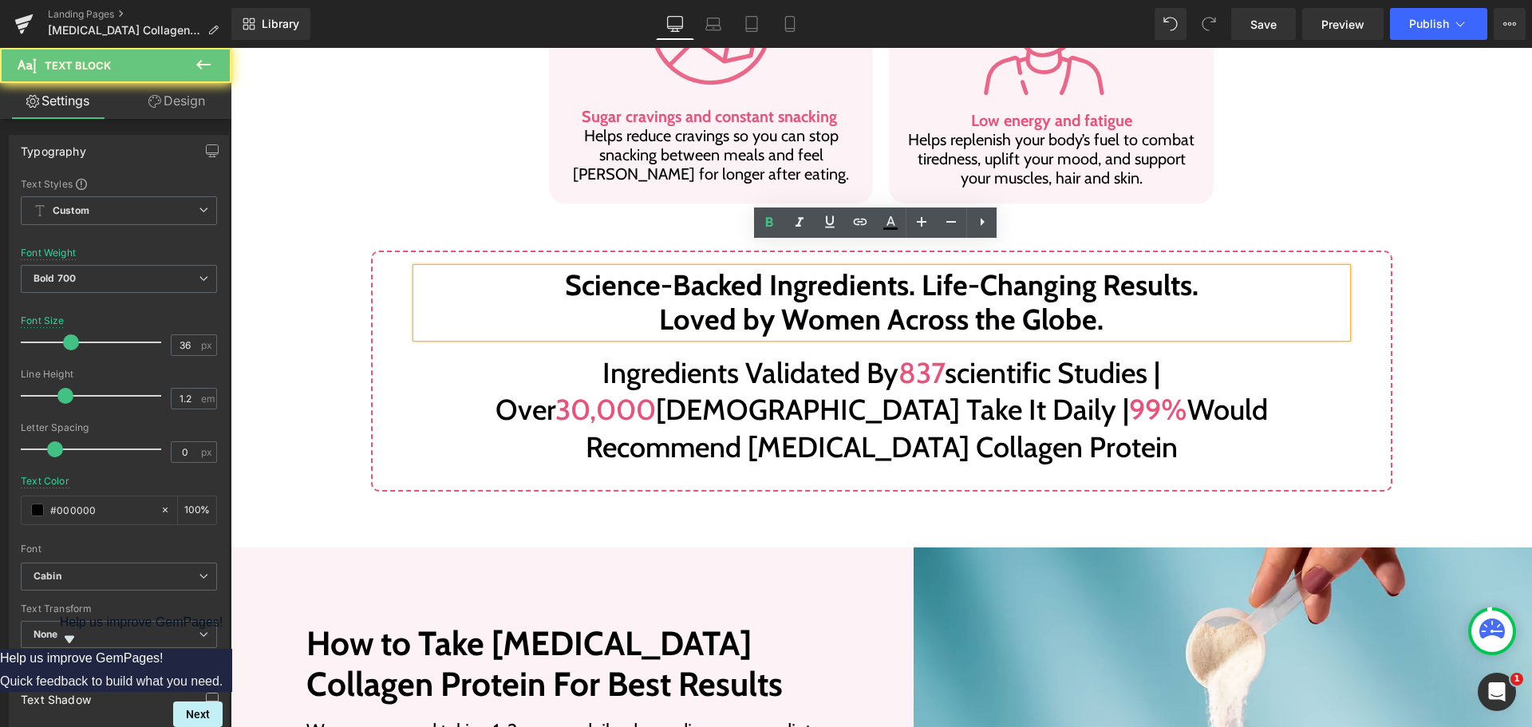
click at [733, 276] on p "Science-Backed Ingredients. Life-Changing Results. Loved by Women Across the Gl…" at bounding box center [882, 302] width 930 height 69
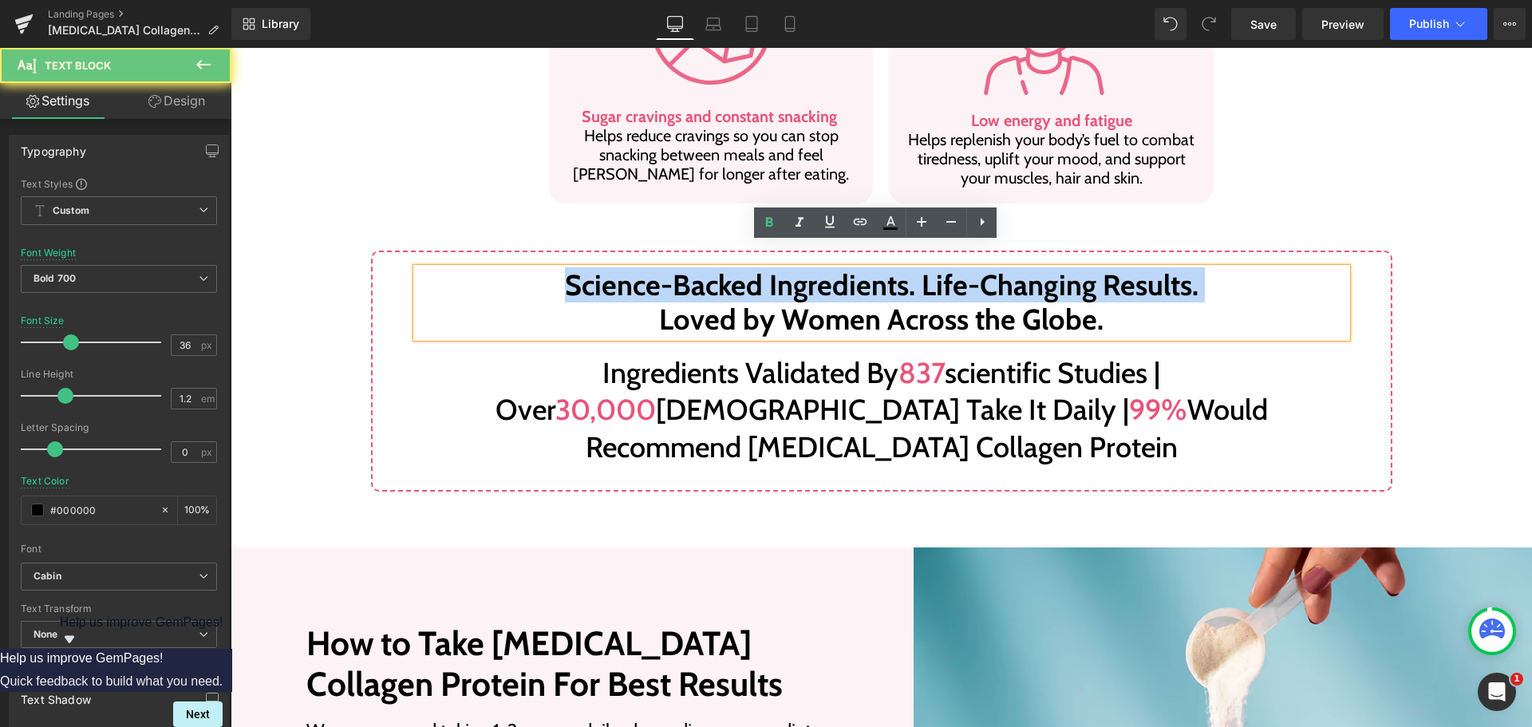
click at [733, 276] on p "Science-Backed Ingredients. Life-Changing Results. Loved by Women Across the Gl…" at bounding box center [882, 302] width 930 height 69
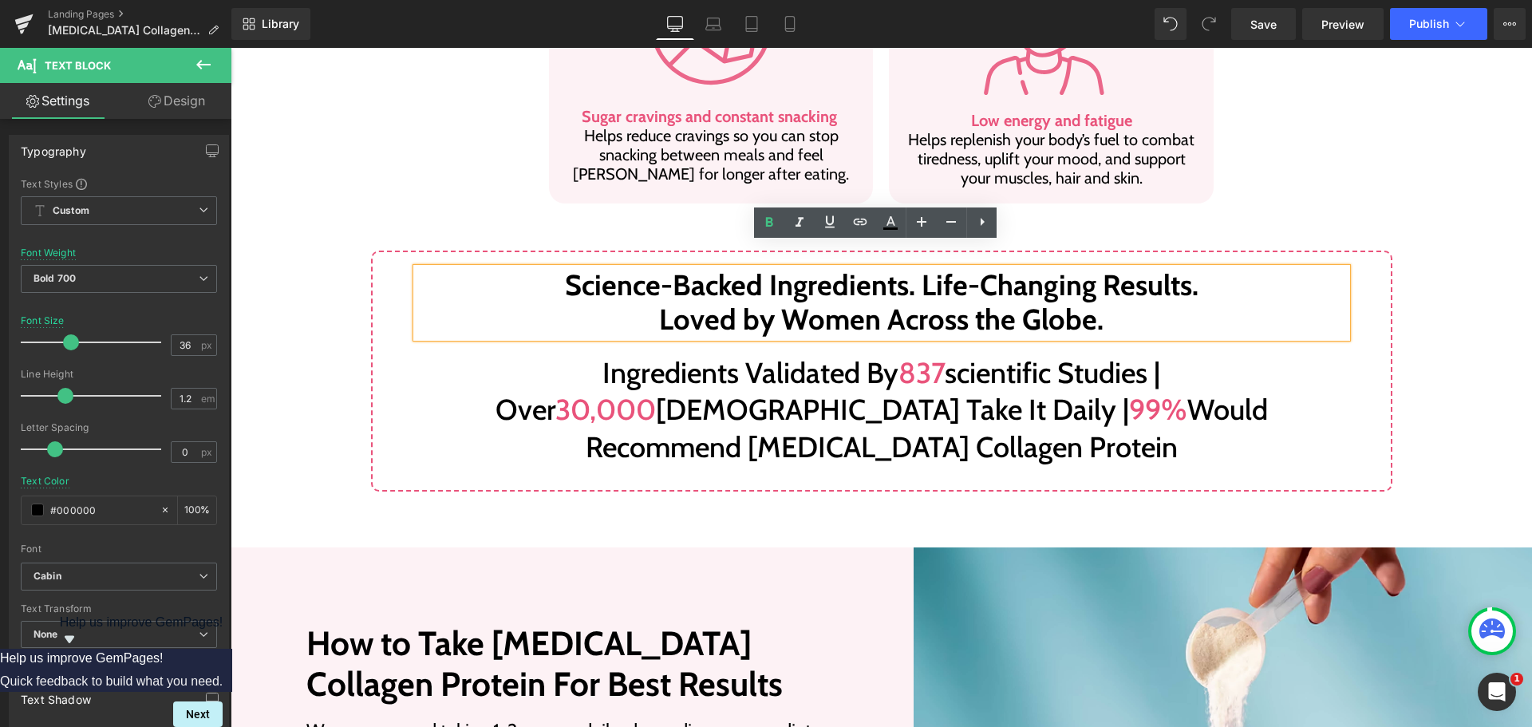
click at [816, 300] on p "Science-Backed Ingredients. Life-Changing Results. Loved by Women Across the Gl…" at bounding box center [882, 302] width 930 height 69
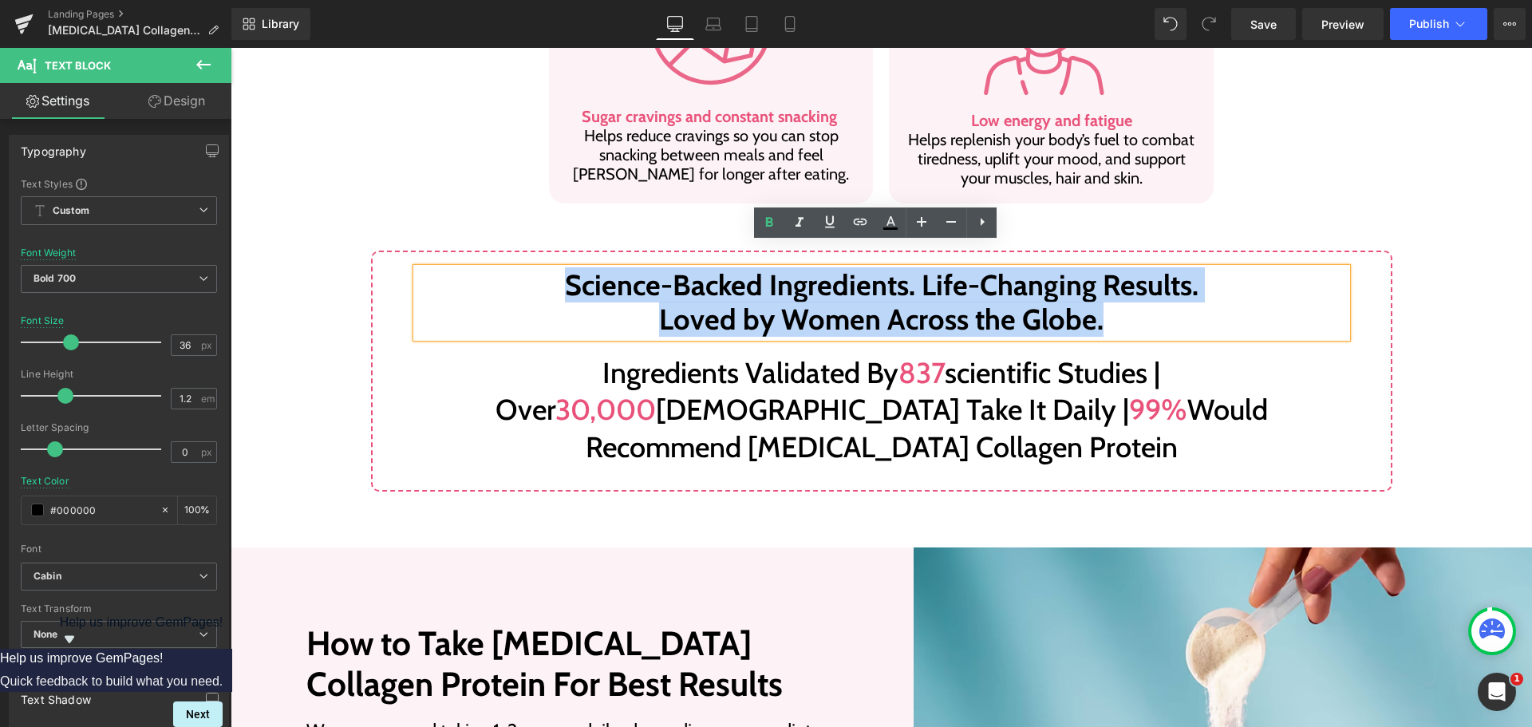
drag, startPoint x: 1106, startPoint y: 294, endPoint x: 554, endPoint y: 257, distance: 553.5
click at [554, 268] on p "Science-Backed Ingredients. Life-Changing Results. Loved by Women Across the Gl…" at bounding box center [882, 302] width 930 height 69
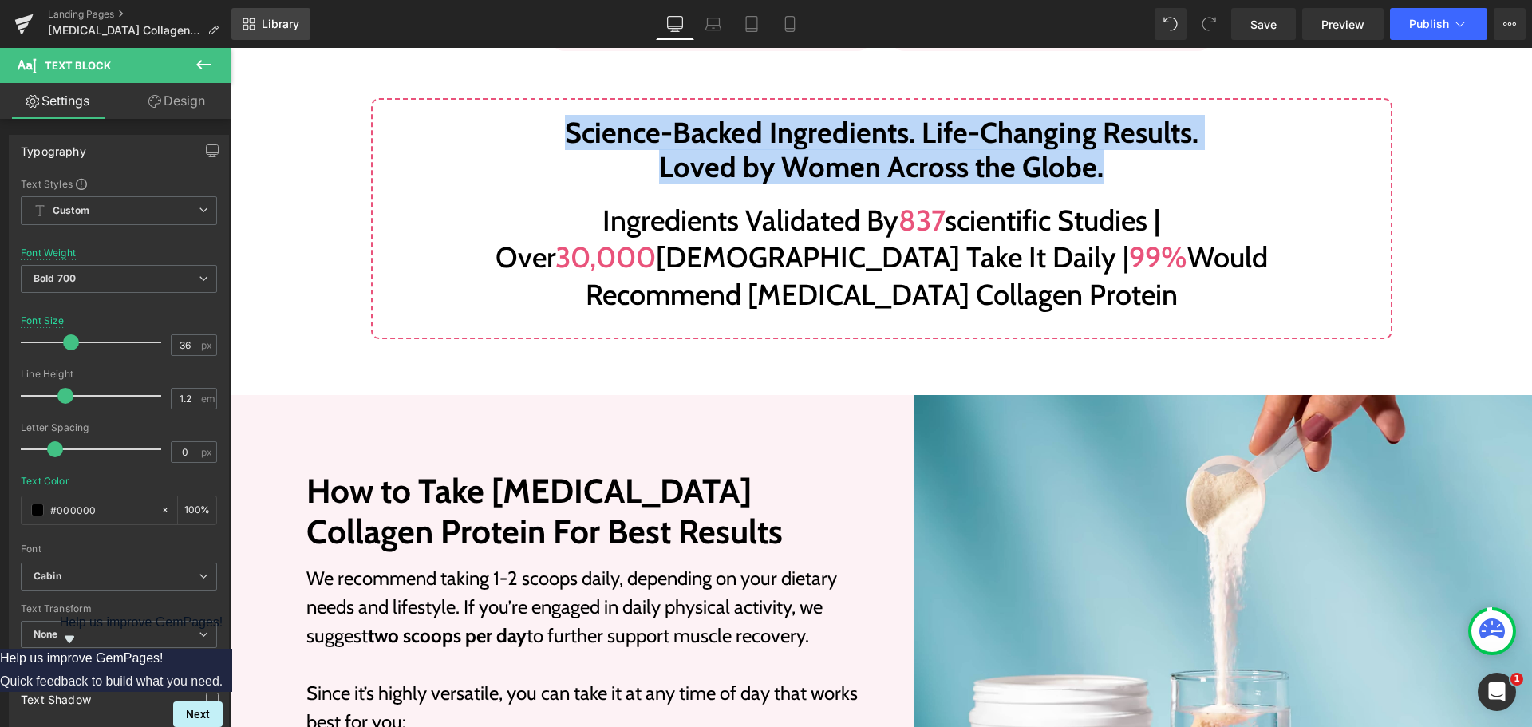
scroll to position [1671, 0]
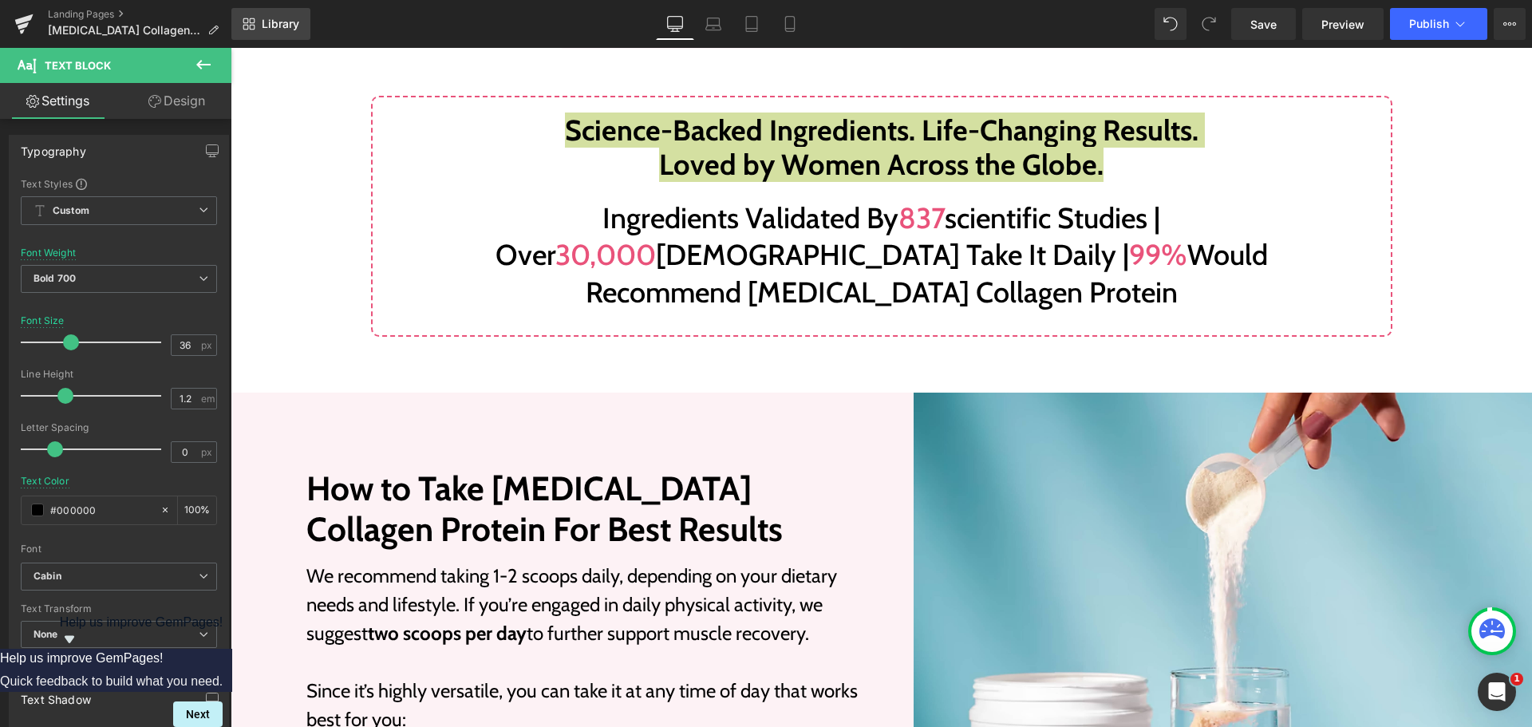
click at [278, 23] on span "Library" at bounding box center [281, 24] width 38 height 14
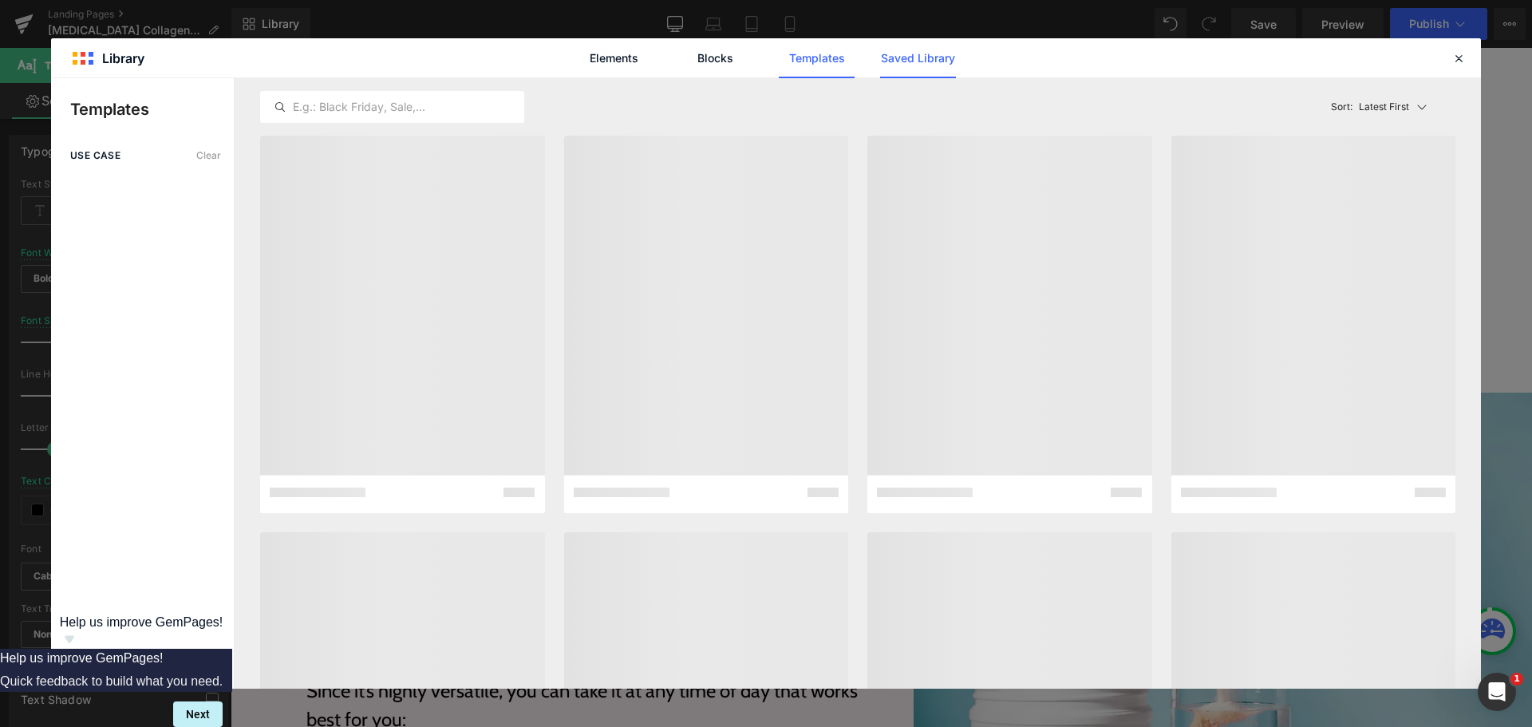
click at [904, 56] on link "Saved Library" at bounding box center [918, 58] width 76 height 40
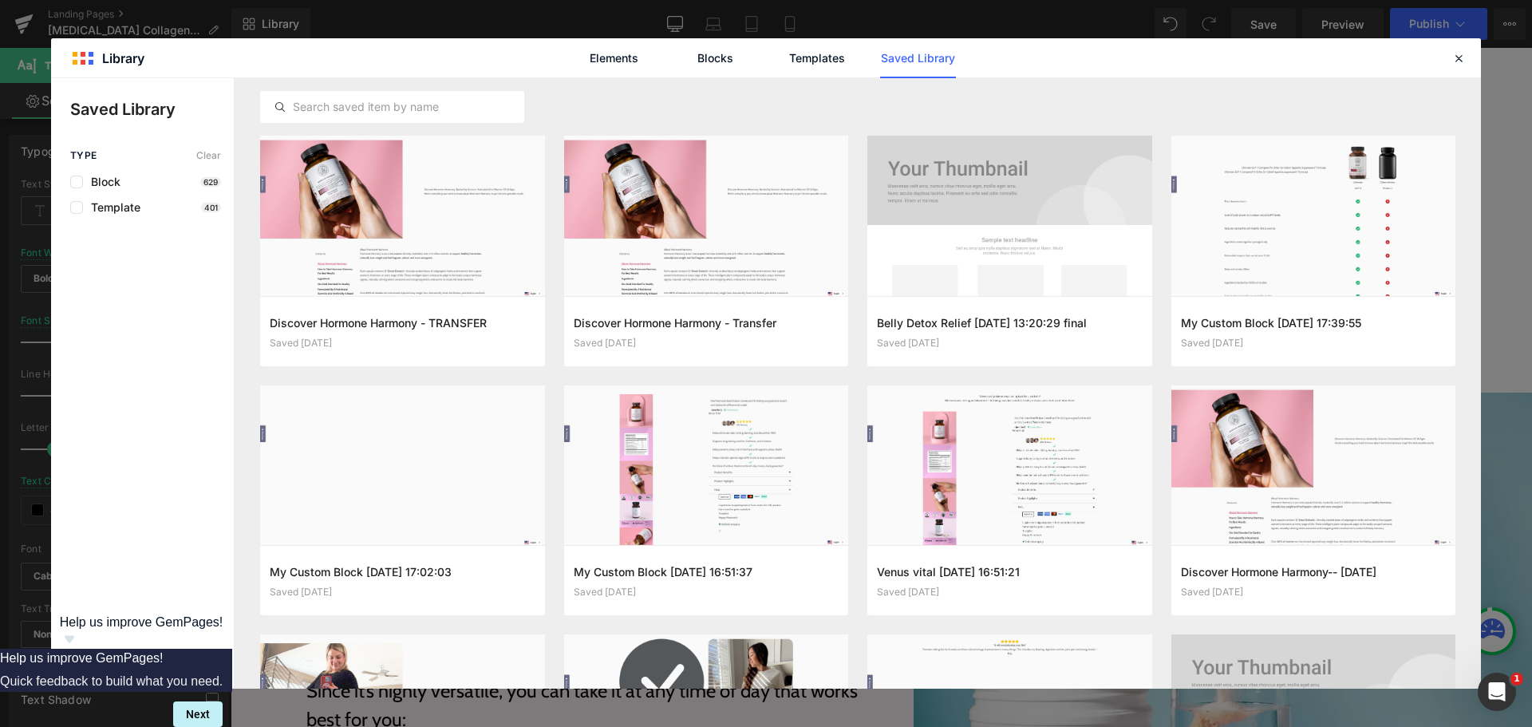
click at [157, 659] on span "Share Library" at bounding box center [143, 666] width 71 height 16
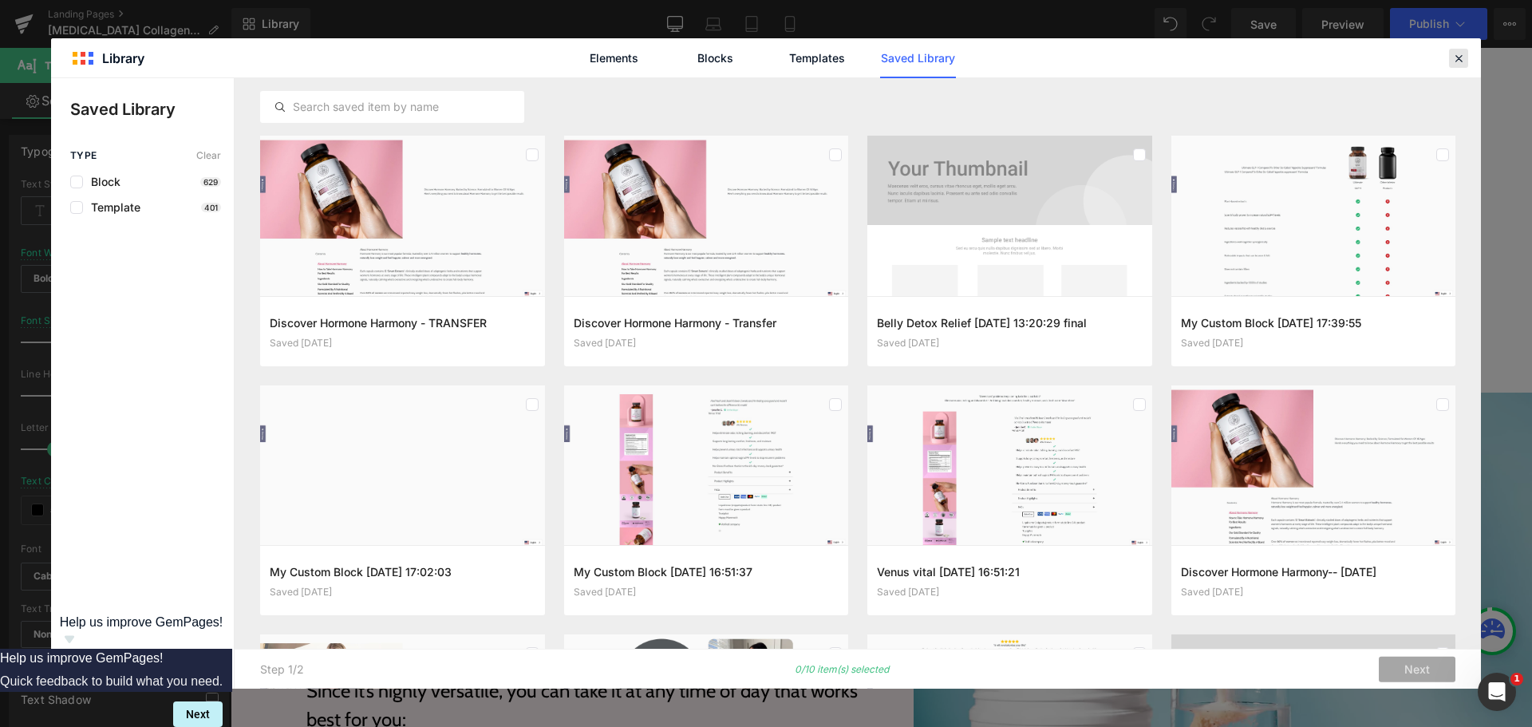
click at [1457, 54] on icon at bounding box center [1459, 58] width 14 height 14
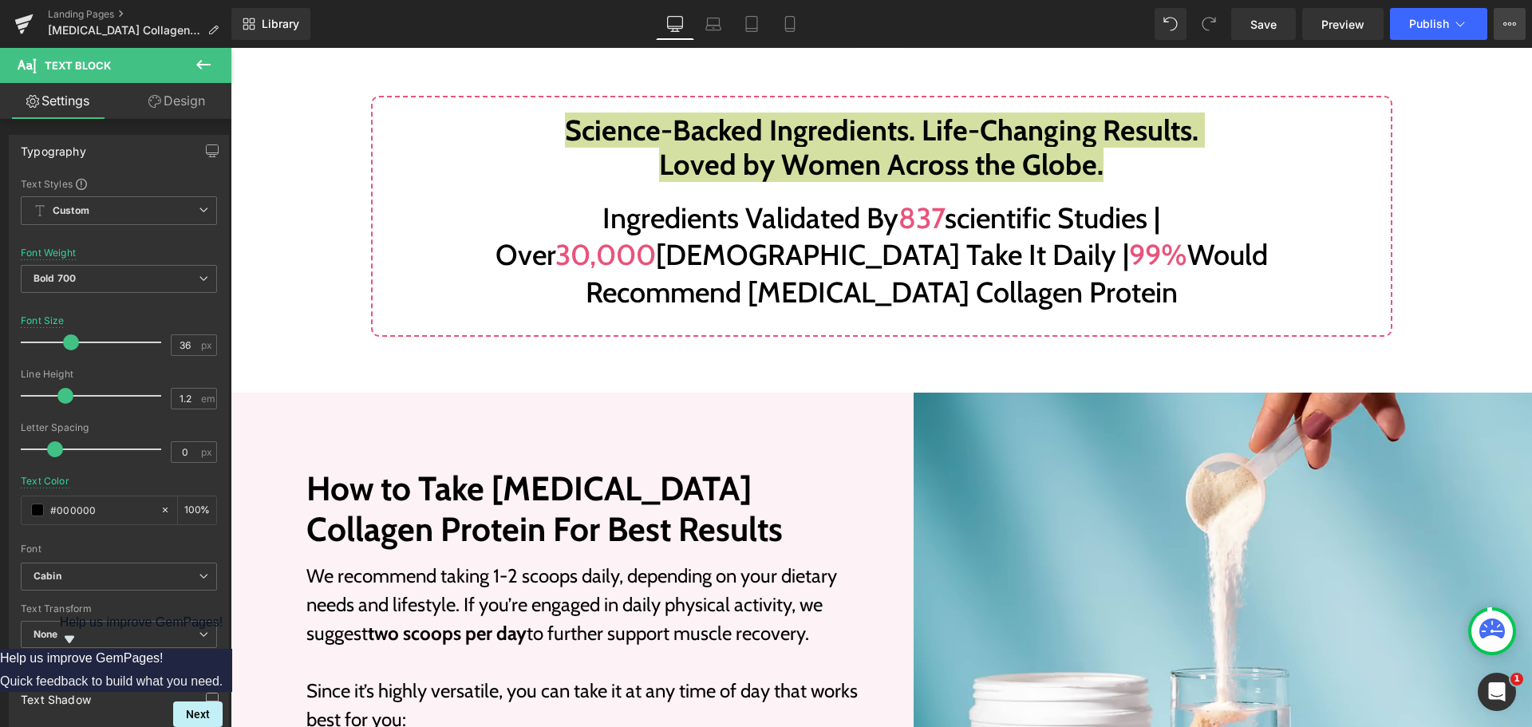
click at [1523, 22] on button "View Live Page View with current Template Save Template to Library Schedule Pub…" at bounding box center [1510, 24] width 32 height 32
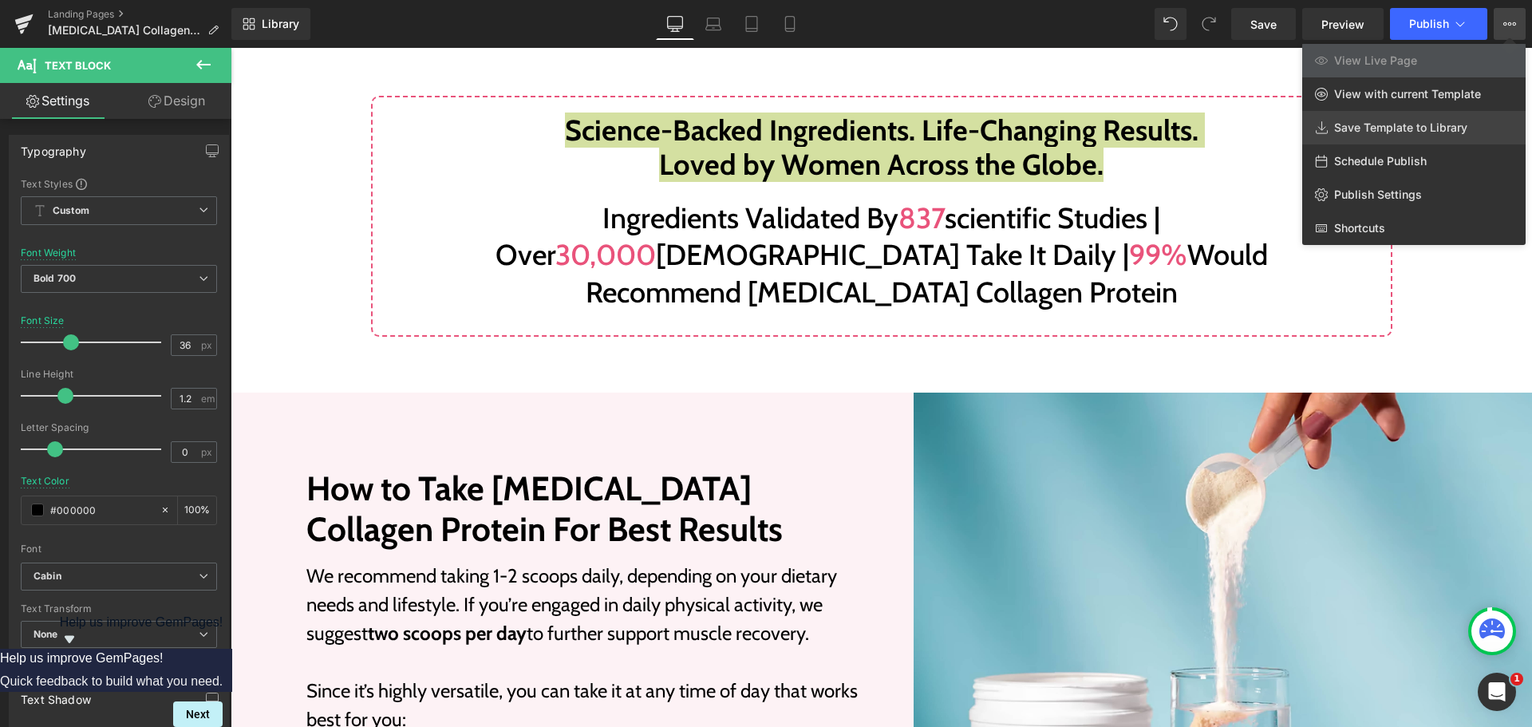
click at [1406, 130] on span "Save Template to Library" at bounding box center [1400, 127] width 133 height 14
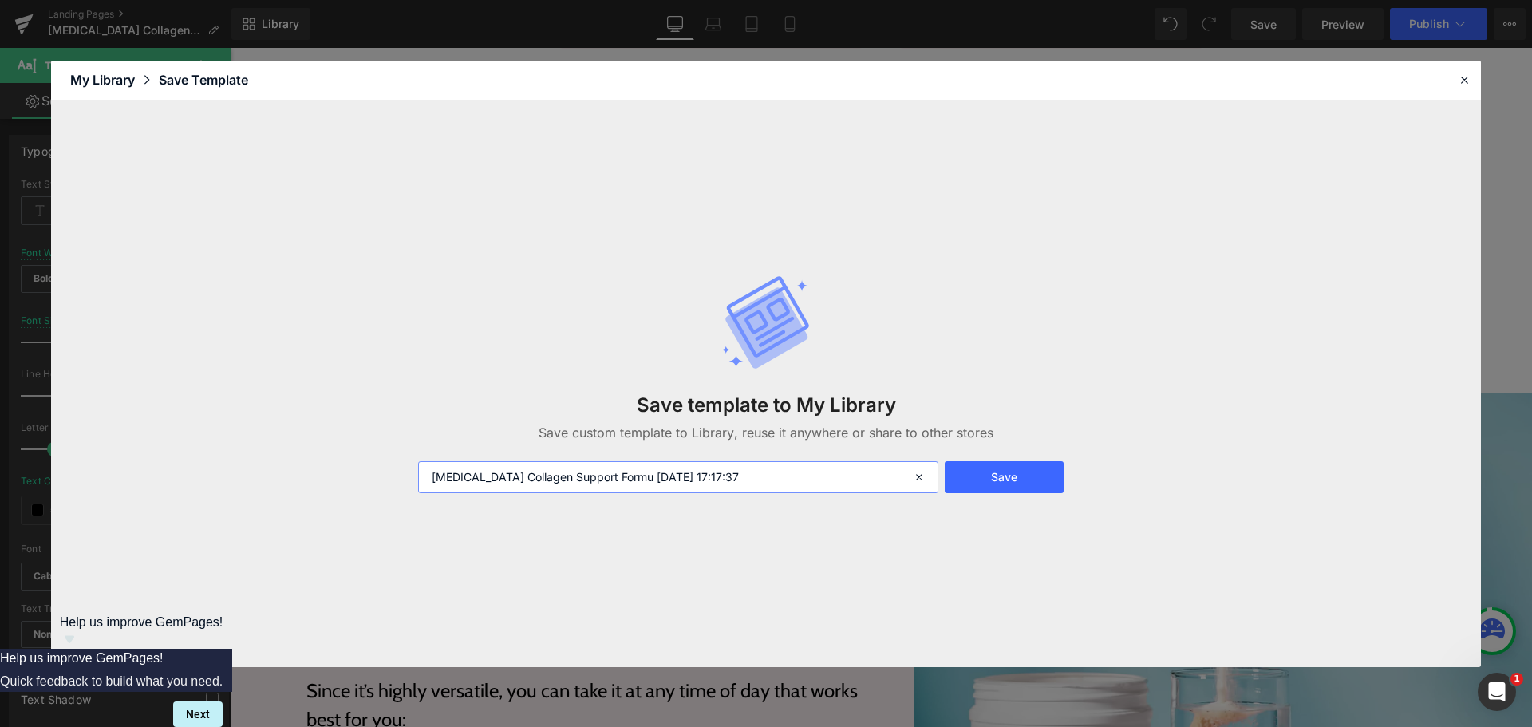
click at [851, 486] on input "[MEDICAL_DATA] Collagen Support Formu [DATE] 17:17:37" at bounding box center [678, 477] width 520 height 32
click at [1459, 82] on icon at bounding box center [1464, 80] width 14 height 14
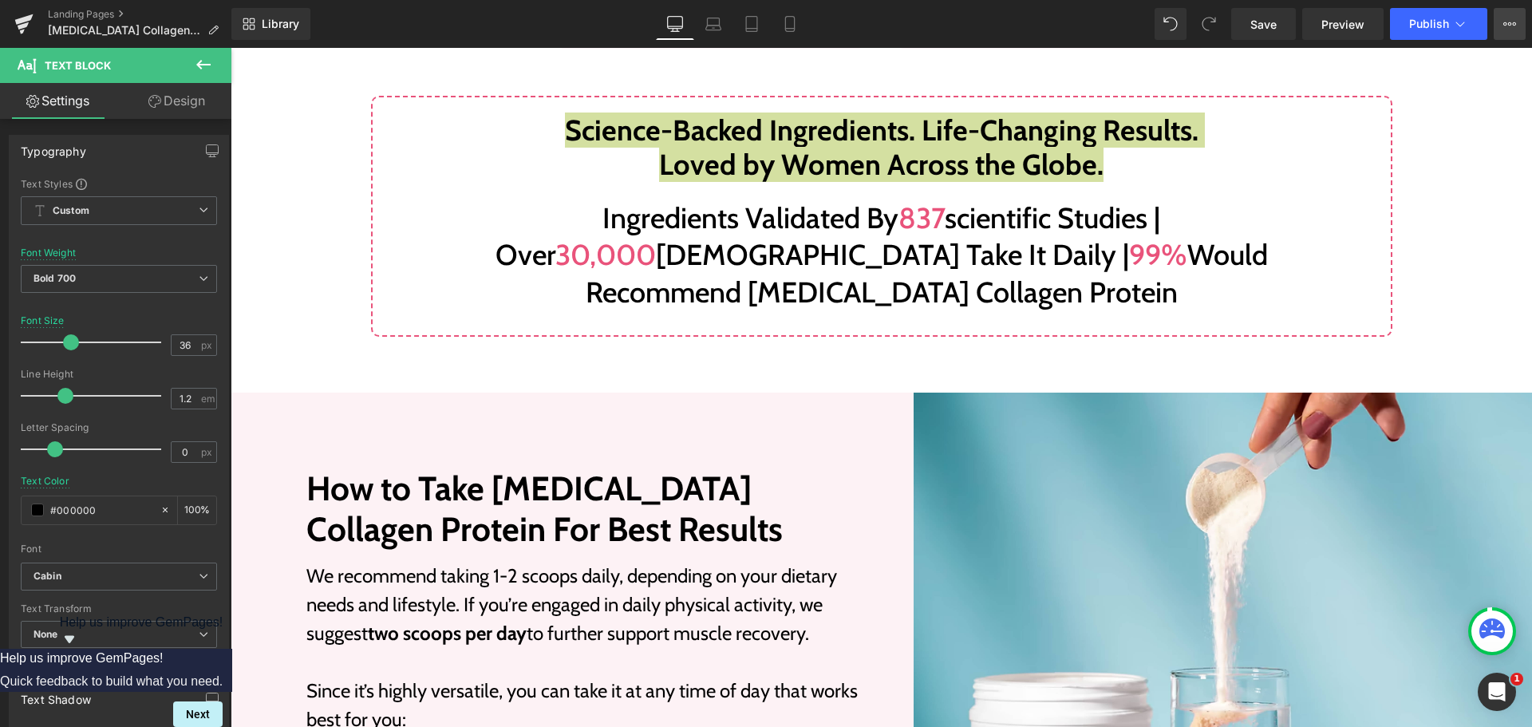
click at [1502, 20] on button "View Live Page View with current Template Save Template to Library Schedule Pub…" at bounding box center [1510, 24] width 32 height 32
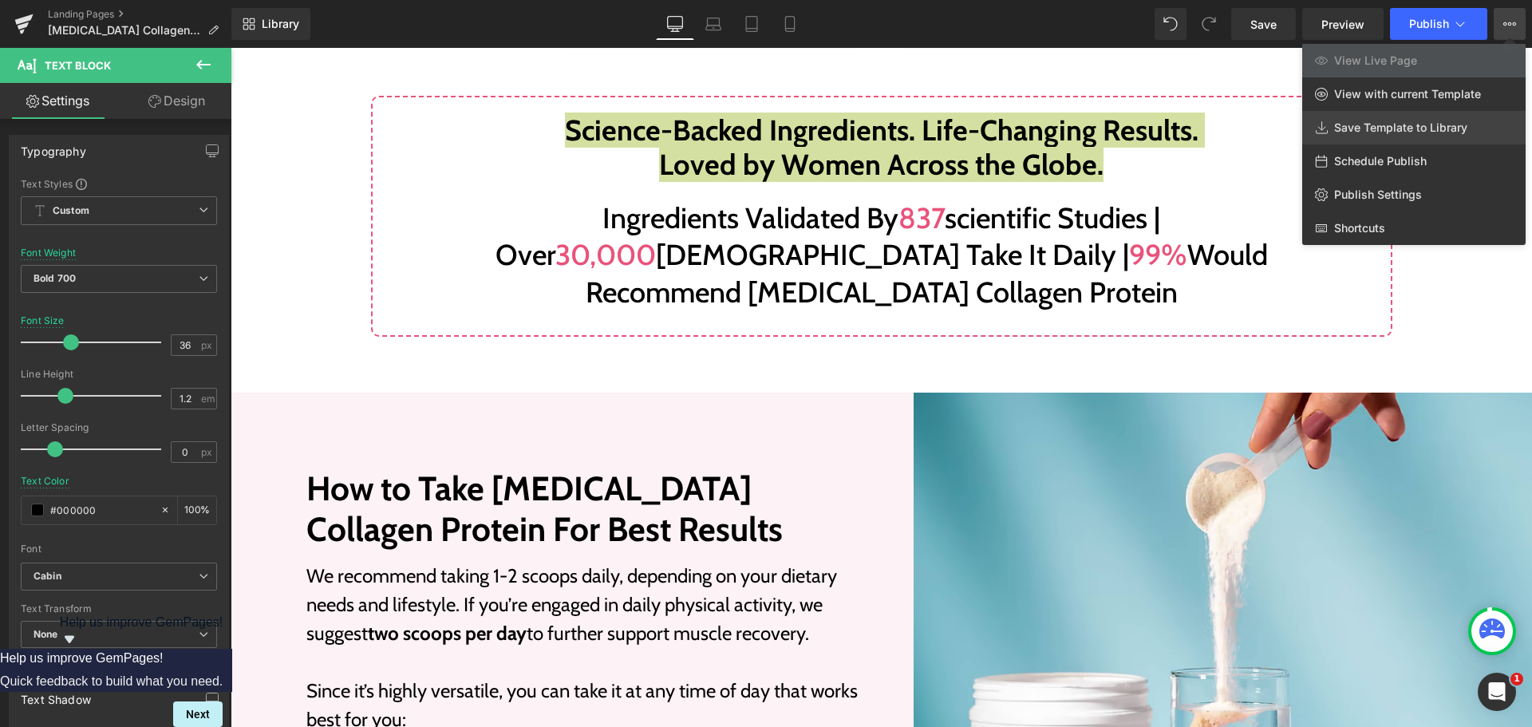
click at [1384, 132] on span "Save Template to Library" at bounding box center [1400, 127] width 133 height 14
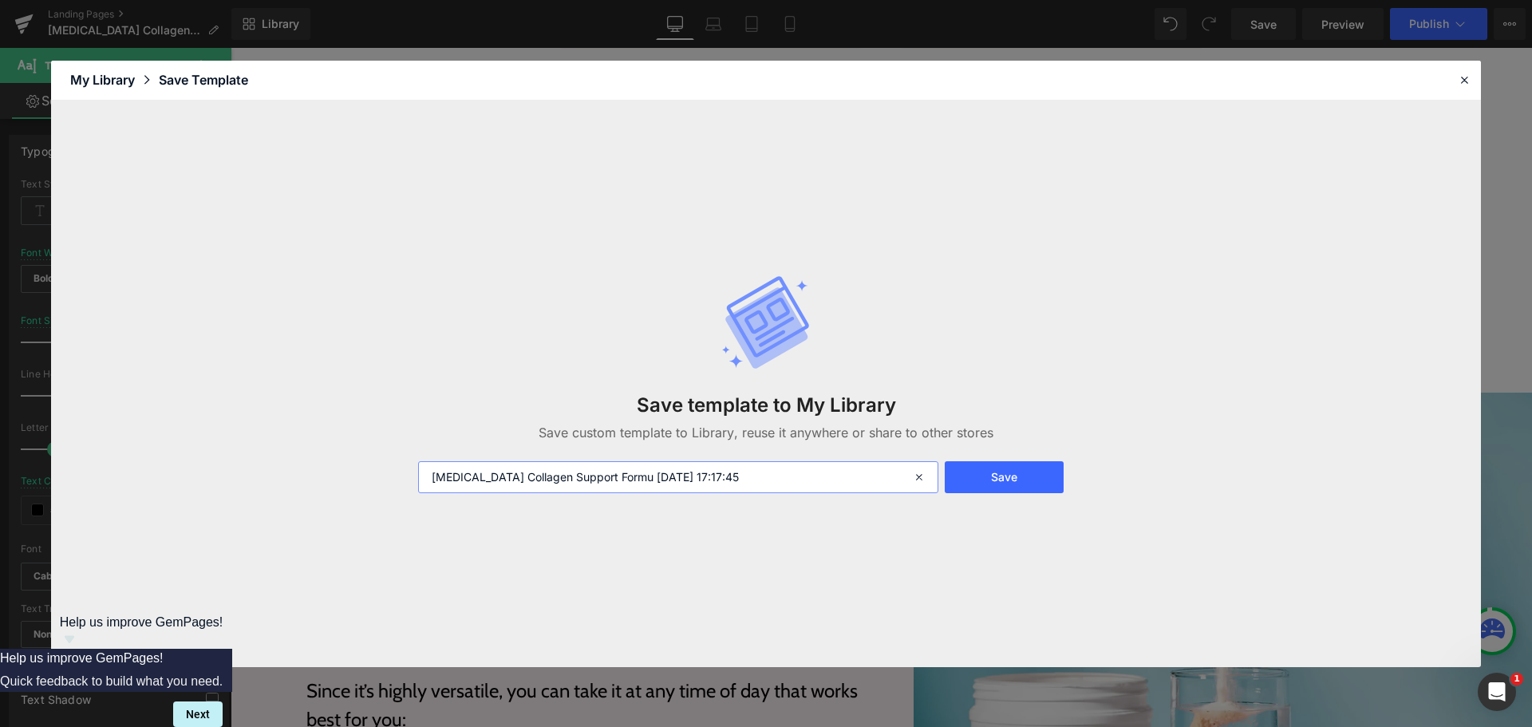
drag, startPoint x: 574, startPoint y: 475, endPoint x: 815, endPoint y: 479, distance: 241.0
click at [815, 479] on input "[MEDICAL_DATA] Collagen Support Formu [DATE] 17:17:45" at bounding box center [678, 477] width 520 height 32
type input "[MEDICAL_DATA] Collagen Support - Transfer"
click at [989, 475] on button "Save" at bounding box center [1004, 477] width 119 height 32
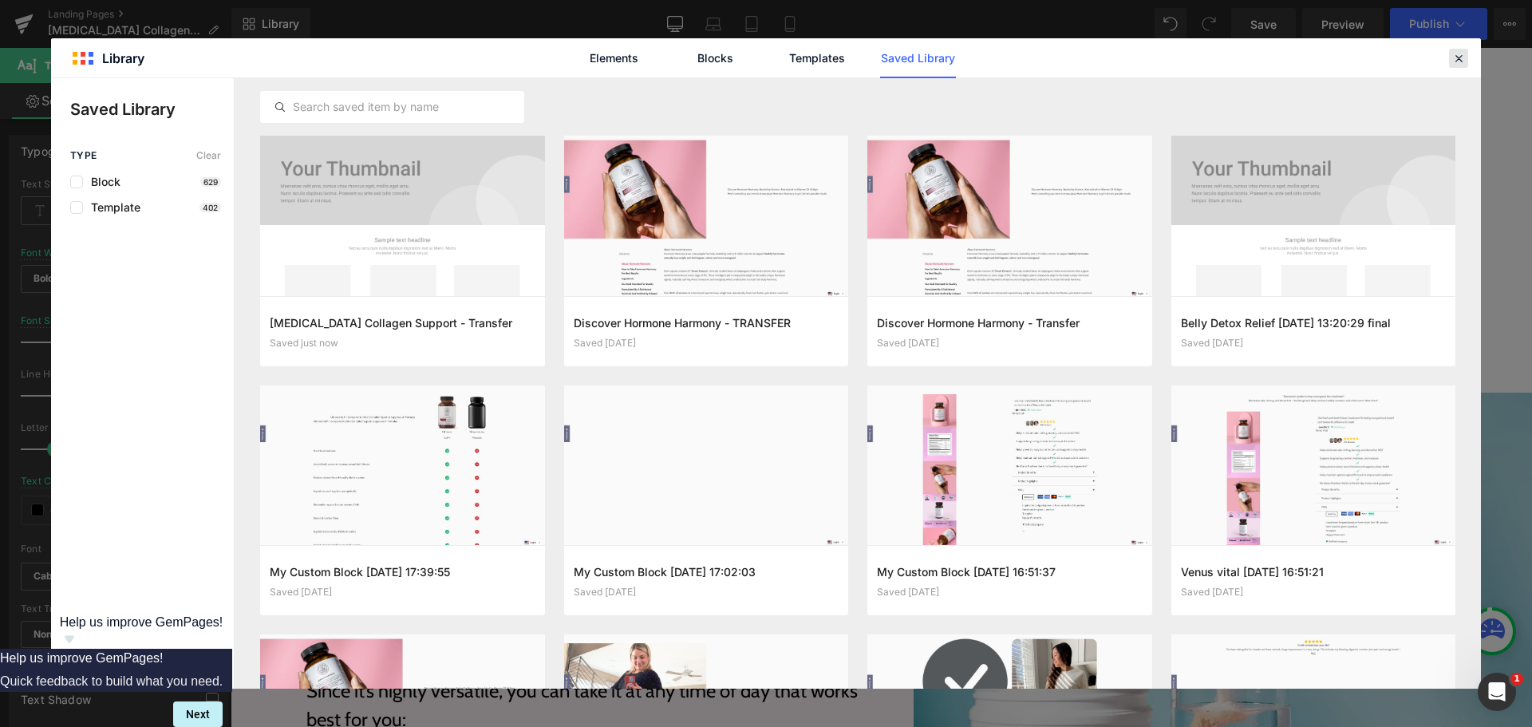
drag, startPoint x: 1455, startPoint y: 57, endPoint x: 1223, endPoint y: 9, distance: 236.3
click at [1455, 57] on icon at bounding box center [1459, 58] width 14 height 14
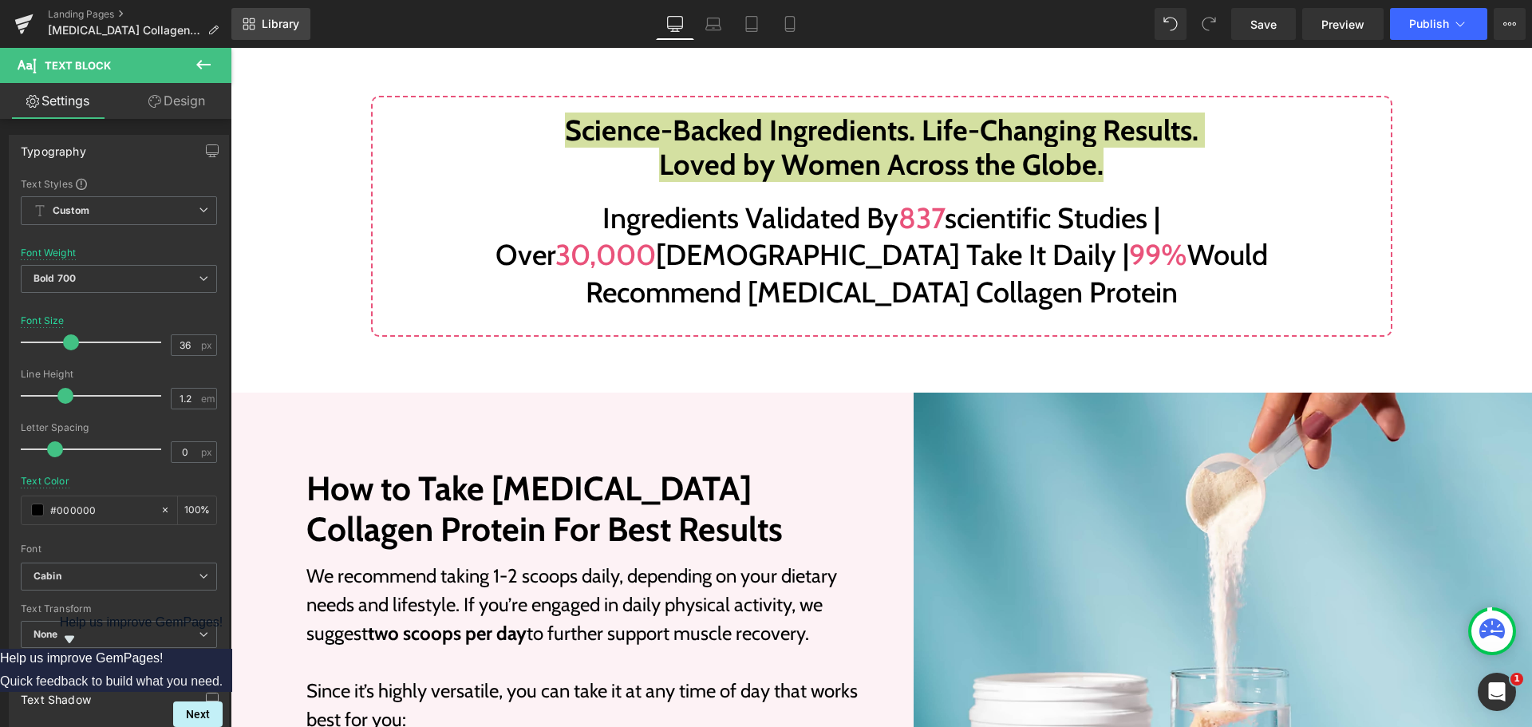
click at [267, 18] on span "Library" at bounding box center [281, 24] width 38 height 14
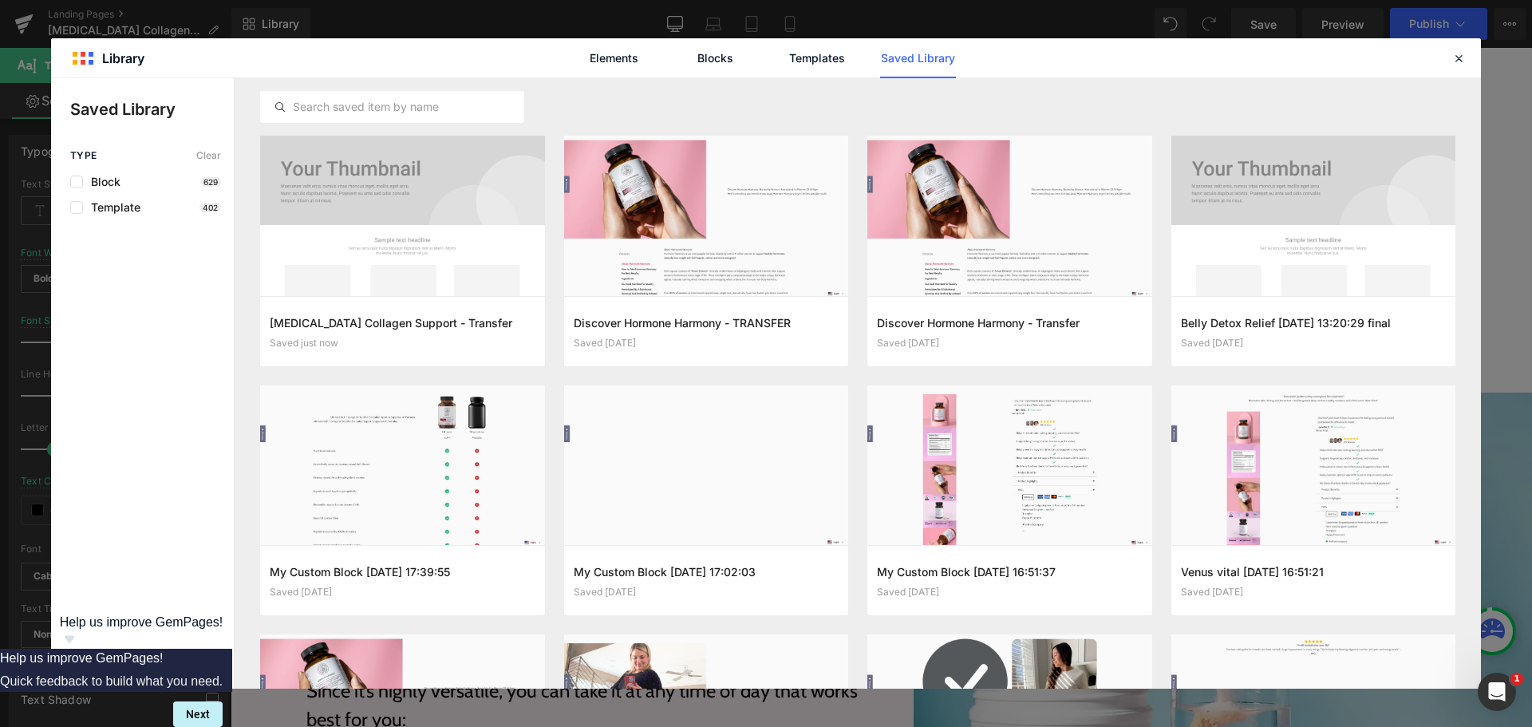
click at [152, 672] on span "Share Library" at bounding box center [143, 666] width 71 height 16
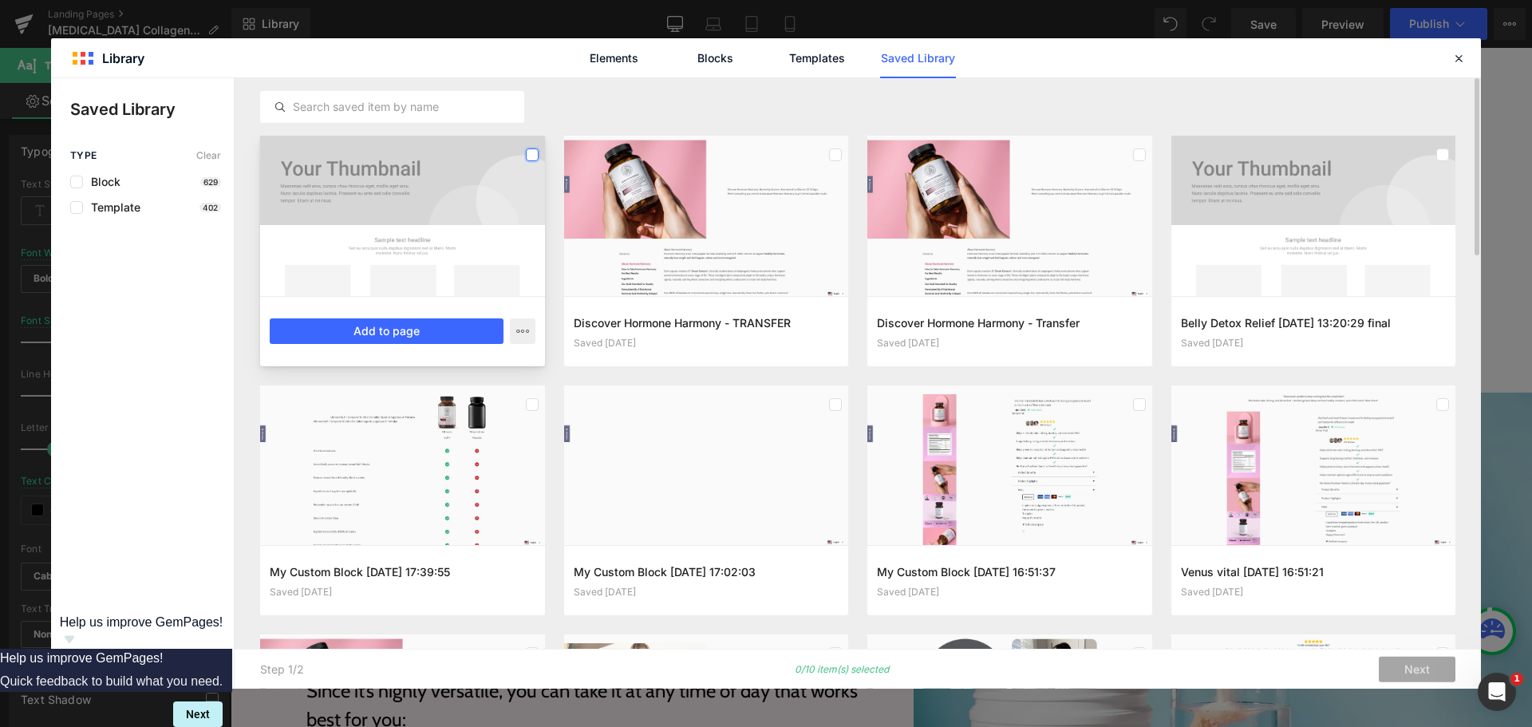
click at [526, 154] on label at bounding box center [532, 154] width 13 height 13
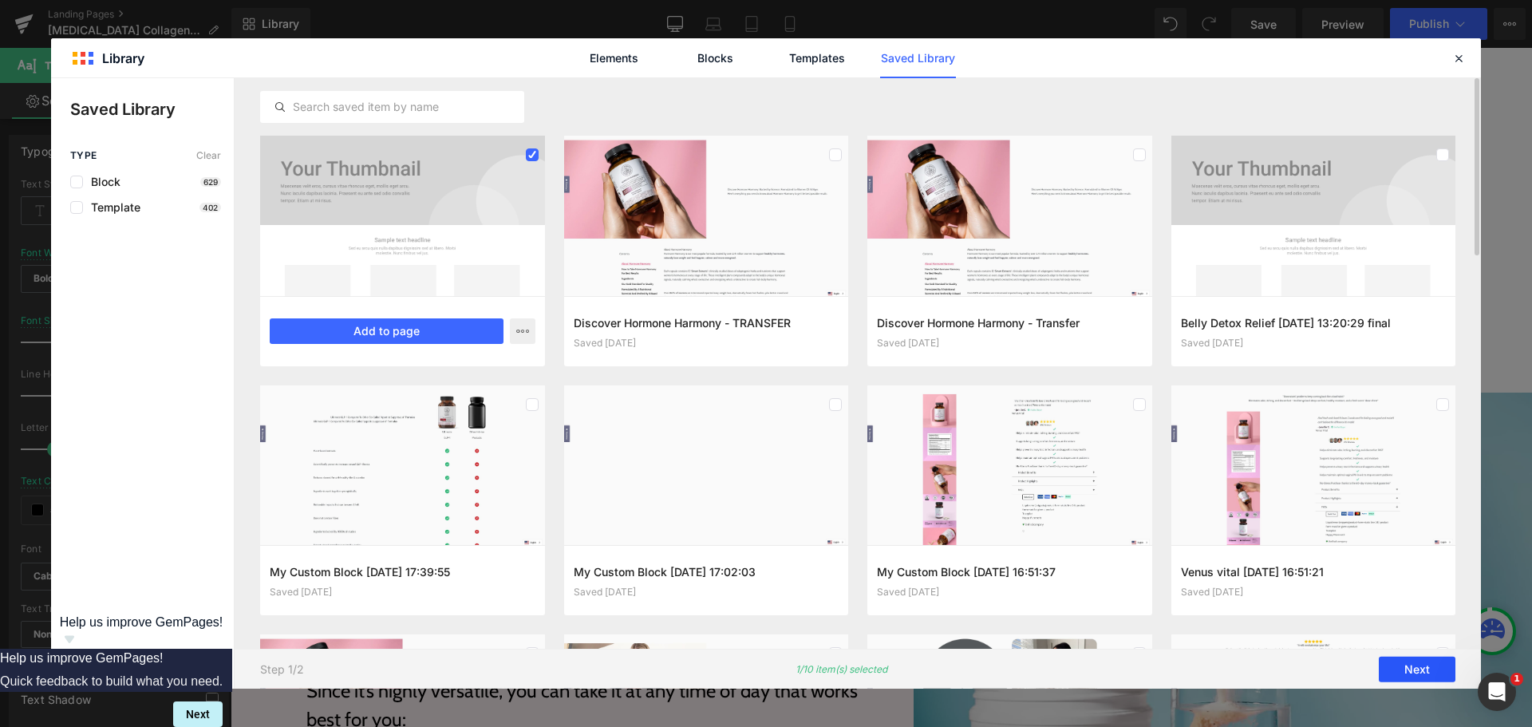
click at [1406, 665] on button "Next" at bounding box center [1417, 670] width 77 height 26
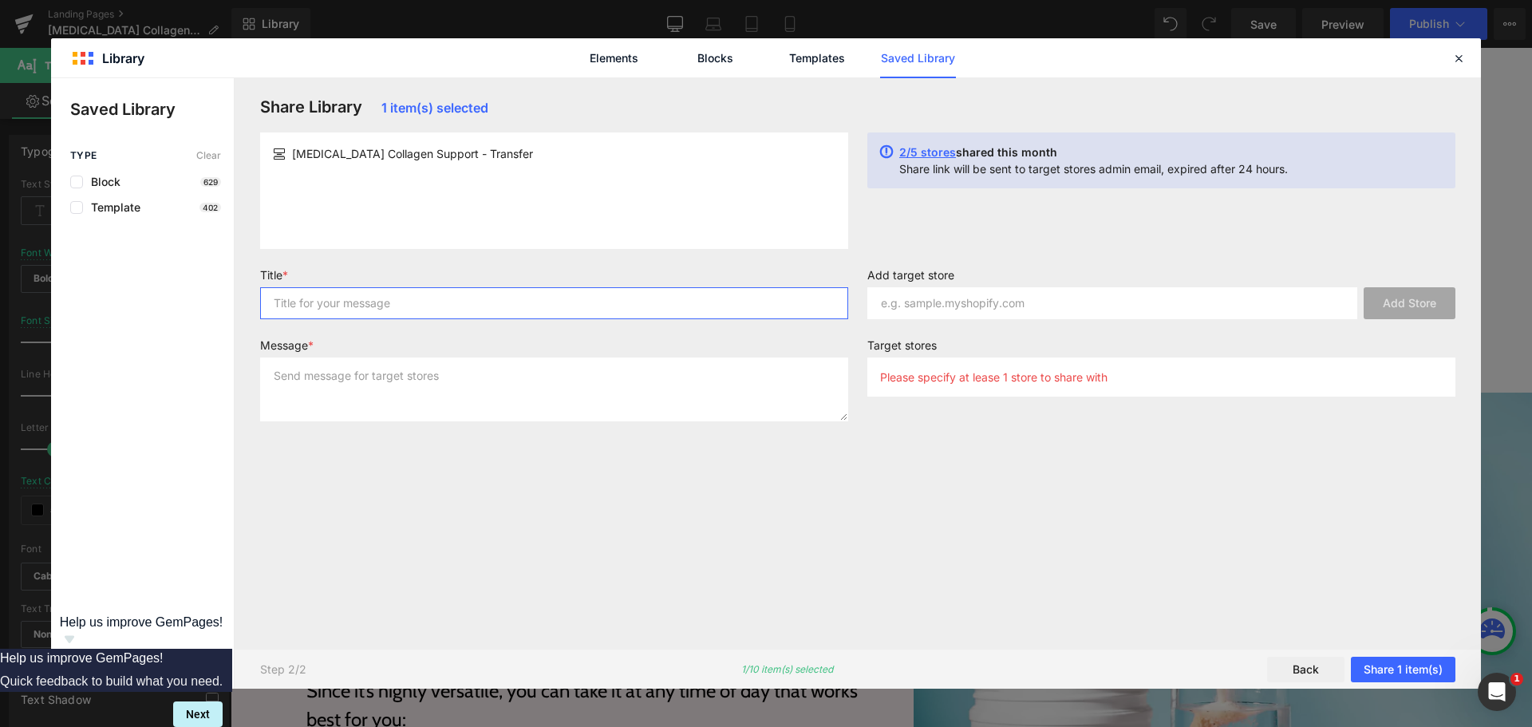
click at [531, 306] on input "text" at bounding box center [554, 303] width 588 height 32
paste input "[MEDICAL_DATA] Collagen Support - Transfer"
type input "[MEDICAL_DATA] Collagen Support - Transfer"
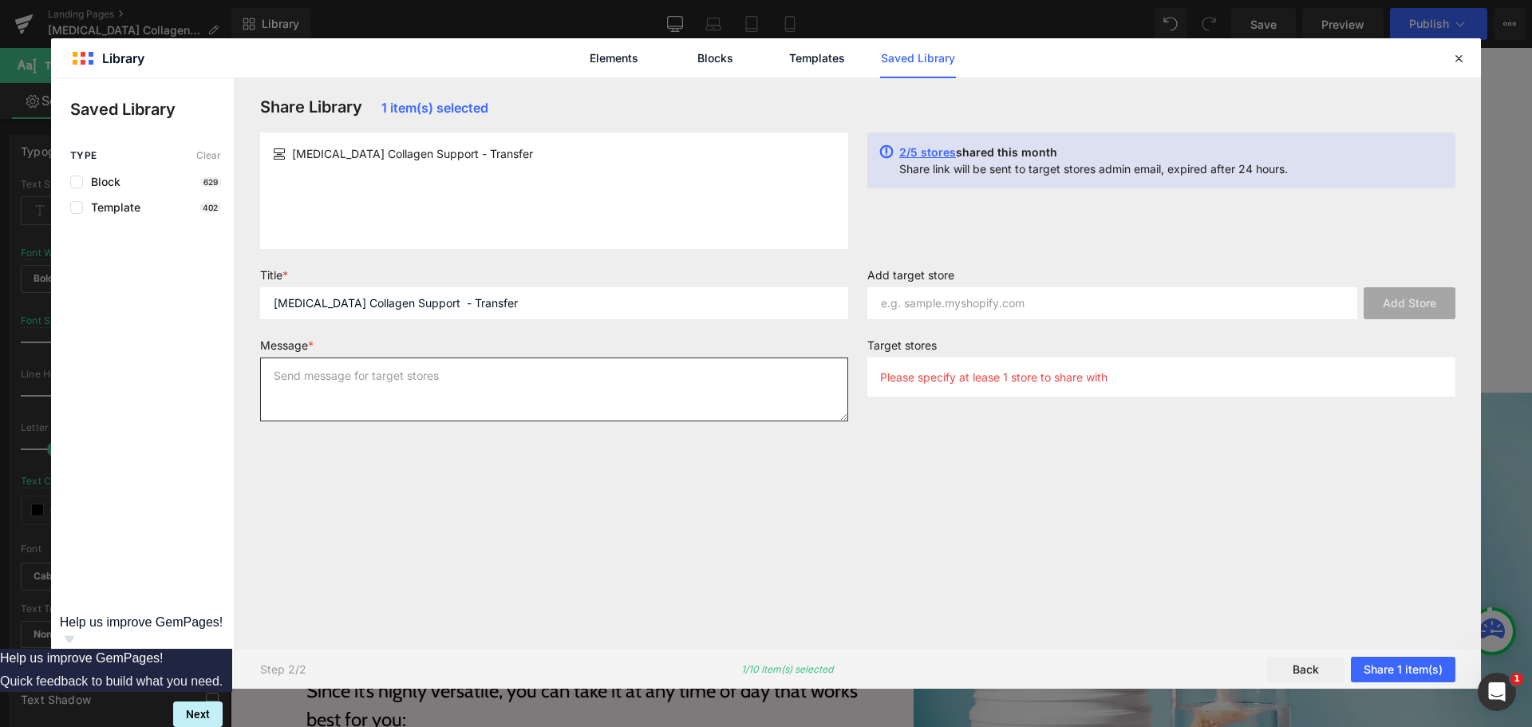
click at [449, 379] on textarea at bounding box center [554, 389] width 588 height 64
paste textarea "[MEDICAL_DATA] Collagen Support - Transfer"
type textarea "[MEDICAL_DATA] Collagen Support - Transfer"
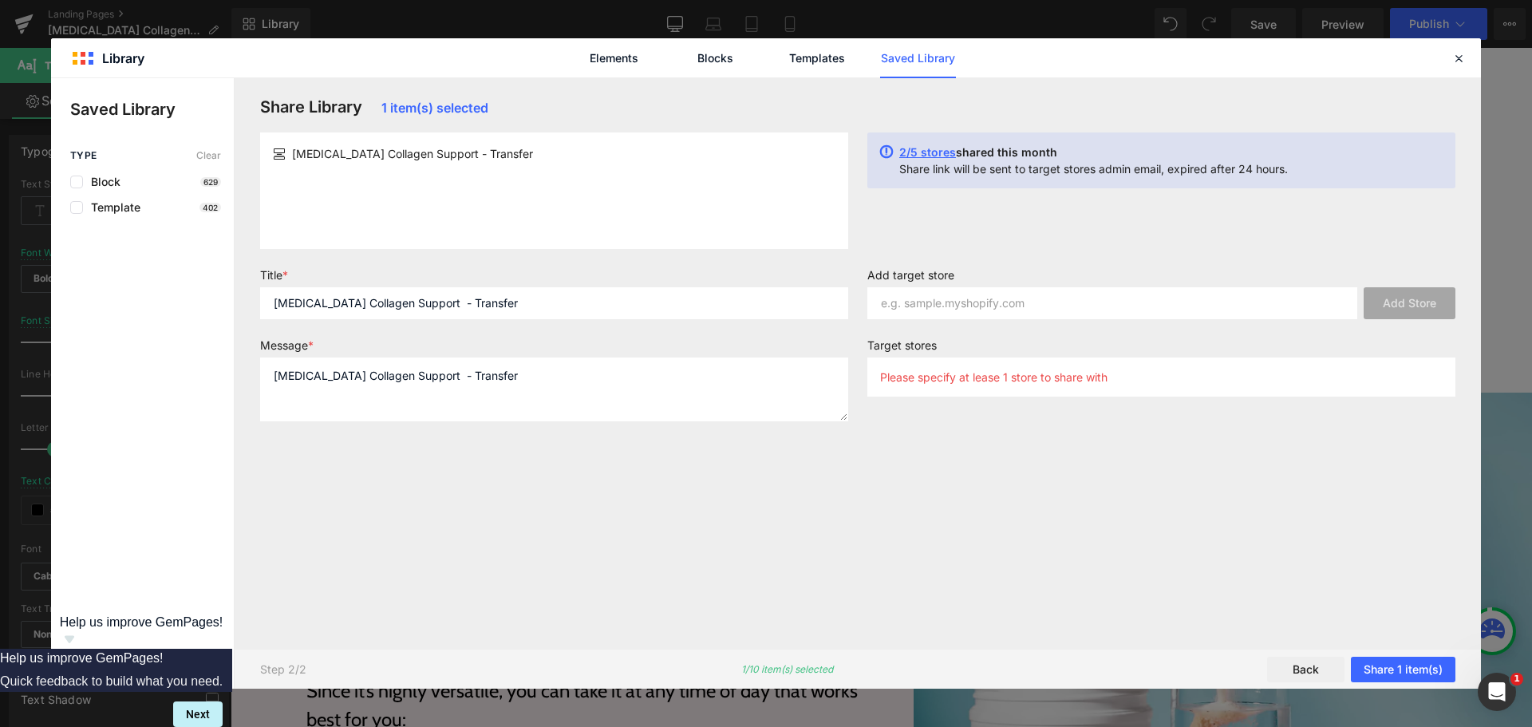
click at [472, 499] on div "Share Library 1 item(s) selected [MEDICAL_DATA] Collagen Support - Transfer 2/5…" at bounding box center [858, 363] width 1215 height 532
click at [1080, 322] on div "Add target store Add Store" at bounding box center [1161, 300] width 607 height 64
click at [1084, 316] on input "text" at bounding box center [1112, 303] width 490 height 32
paste input "[URL][DOMAIN_NAME]"
click at [1112, 302] on input "[URL][DOMAIN_NAME]" at bounding box center [1112, 303] width 490 height 32
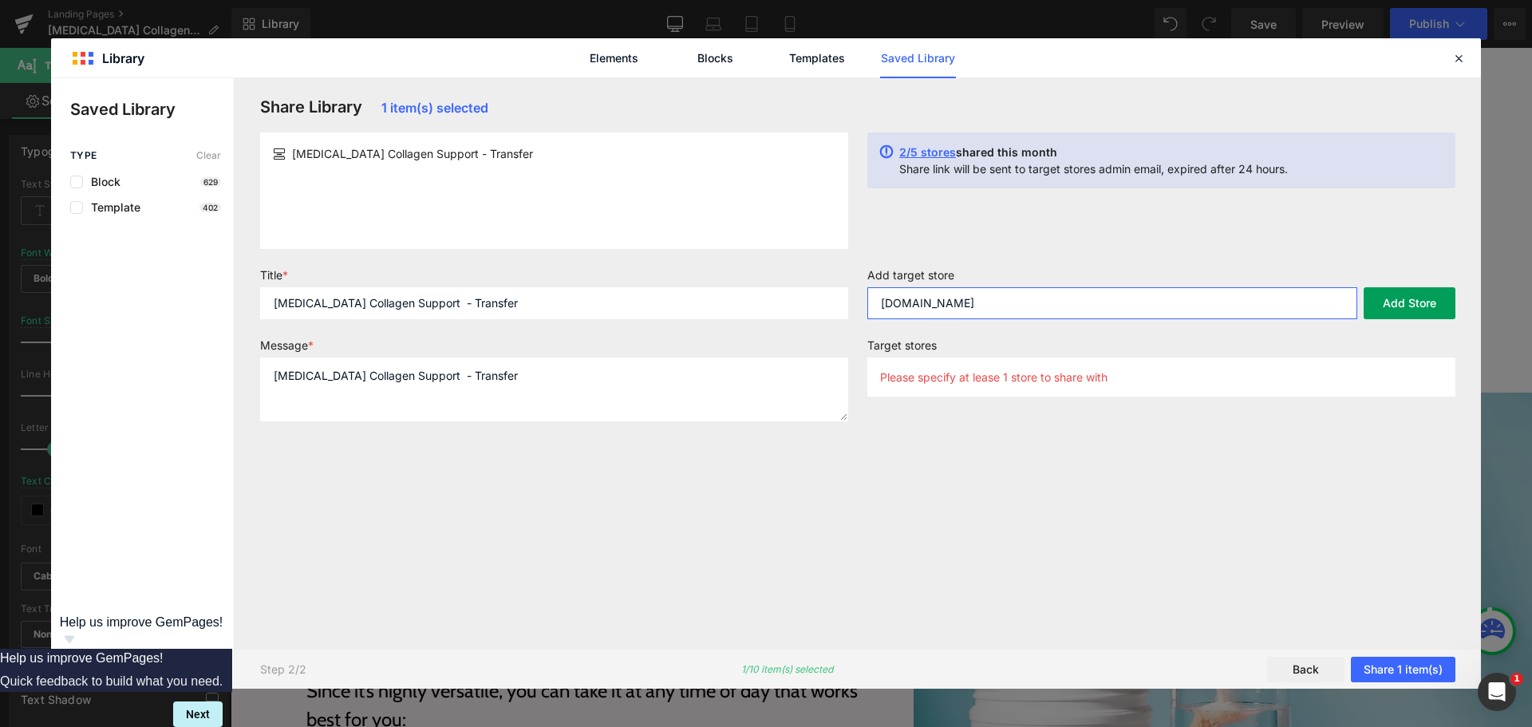
type input "[DOMAIN_NAME]"
click at [1377, 295] on button "Add Store" at bounding box center [1410, 303] width 92 height 32
click at [1209, 300] on input "[DOMAIN_NAME]" at bounding box center [1112, 303] width 490 height 32
paste input "[DOMAIN_NAME]"
click at [992, 304] on input "[DOMAIN_NAME]" at bounding box center [1112, 303] width 490 height 32
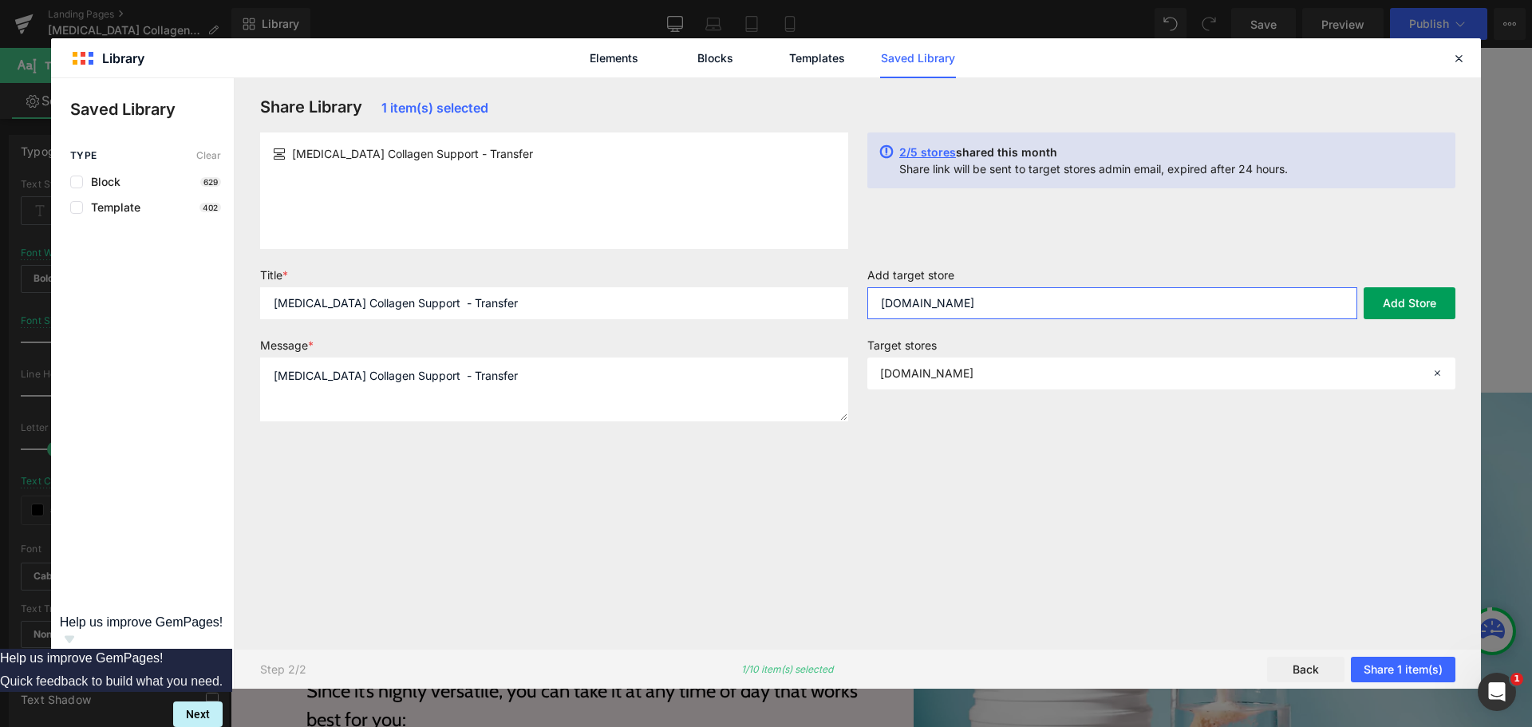
type input "[DOMAIN_NAME]"
click at [1400, 301] on button "Add Store" at bounding box center [1410, 303] width 92 height 32
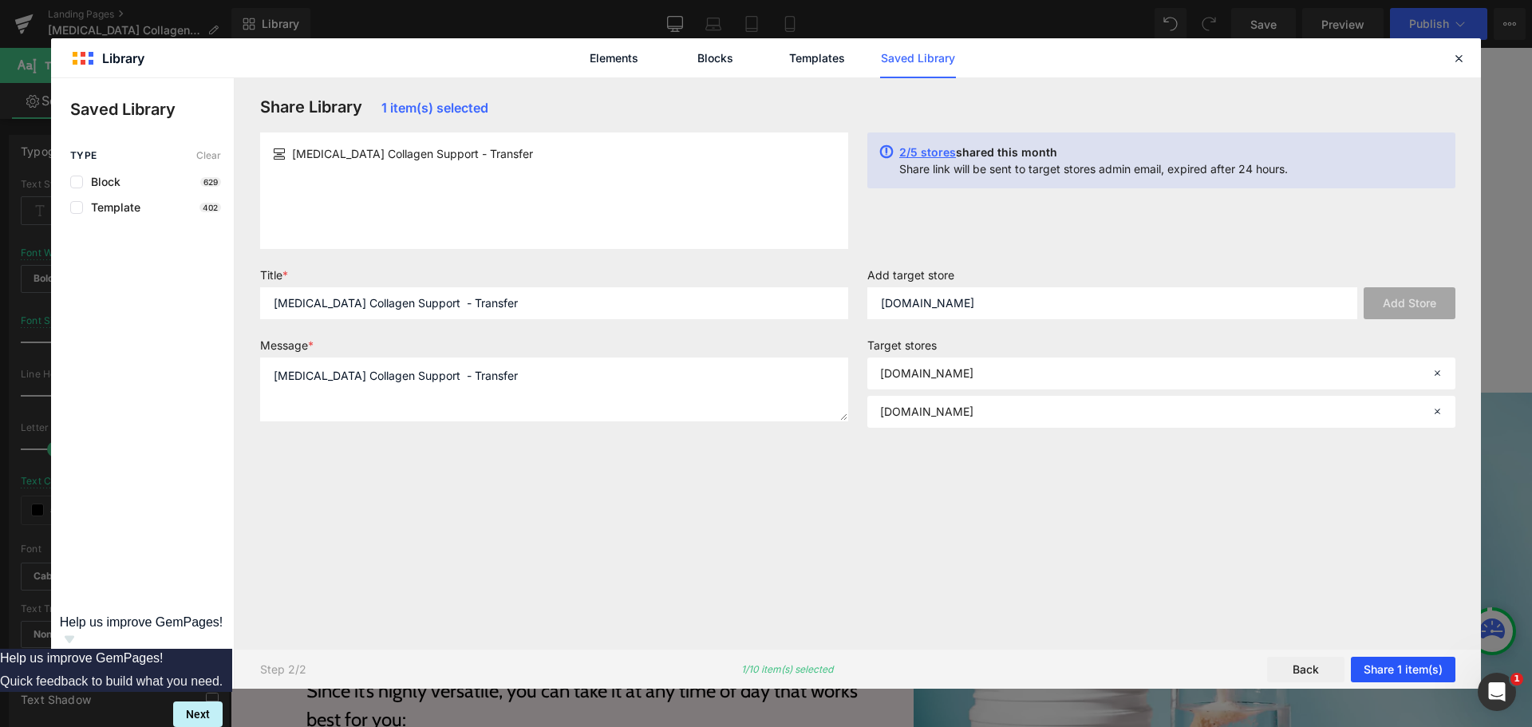
click at [1388, 675] on button "Share 1 item(s)" at bounding box center [1403, 670] width 105 height 26
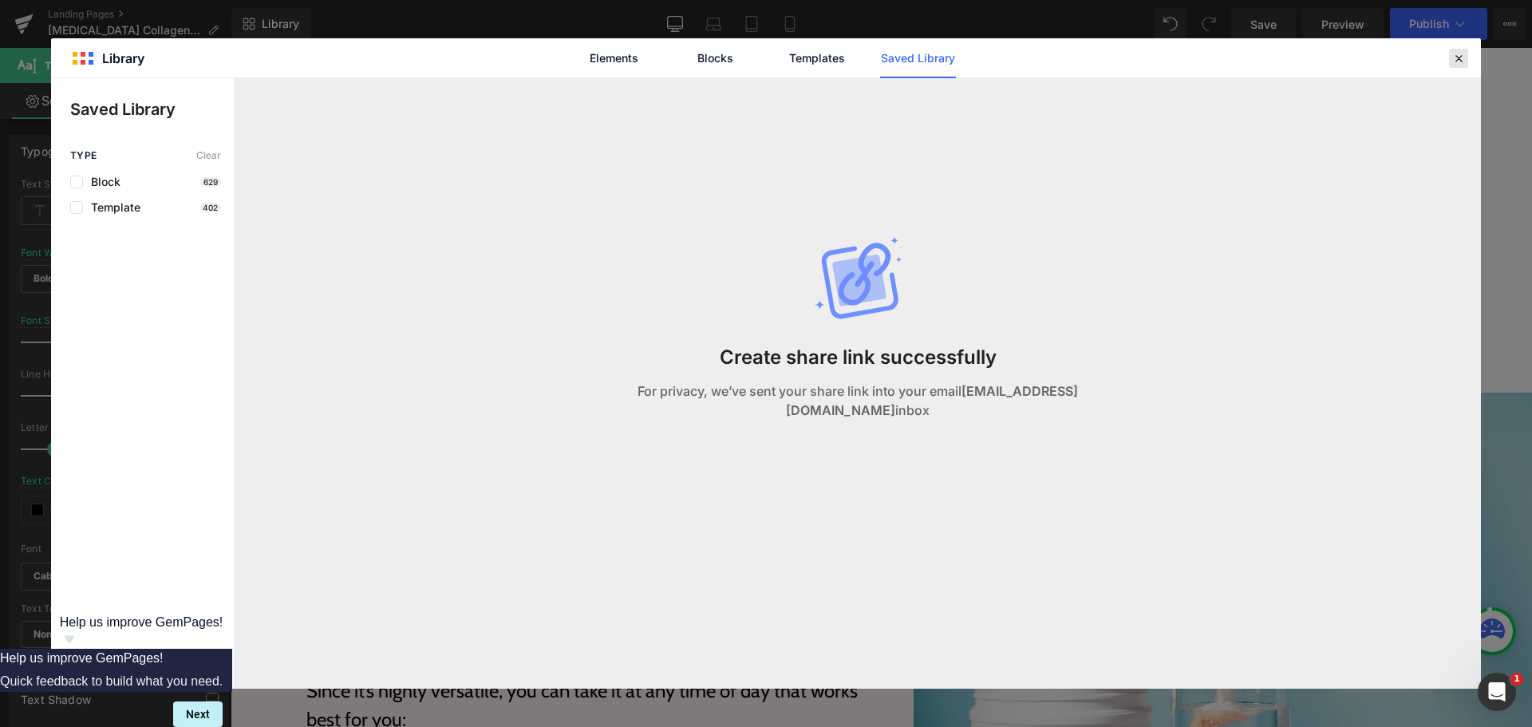
click at [1458, 56] on icon at bounding box center [1459, 58] width 14 height 14
